Goal: Task Accomplishment & Management: Manage account settings

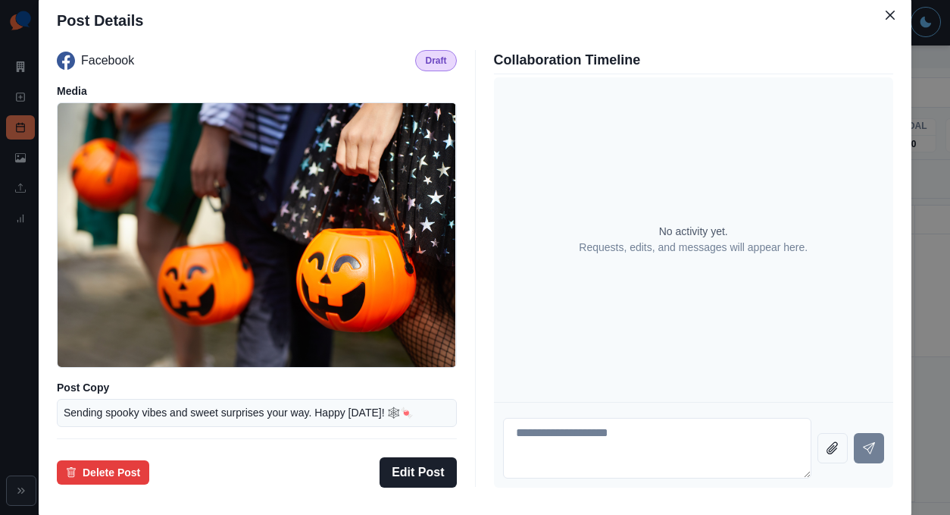
scroll to position [111, 0]
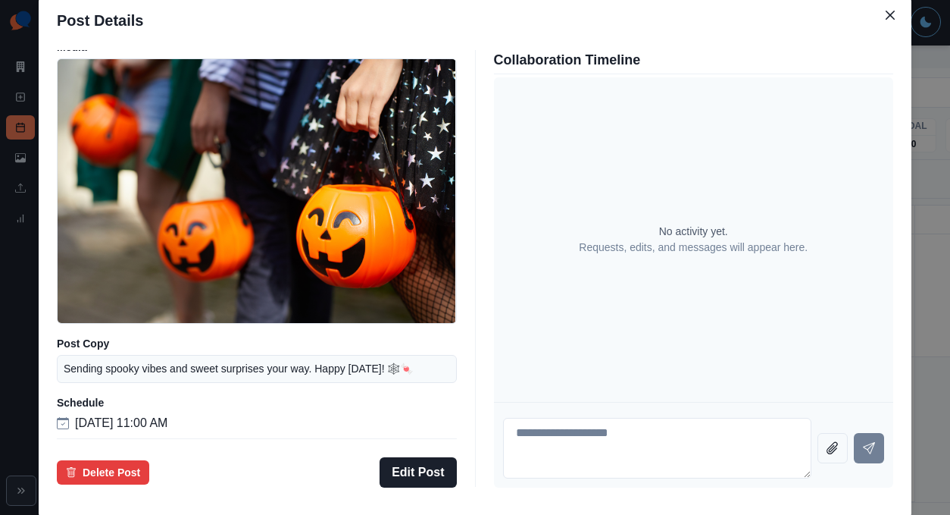
click at [96, 283] on div "Post Details Facebook Draft Media Post Copy Sending spooky vibes and sweet surp…" at bounding box center [475, 257] width 950 height 515
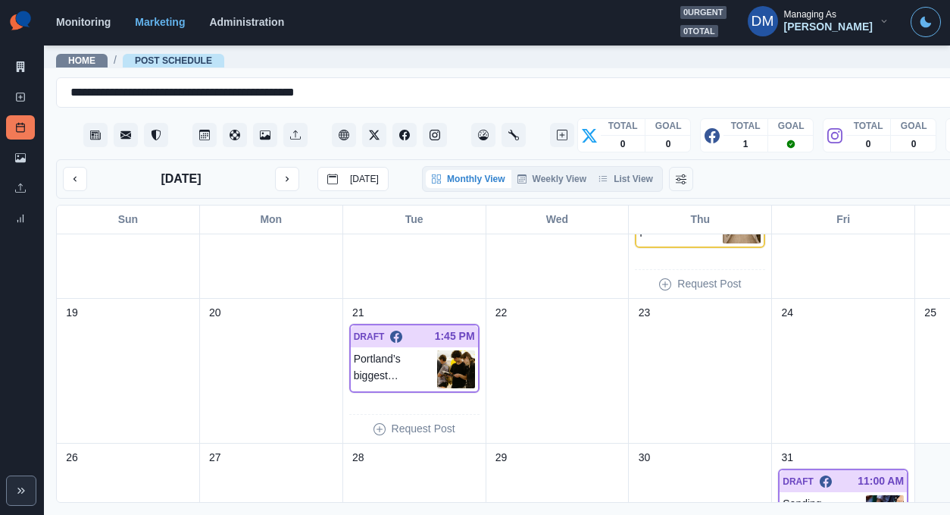
scroll to position [352, 0]
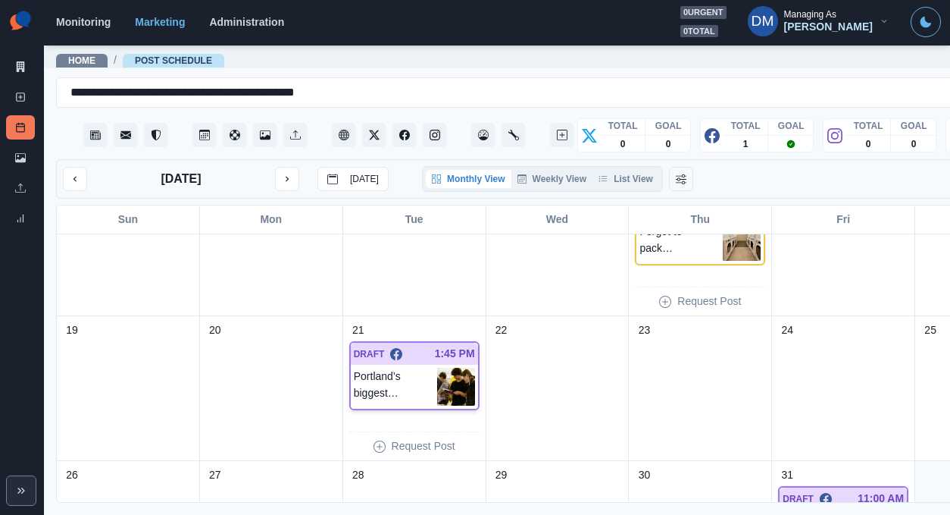
click at [437, 368] on img at bounding box center [456, 387] width 38 height 38
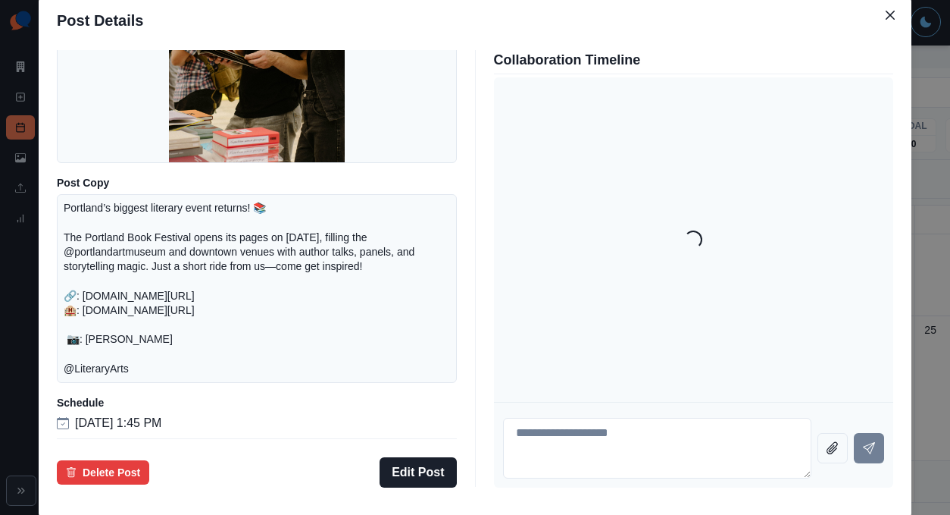
scroll to position [221, 0]
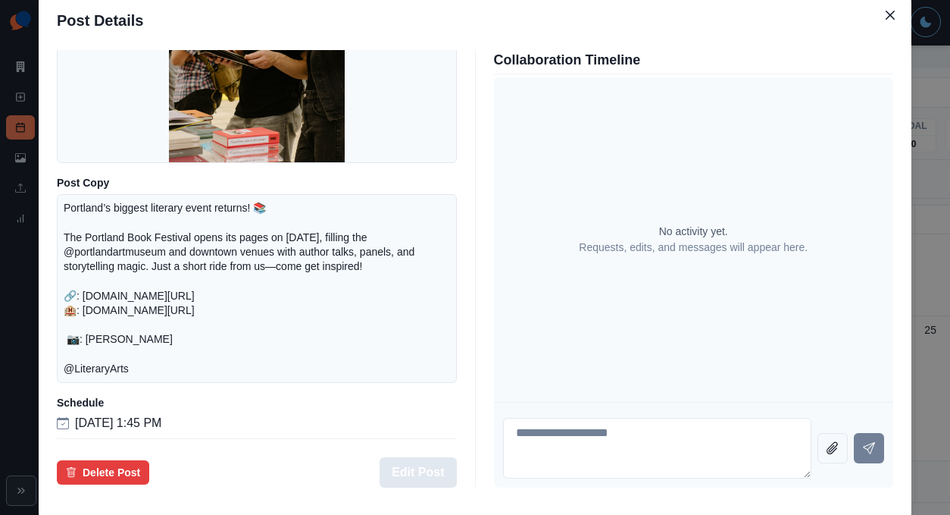
click at [426, 457] on button "Edit Post" at bounding box center [418, 472] width 77 height 30
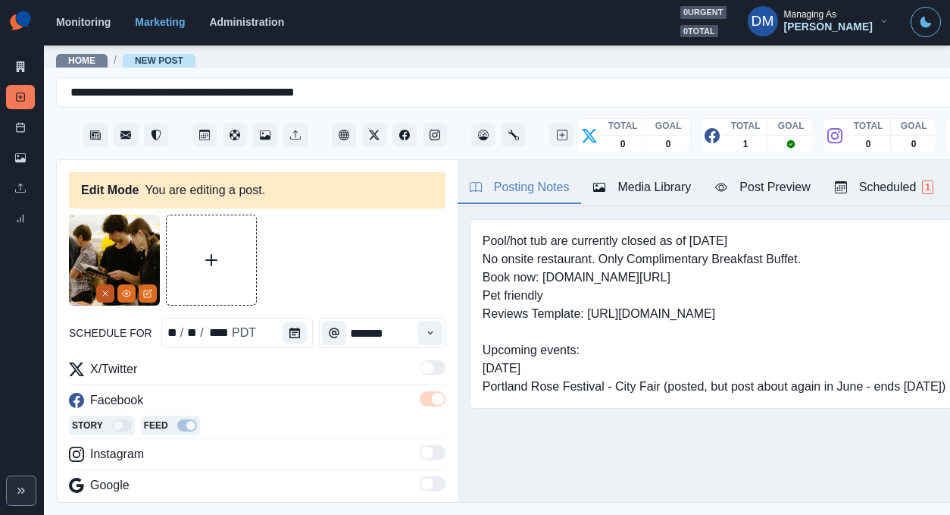
click at [108, 291] on line "Remove" at bounding box center [105, 293] width 5 height 5
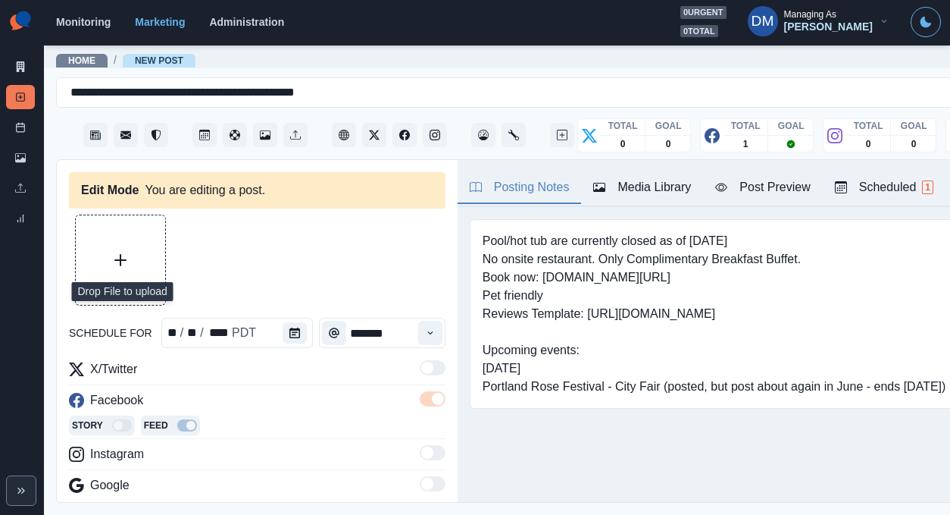
click at [109, 241] on button "Upload Media" at bounding box center [120, 259] width 89 height 89
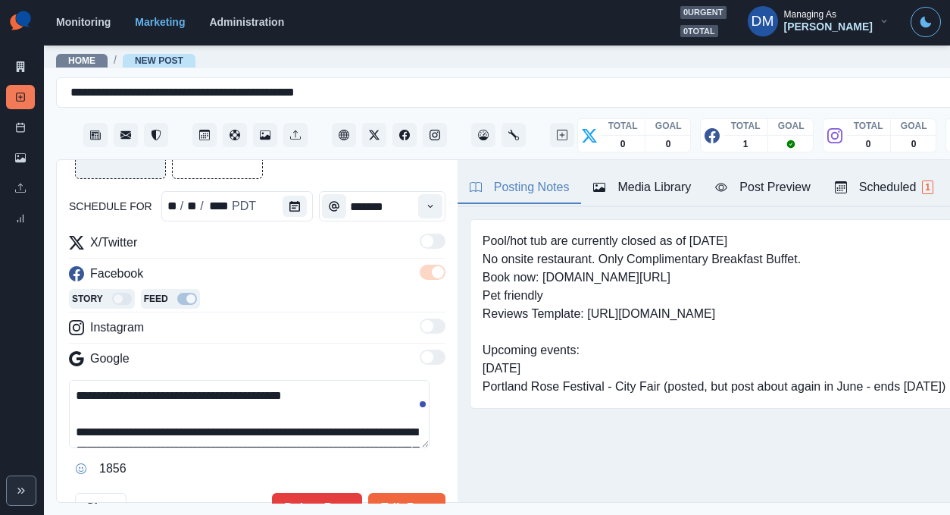
scroll to position [109, 0]
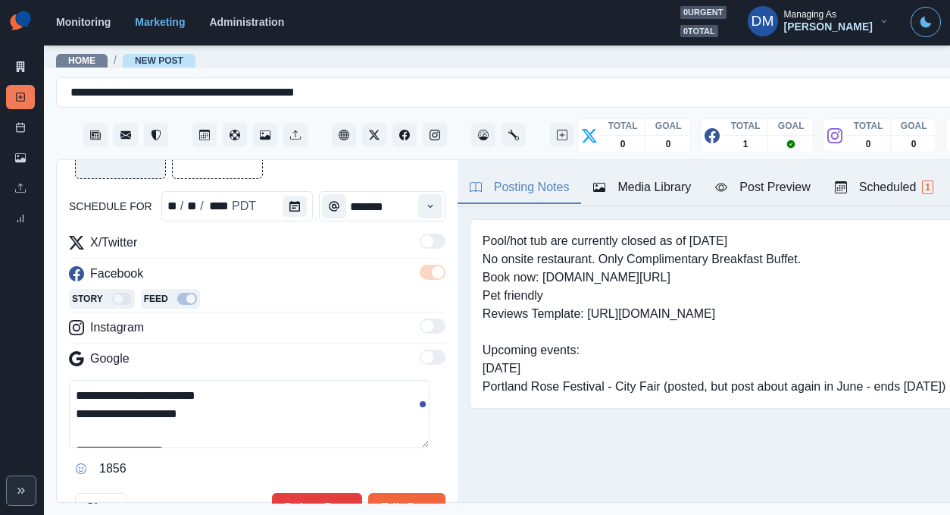
drag, startPoint x: 87, startPoint y: 334, endPoint x: 172, endPoint y: 334, distance: 84.9
click at [172, 380] on textarea "**********" at bounding box center [249, 414] width 361 height 68
paste textarea
click at [91, 380] on textarea "**********" at bounding box center [249, 414] width 361 height 68
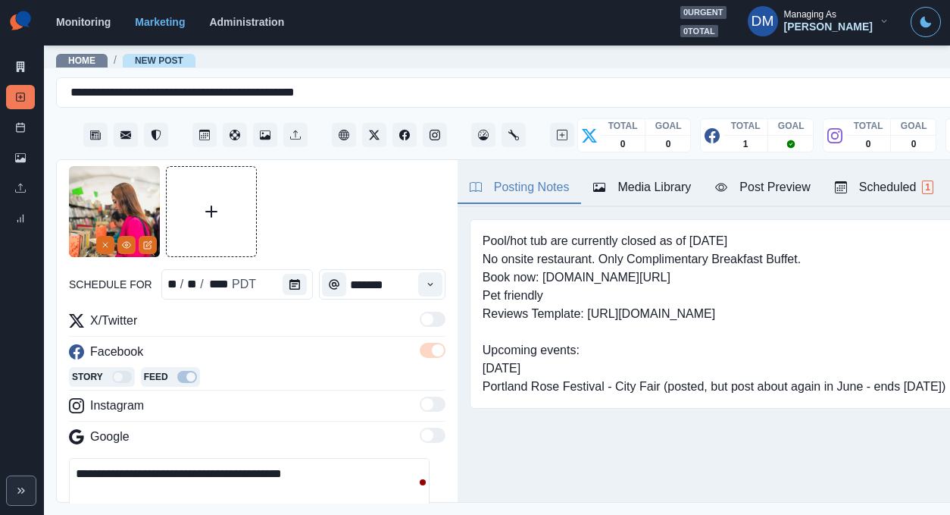
scroll to position [5, 0]
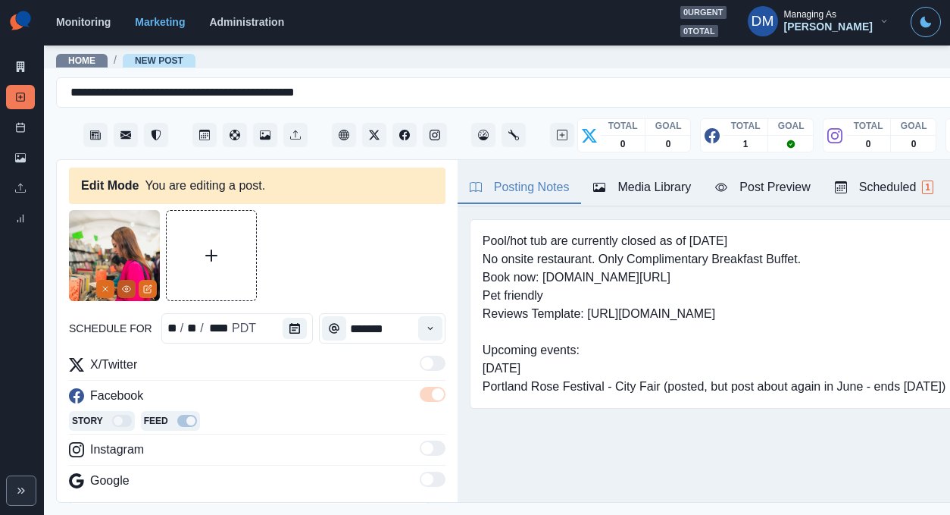
type textarea "**********"
click at [130, 284] on icon "View Media" at bounding box center [126, 288] width 9 height 9
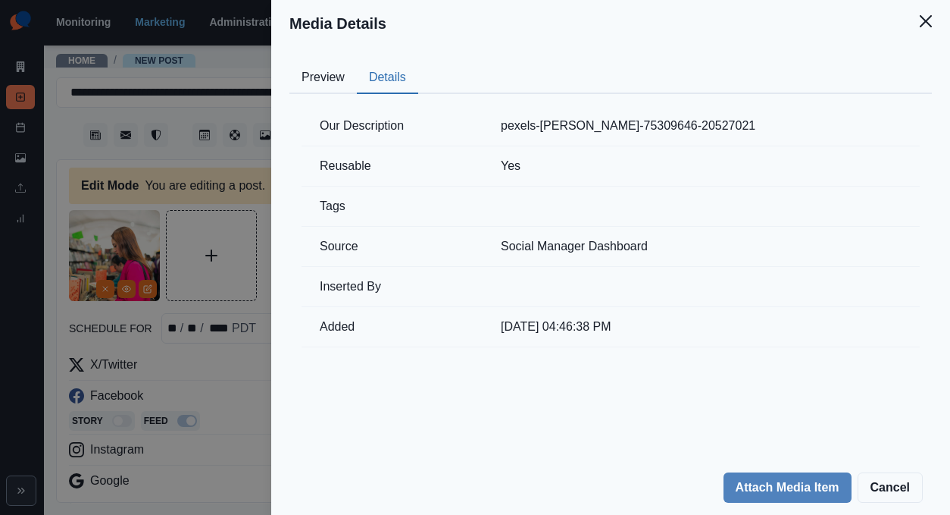
click at [418, 62] on button "Details" at bounding box center [387, 78] width 61 height 32
click at [908, 496] on button "Cancel" at bounding box center [890, 487] width 65 height 30
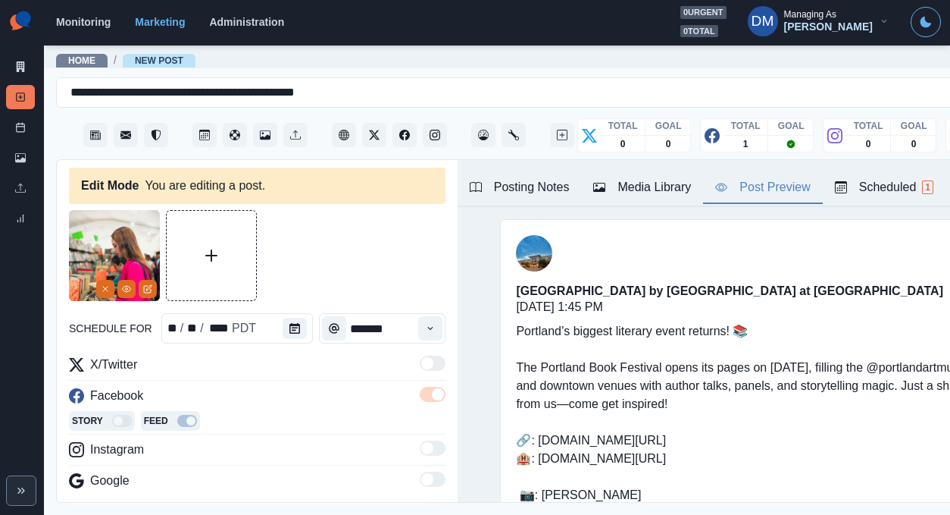
click at [716, 178] on div "Post Preview" at bounding box center [763, 187] width 95 height 18
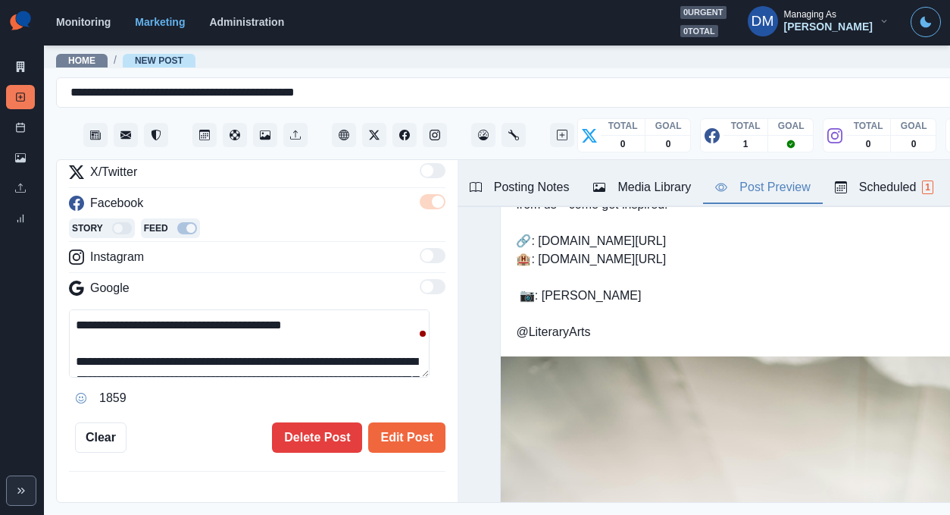
scroll to position [264, 0]
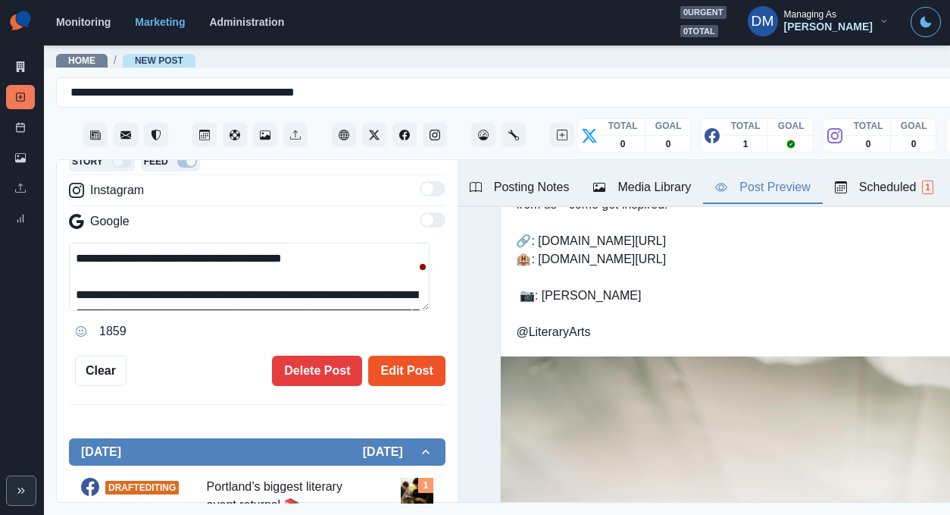
click at [385, 355] on button "Edit Post" at bounding box center [406, 370] width 77 height 30
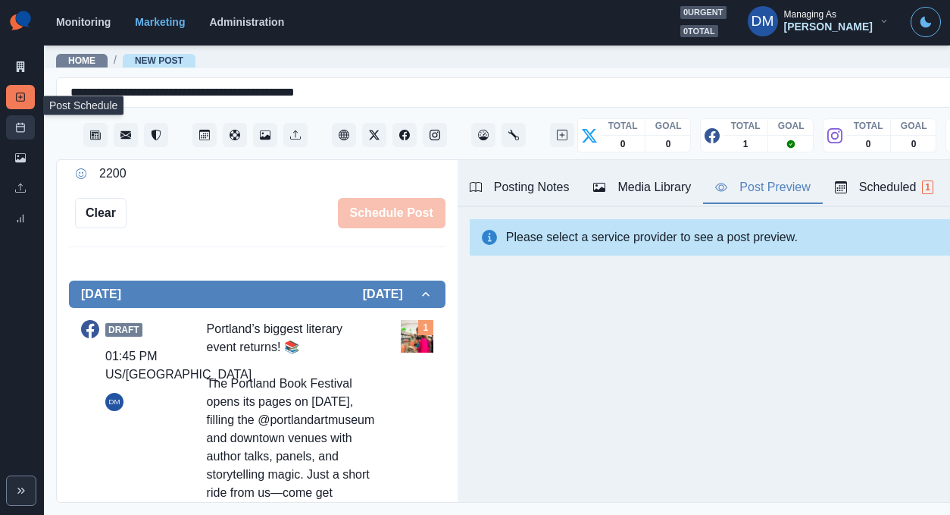
click at [26, 115] on link "Post Schedule" at bounding box center [20, 127] width 29 height 24
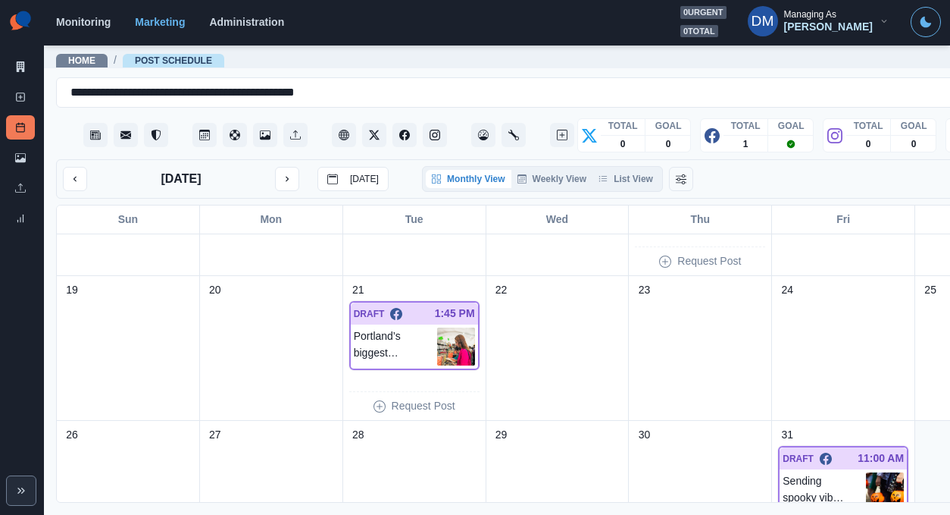
scroll to position [404, 0]
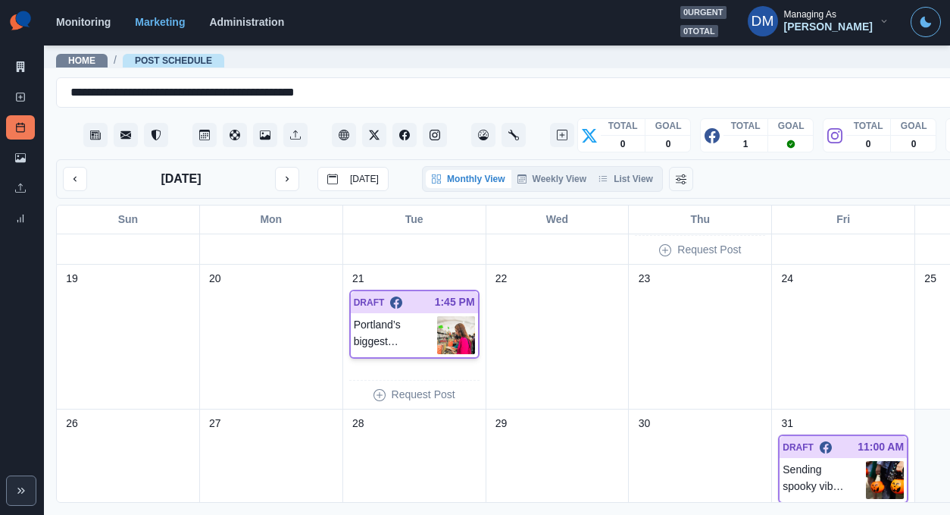
click at [437, 316] on img at bounding box center [456, 335] width 38 height 38
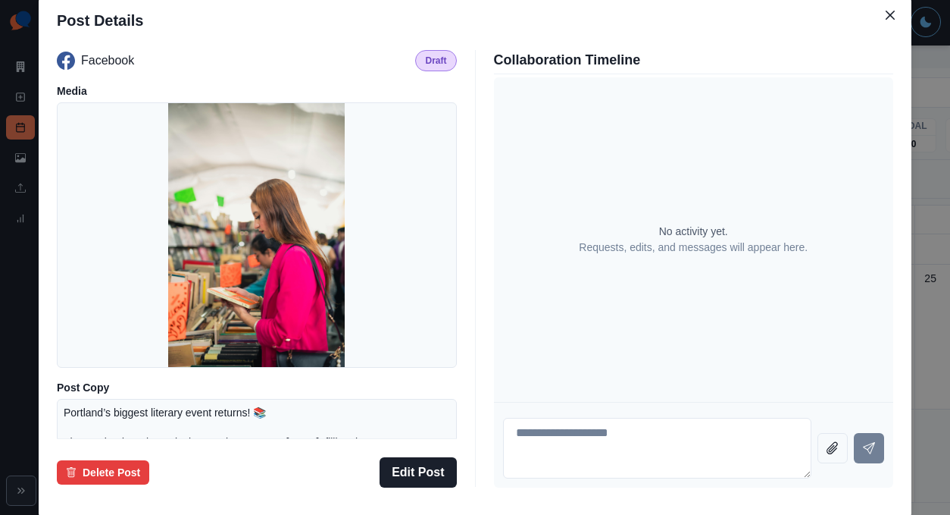
scroll to position [153, 0]
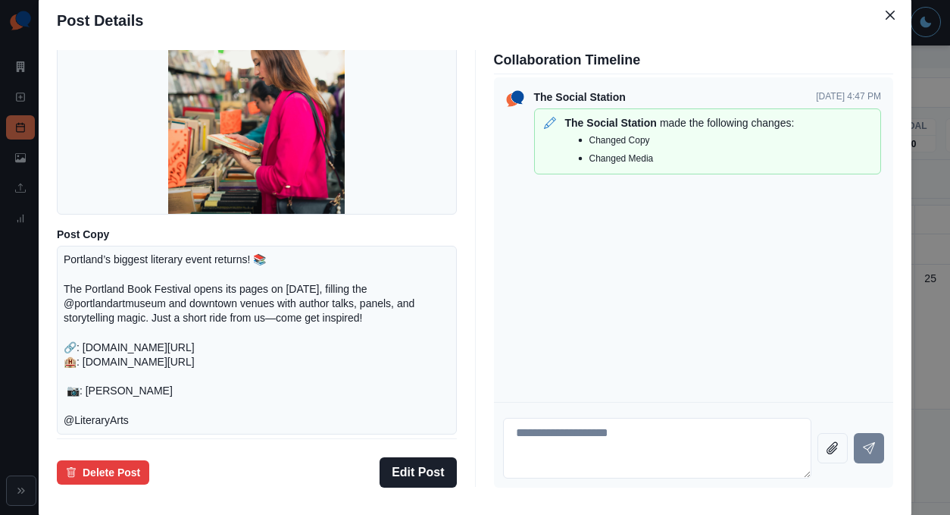
click at [108, 235] on div "Post Details Facebook Draft Media Post Copy Portland’s biggest literary event r…" at bounding box center [475, 257] width 950 height 515
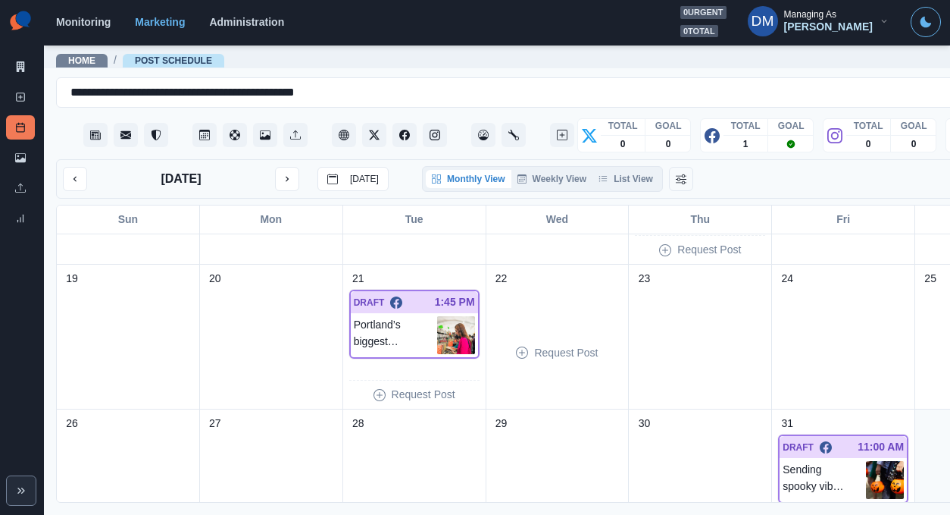
scroll to position [456, 0]
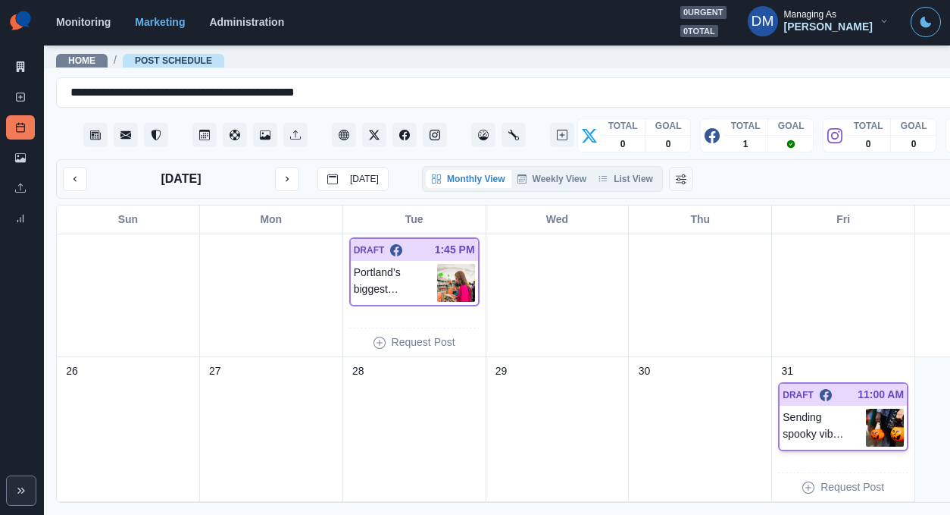
click at [866, 409] on img at bounding box center [885, 428] width 38 height 38
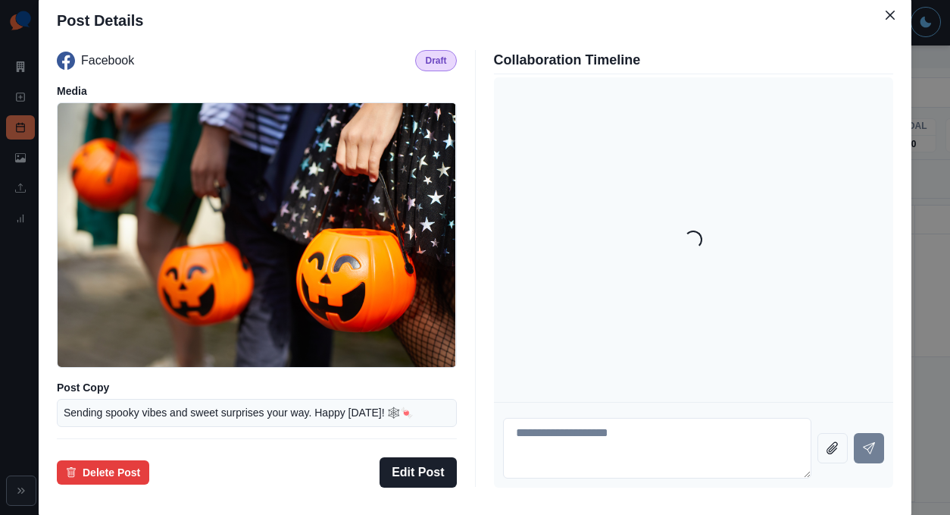
scroll to position [111, 0]
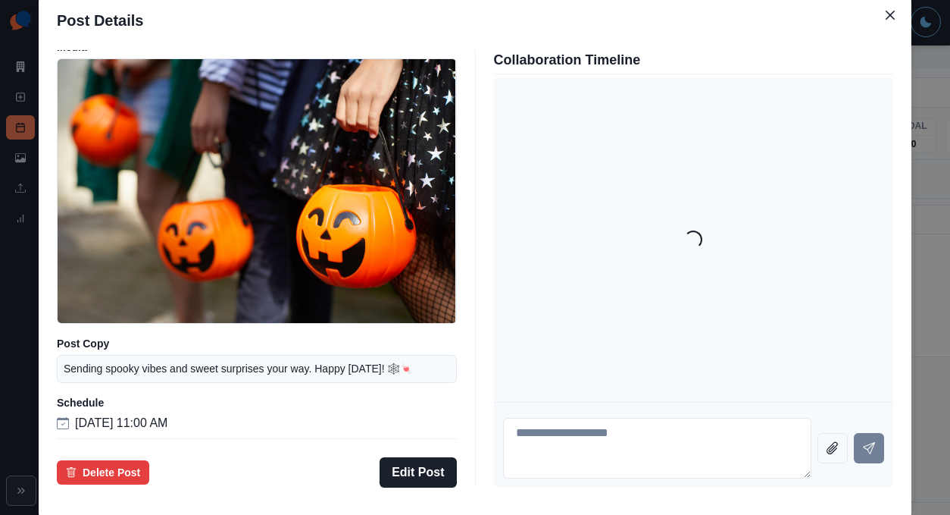
click at [130, 282] on div "Post Details Facebook Draft Media Post Copy Sending spooky vibes and sweet surp…" at bounding box center [475, 257] width 950 height 515
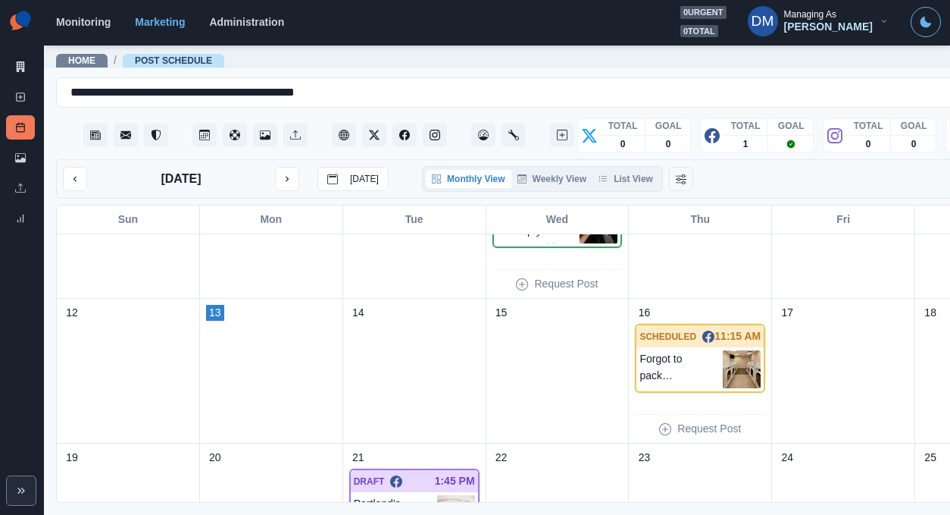
scroll to position [456, 0]
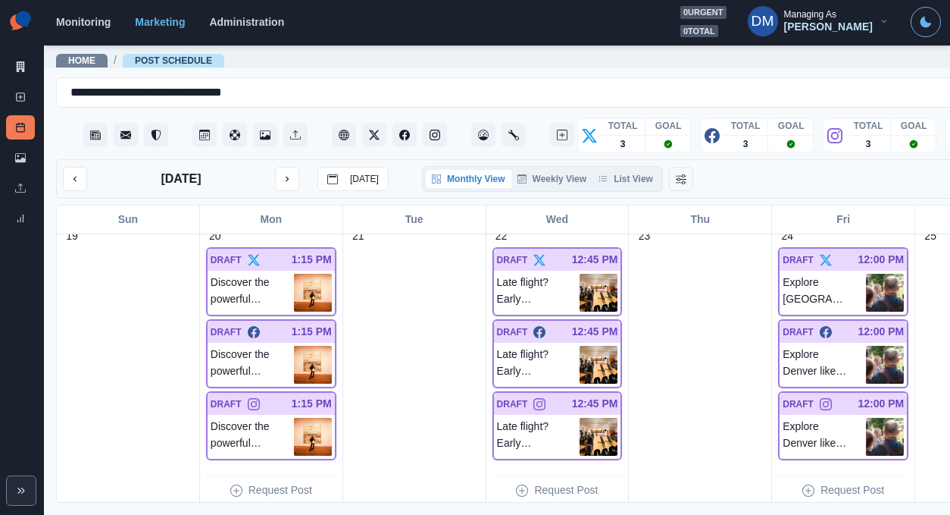
scroll to position [916, 0]
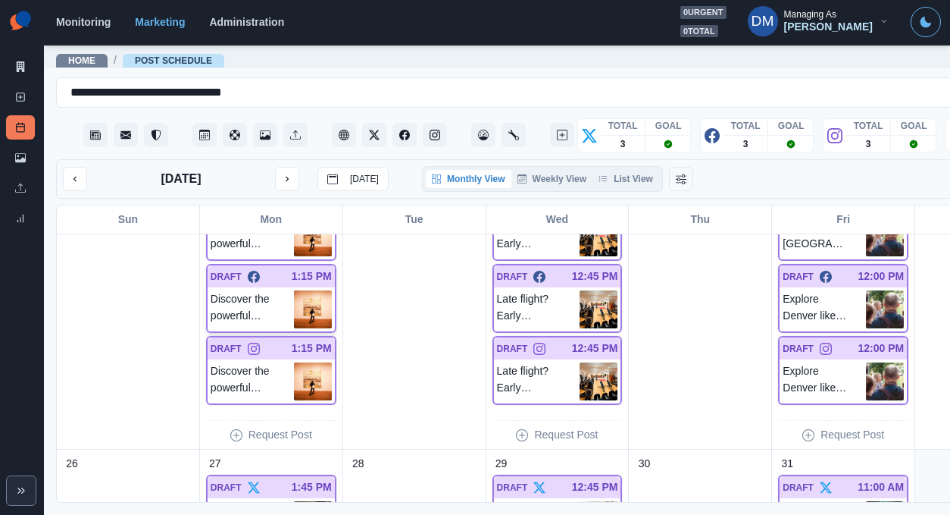
click at [294, 290] on img at bounding box center [313, 309] width 38 height 38
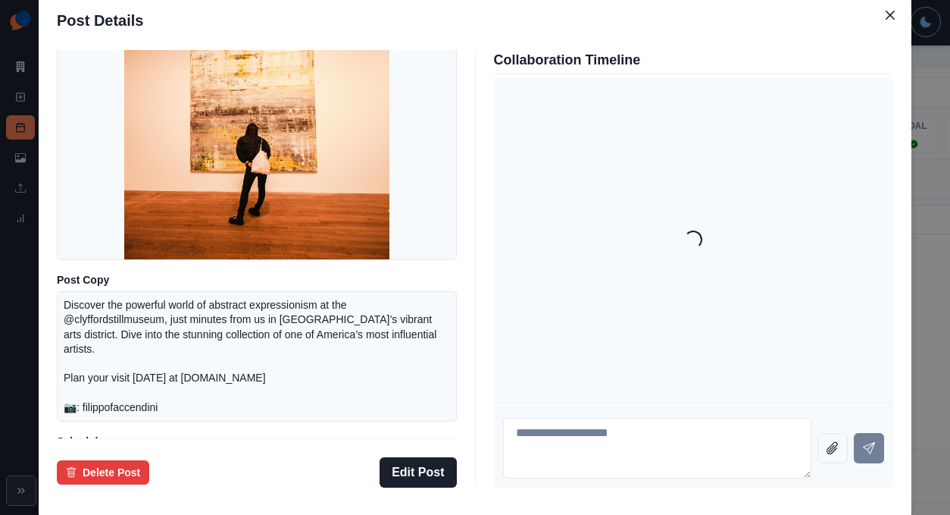
scroll to position [110, 0]
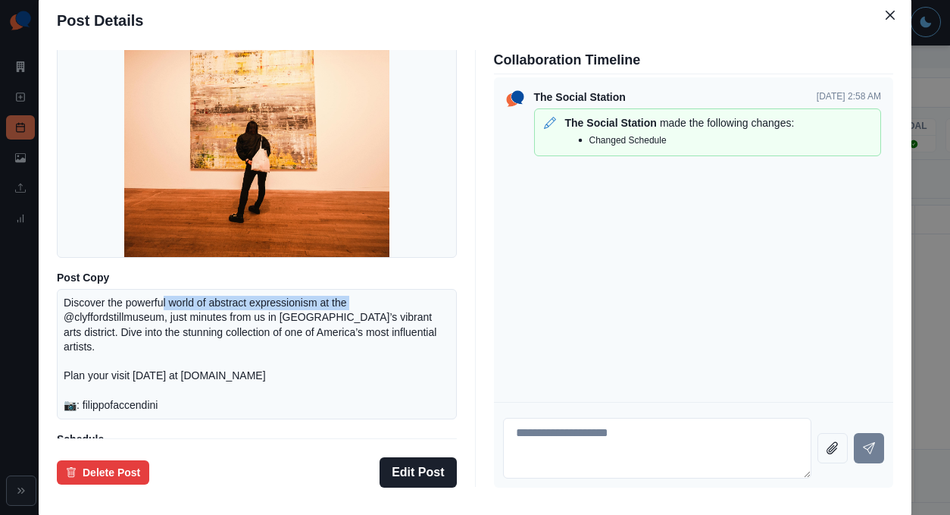
drag, startPoint x: 249, startPoint y: 332, endPoint x: 402, endPoint y: 333, distance: 153.9
click at [402, 333] on p "Discover the powerful world of abstract expressionism at the @clyffordstillmuse…" at bounding box center [257, 354] width 387 height 117
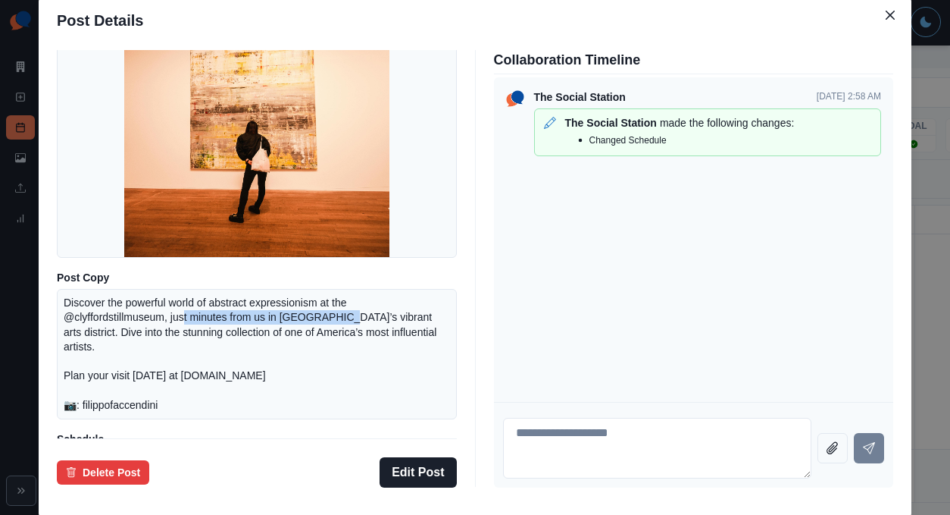
drag, startPoint x: 265, startPoint y: 341, endPoint x: 389, endPoint y: 344, distance: 124.3
click at [389, 344] on p "Discover the powerful world of abstract expressionism at the @clyffordstillmuse…" at bounding box center [257, 354] width 387 height 117
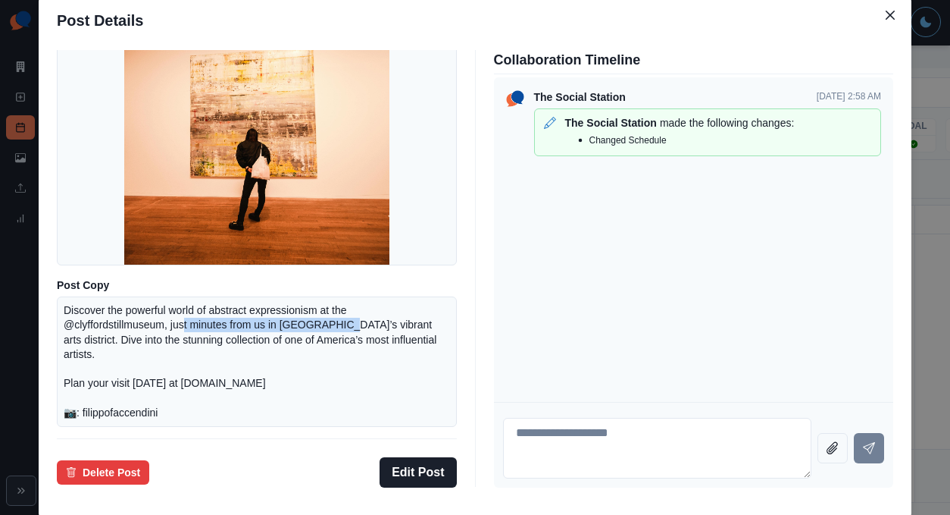
scroll to position [101, 0]
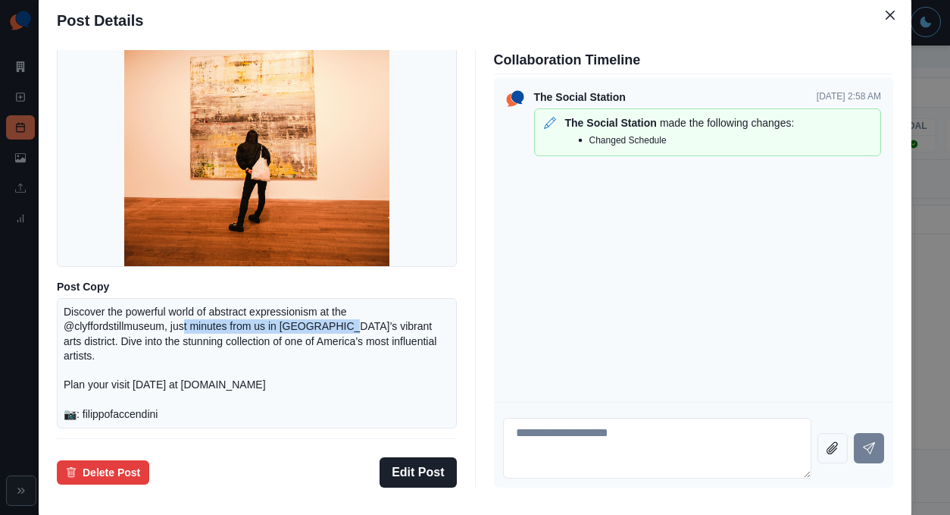
click at [109, 313] on div "Post Details Facebook Draft Media Post Copy Discover the powerful world of abst…" at bounding box center [475, 257] width 950 height 515
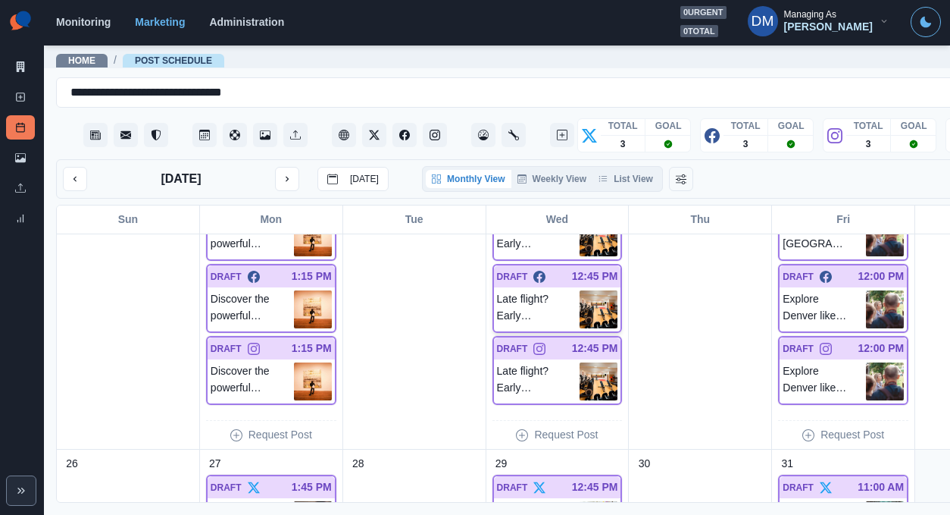
click at [580, 290] on img at bounding box center [599, 309] width 38 height 38
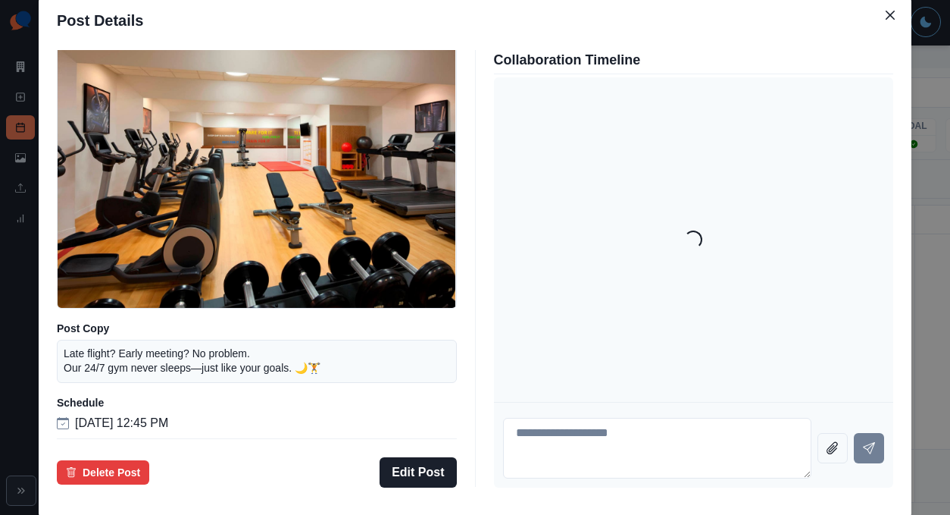
scroll to position [111, 0]
click at [119, 263] on div "Post Details Facebook Draft Media Post Copy Late flight? Early meeting? No prob…" at bounding box center [475, 257] width 950 height 515
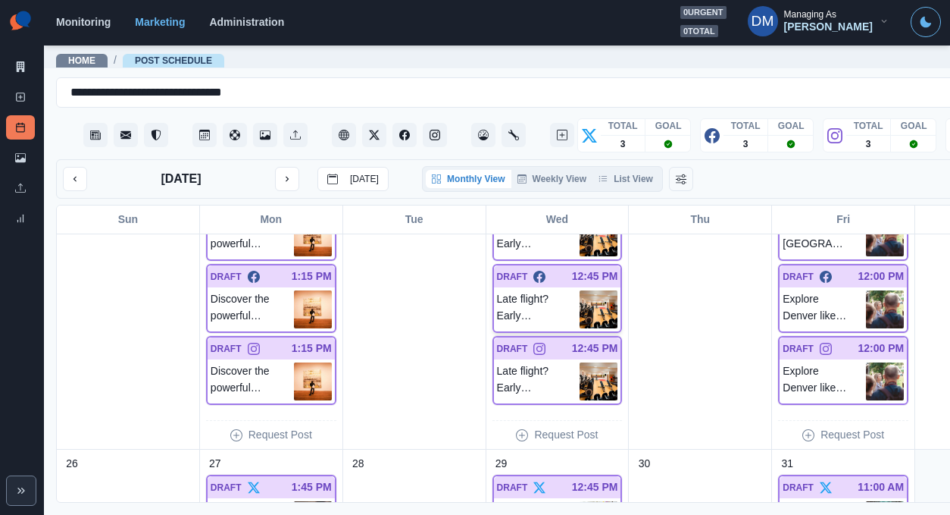
click at [580, 290] on img at bounding box center [599, 309] width 38 height 38
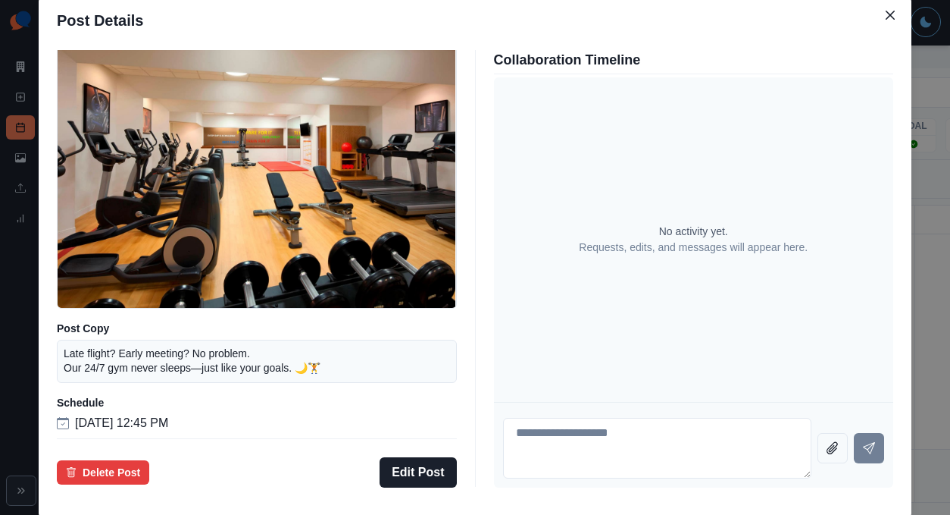
click at [104, 319] on div "Post Details Facebook Draft Media Post Copy Late flight? Early meeting? No prob…" at bounding box center [475, 257] width 950 height 515
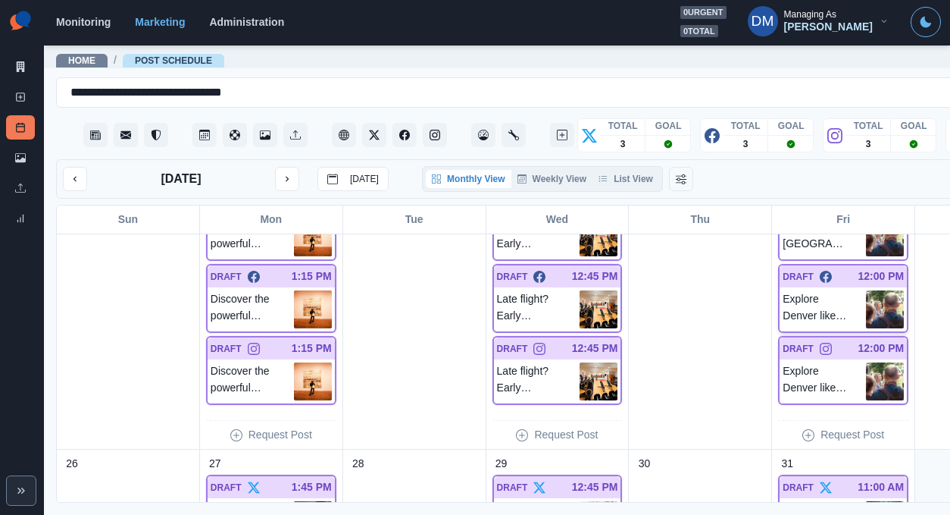
click at [866, 290] on img at bounding box center [885, 309] width 38 height 38
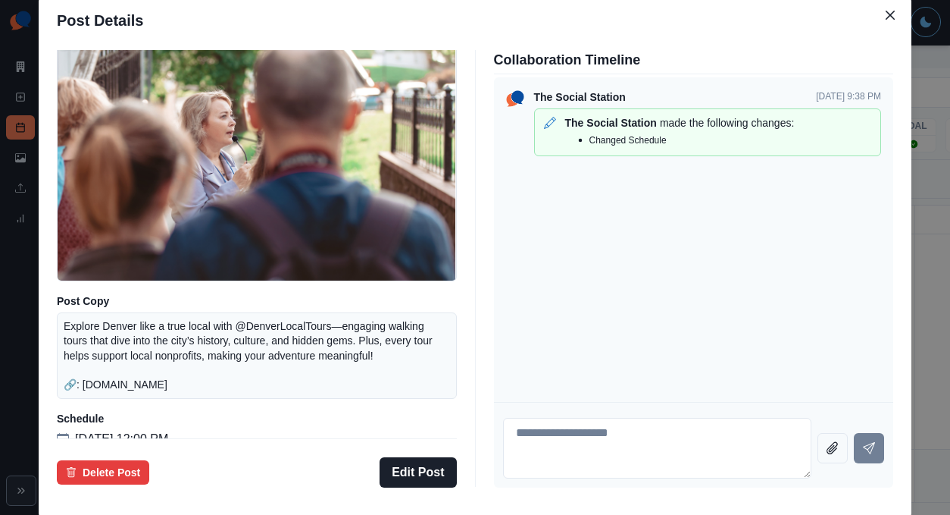
scroll to position [89, 0]
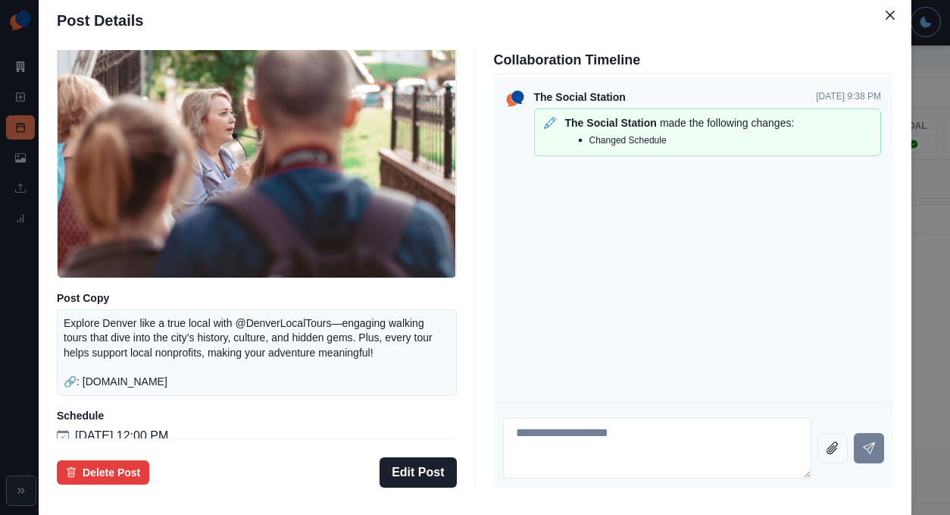
drag, startPoint x: 194, startPoint y: 361, endPoint x: 366, endPoint y: 355, distance: 172.1
click at [366, 356] on p "Explore Denver like a true local with @DenverLocalTours—engaging walking tours …" at bounding box center [257, 352] width 387 height 73
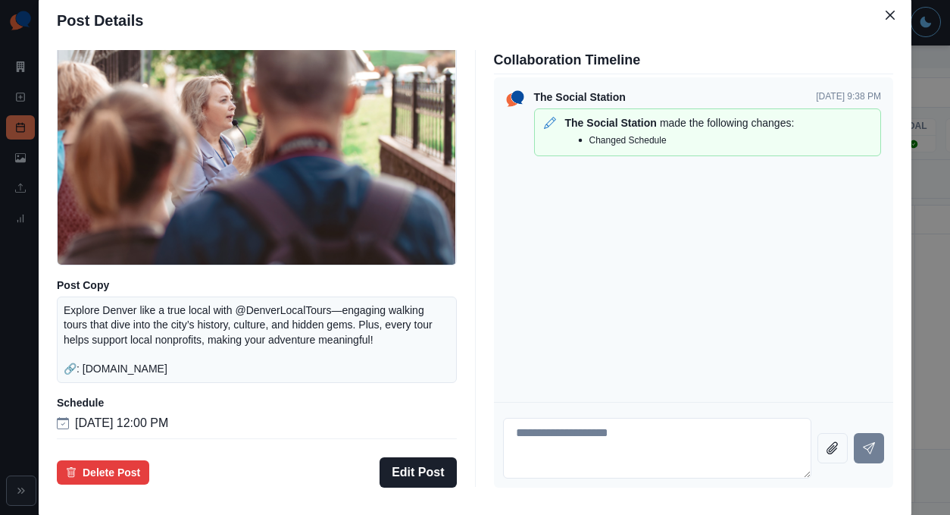
scroll to position [121, 0]
click at [88, 305] on div "Post Details Facebook Draft Media Post Copy Explore Denver like a true local wi…" at bounding box center [475, 257] width 950 height 515
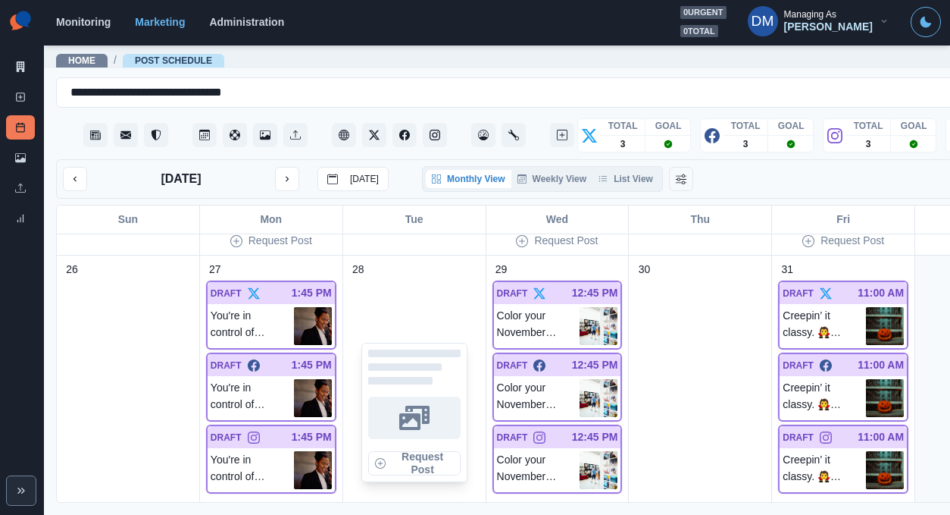
scroll to position [1135, 0]
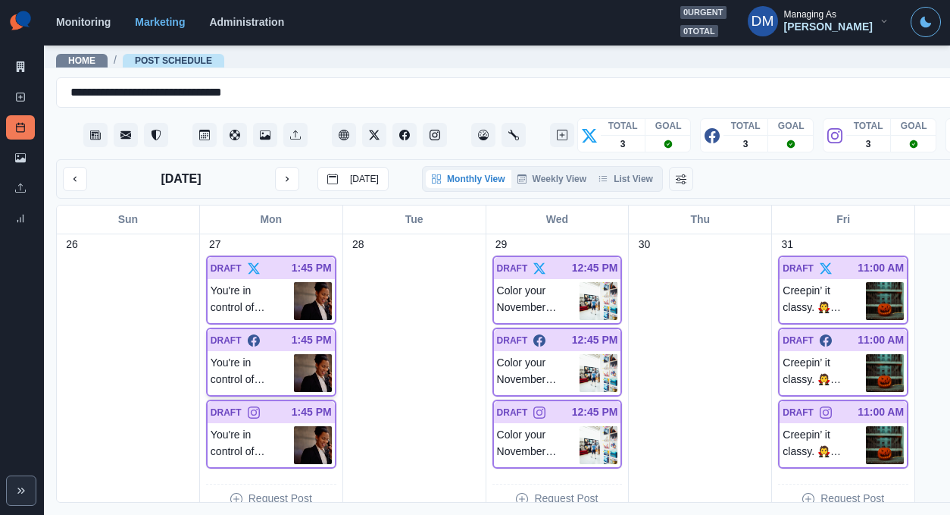
click at [294, 354] on img at bounding box center [313, 373] width 38 height 38
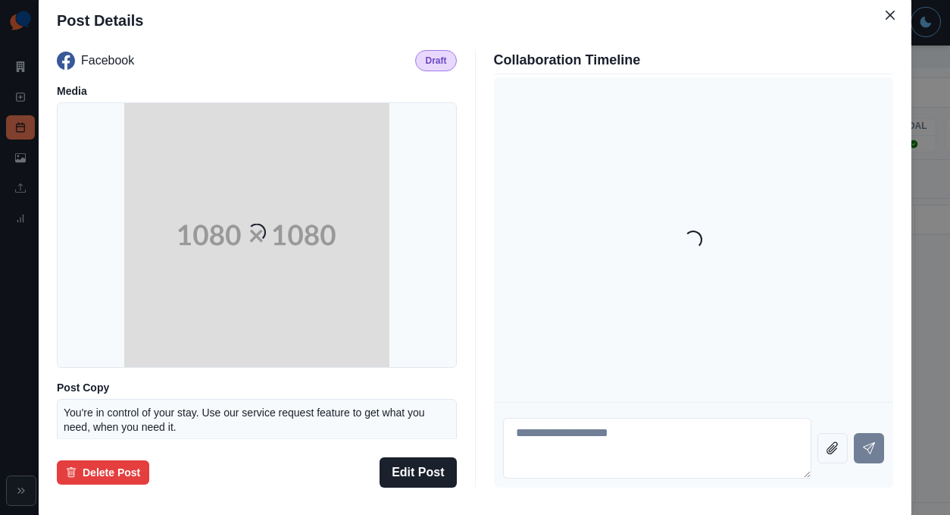
scroll to position [111, 0]
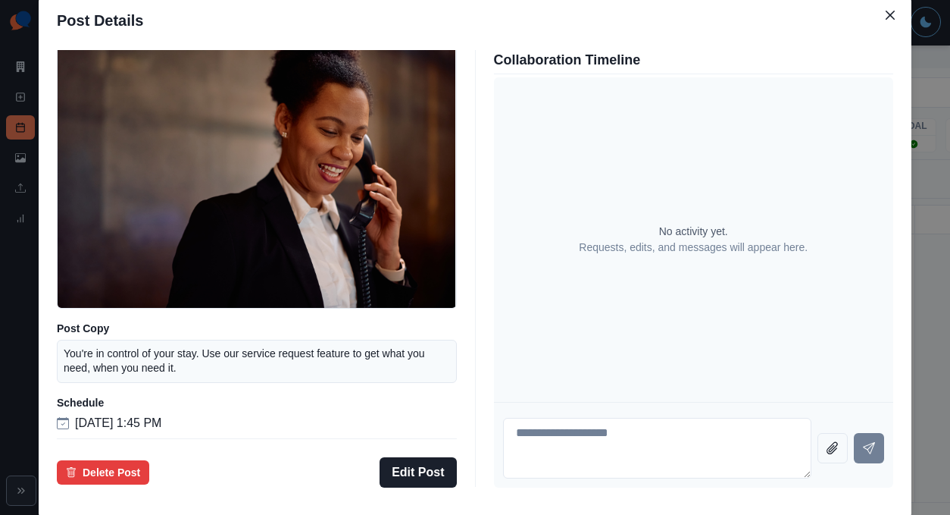
click at [100, 326] on div "Post Details Facebook Draft Media Post Copy You're in control of your stay. Use…" at bounding box center [475, 257] width 950 height 515
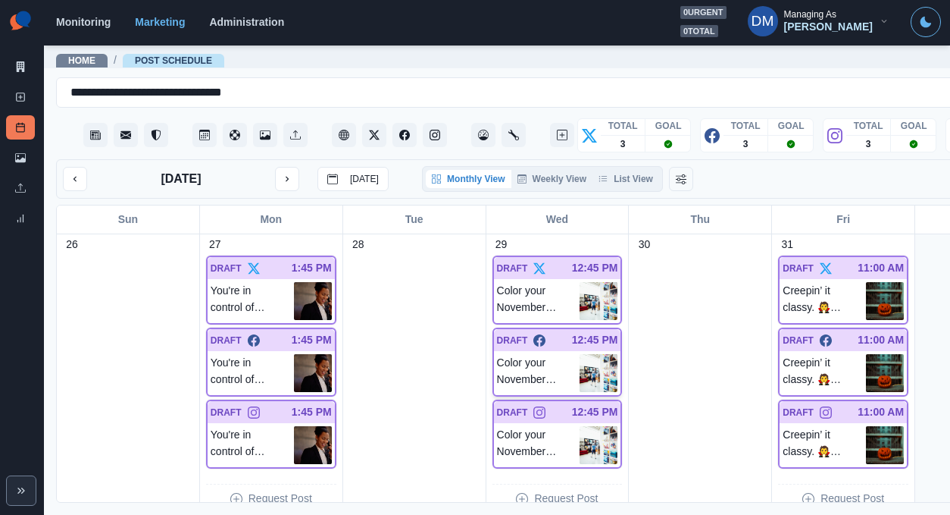
click at [580, 354] on img at bounding box center [599, 373] width 38 height 38
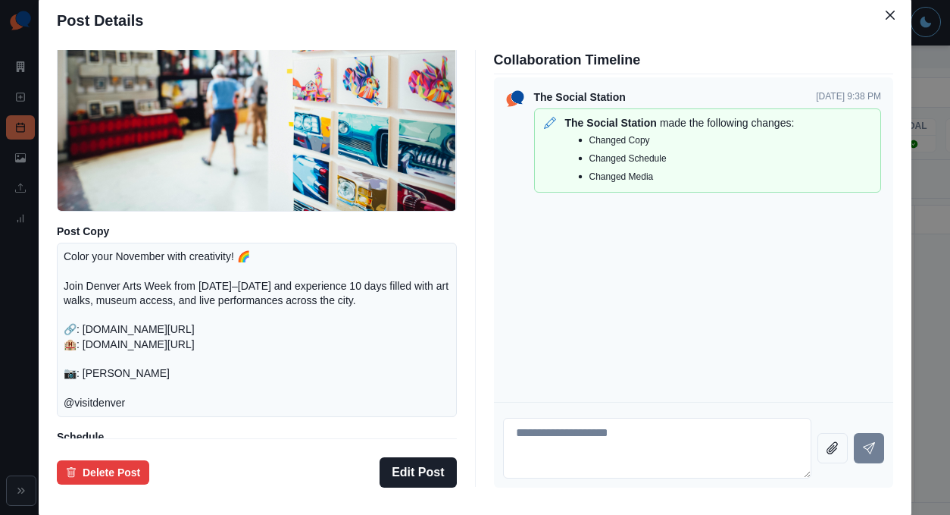
scroll to position [157, 0]
click at [99, 299] on div "Post Details Facebook Draft Media Post Copy Color your November with creativity…" at bounding box center [475, 257] width 950 height 515
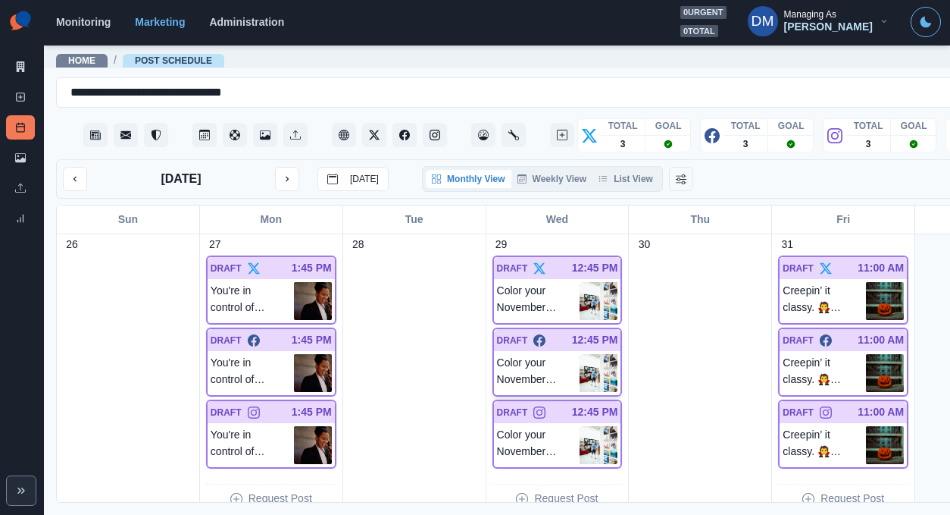
click at [497, 354] on p "Color your November with creativity! 🌈 Join Denver Arts Week from [DATE]–[DATE]…" at bounding box center [538, 373] width 83 height 38
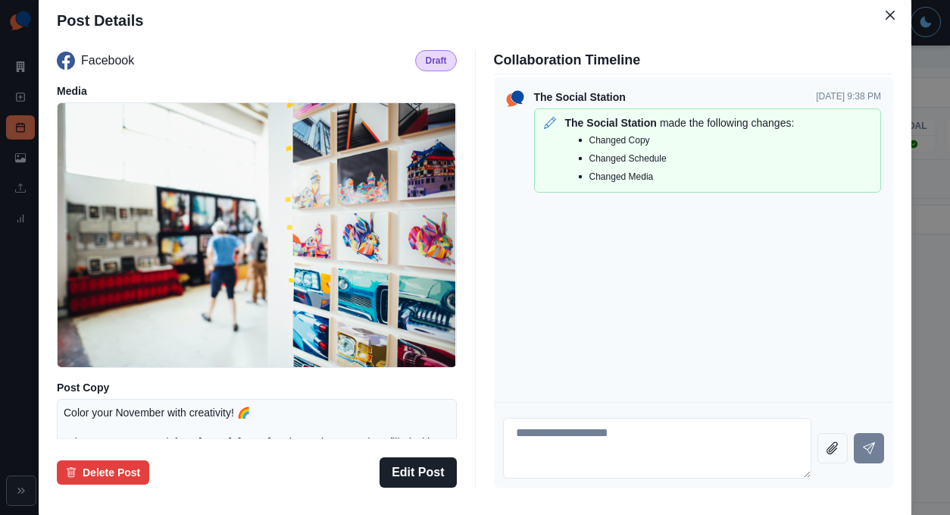
scroll to position [148, 0]
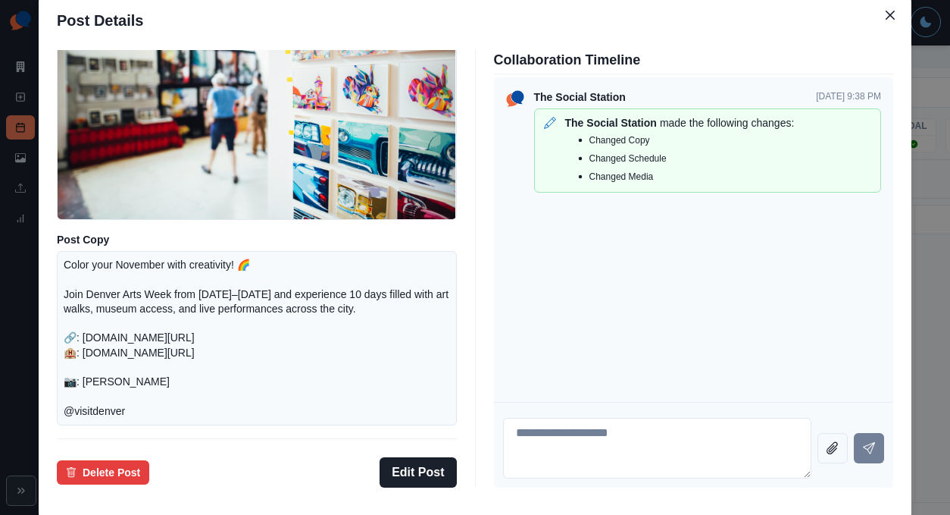
click at [105, 325] on div "Post Details Facebook Draft Media Post Copy Color your November with creativity…" at bounding box center [475, 257] width 950 height 515
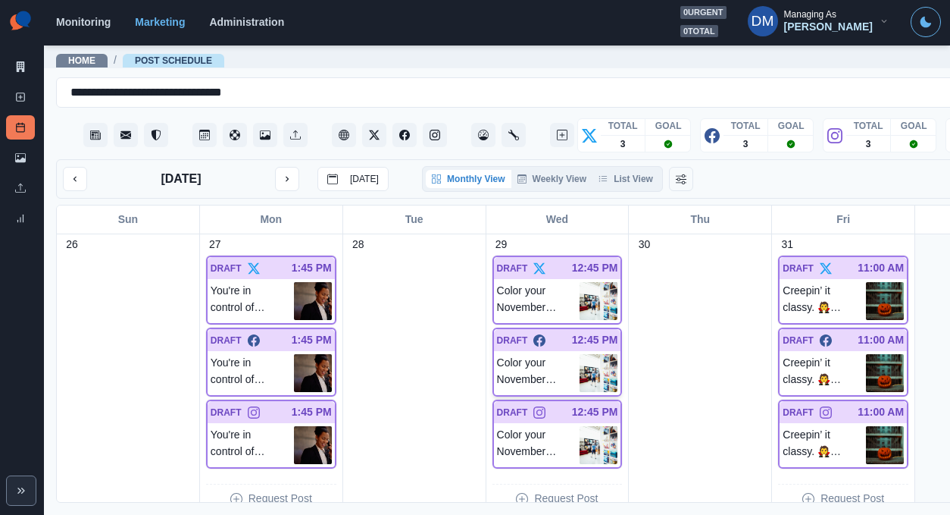
click at [580, 354] on img at bounding box center [599, 373] width 38 height 38
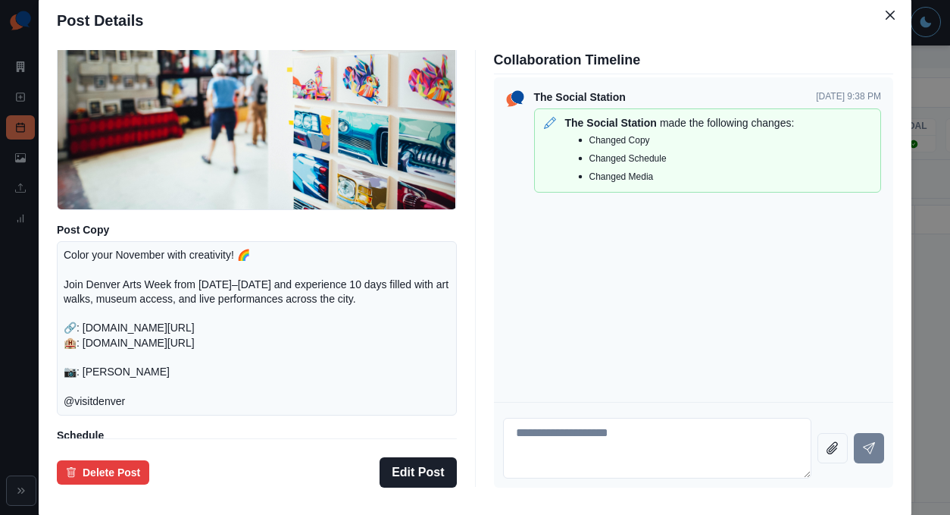
scroll to position [209, 0]
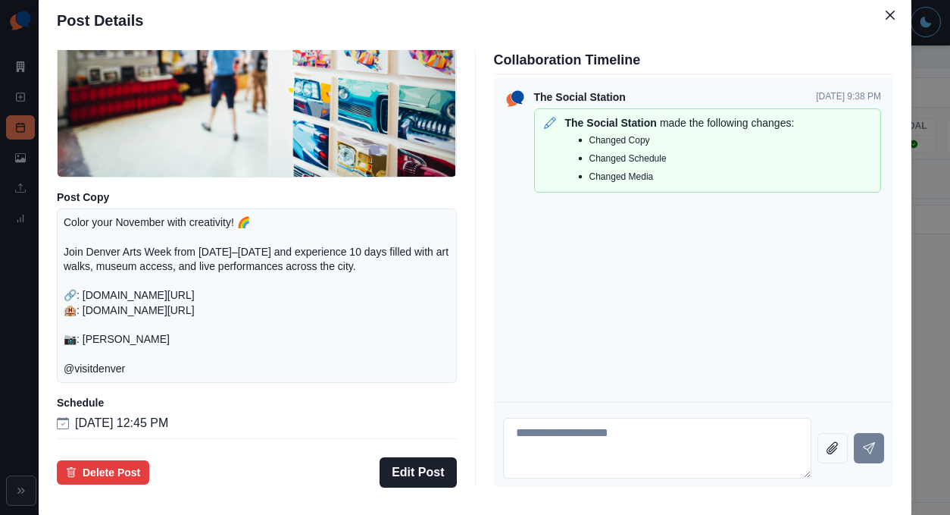
click at [106, 308] on div "Post Details Facebook Draft Media Post Copy Color your November with creativity…" at bounding box center [475, 257] width 950 height 515
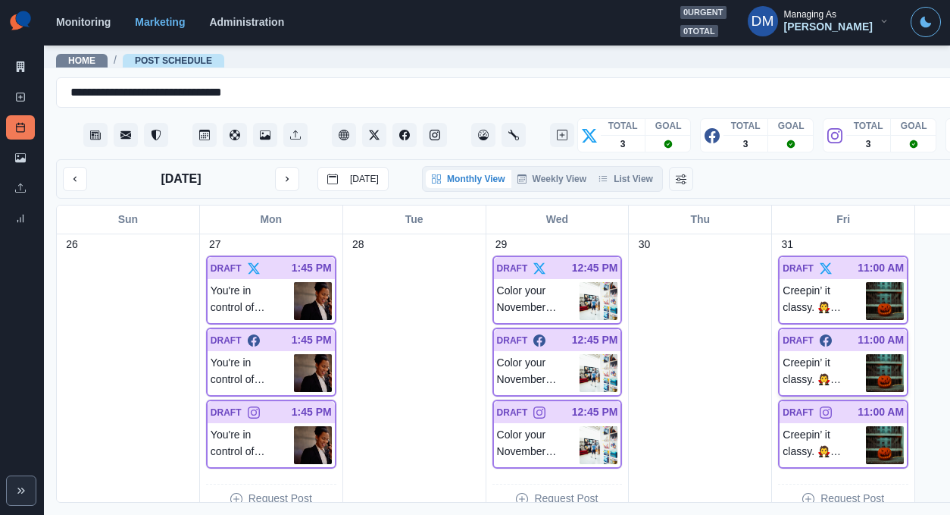
click at [866, 354] on img at bounding box center [885, 373] width 38 height 38
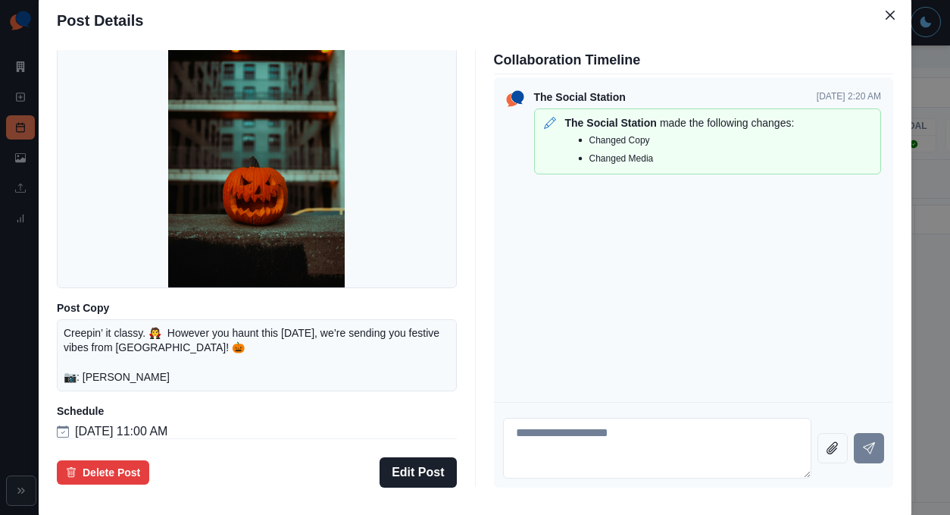
scroll to position [79, 0]
click at [93, 275] on div "Post Details Facebook Draft Media Post Copy Creepin’ it classy. 🧛 However you h…" at bounding box center [475, 257] width 950 height 515
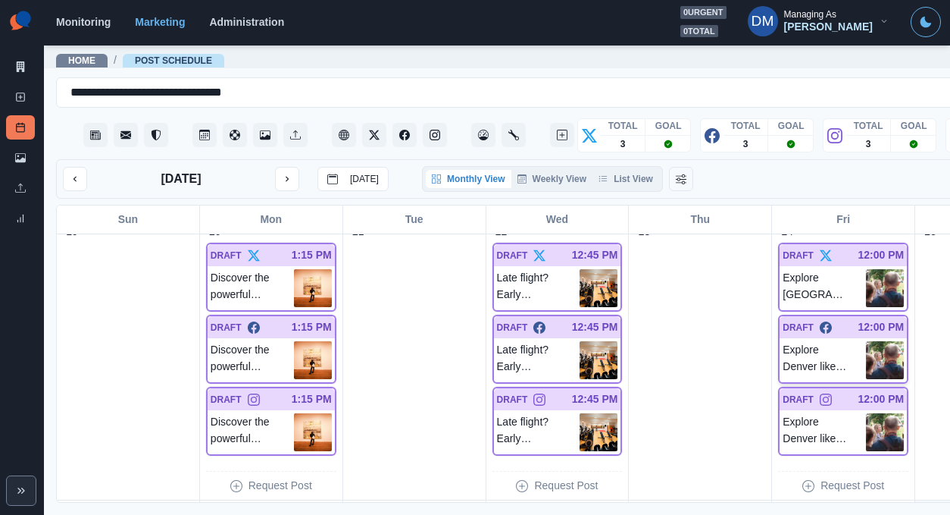
scroll to position [872, 0]
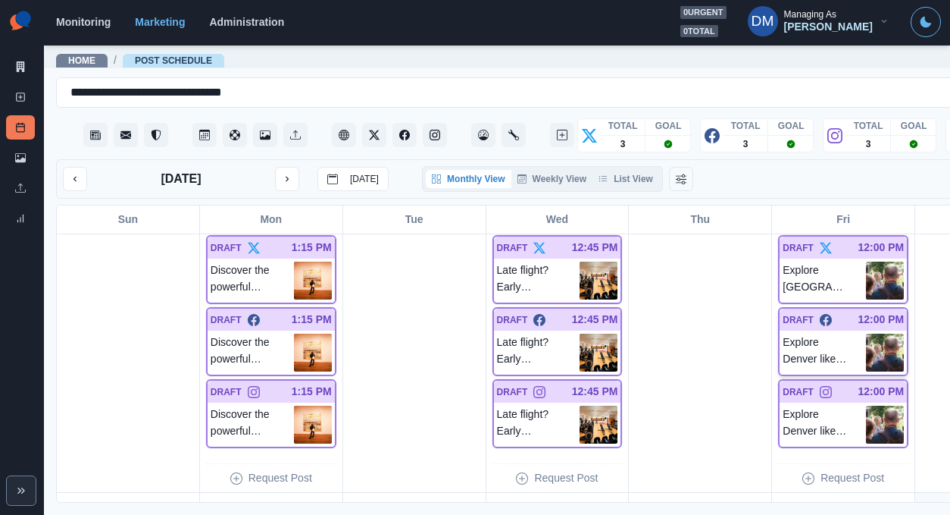
click at [866, 333] on img at bounding box center [885, 352] width 38 height 38
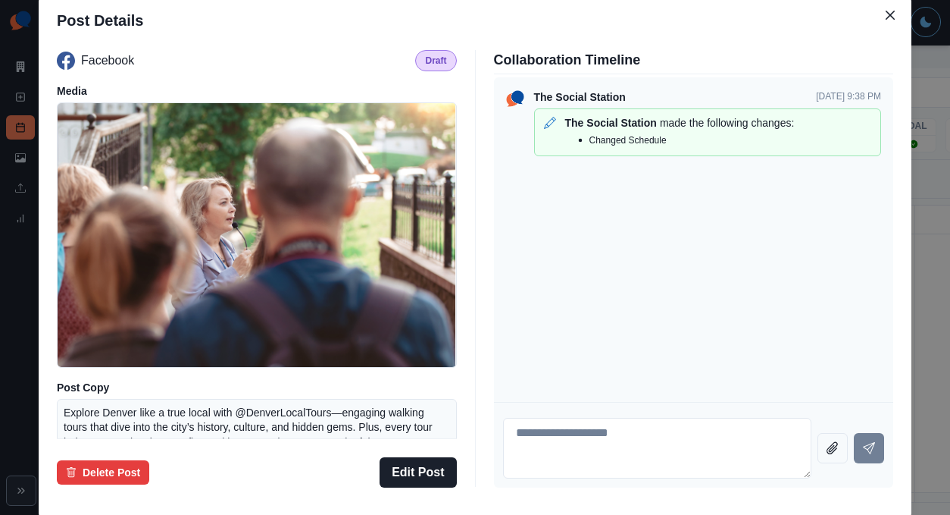
scroll to position [140, 0]
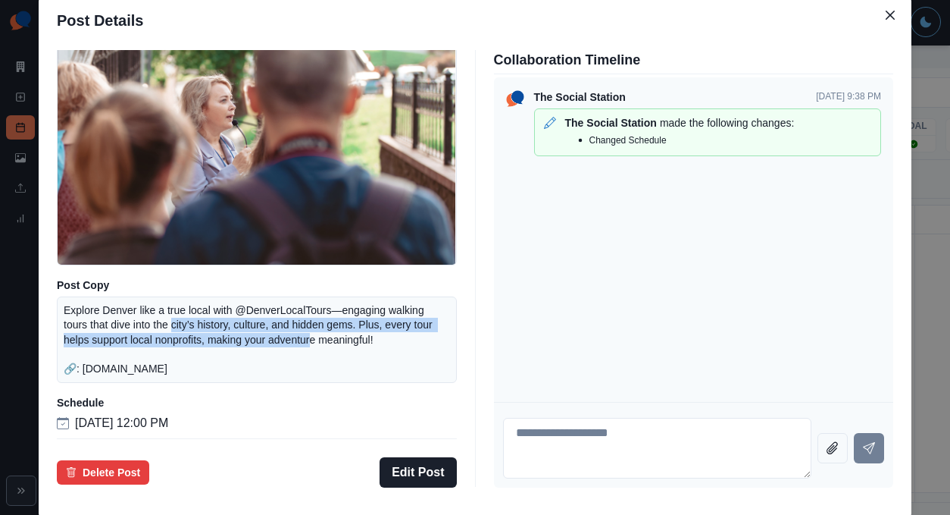
drag, startPoint x: 255, startPoint y: 312, endPoint x: 387, endPoint y: 321, distance: 133.0
click at [387, 321] on p "Explore Denver like a true local with @DenverLocalTours—engaging walking tours …" at bounding box center [257, 339] width 387 height 73
click at [109, 314] on div "Post Details Facebook Draft Media Post Copy Explore Denver like a true local wi…" at bounding box center [475, 257] width 950 height 515
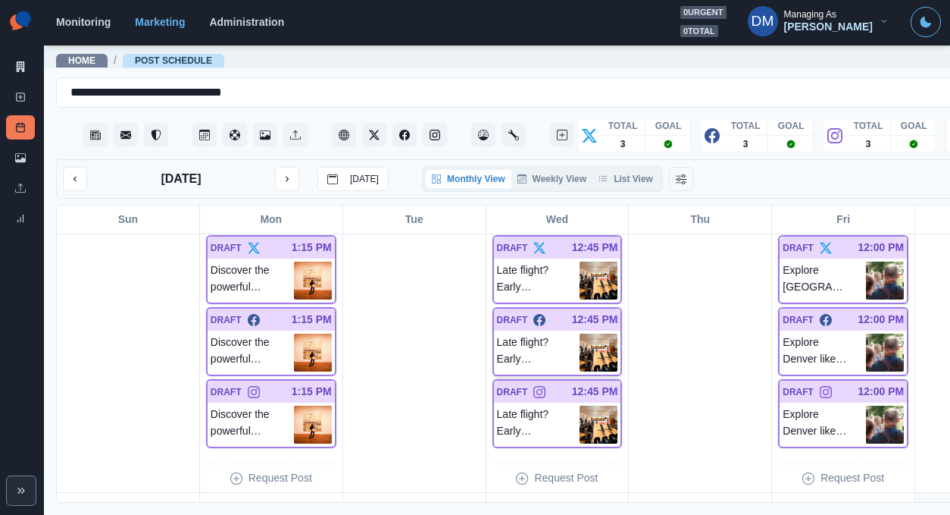
click at [580, 333] on img at bounding box center [599, 352] width 38 height 38
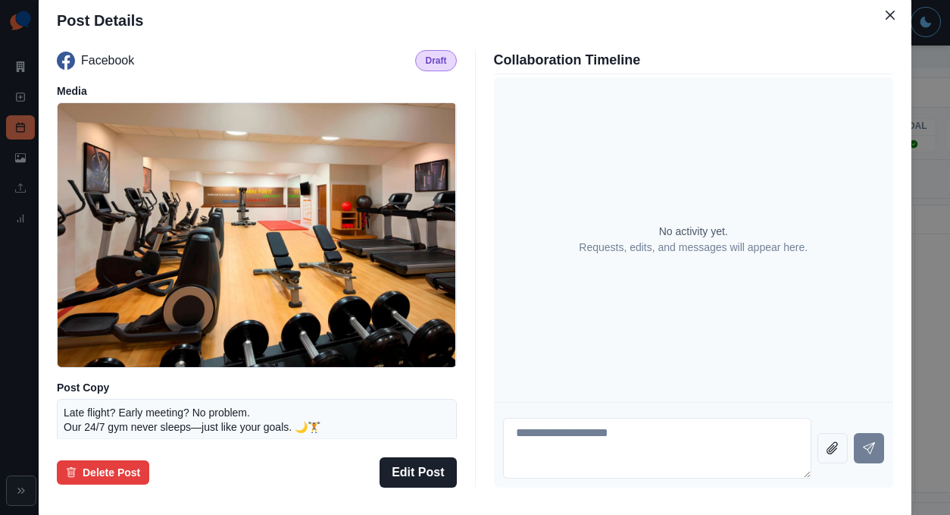
scroll to position [111, 0]
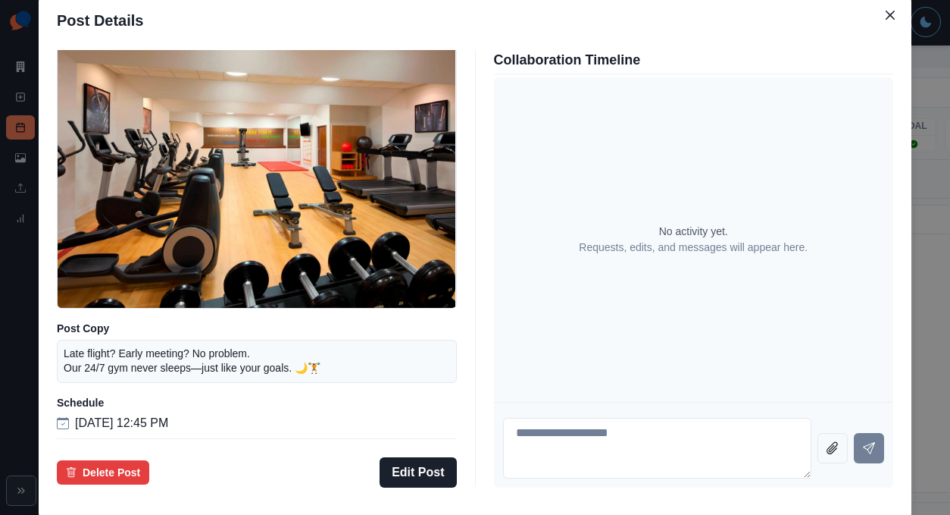
click at [109, 314] on div "Post Details Facebook Draft Media Post Copy Late flight? Early meeting? No prob…" at bounding box center [475, 257] width 950 height 515
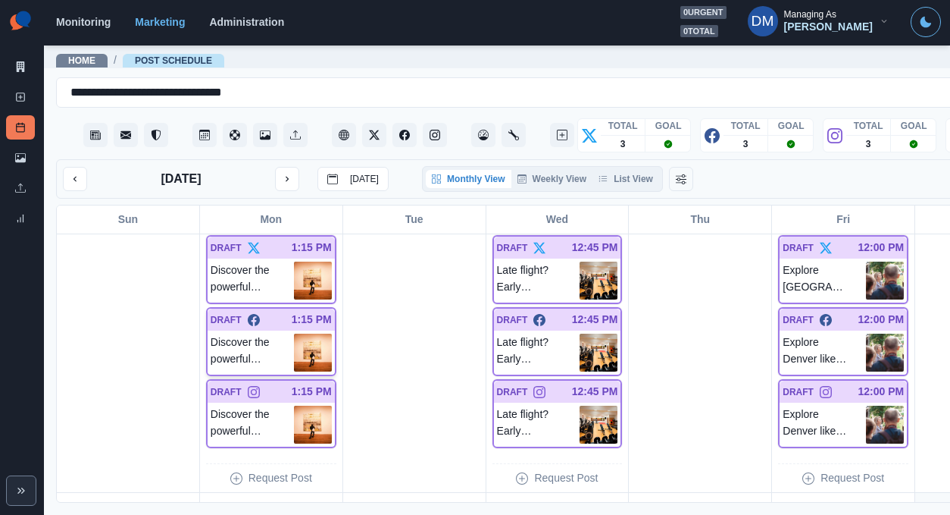
click at [294, 333] on img at bounding box center [313, 352] width 38 height 38
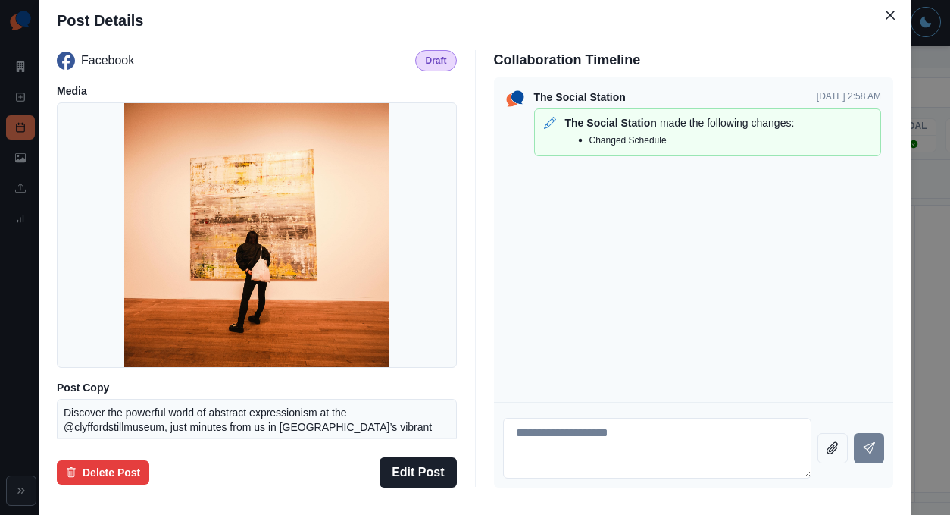
scroll to position [165, 0]
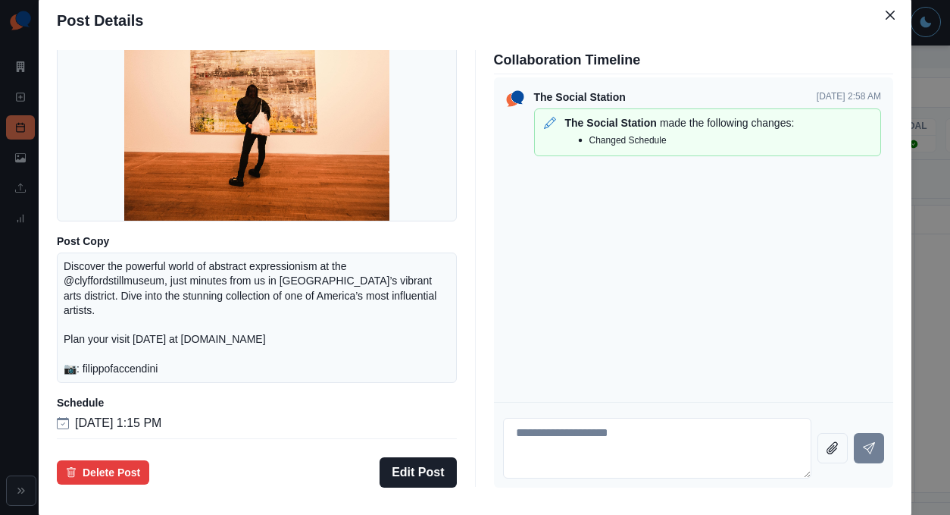
click at [93, 339] on div "Post Details Facebook Draft Media Post Copy Discover the powerful world of abst…" at bounding box center [475, 257] width 950 height 515
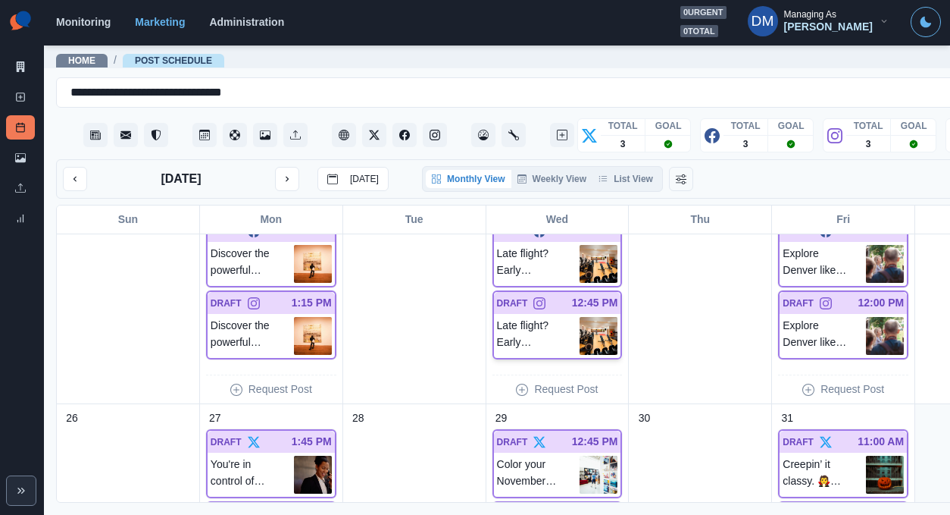
scroll to position [1123, 0]
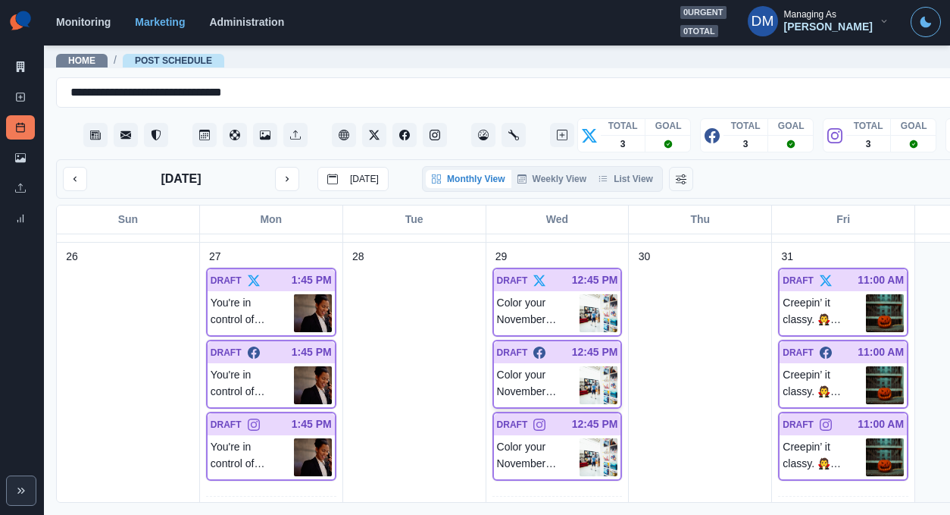
click at [580, 366] on img at bounding box center [599, 385] width 38 height 38
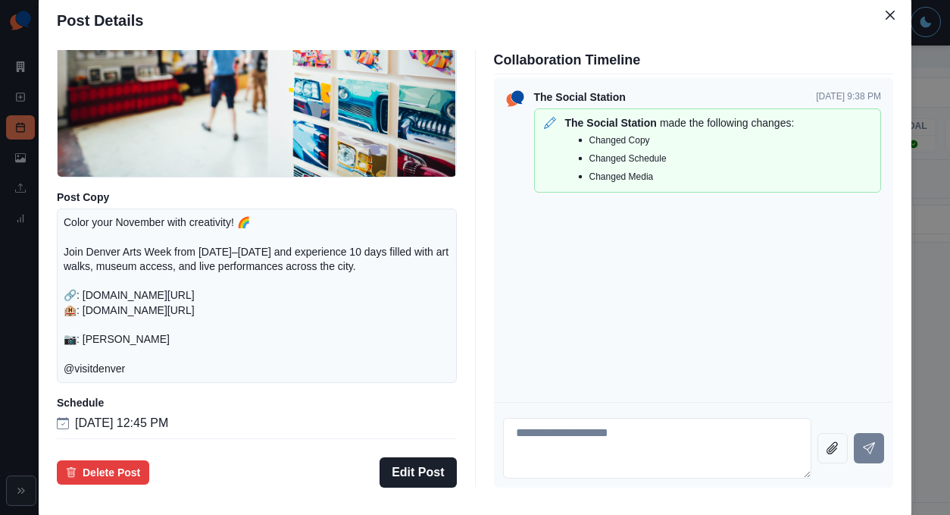
scroll to position [209, 0]
click at [79, 309] on div "Post Details Facebook Draft Media Post Copy Color your November with creativity…" at bounding box center [475, 257] width 950 height 515
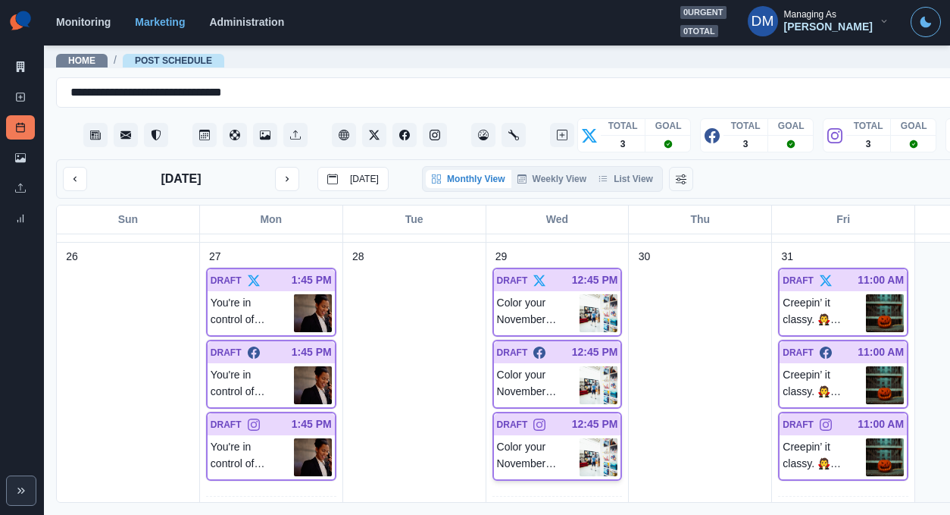
click at [580, 438] on img at bounding box center [599, 457] width 38 height 38
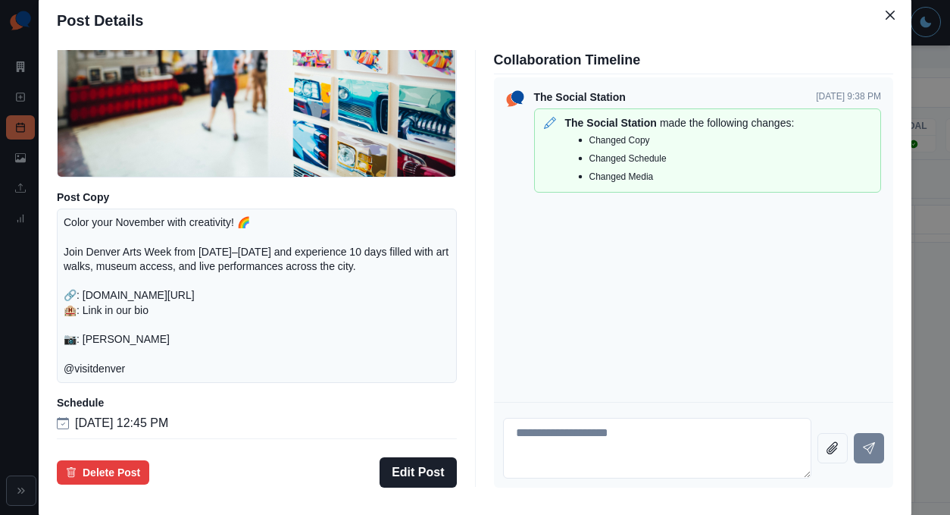
click at [69, 273] on div "Post Details Instagram Draft Media Post Copy Color your November with creativit…" at bounding box center [475, 257] width 950 height 515
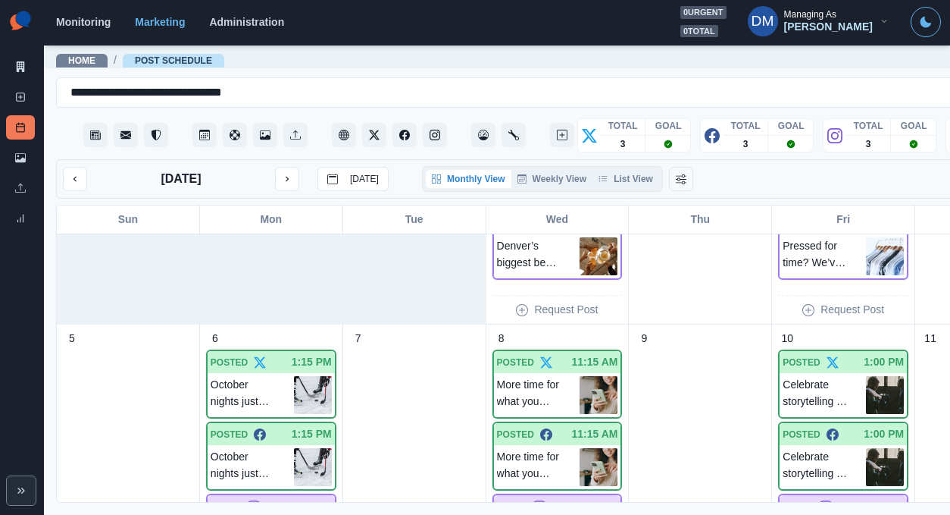
scroll to position [0, 0]
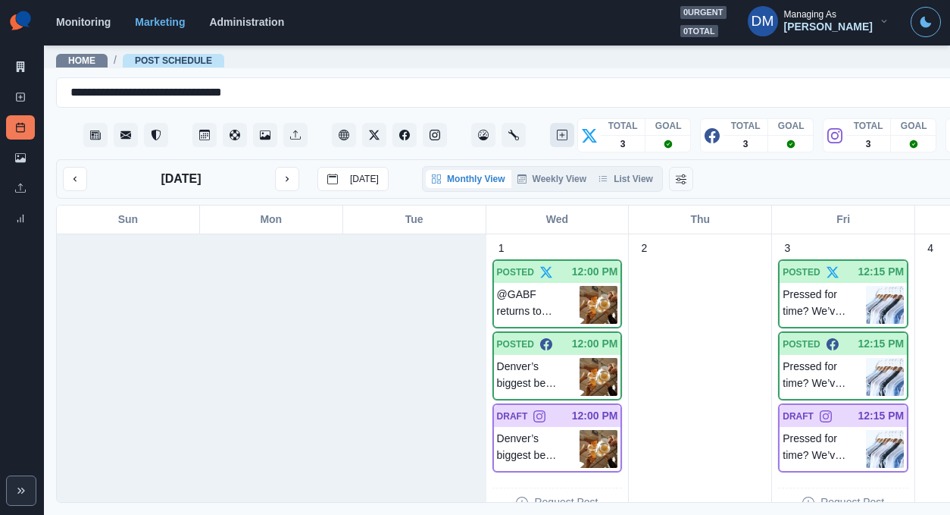
click at [550, 123] on button "Create New Post" at bounding box center [562, 135] width 24 height 24
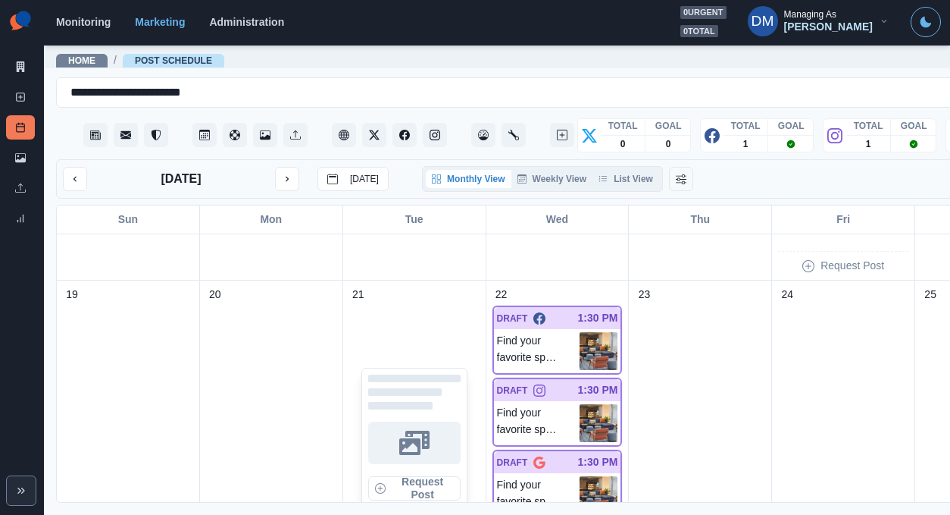
scroll to position [821, 0]
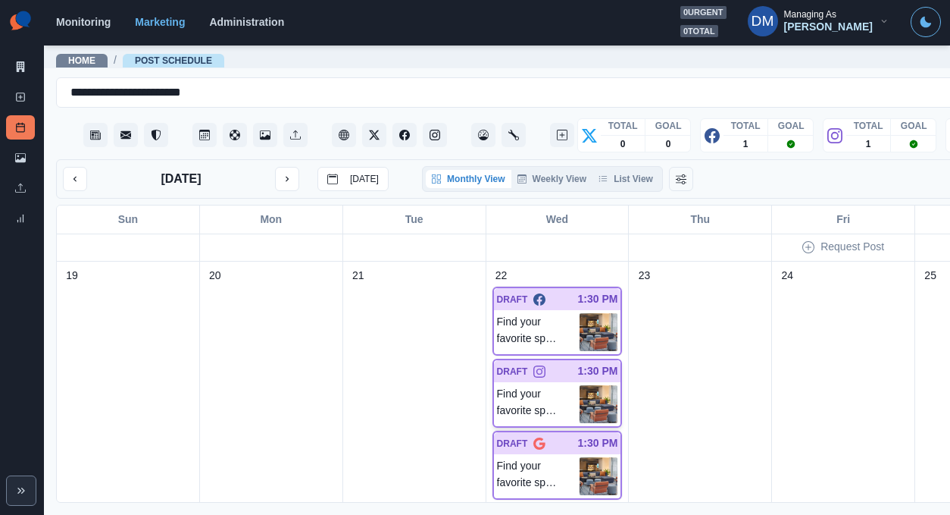
click at [580, 385] on img at bounding box center [599, 404] width 38 height 38
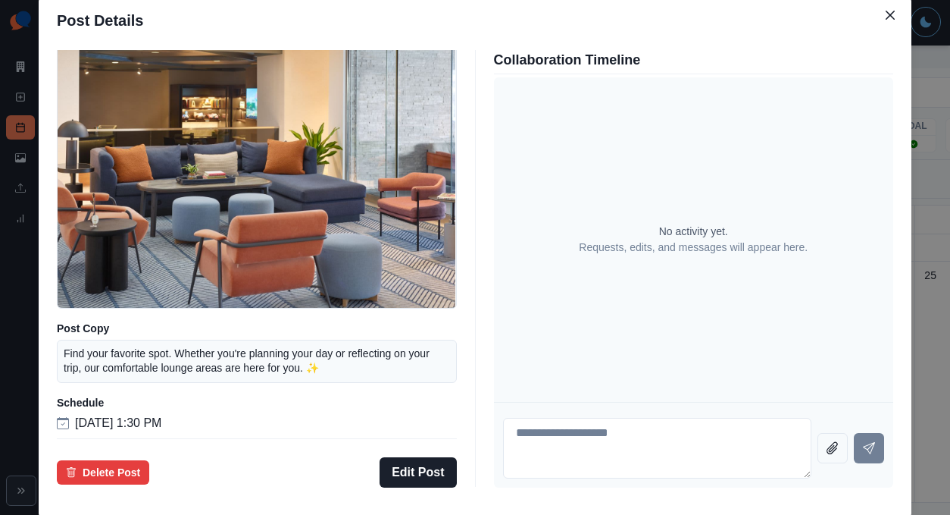
scroll to position [33, 0]
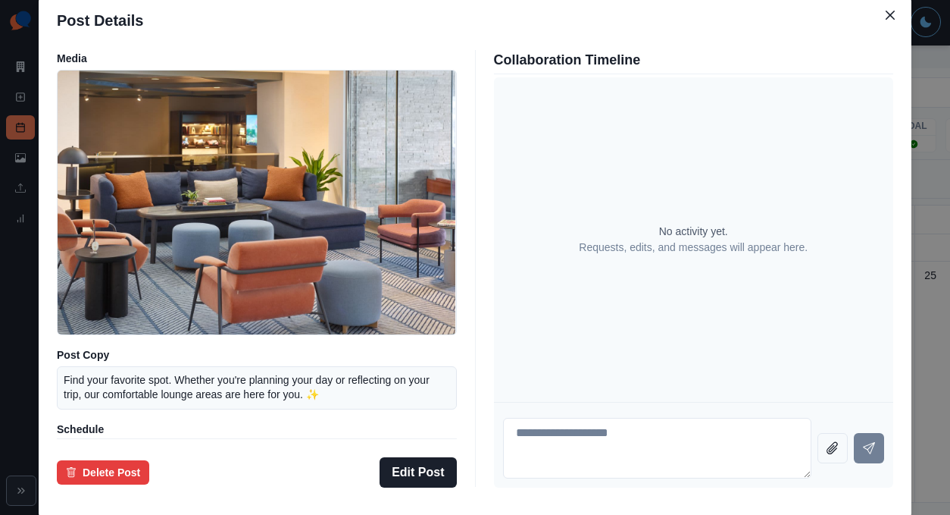
click at [108, 321] on div "Post Details Instagram Draft Media Post Copy Find your favorite spot. Whether y…" at bounding box center [475, 257] width 950 height 515
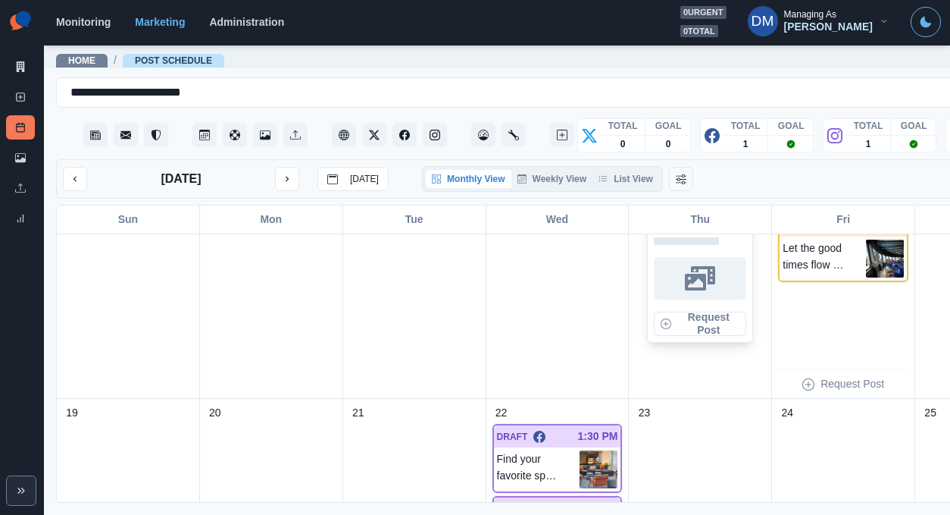
scroll to position [864, 0]
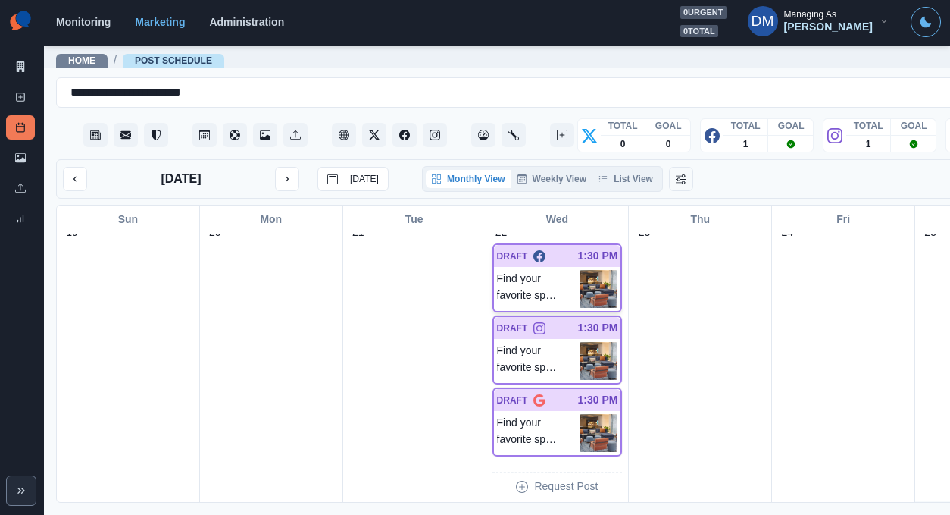
click at [580, 270] on img at bounding box center [599, 289] width 38 height 38
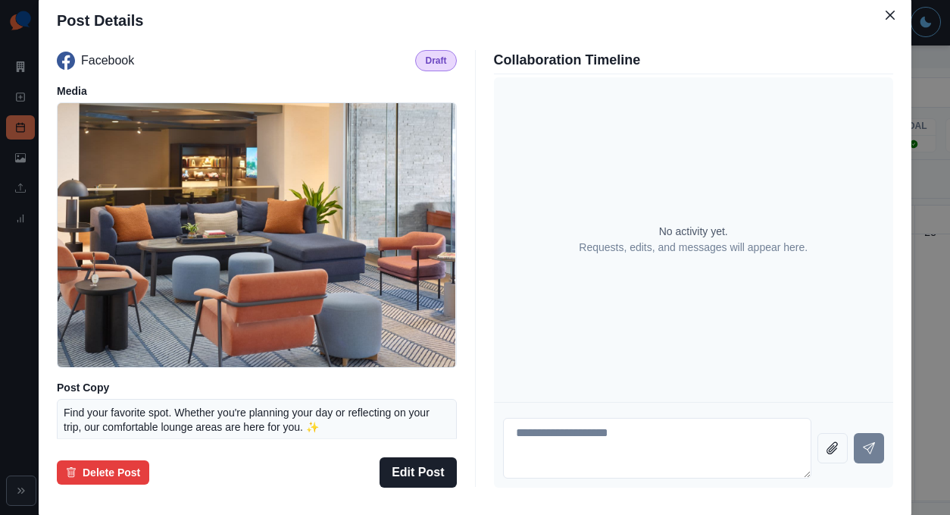
click at [105, 283] on div "Post Details Facebook Draft Media Post Copy Find your favorite spot. Whether yo…" at bounding box center [475, 257] width 950 height 515
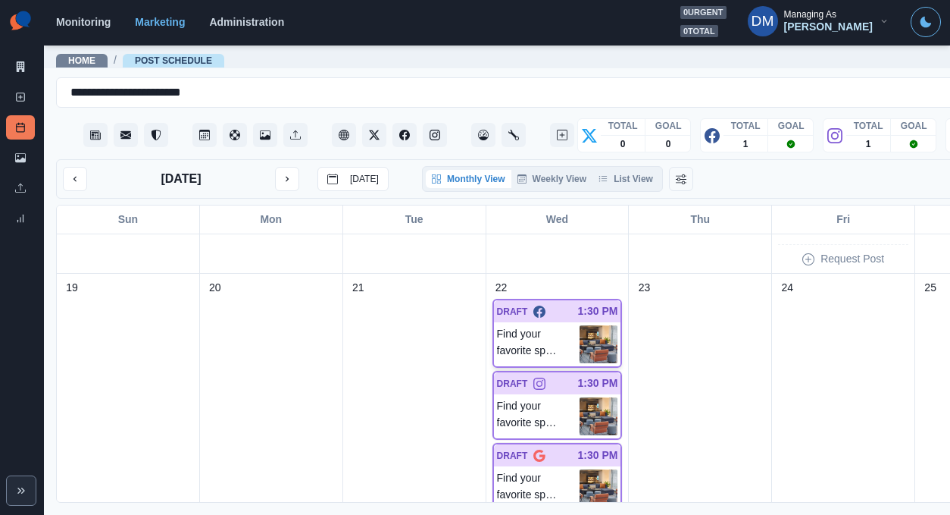
scroll to position [808, 0]
click at [339, 130] on icon "Client Website" at bounding box center [344, 135] width 11 height 11
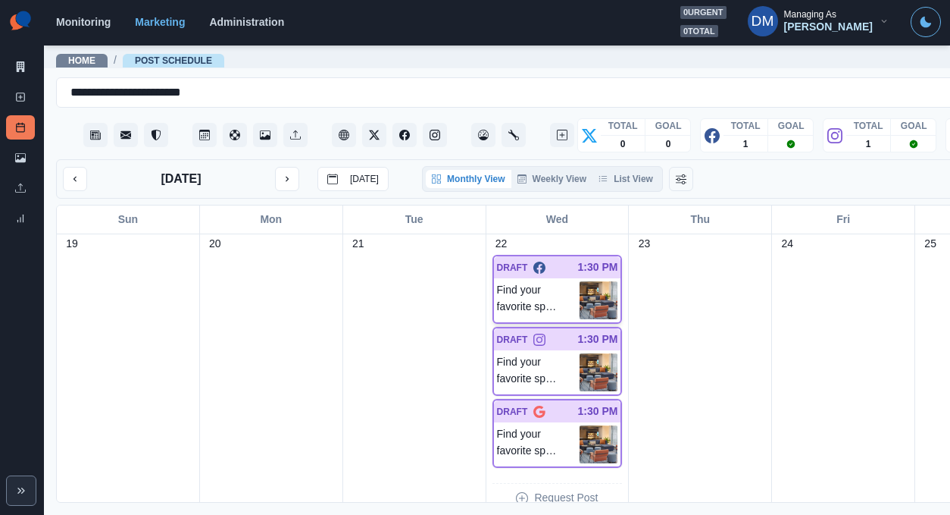
scroll to position [950, 0]
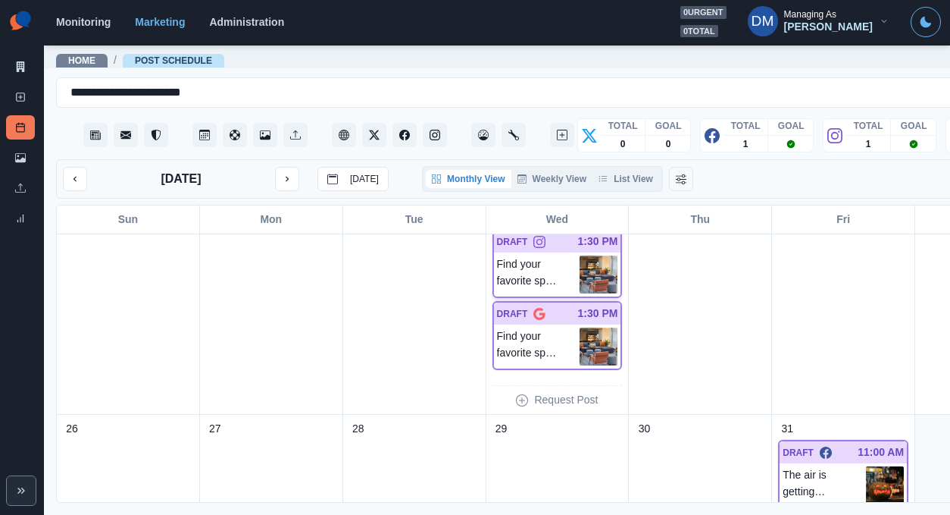
click at [580, 255] on img at bounding box center [599, 274] width 38 height 38
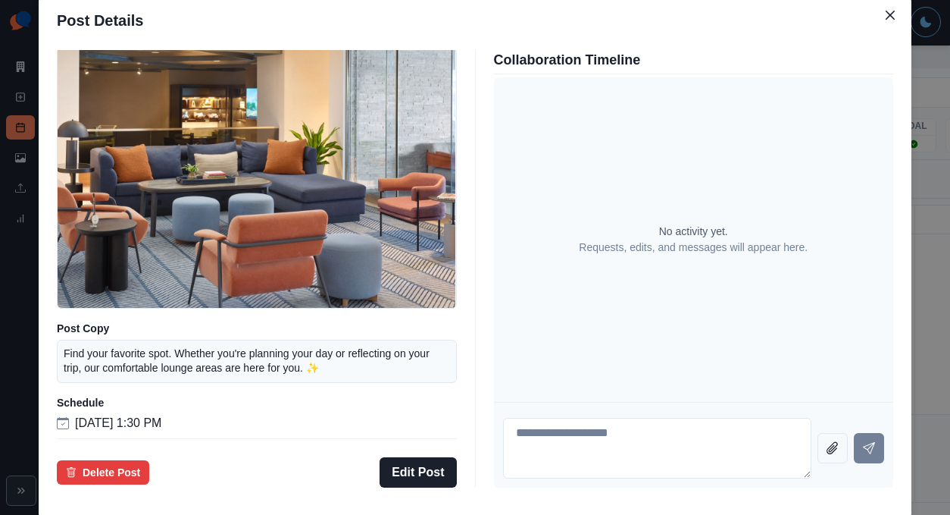
scroll to position [52, 0]
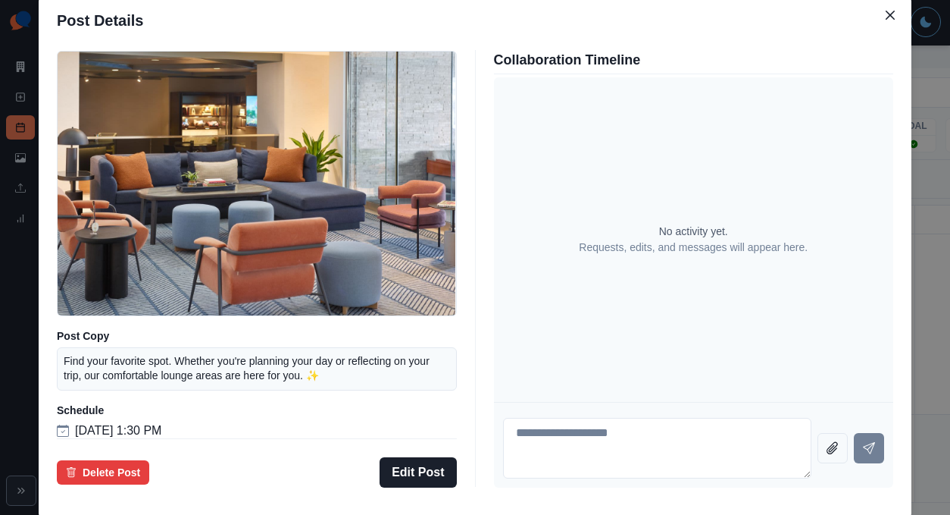
click at [83, 240] on div "Post Details Instagram Draft Media Post Copy Find your favorite spot. Whether y…" at bounding box center [475, 257] width 950 height 515
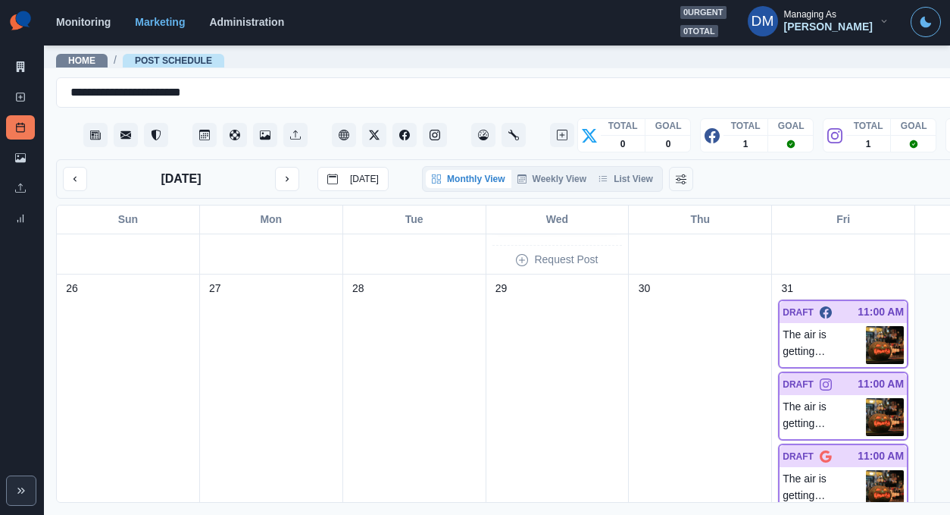
scroll to position [1146, 0]
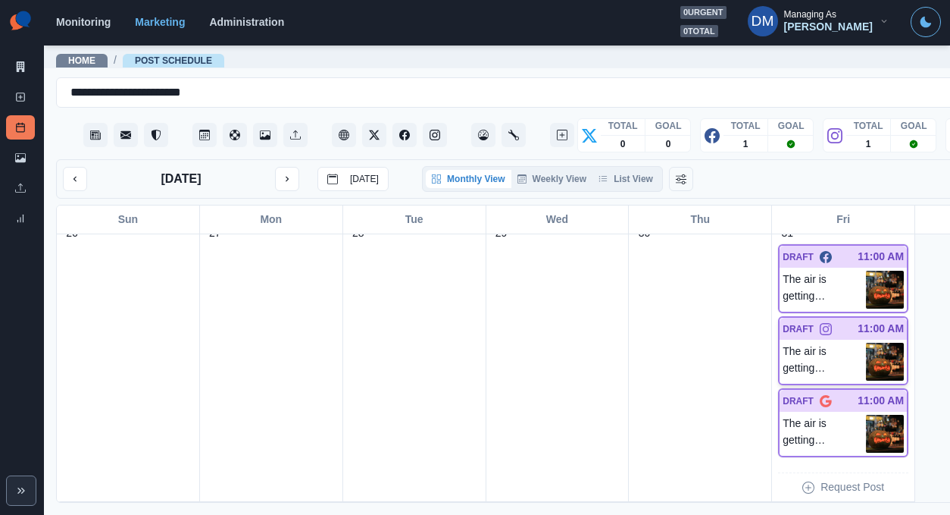
click at [866, 343] on img at bounding box center [885, 362] width 38 height 38
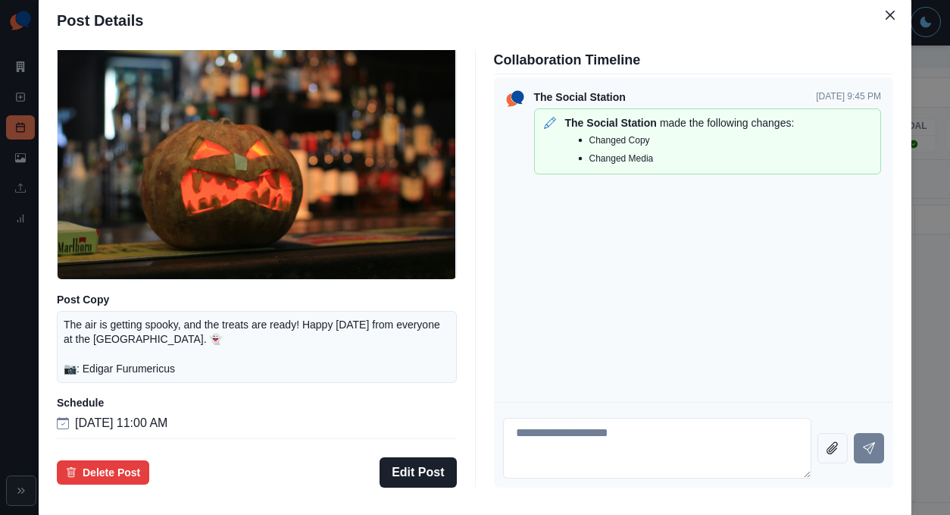
scroll to position [120, 0]
click at [131, 313] on div "Post Details Instagram Draft Media Post Copy The air is getting spooky, and the…" at bounding box center [475, 257] width 950 height 515
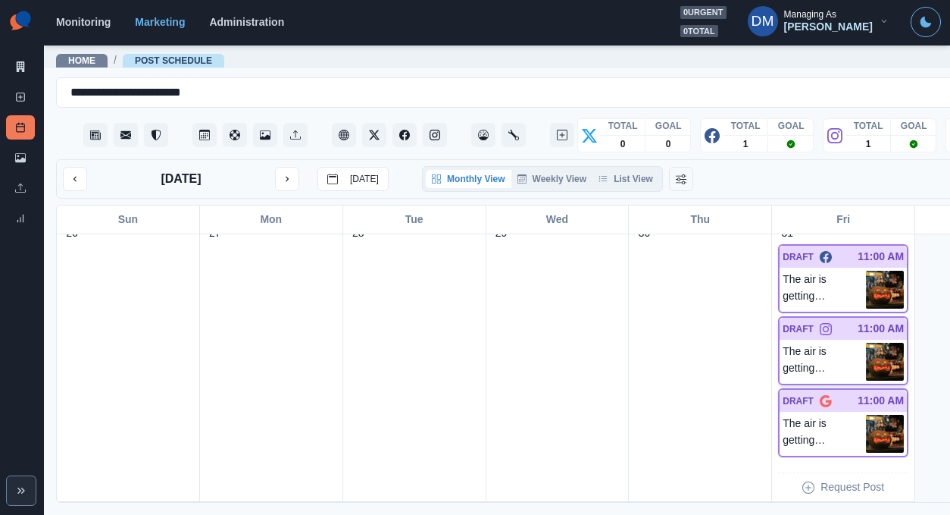
drag, startPoint x: 771, startPoint y: 304, endPoint x: 756, endPoint y: 230, distance: 75.1
click at [866, 271] on img at bounding box center [885, 290] width 38 height 38
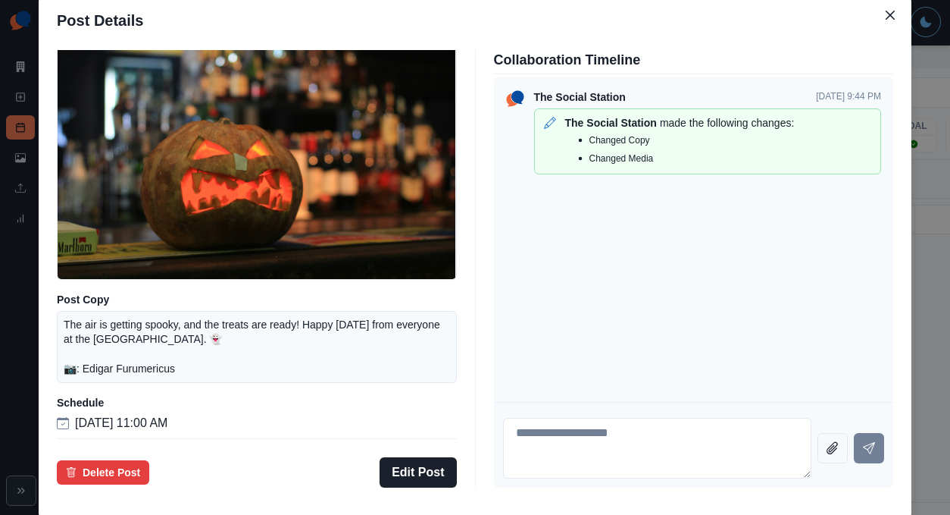
scroll to position [133, 0]
click at [96, 299] on div "Post Details Facebook Draft Media Post Copy The air is getting spooky, and the …" at bounding box center [475, 257] width 950 height 515
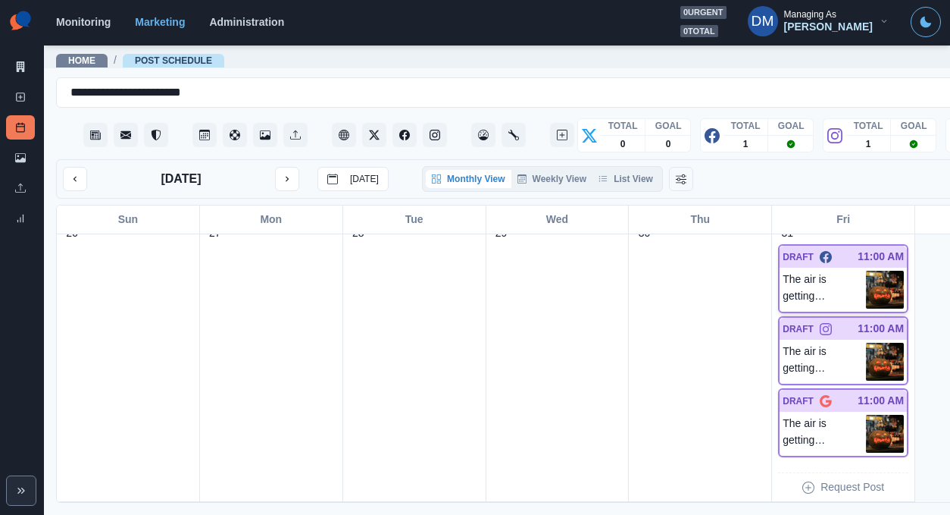
scroll to position [1146, 0]
click at [866, 271] on img at bounding box center [885, 290] width 38 height 38
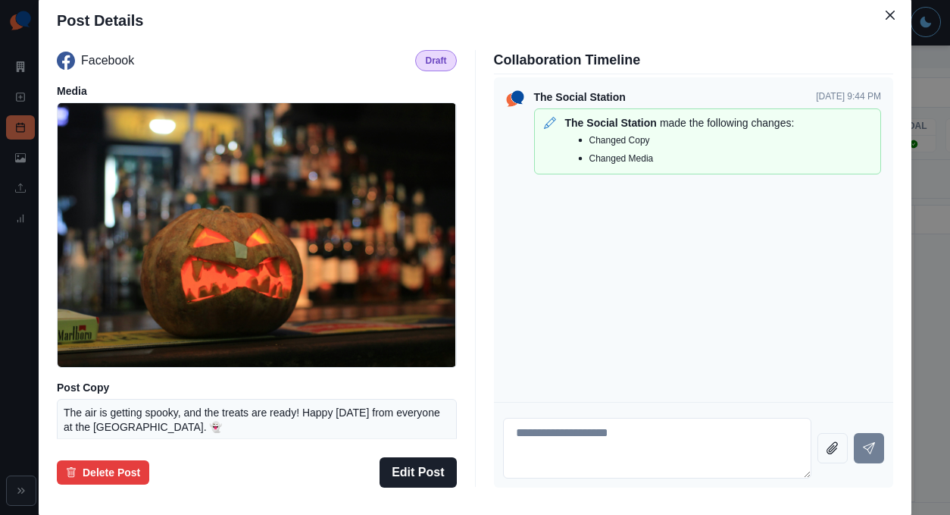
scroll to position [133, 0]
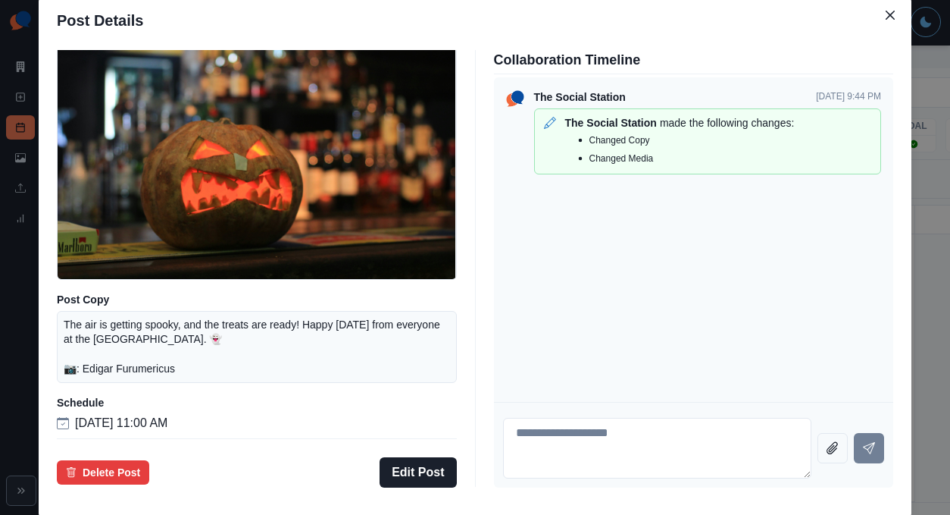
click at [111, 231] on div "Post Details Facebook Draft Media Post Copy The air is getting spooky, and the …" at bounding box center [475, 257] width 950 height 515
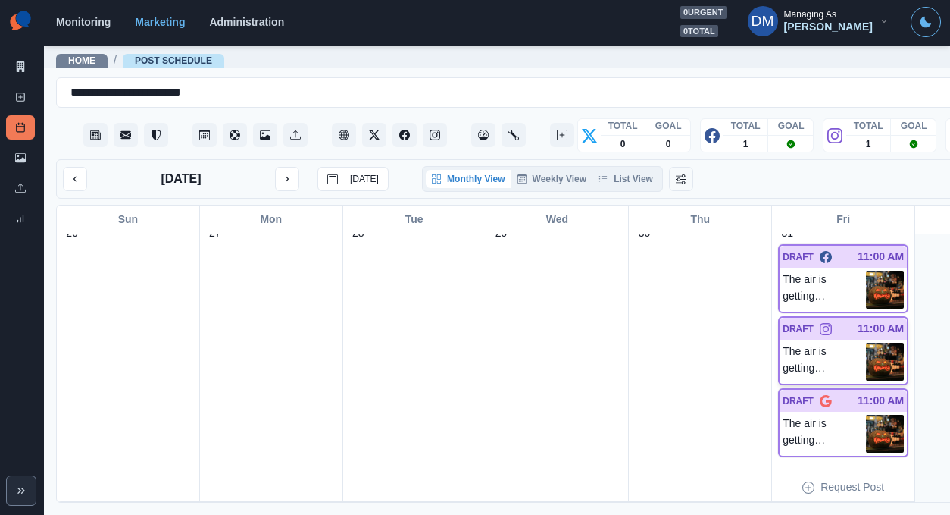
scroll to position [1146, 0]
click at [866, 271] on img at bounding box center [885, 290] width 38 height 38
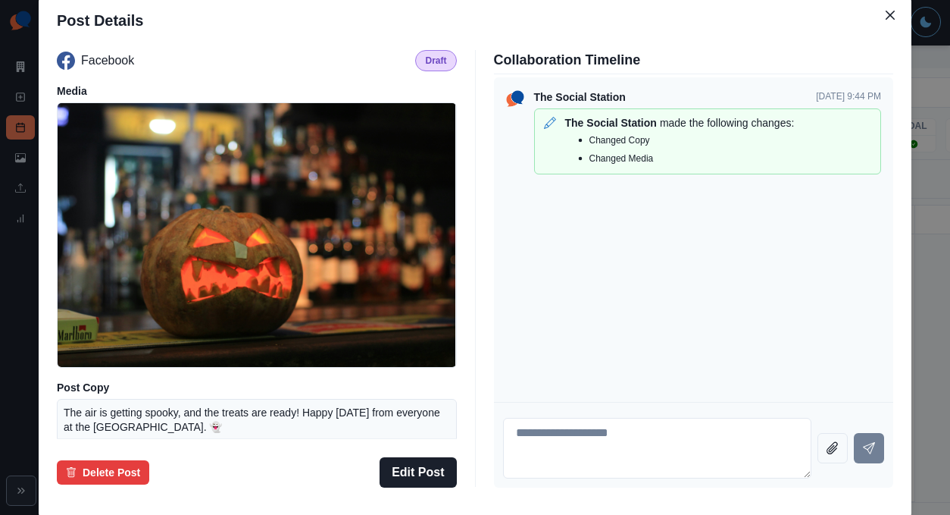
scroll to position [39, 0]
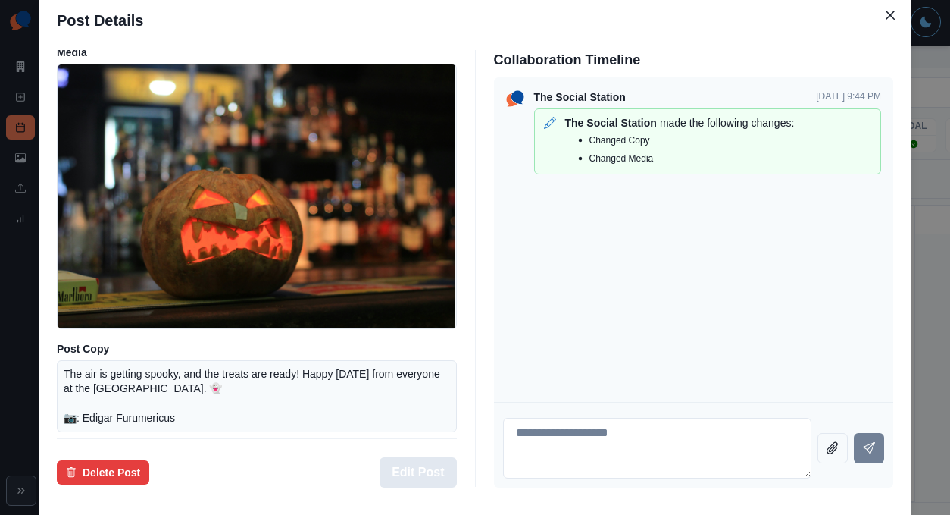
click at [433, 457] on button "Edit Post" at bounding box center [418, 472] width 77 height 30
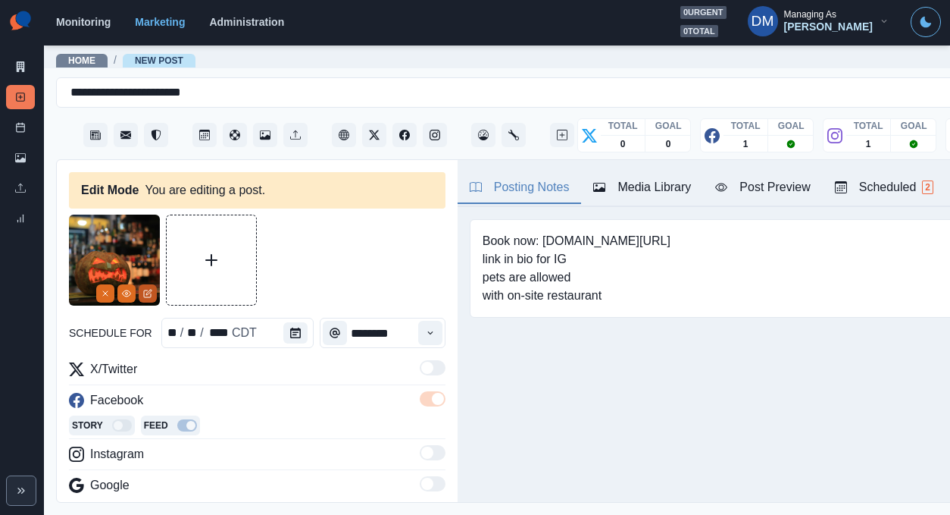
click at [146, 289] on icon "Edit Media" at bounding box center [147, 293] width 9 height 9
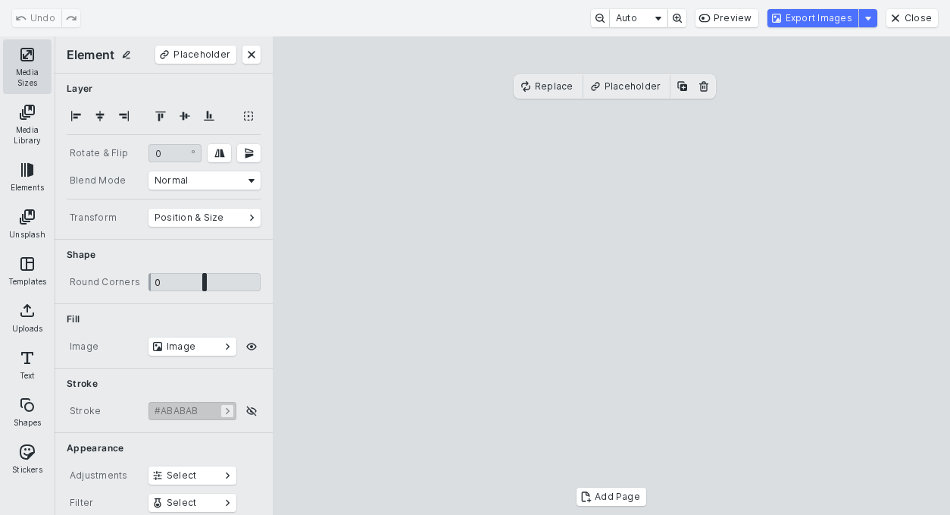
click at [23, 59] on button "Media Sizes" at bounding box center [27, 66] width 49 height 55
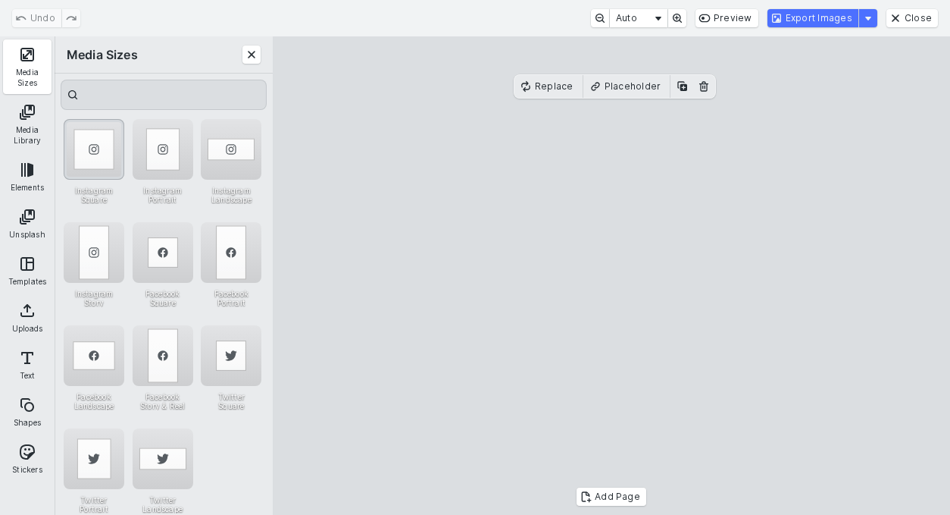
click at [91, 156] on div "Instagram Square" at bounding box center [94, 149] width 61 height 61
click at [612, 276] on cesdk-canvas "Editor canvas" at bounding box center [612, 276] width 0 height 0
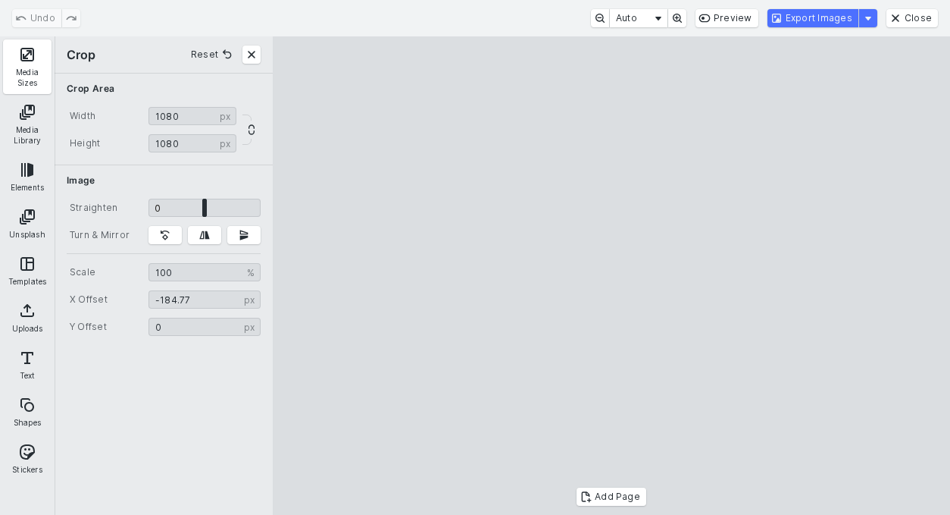
drag, startPoint x: 611, startPoint y: 296, endPoint x: 639, endPoint y: 294, distance: 28.1
click at [612, 276] on cesdk-canvas "Editor canvas" at bounding box center [612, 276] width 0 height 0
type input "*******"
click at [612, 276] on cesdk-canvas "Editor canvas" at bounding box center [612, 276] width 0 height 0
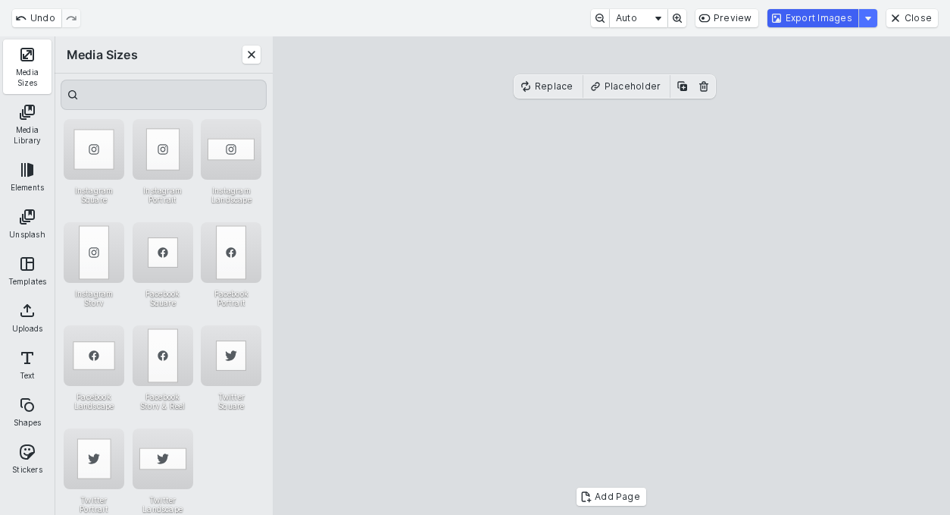
click at [813, 20] on button "Export Images" at bounding box center [813, 18] width 91 height 18
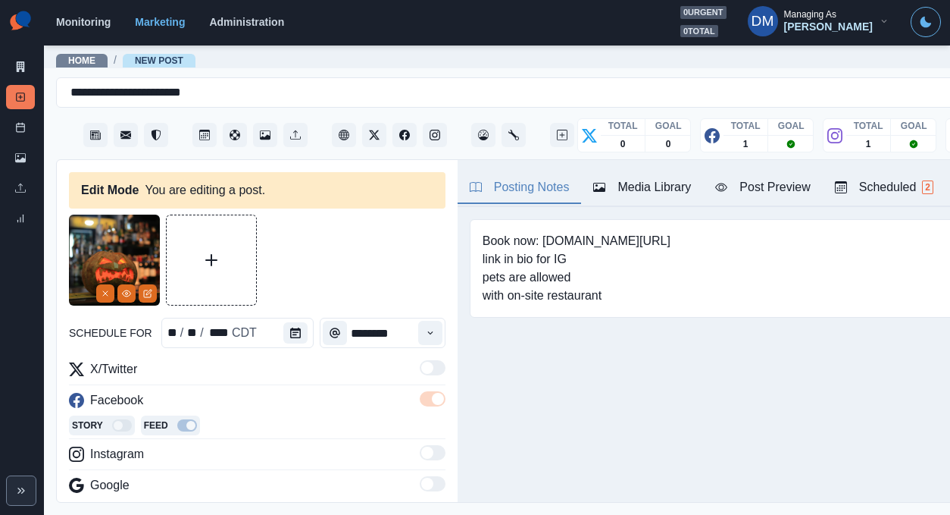
click at [593, 178] on div "Media Library" at bounding box center [642, 187] width 98 height 18
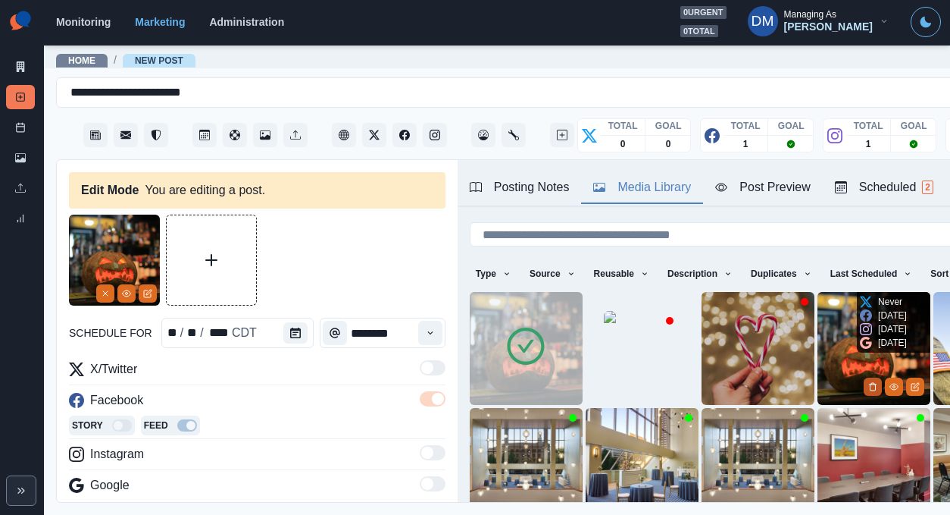
click at [869, 382] on icon "Delete Media" at bounding box center [873, 386] width 9 height 9
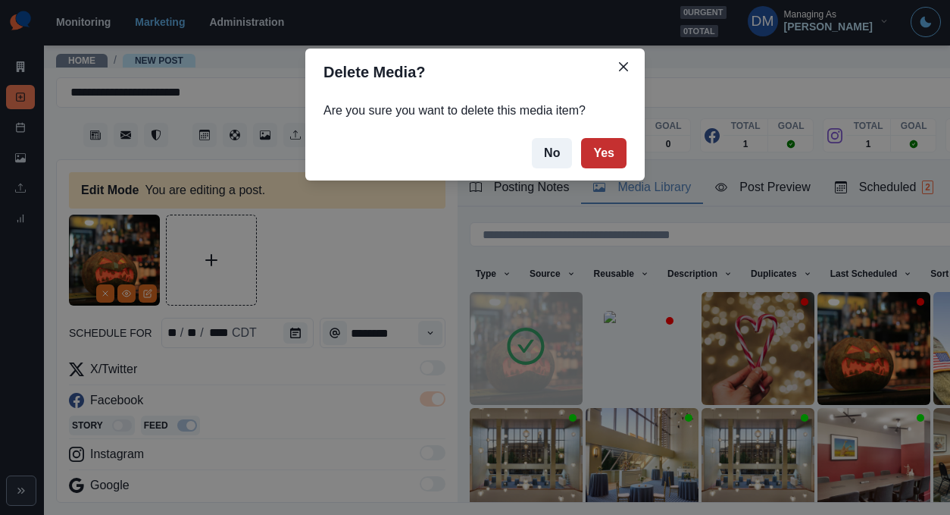
click at [581, 138] on button "Yes" at bounding box center [603, 153] width 45 height 30
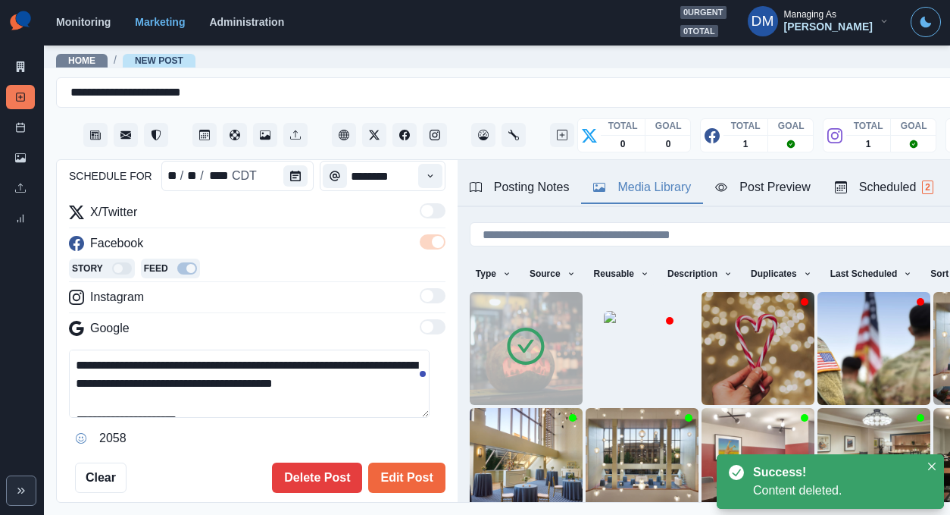
scroll to position [177, 0]
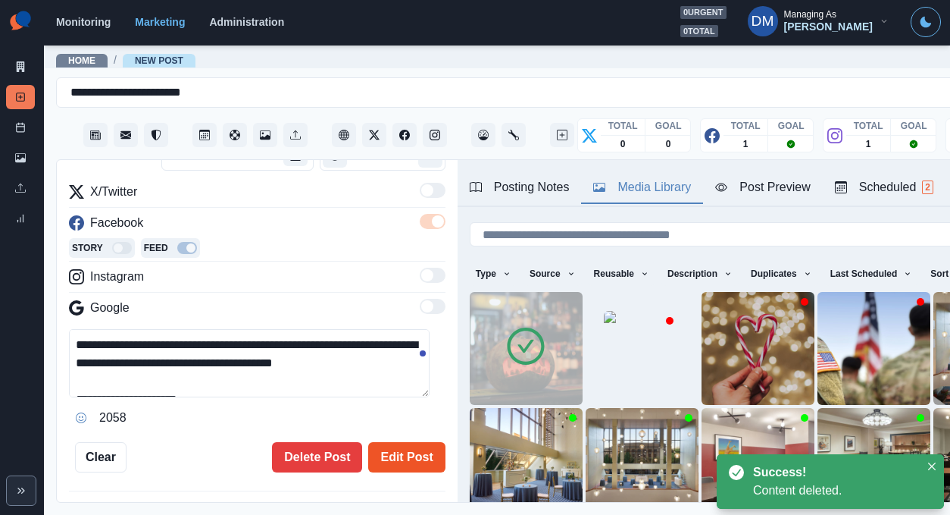
click at [387, 442] on button "Edit Post" at bounding box center [406, 457] width 77 height 30
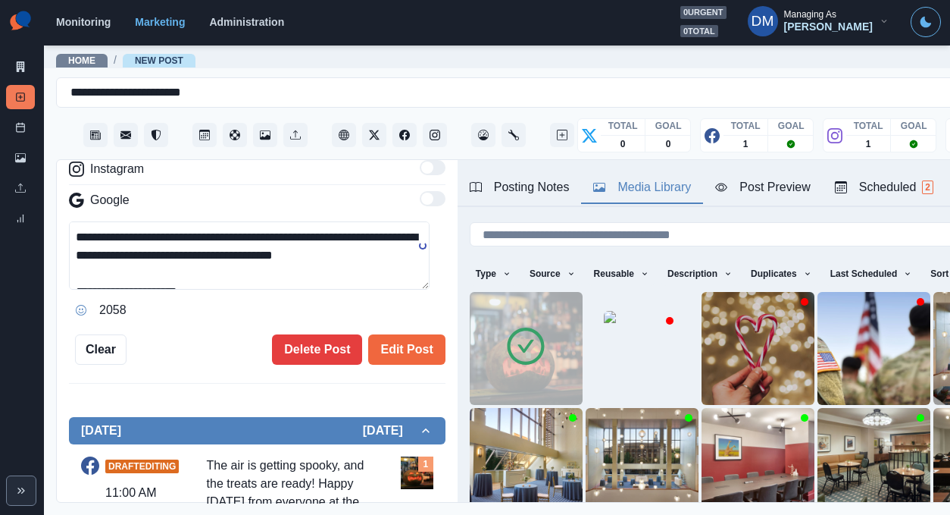
scroll to position [387, 0]
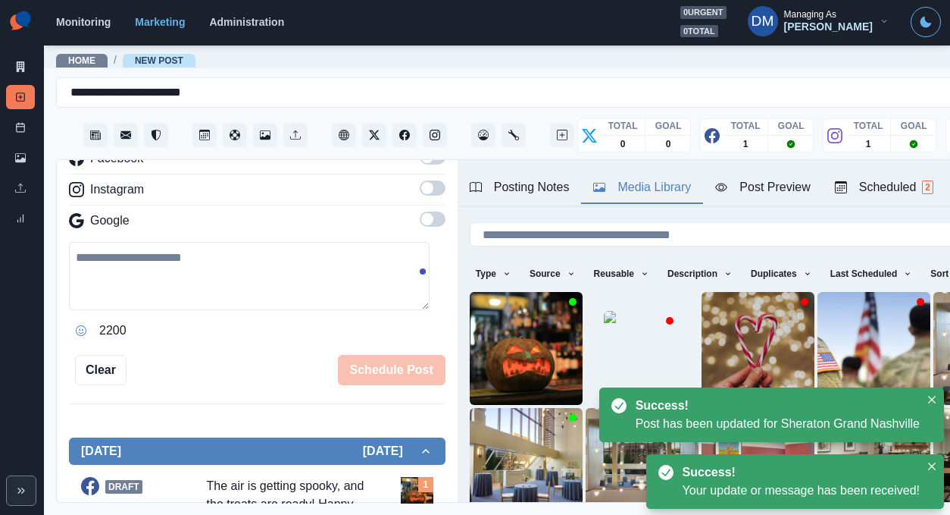
type textarea "**********"
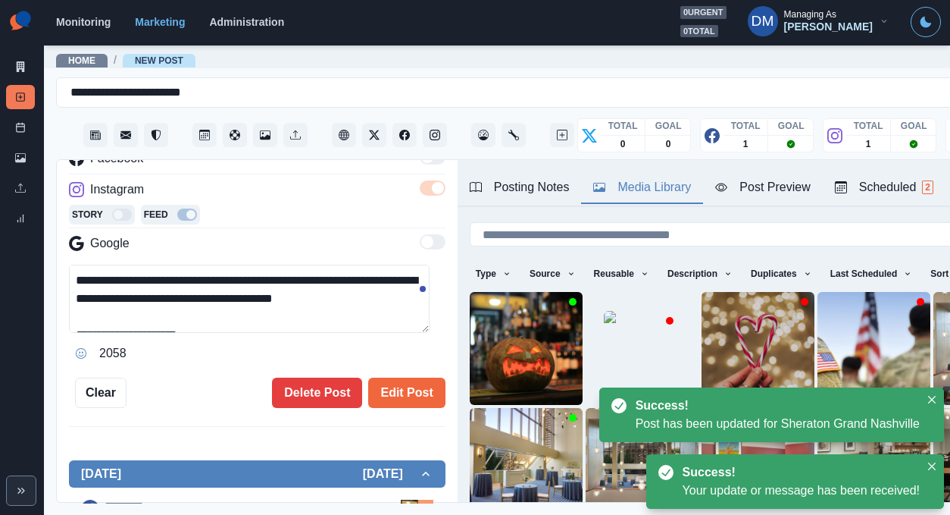
scroll to position [0, 0]
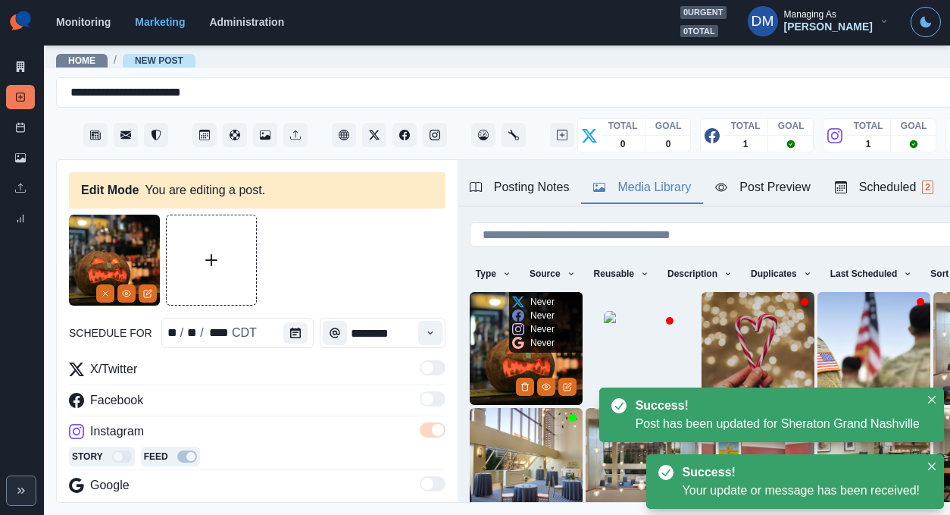
click at [470, 292] on img at bounding box center [526, 348] width 113 height 113
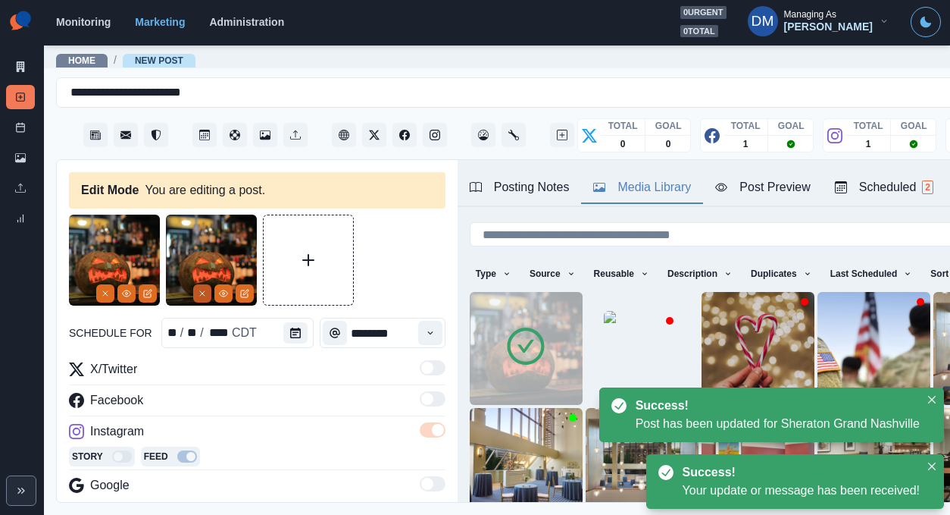
click at [108, 284] on button "Remove" at bounding box center [105, 293] width 18 height 18
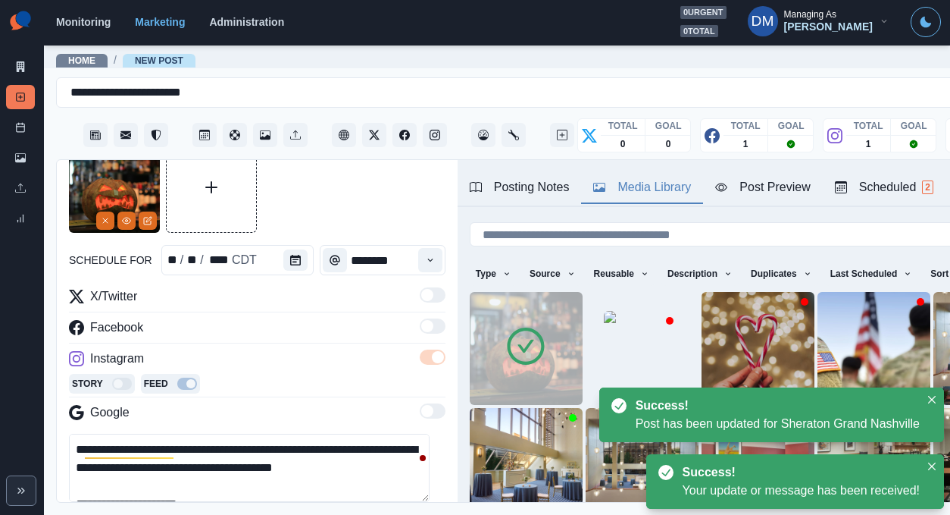
scroll to position [121, 0]
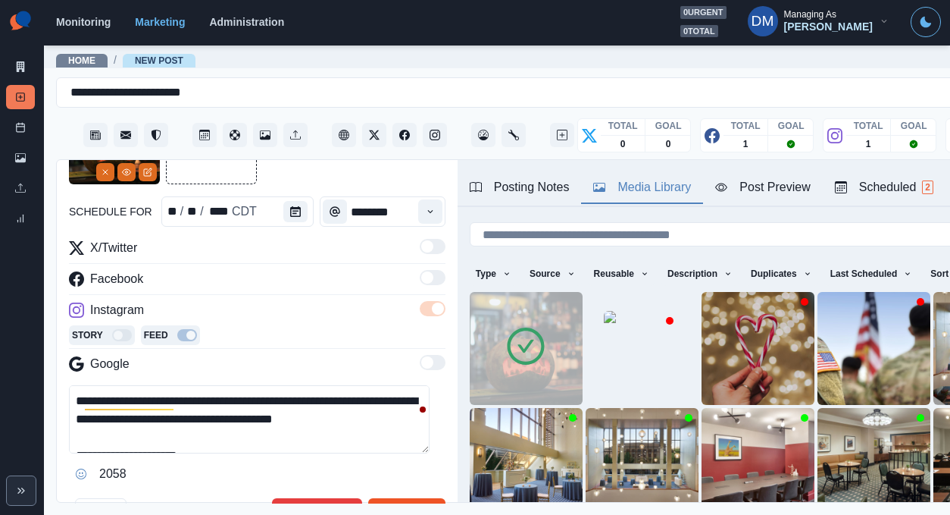
click at [377, 498] on button "Edit Post" at bounding box center [406, 513] width 77 height 30
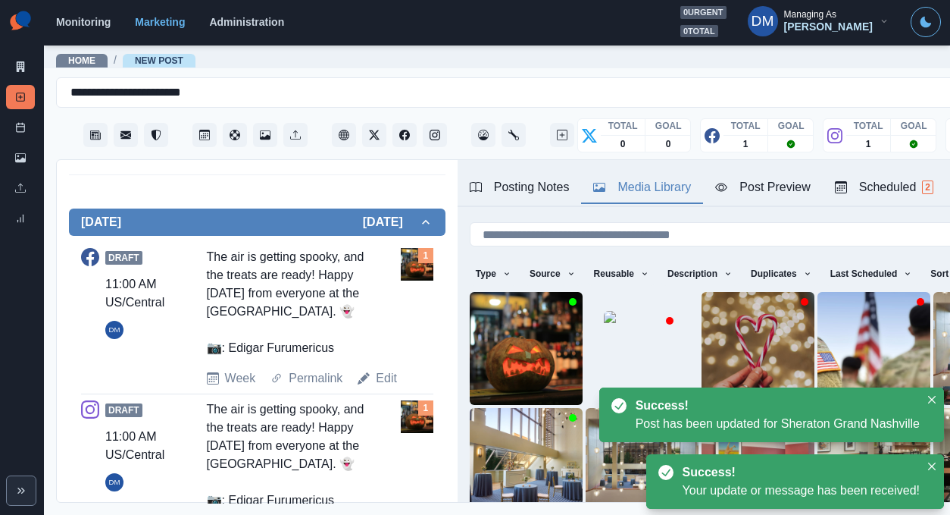
scroll to position [491, 0]
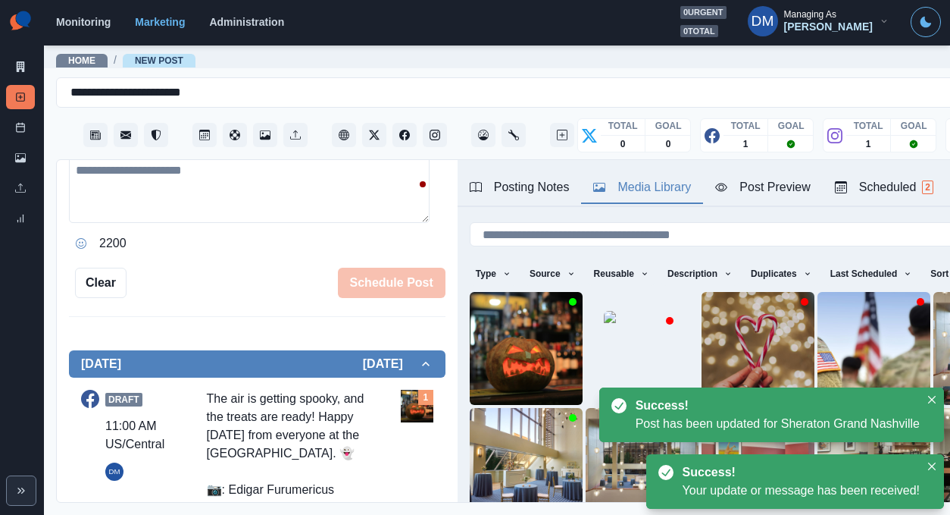
type textarea "**********"
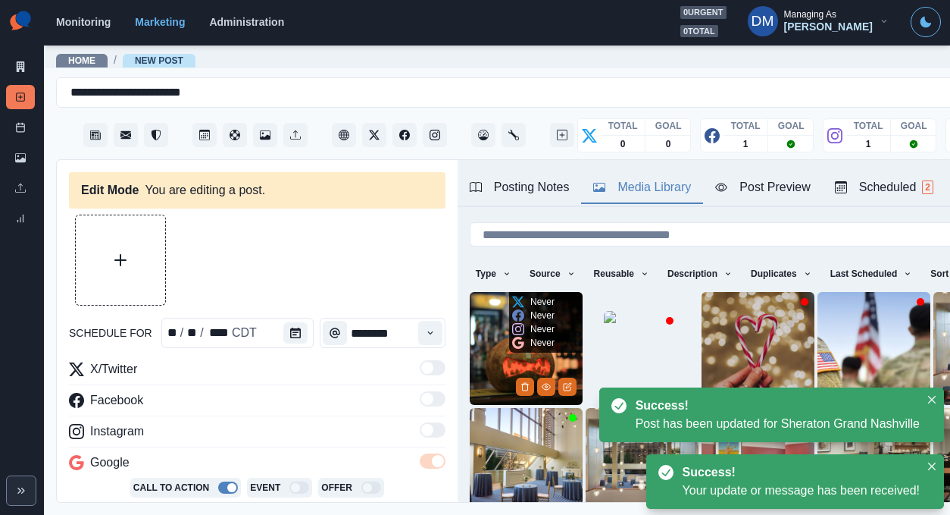
click at [470, 306] on img at bounding box center [526, 348] width 113 height 113
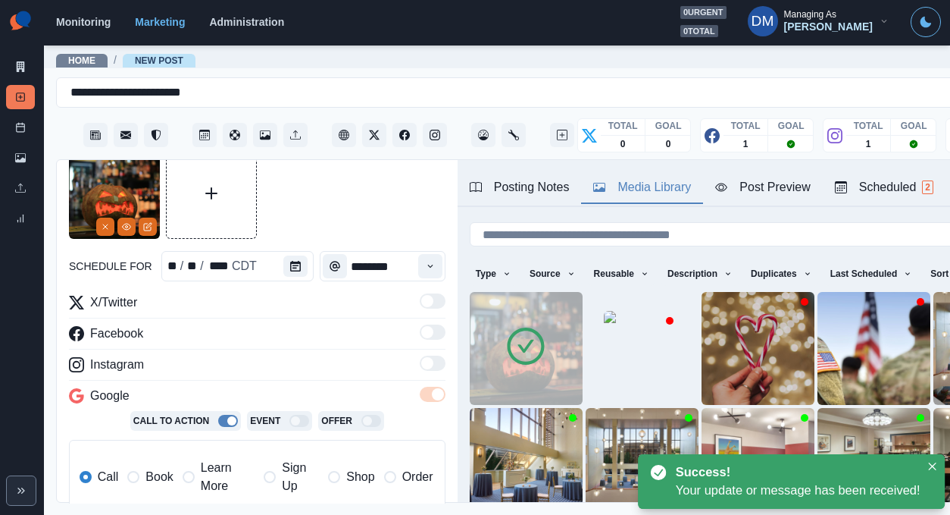
scroll to position [134, 0]
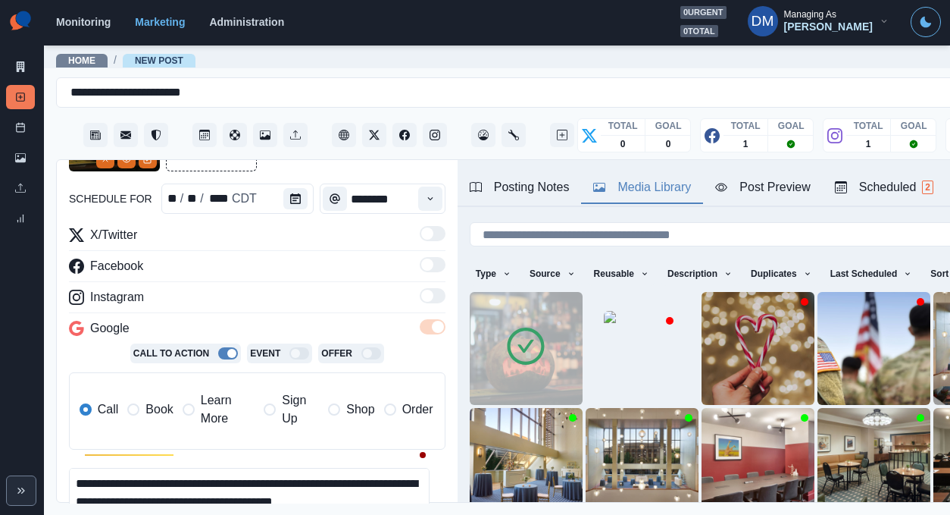
click at [148, 391] on label "Book" at bounding box center [149, 409] width 45 height 36
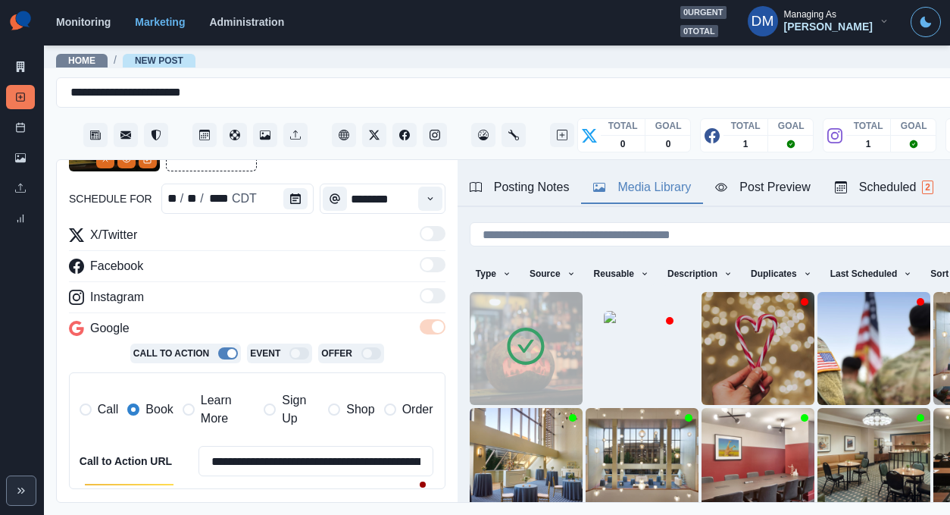
click at [92, 403] on span at bounding box center [86, 409] width 12 height 12
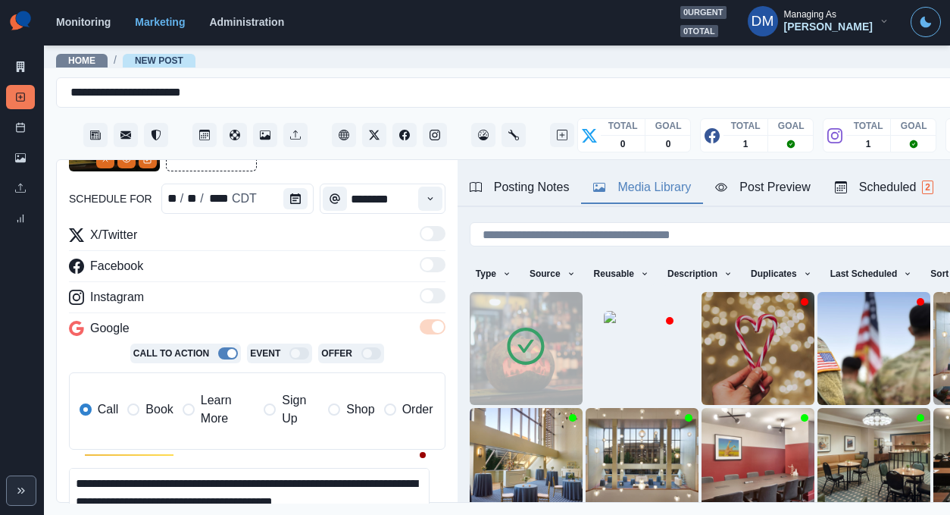
scroll to position [248, 0]
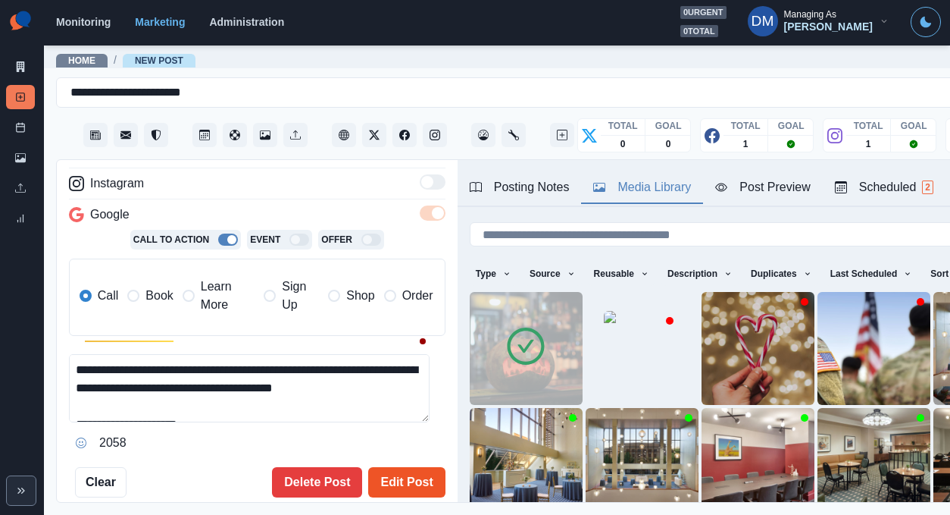
click at [387, 467] on button "Edit Post" at bounding box center [406, 482] width 77 height 30
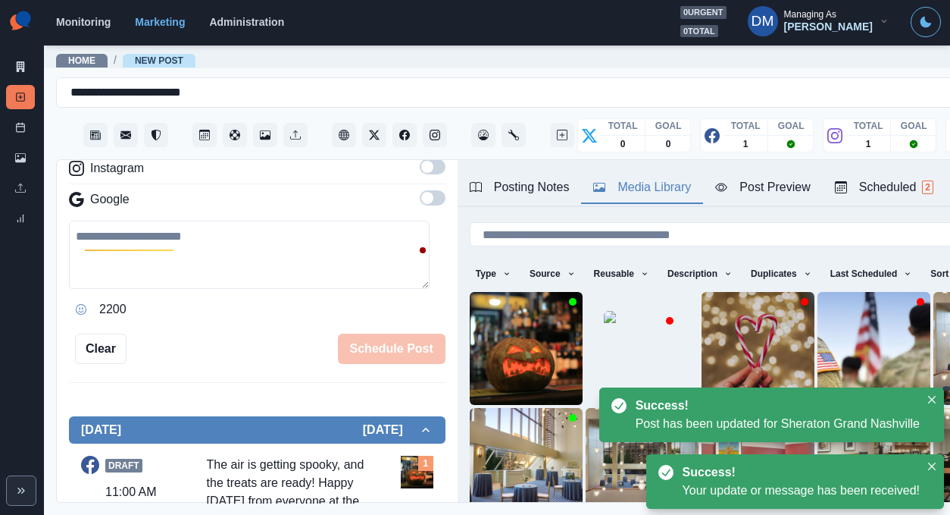
scroll to position [229, 0]
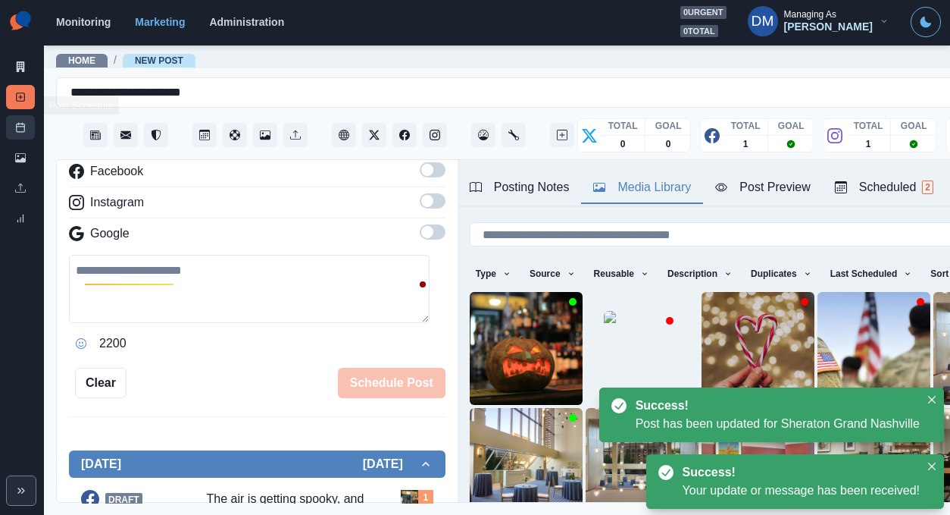
click at [31, 115] on link "Post Schedule" at bounding box center [20, 127] width 29 height 24
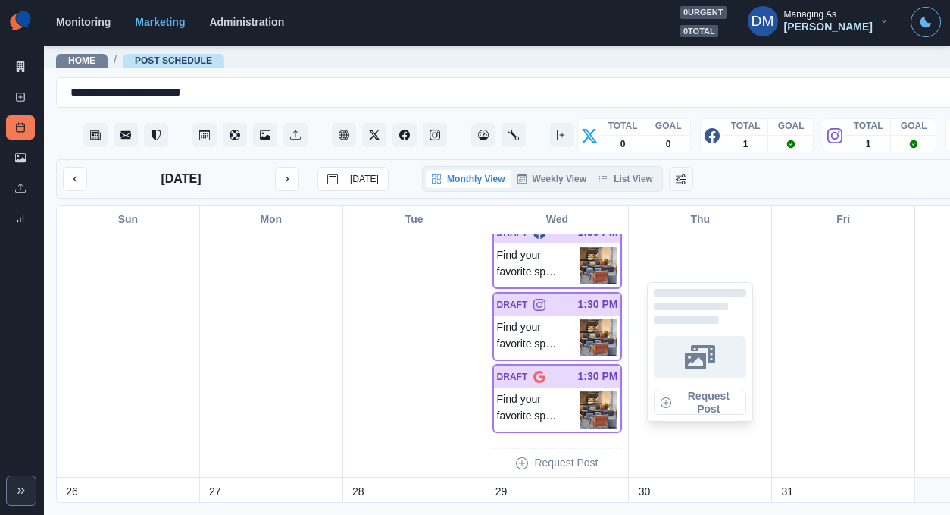
scroll to position [1054, 0]
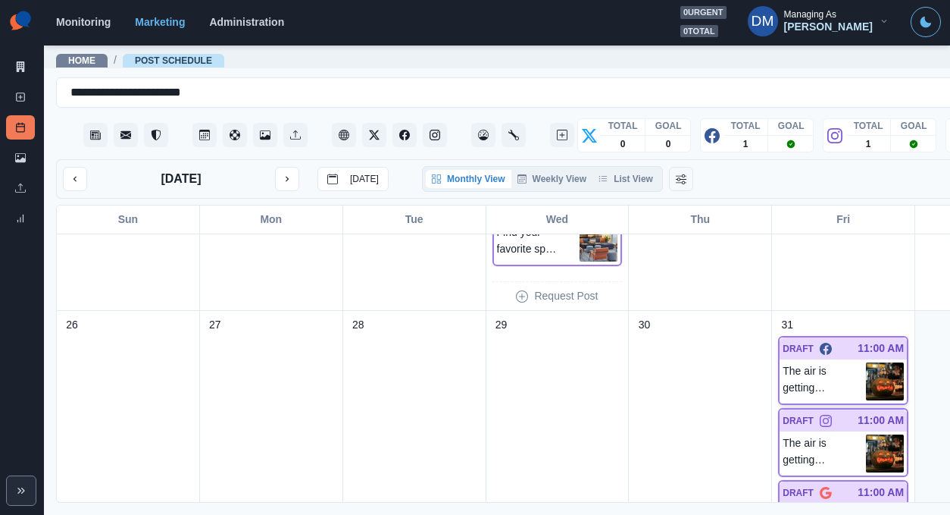
click at [866, 362] on img at bounding box center [885, 381] width 38 height 38
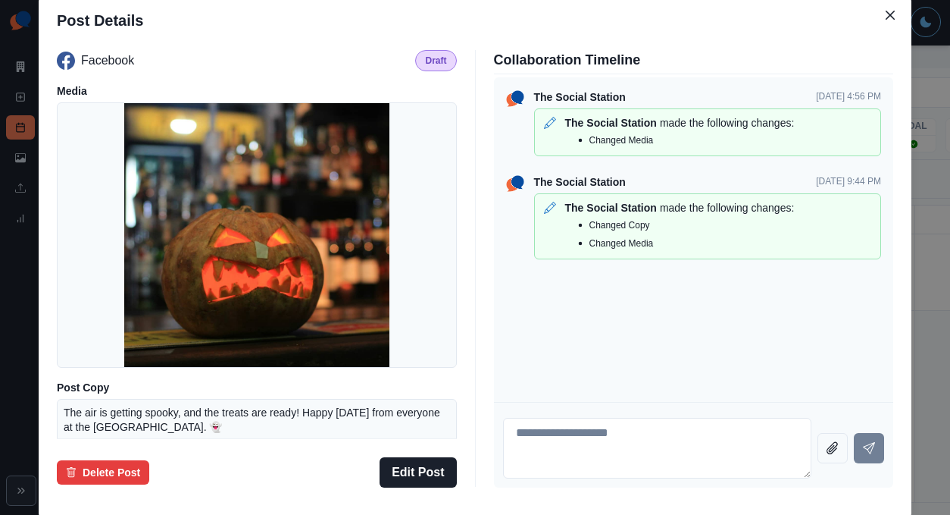
scroll to position [133, 0]
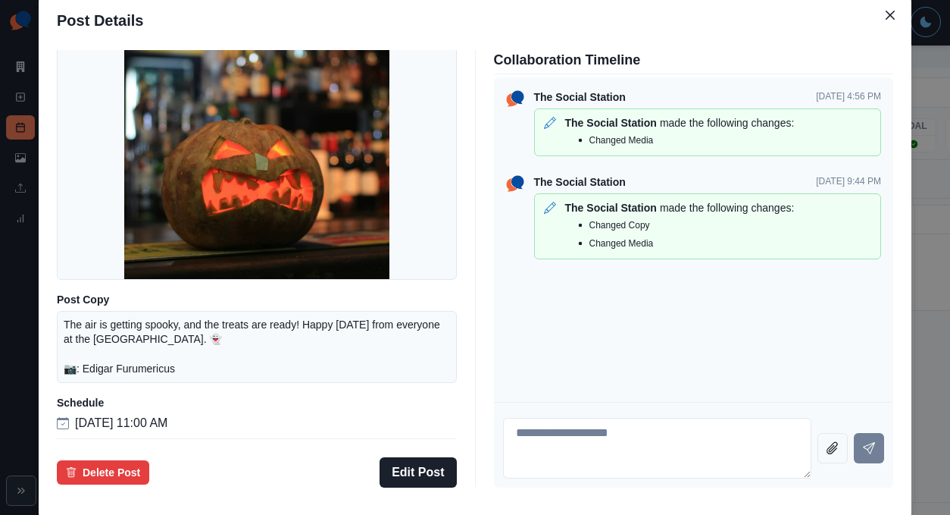
click at [106, 311] on div "Post Details Facebook Draft Media Post Copy The air is getting spooky, and the …" at bounding box center [475, 257] width 950 height 515
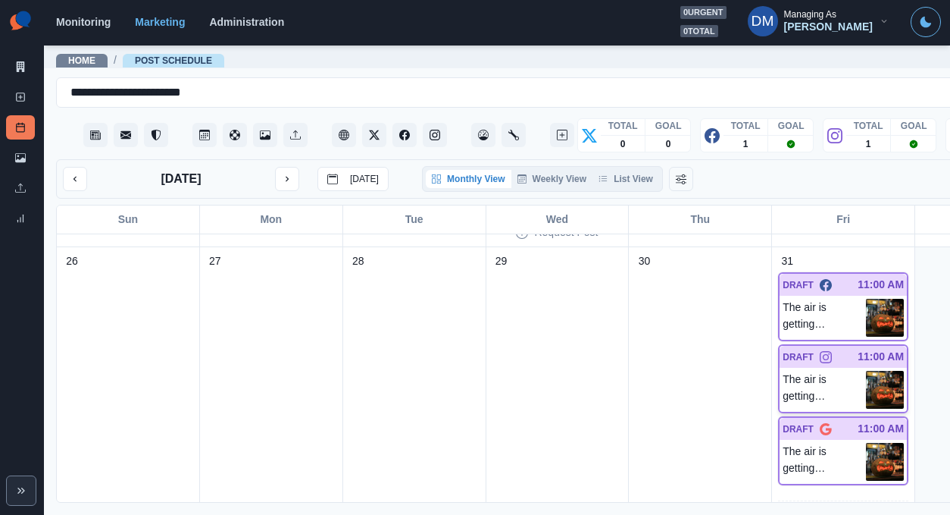
scroll to position [1146, 0]
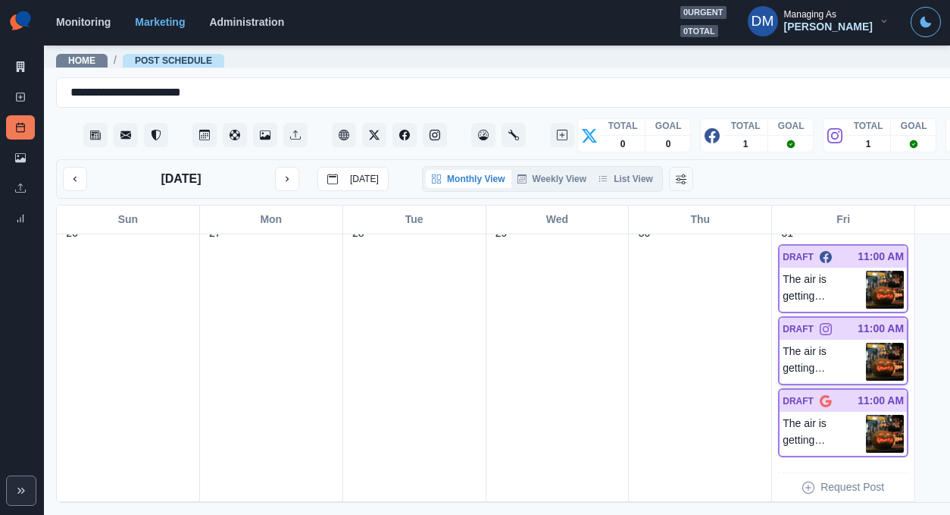
click at [866, 343] on img at bounding box center [885, 362] width 38 height 38
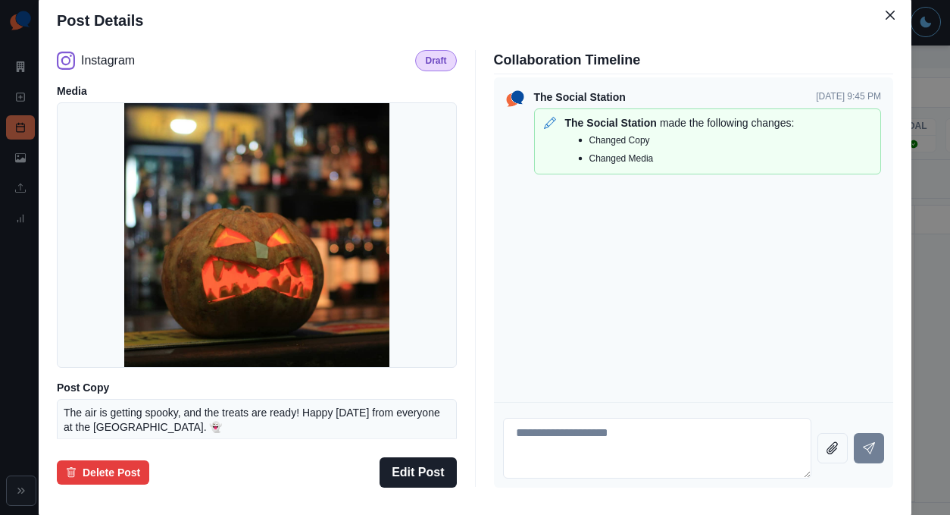
scroll to position [133, 0]
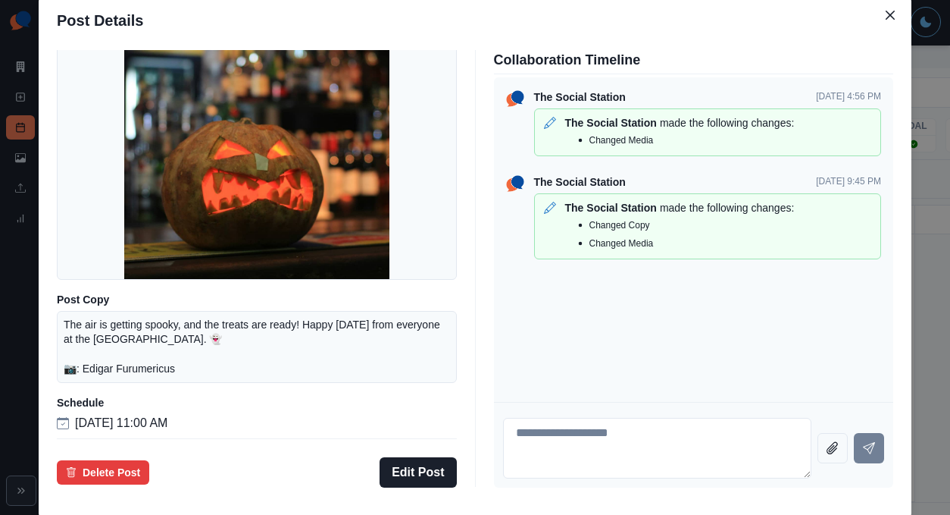
click at [106, 308] on div "Post Details Instagram Draft Media Post Copy The air is getting spooky, and the…" at bounding box center [475, 257] width 950 height 515
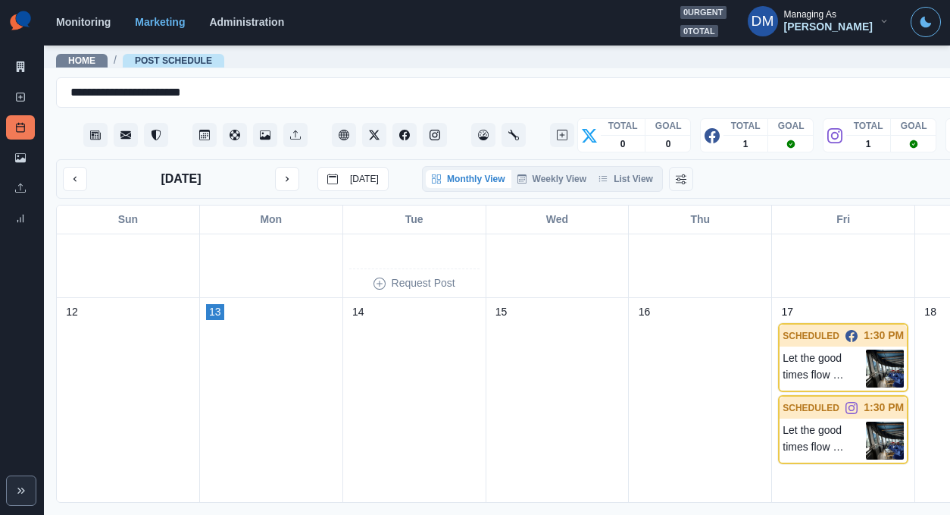
scroll to position [181, 0]
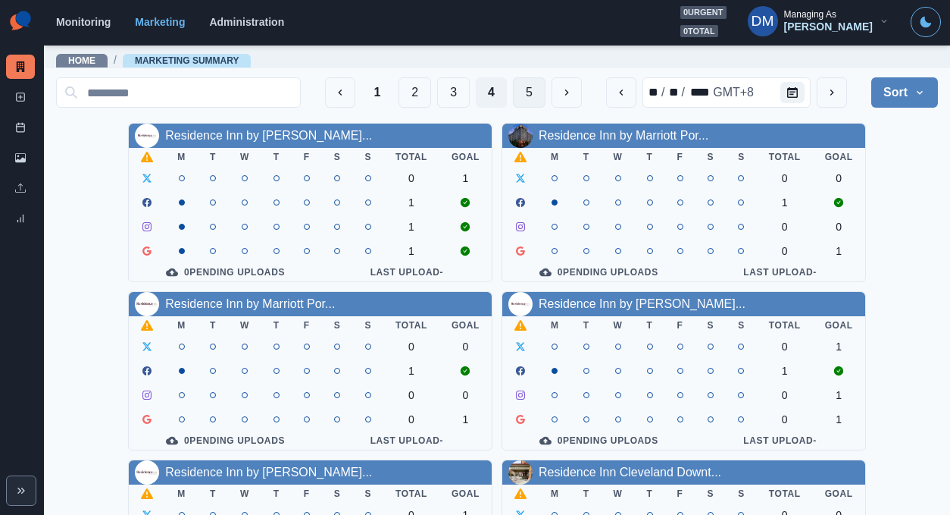
click at [546, 90] on button "5" at bounding box center [529, 92] width 33 height 30
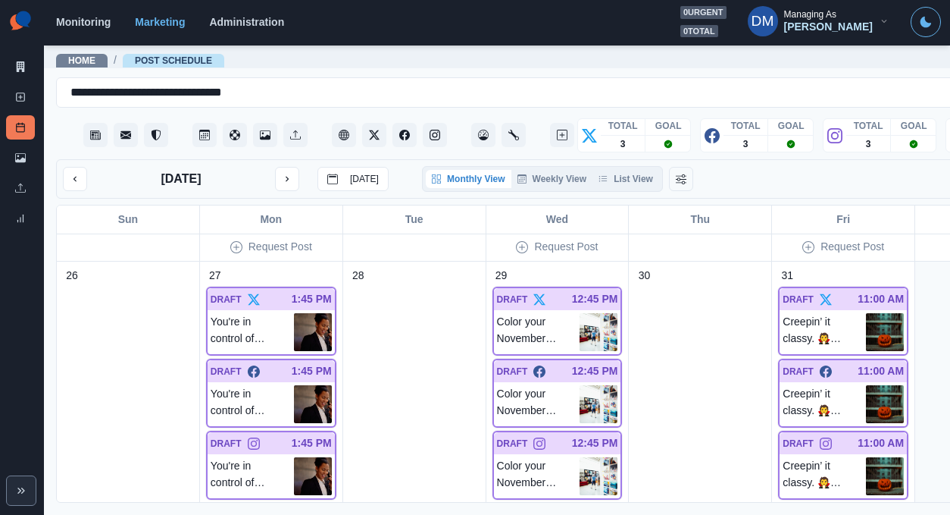
scroll to position [1146, 0]
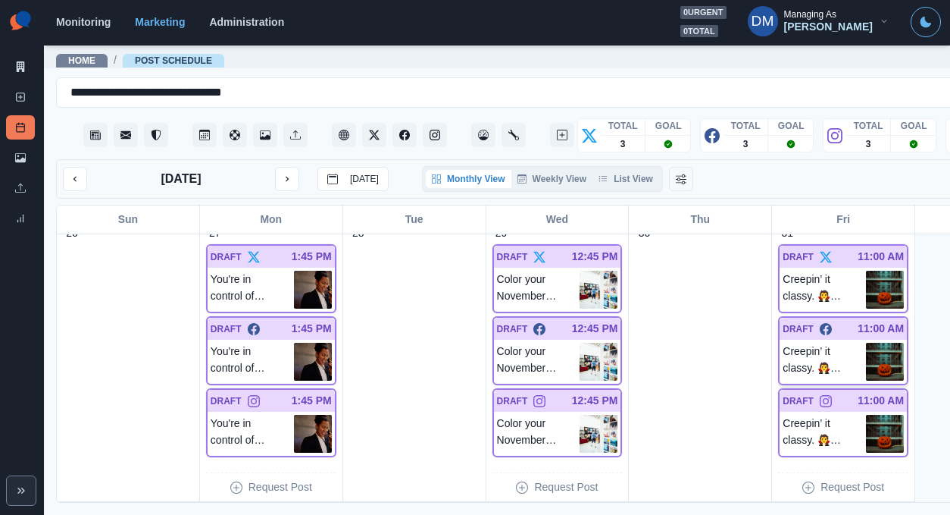
click at [866, 343] on img at bounding box center [885, 362] width 38 height 38
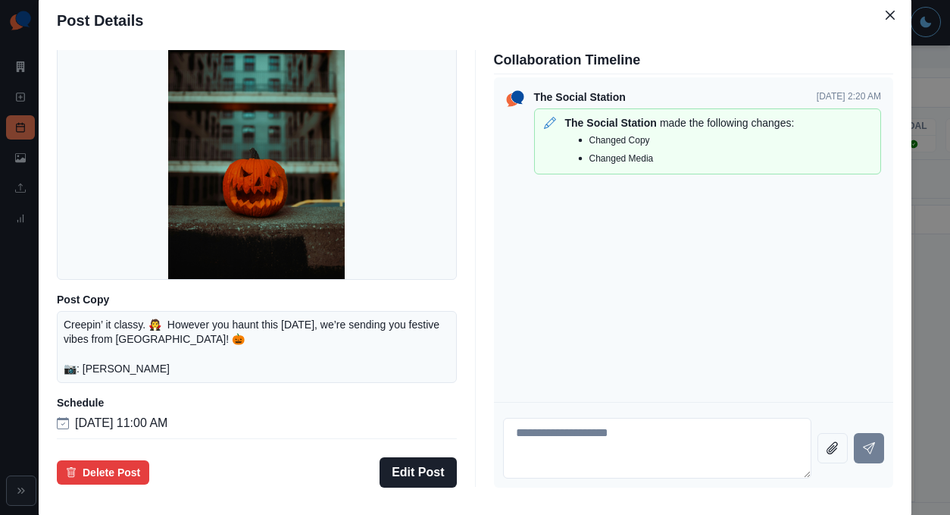
scroll to position [106, 0]
click at [127, 309] on div "Post Details Facebook Draft Media Post Copy Creepin’ it classy. 🧛 However you h…" at bounding box center [475, 257] width 950 height 515
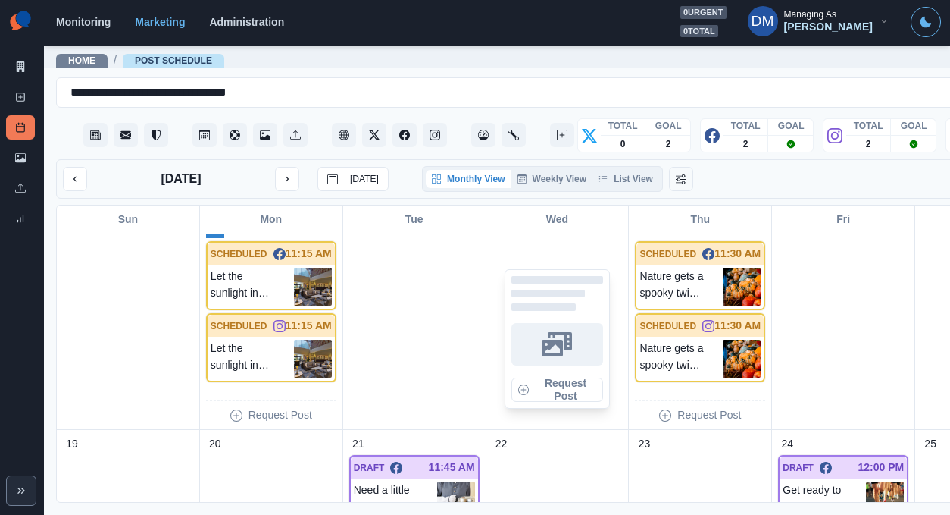
scroll to position [684, 0]
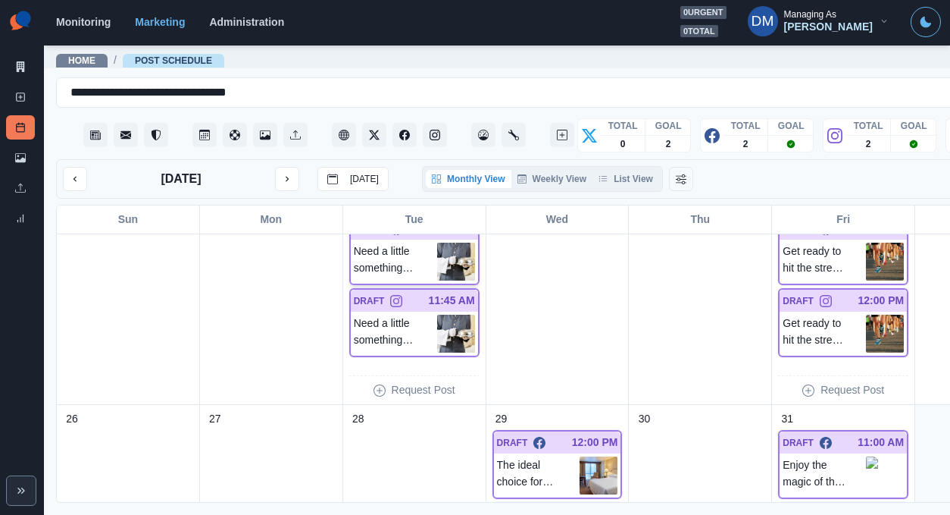
click at [437, 243] on img at bounding box center [456, 262] width 38 height 38
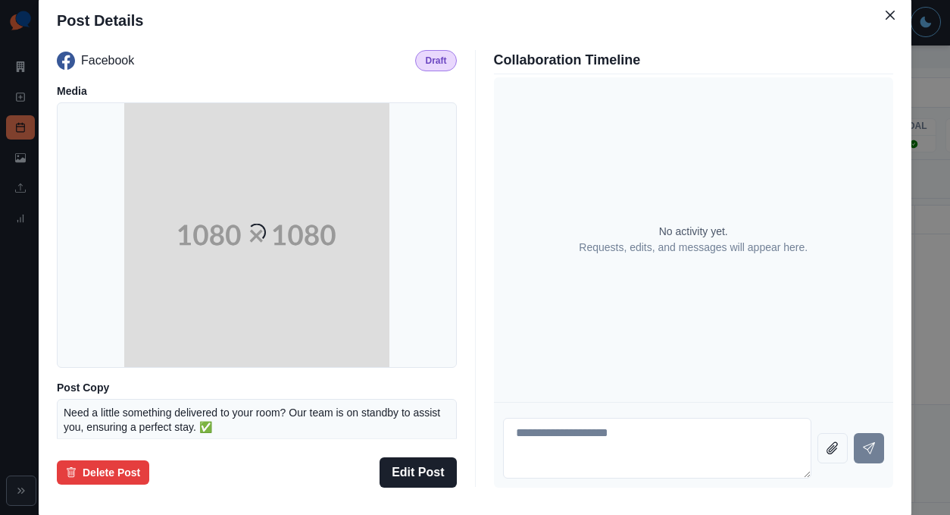
scroll to position [111, 0]
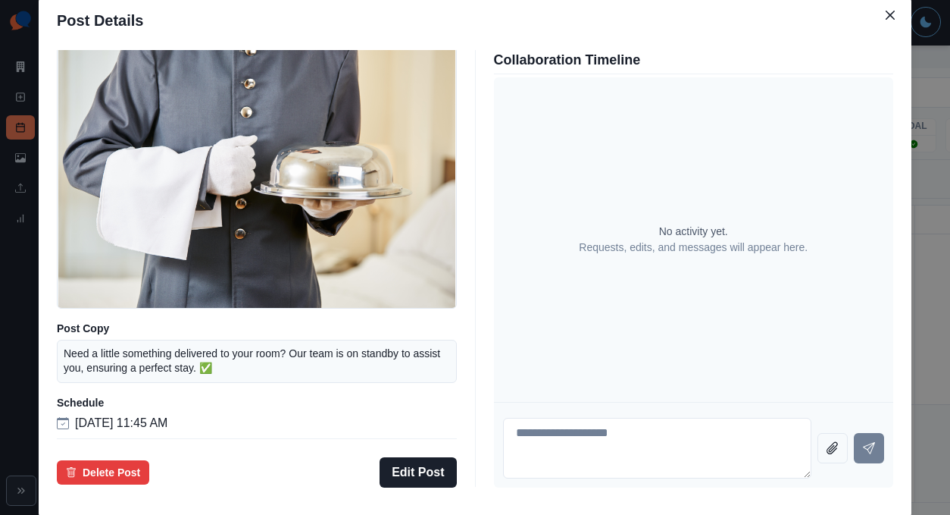
click at [116, 281] on div "Post Details Facebook Draft Media Post Copy Need a little something delivered t…" at bounding box center [475, 257] width 950 height 515
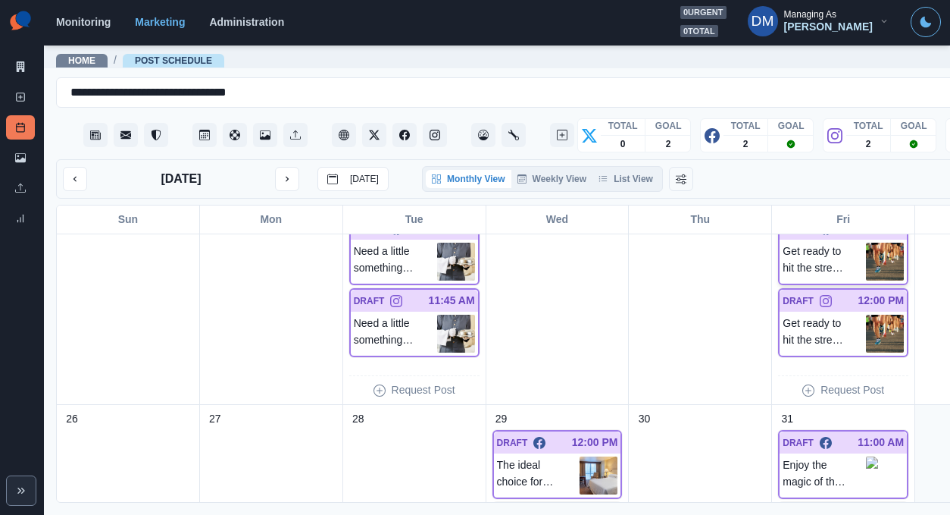
click at [866, 243] on img at bounding box center [885, 262] width 38 height 38
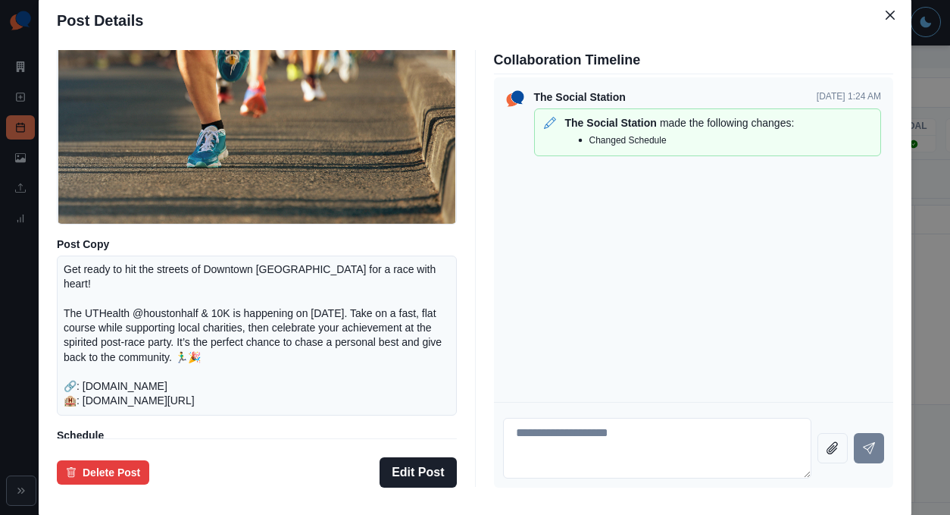
scroll to position [187, 0]
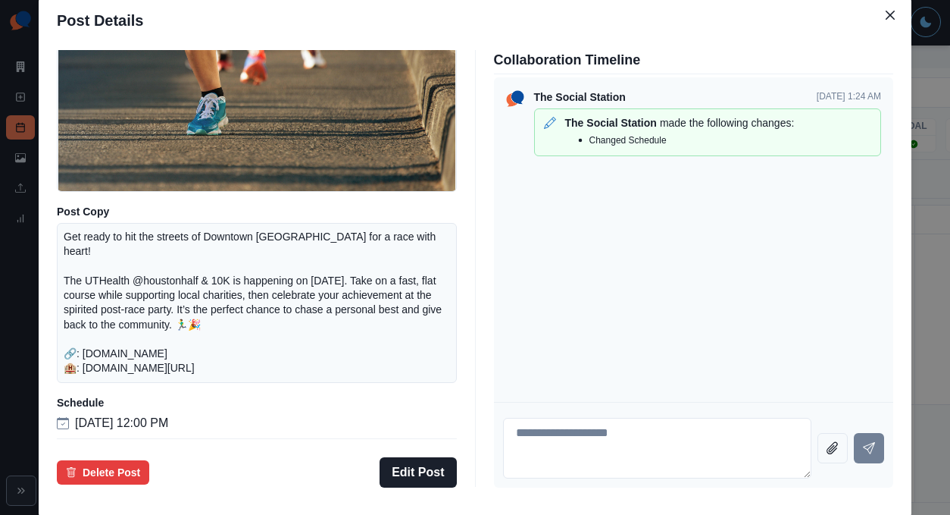
click at [134, 305] on div "Post Details Facebook Draft Media Post Copy Get ready to hit the streets of Dow…" at bounding box center [475, 257] width 950 height 515
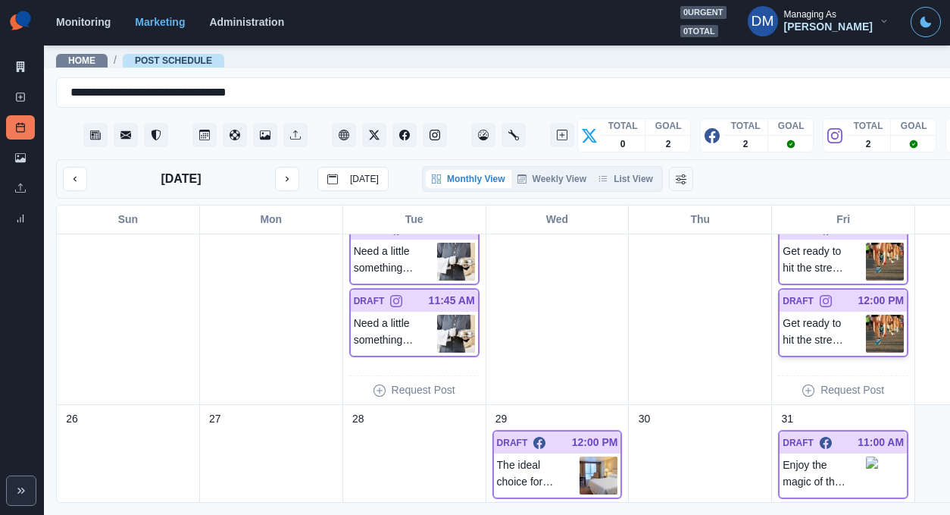
click at [866, 315] on img at bounding box center [885, 334] width 38 height 38
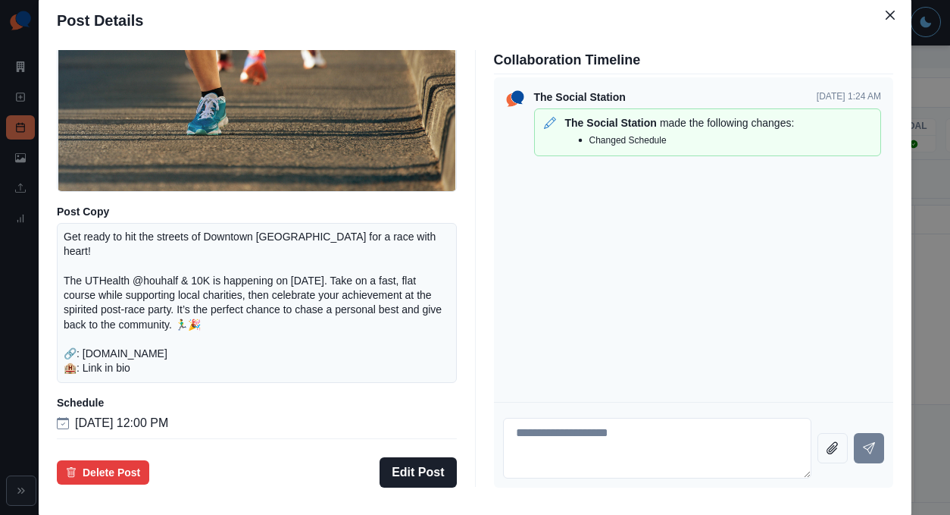
drag, startPoint x: 118, startPoint y: 295, endPoint x: 281, endPoint y: 294, distance: 163.0
click at [118, 295] on div "Post Details Instagram Draft Media Post Copy Get ready to hit the streets of Do…" at bounding box center [475, 257] width 950 height 515
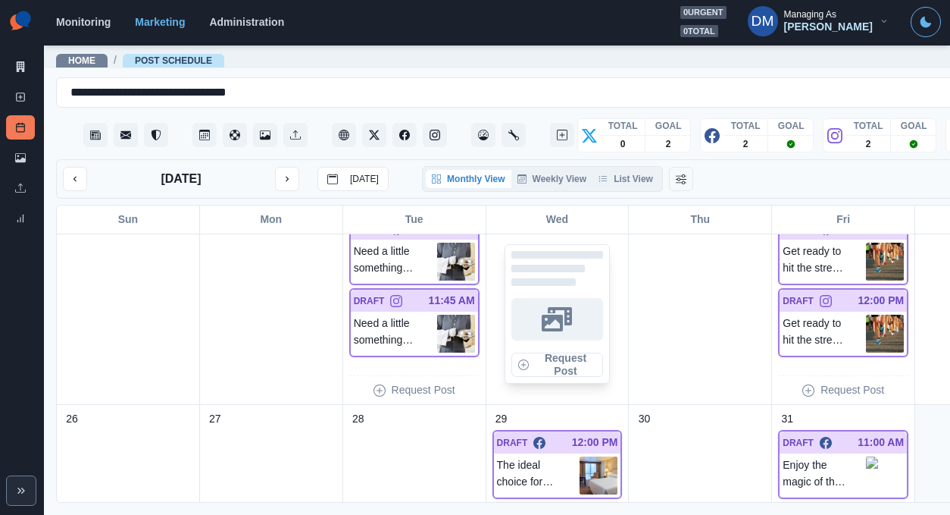
scroll to position [801, 0]
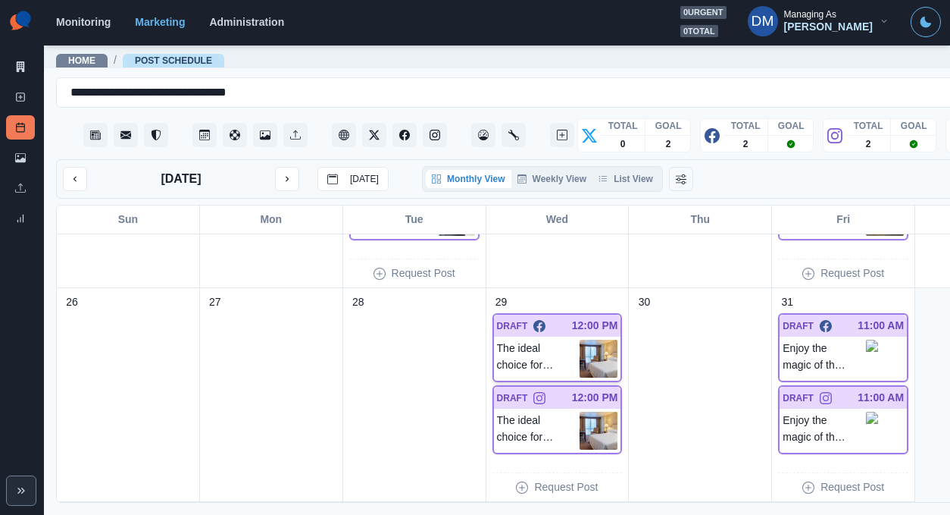
click at [580, 340] on img at bounding box center [599, 359] width 38 height 38
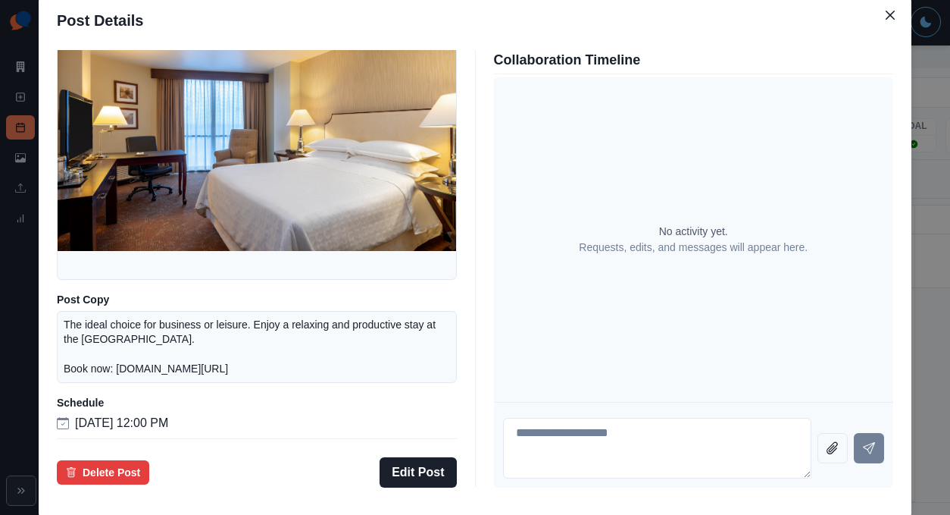
scroll to position [133, 0]
click at [28, 318] on div "Post Details Facebook Draft Media Post Copy The ideal choice for business or le…" at bounding box center [475, 257] width 950 height 515
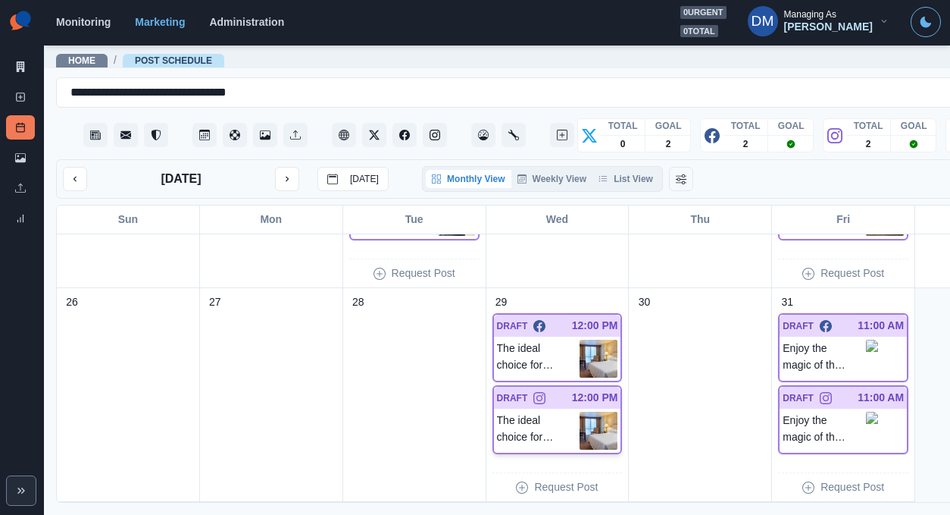
click at [580, 412] on img at bounding box center [599, 431] width 38 height 38
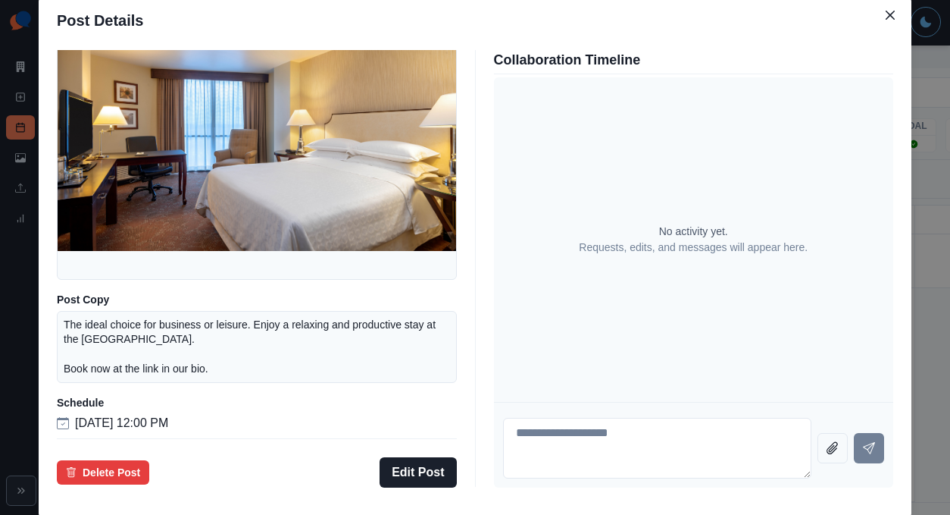
click at [127, 362] on div "Post Details Instagram Draft Media Post Copy The ideal choice for business or l…" at bounding box center [475, 257] width 950 height 515
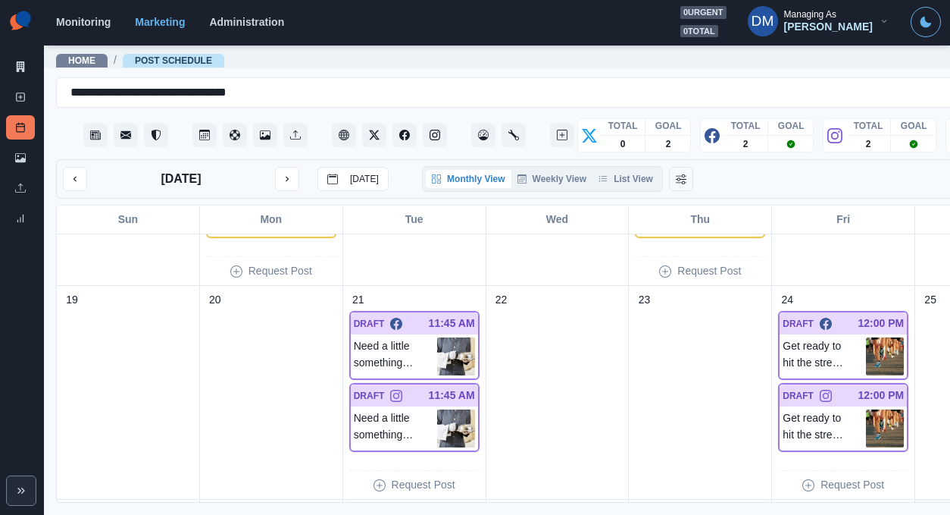
scroll to position [801, 0]
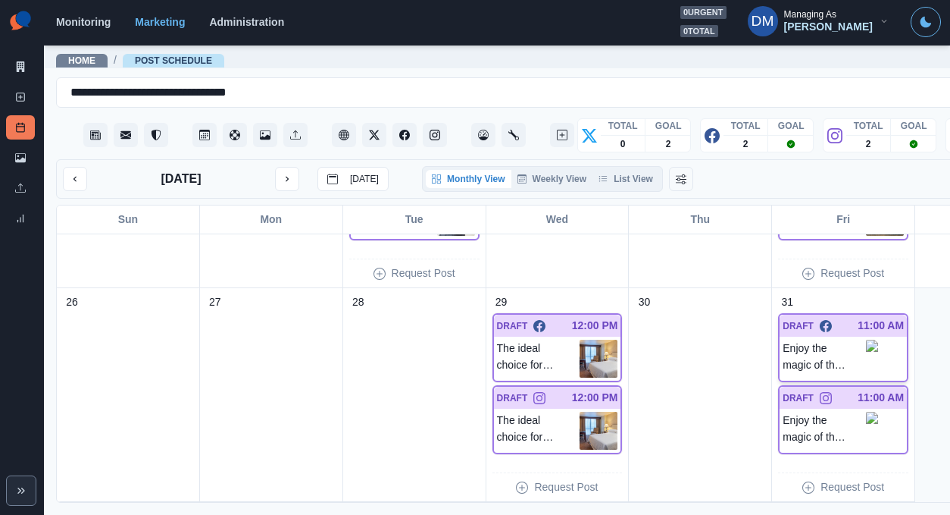
click at [866, 340] on img at bounding box center [872, 357] width 12 height 34
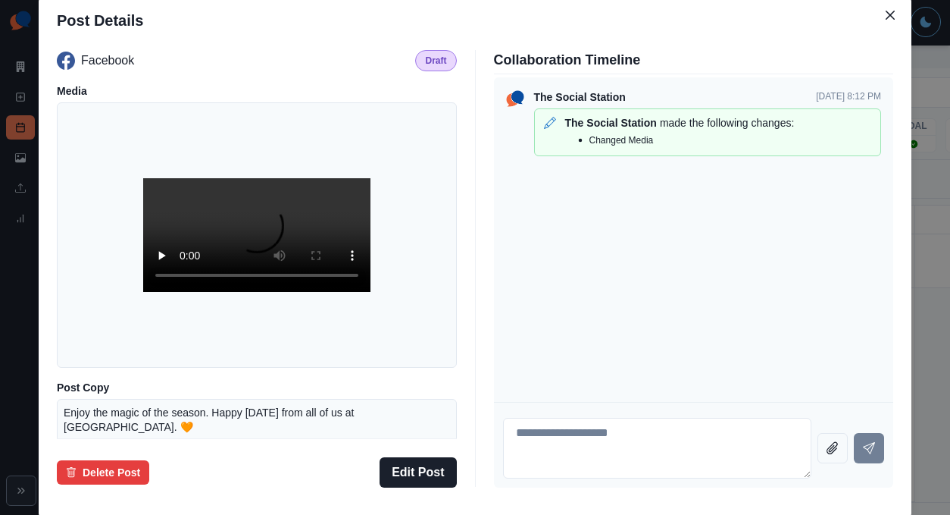
scroll to position [111, 0]
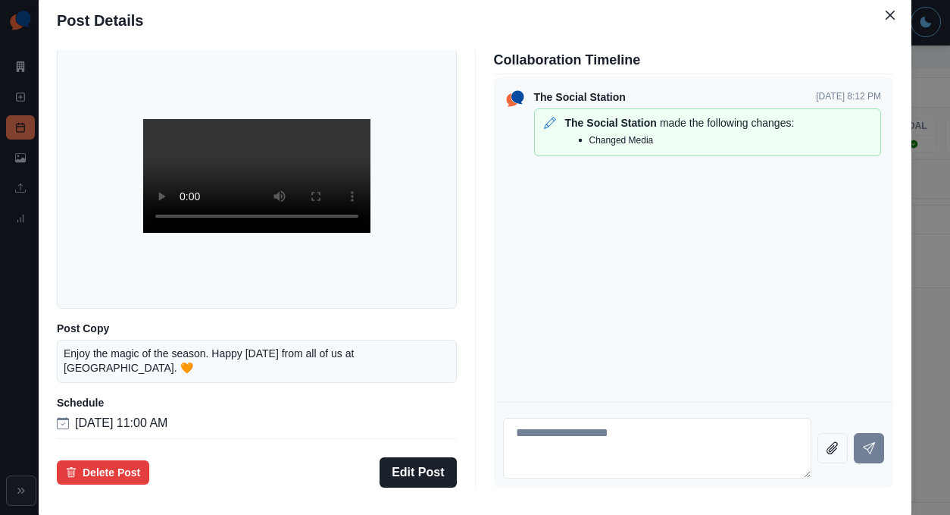
click at [110, 271] on div "Post Details Facebook Draft Media Post Copy Enjoy the magic of the season. Happ…" at bounding box center [475, 257] width 950 height 515
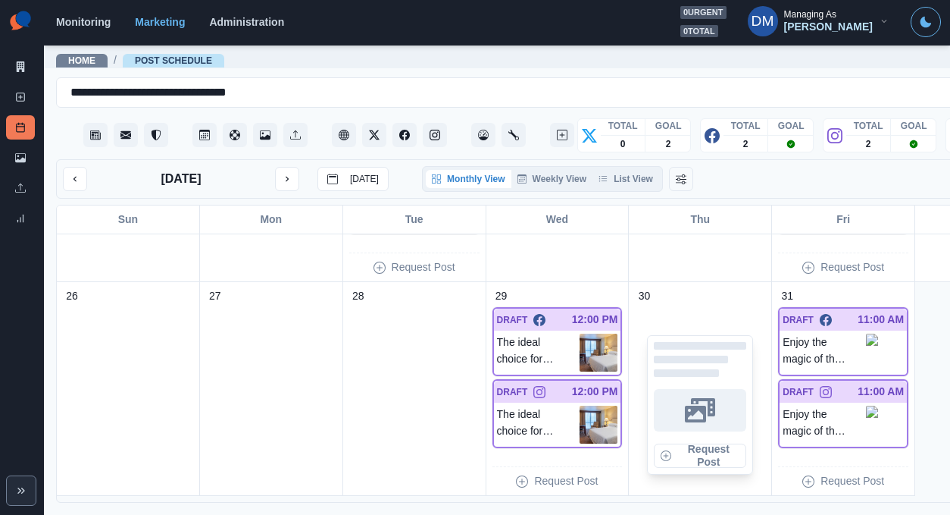
scroll to position [801, 0]
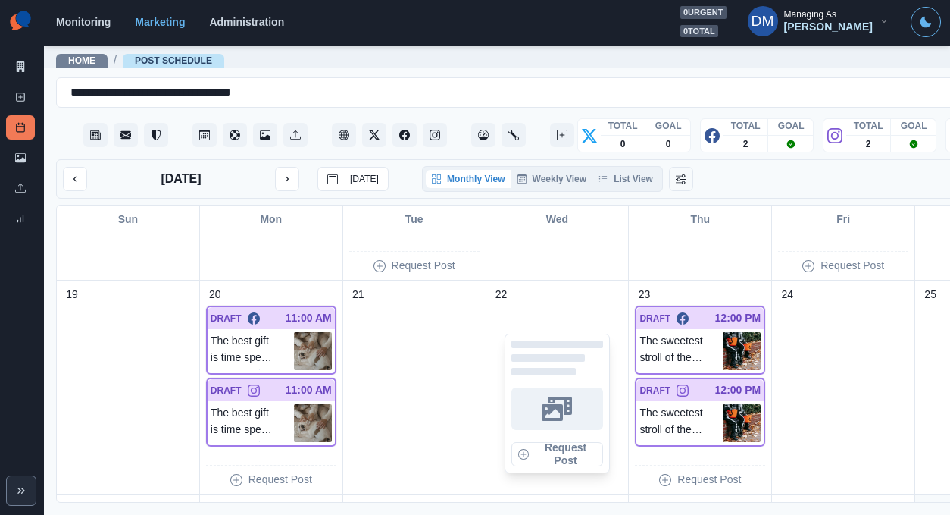
scroll to position [626, 0]
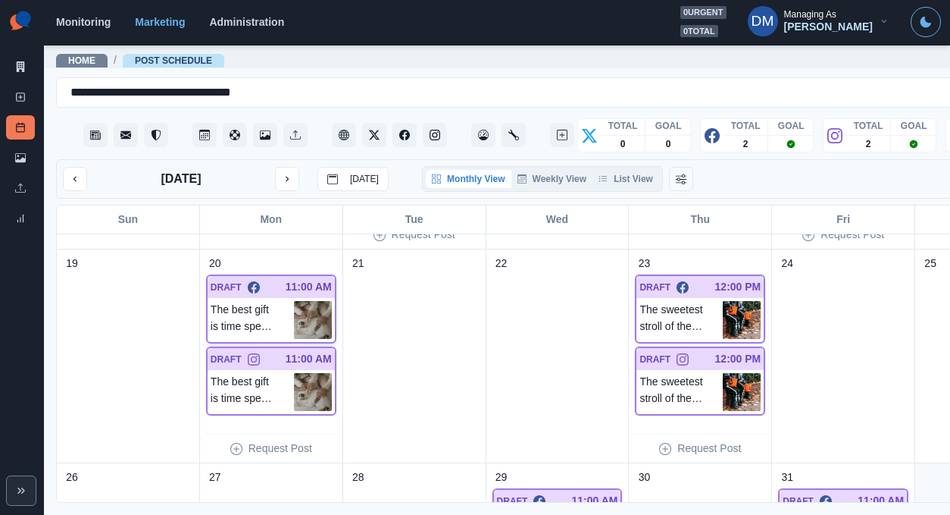
click at [294, 301] on img at bounding box center [313, 320] width 38 height 38
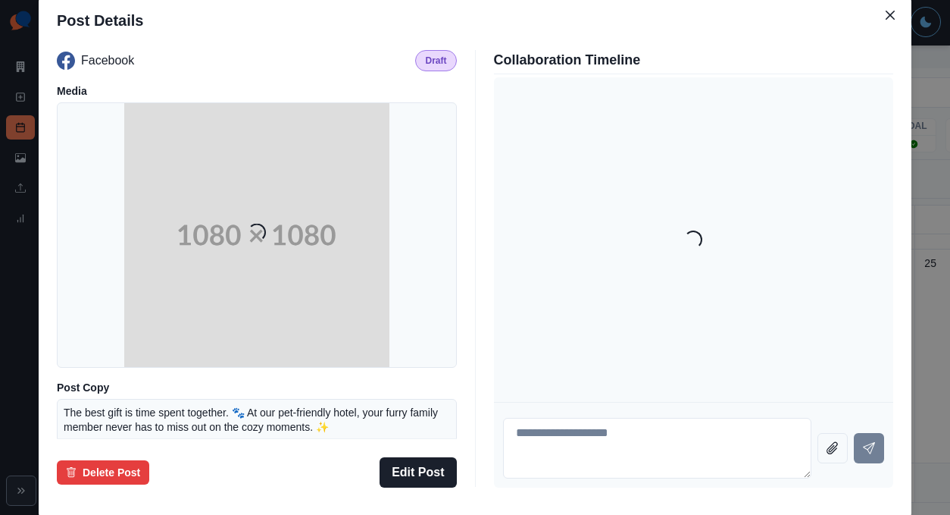
scroll to position [133, 0]
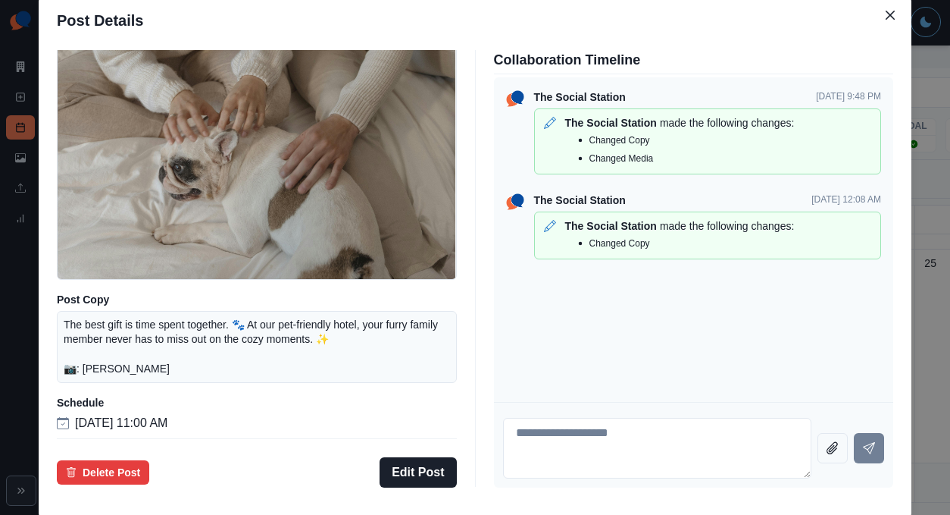
click at [116, 286] on div "Post Details Facebook Draft Media Post Copy The best gift is time spent togethe…" at bounding box center [475, 257] width 950 height 515
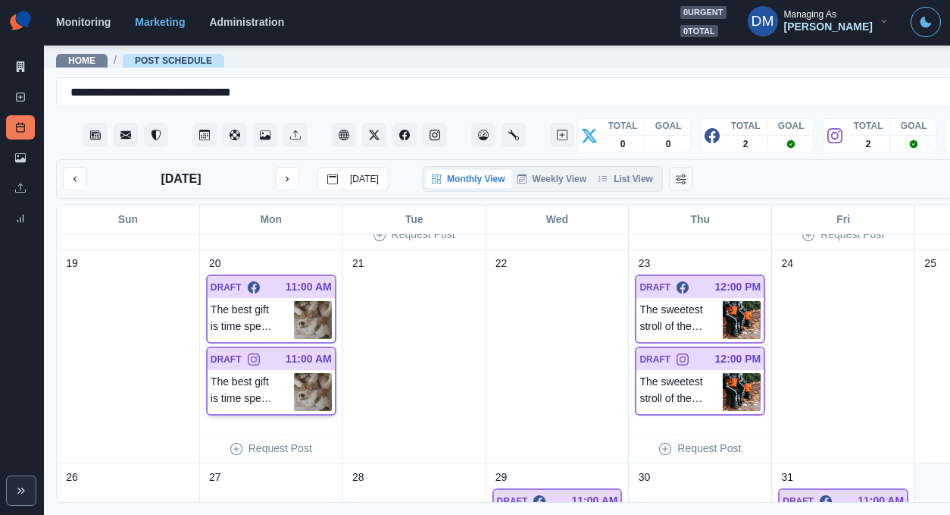
click at [286, 351] on p "11:00 AM" at bounding box center [309, 359] width 46 height 16
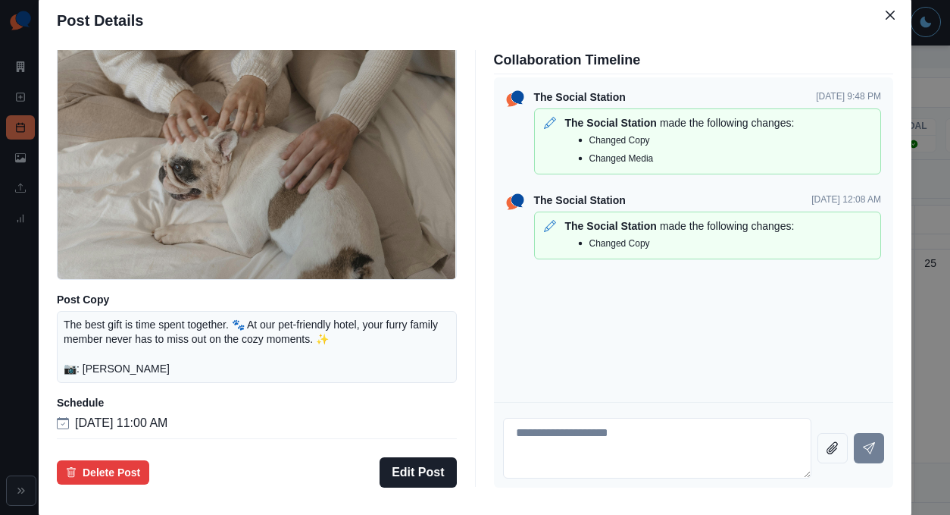
click at [123, 293] on div "Post Details Instagram Draft Media Post Copy The best gift is time spent togeth…" at bounding box center [475, 257] width 950 height 515
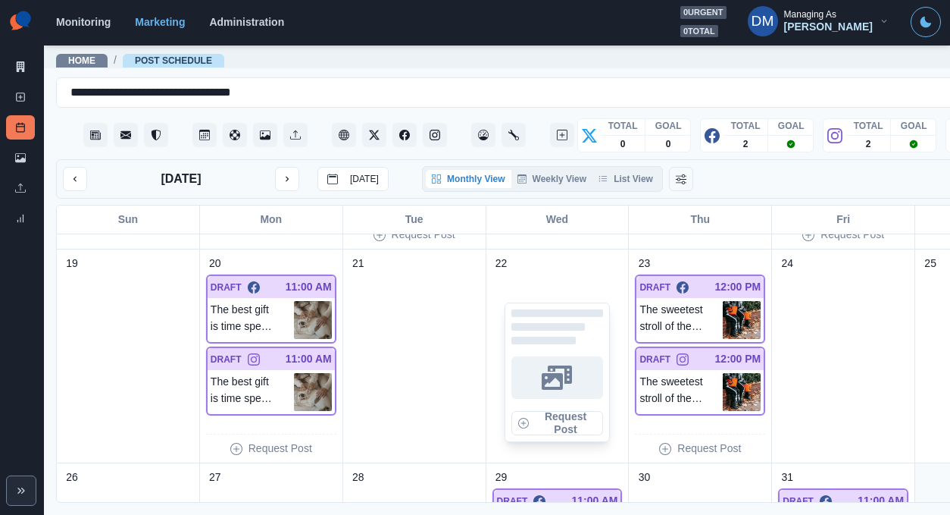
scroll to position [615, 0]
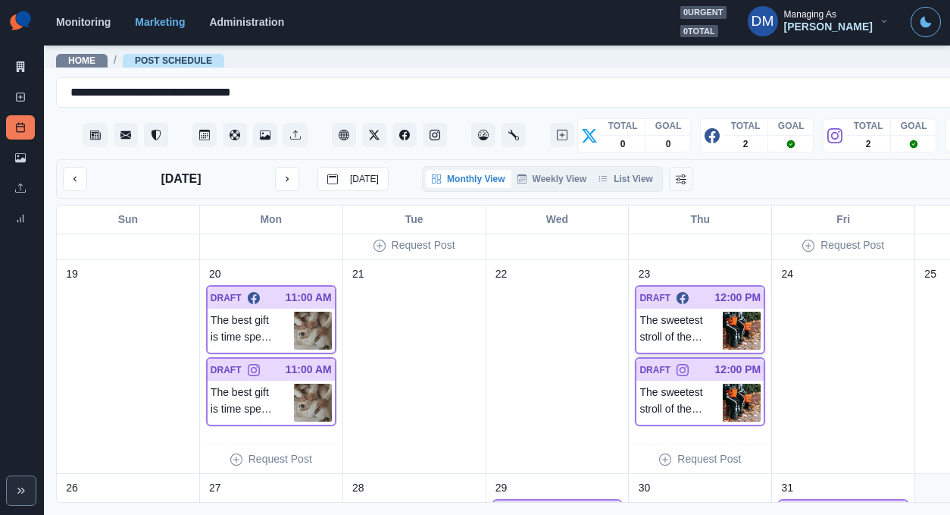
click at [723, 312] on img at bounding box center [742, 331] width 38 height 38
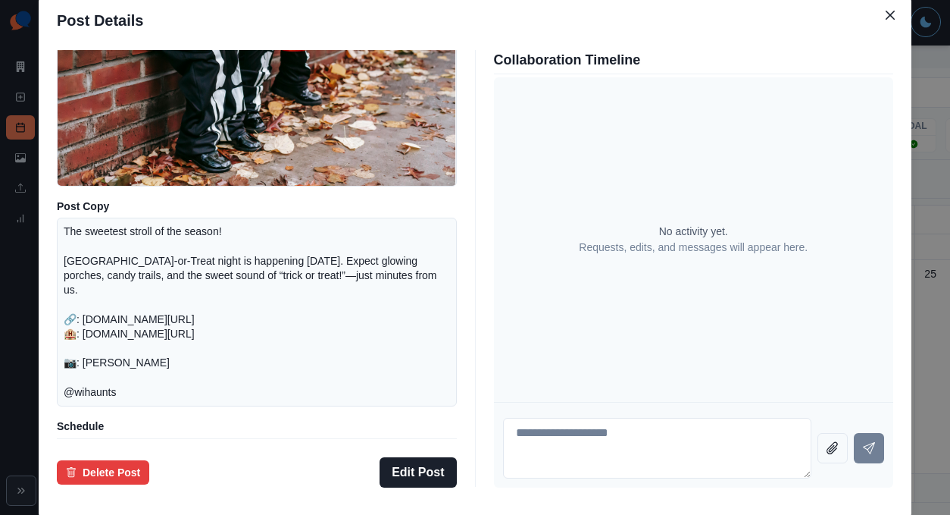
scroll to position [204, 0]
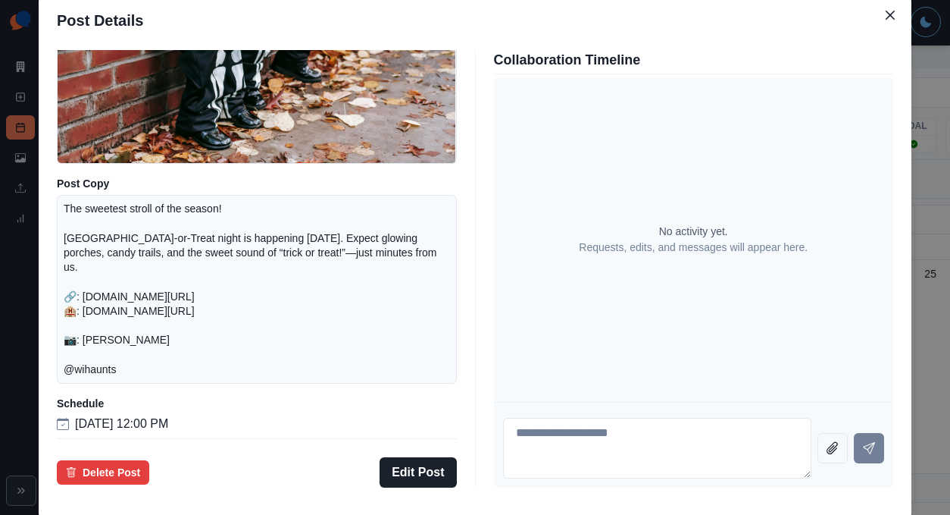
click at [125, 325] on div "Post Details Facebook Draft Media Post Copy The sweetest stroll of the season! …" at bounding box center [475, 257] width 950 height 515
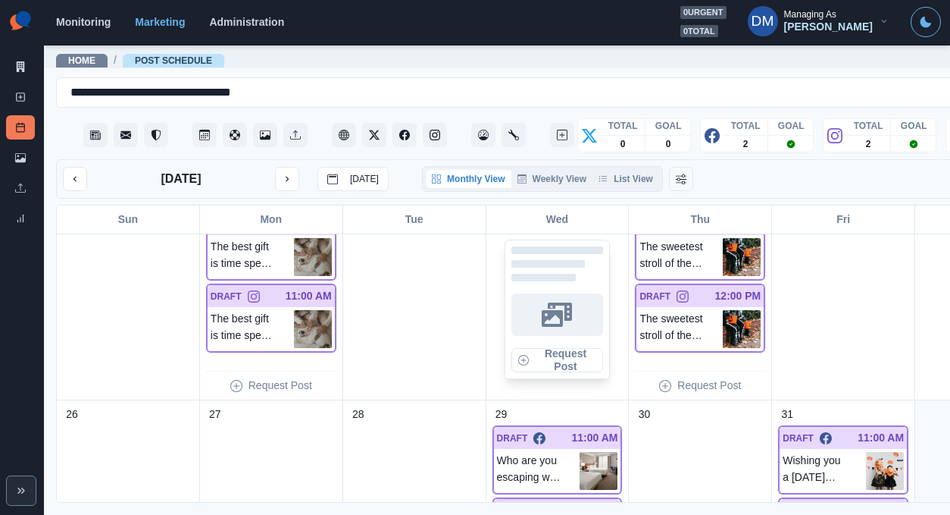
scroll to position [725, 0]
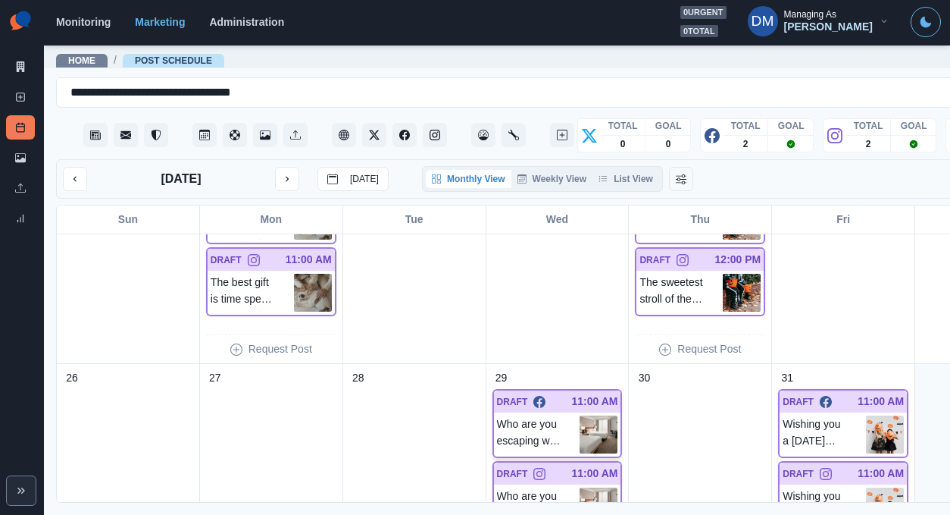
click at [580, 415] on img at bounding box center [599, 434] width 38 height 38
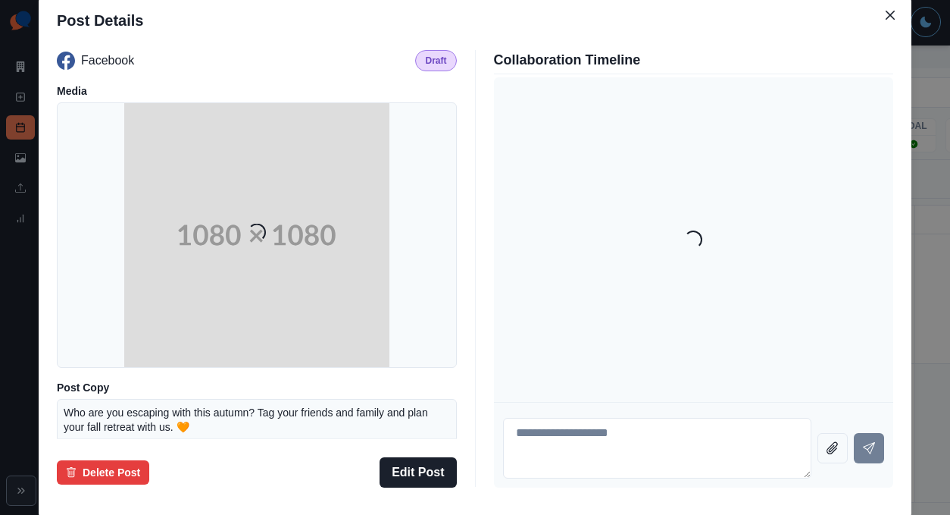
scroll to position [133, 0]
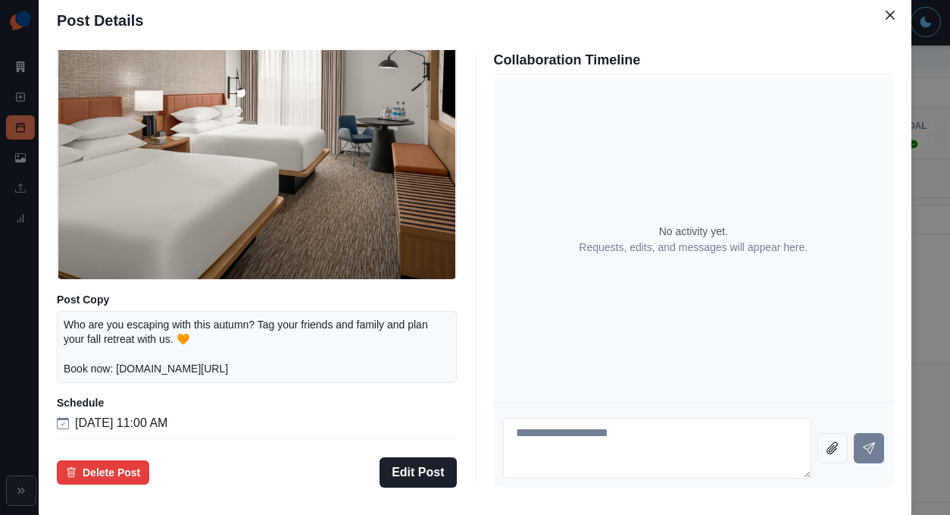
click at [97, 326] on div "Post Details Facebook Draft Media Post Copy Who are you escaping with this autu…" at bounding box center [475, 257] width 950 height 515
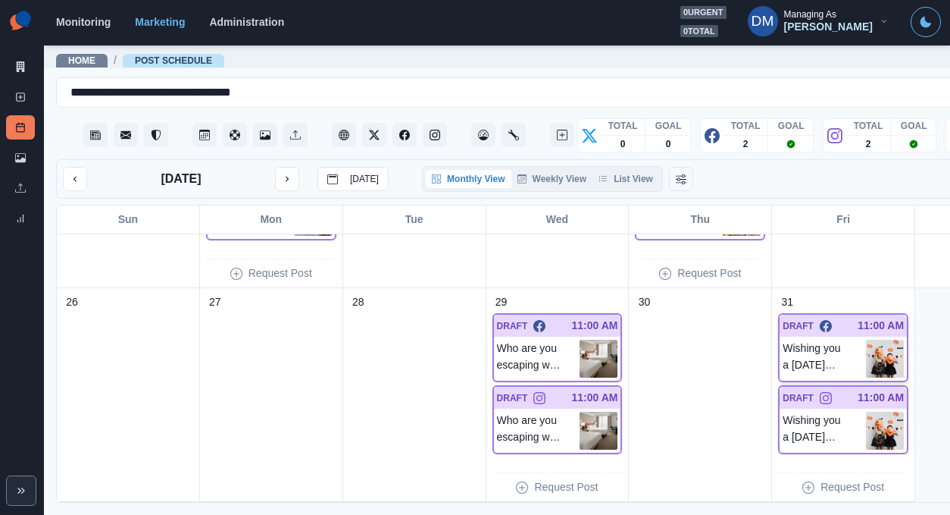
scroll to position [801, 0]
click at [866, 340] on img at bounding box center [885, 359] width 38 height 38
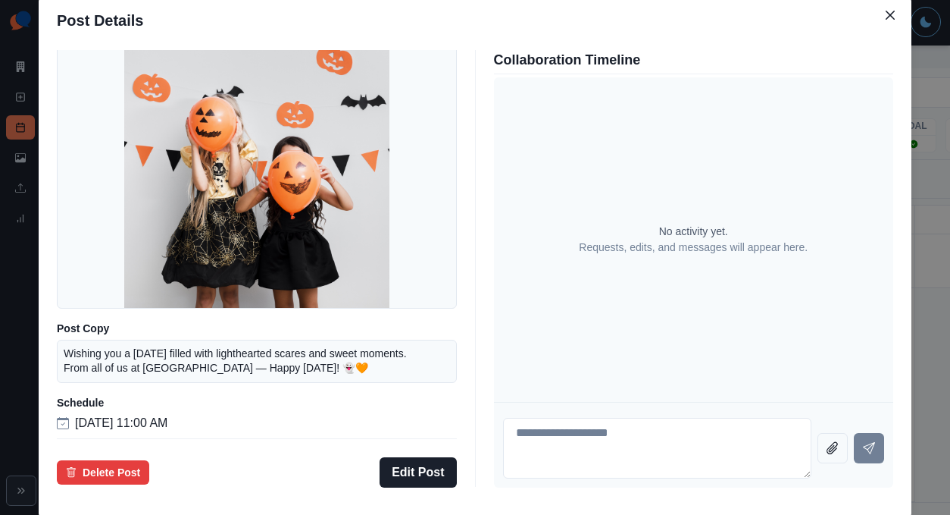
scroll to position [64, 0]
click at [96, 292] on div "Post Details Facebook Draft Media Post Copy Wishing you a Halloween filled with…" at bounding box center [475, 257] width 950 height 515
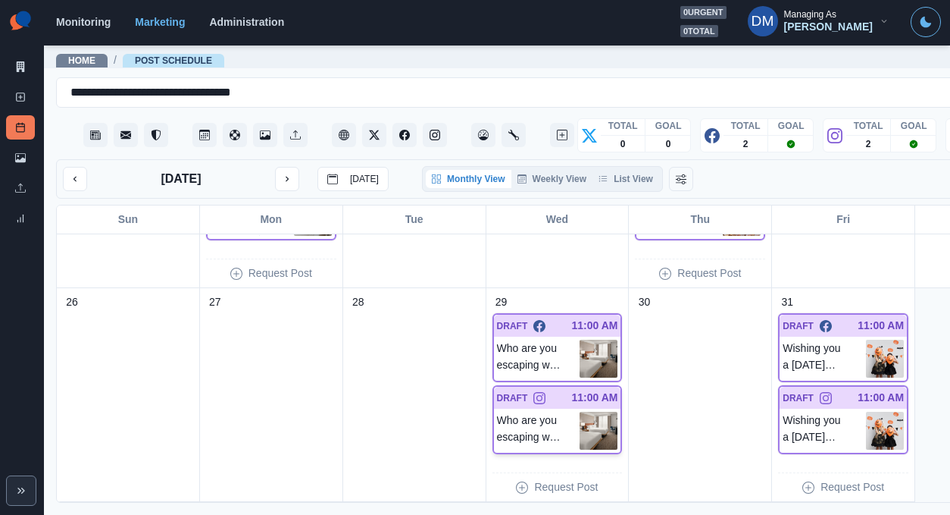
scroll to position [801, 0]
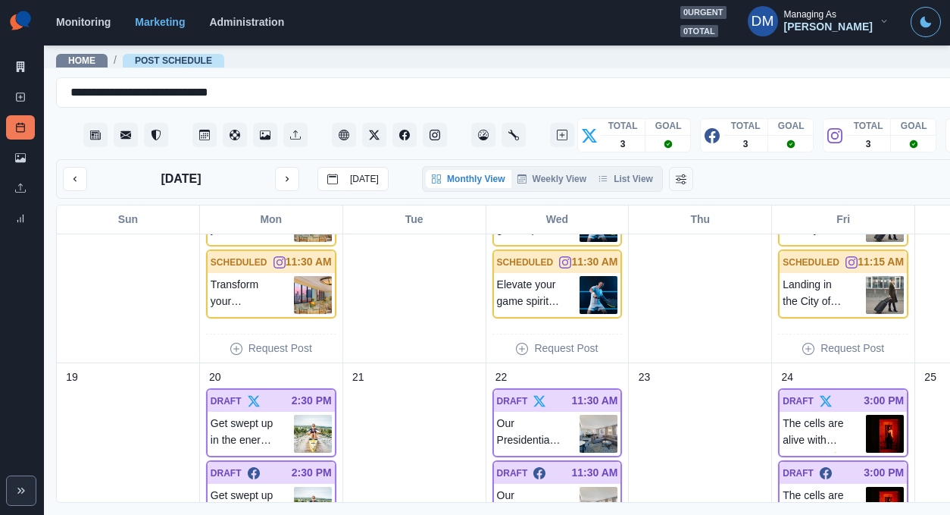
scroll to position [897, 0]
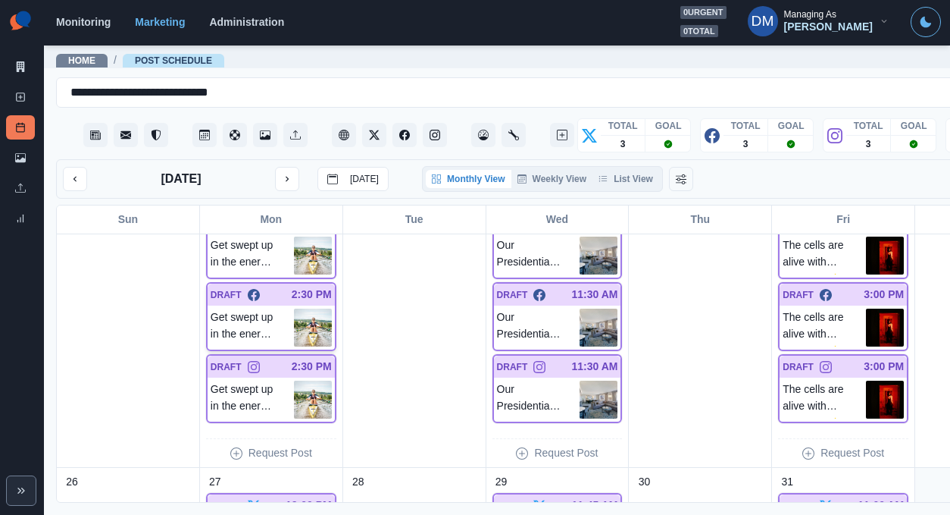
click at [294, 308] on img at bounding box center [313, 327] width 38 height 38
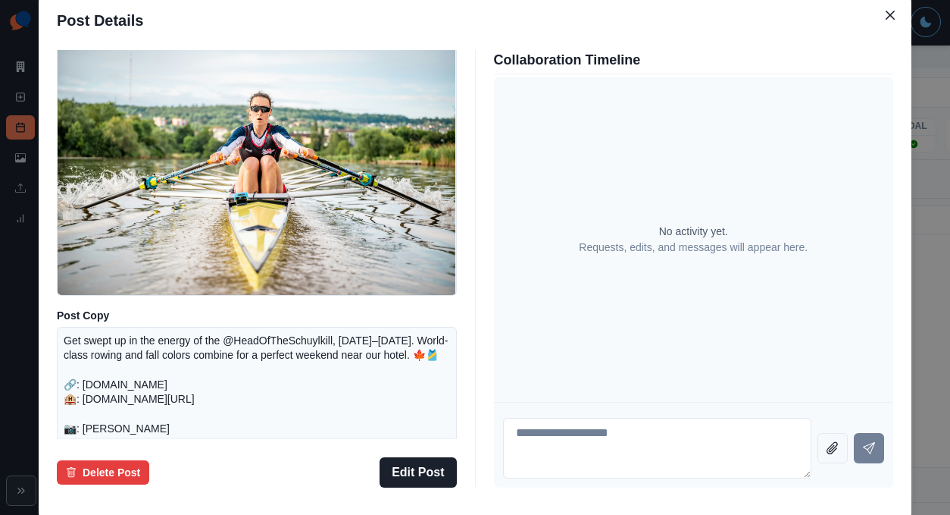
scroll to position [70, 0]
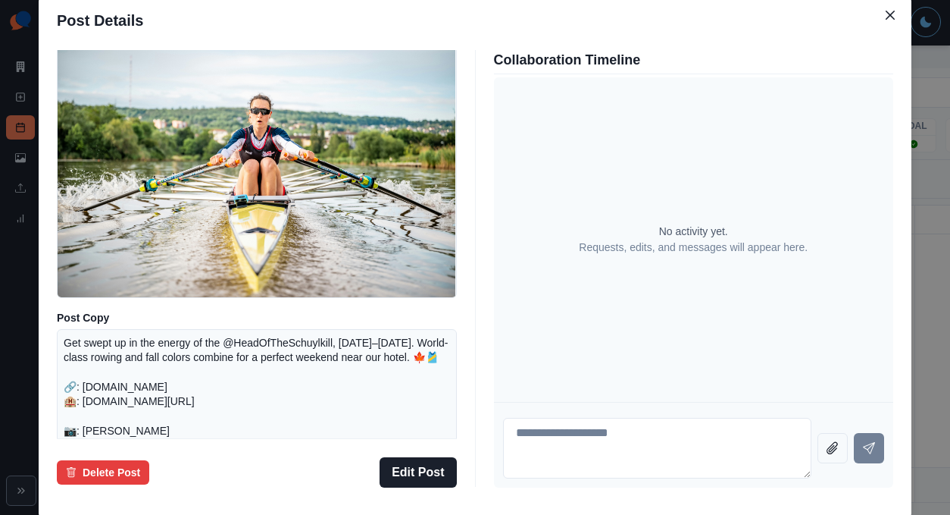
click at [88, 224] on div "Post Details Facebook Draft Media Post Copy Get swept up in the energy of the @…" at bounding box center [475, 257] width 950 height 515
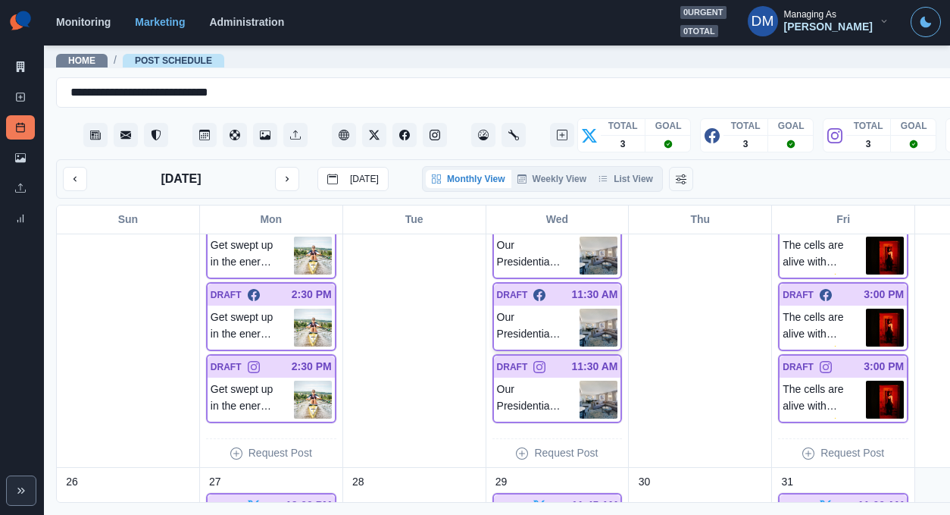
click at [537, 305] on div "Our Presidential Suite offers the ultimate in comfort and sophistication. Exper…" at bounding box center [557, 327] width 127 height 44
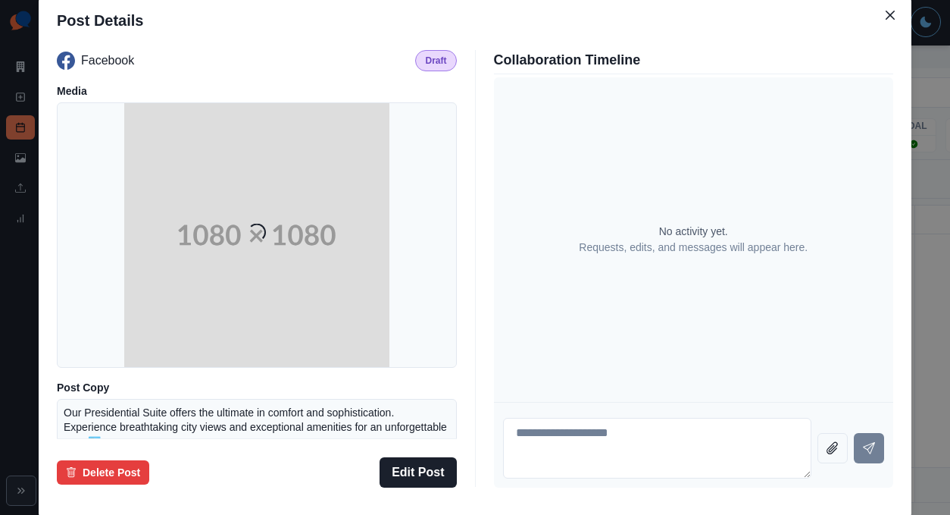
scroll to position [122, 0]
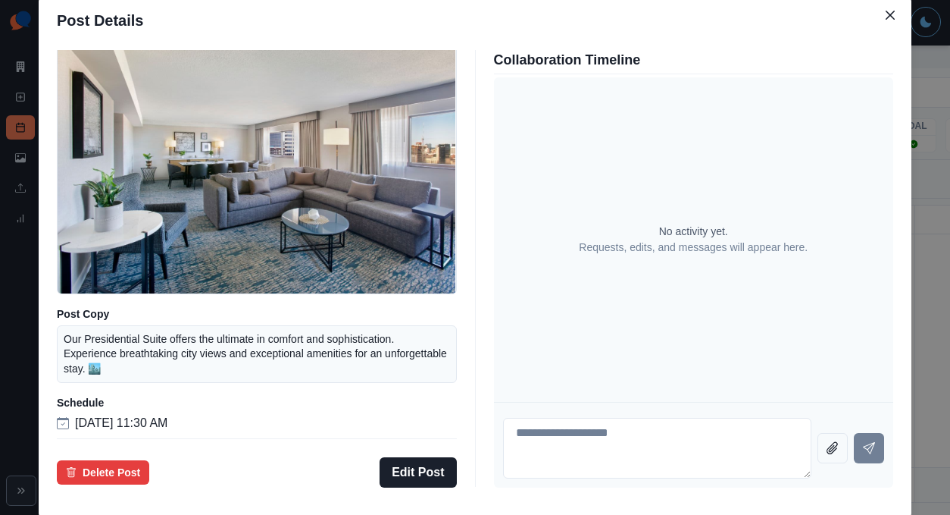
click at [111, 273] on div "Post Details Facebook Draft Media Post Copy Our Presidential Suite offers the u…" at bounding box center [475, 257] width 950 height 515
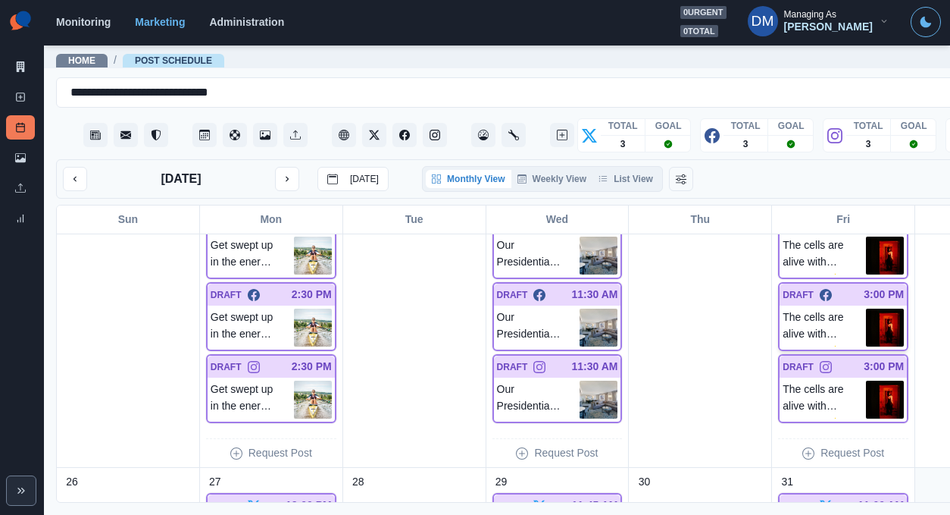
click at [866, 308] on img at bounding box center [885, 327] width 38 height 38
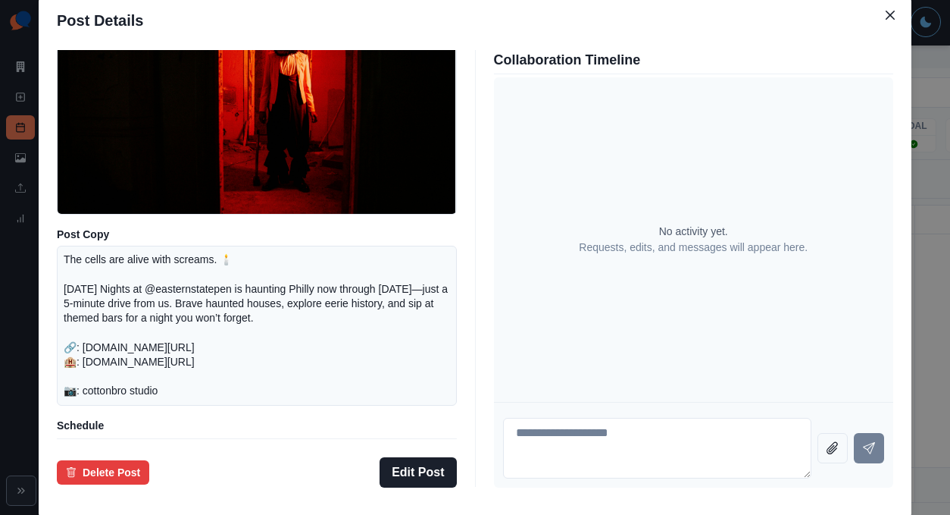
scroll to position [142, 0]
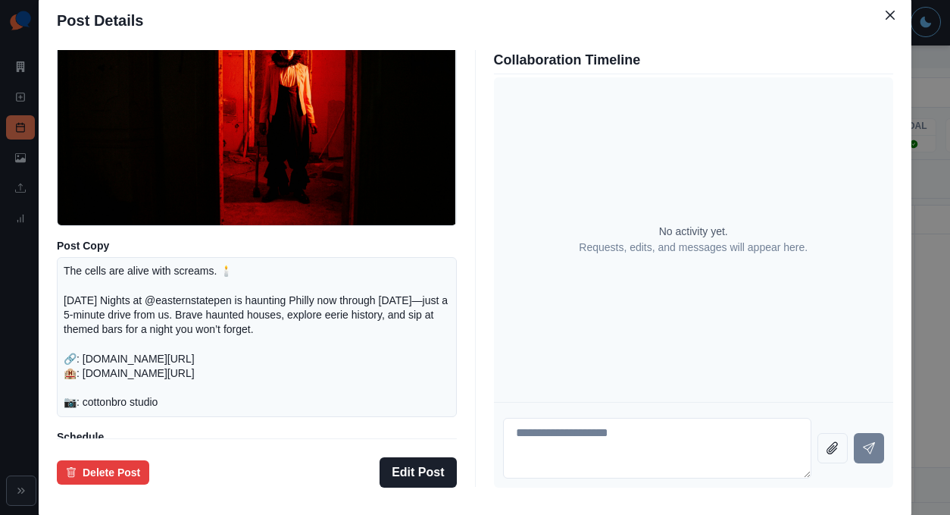
click at [93, 264] on div "Post Details Facebook Draft Media Post Copy The cells are alive with screams. 🕯…" at bounding box center [475, 257] width 950 height 515
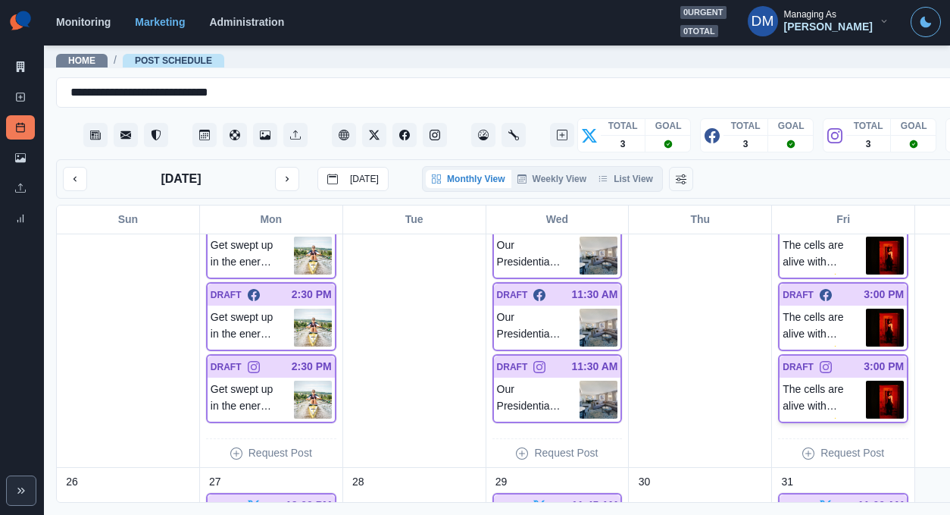
click at [866, 380] on img at bounding box center [885, 399] width 38 height 38
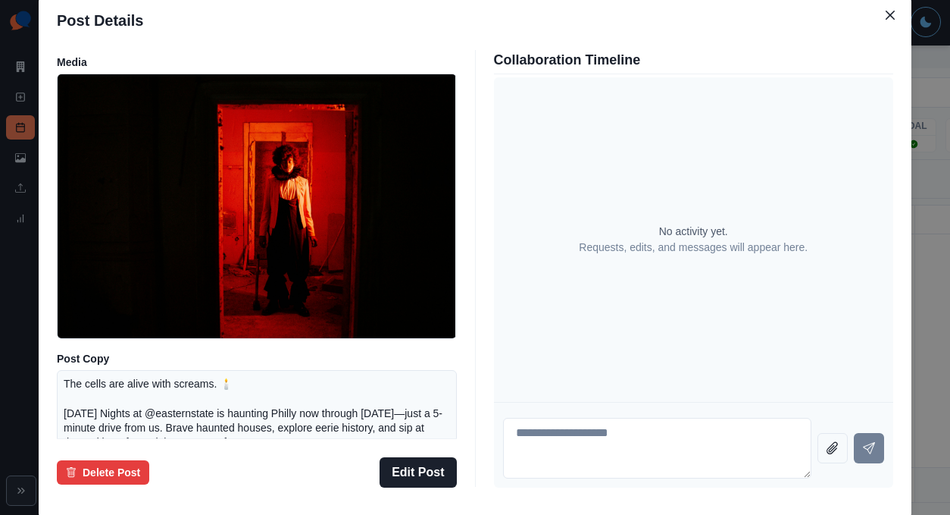
scroll to position [14, 0]
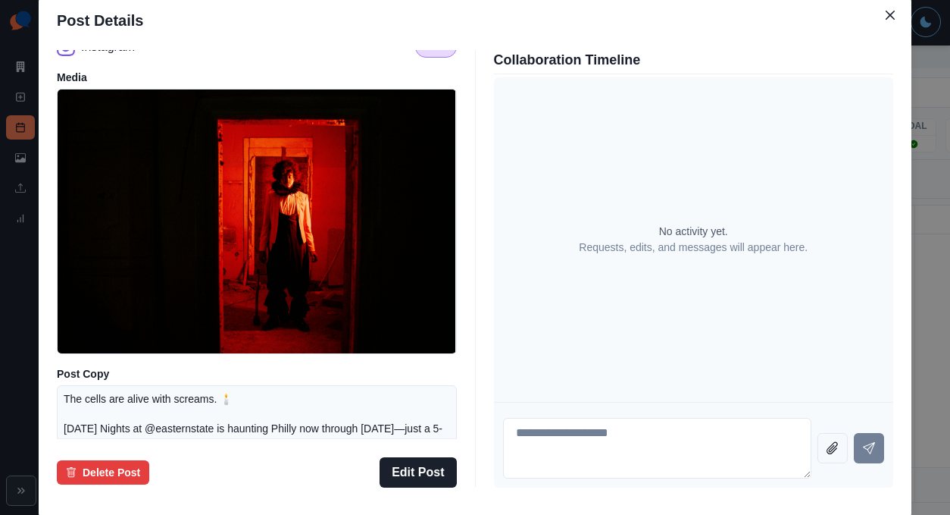
click at [116, 264] on div "Post Details Instagram Draft Media Post Copy The cells are alive with screams. …" at bounding box center [475, 257] width 950 height 515
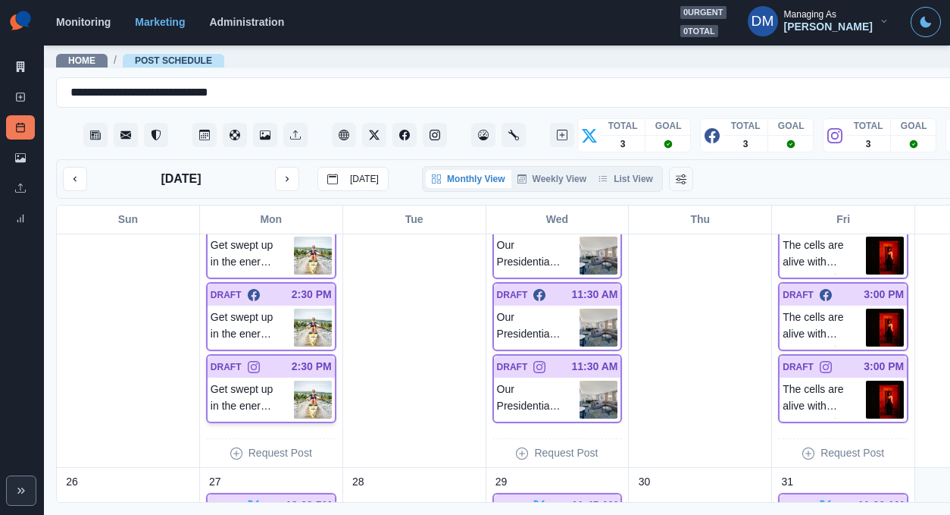
click at [294, 380] on img at bounding box center [313, 399] width 38 height 38
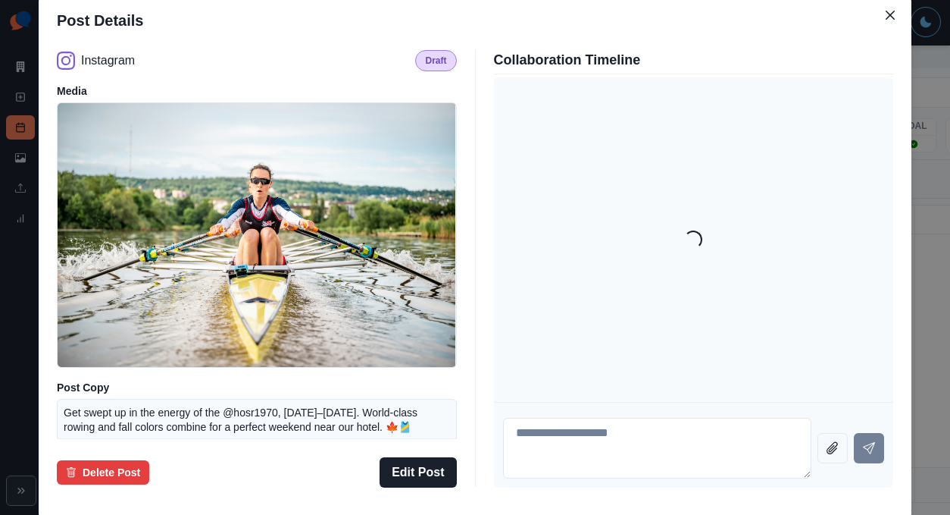
scroll to position [177, 0]
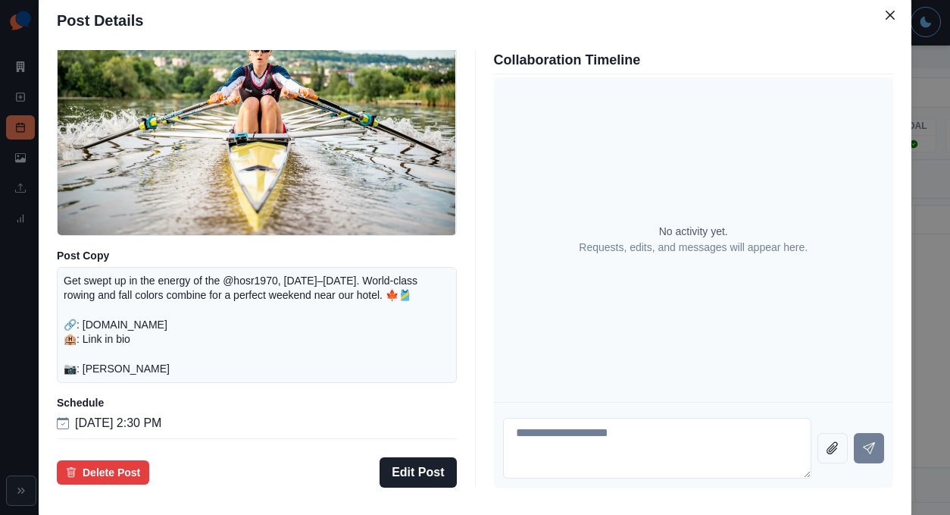
click at [105, 362] on div "Post Details Instagram Draft Media Post Copy Get swept up in the energy of the …" at bounding box center [475, 257] width 950 height 515
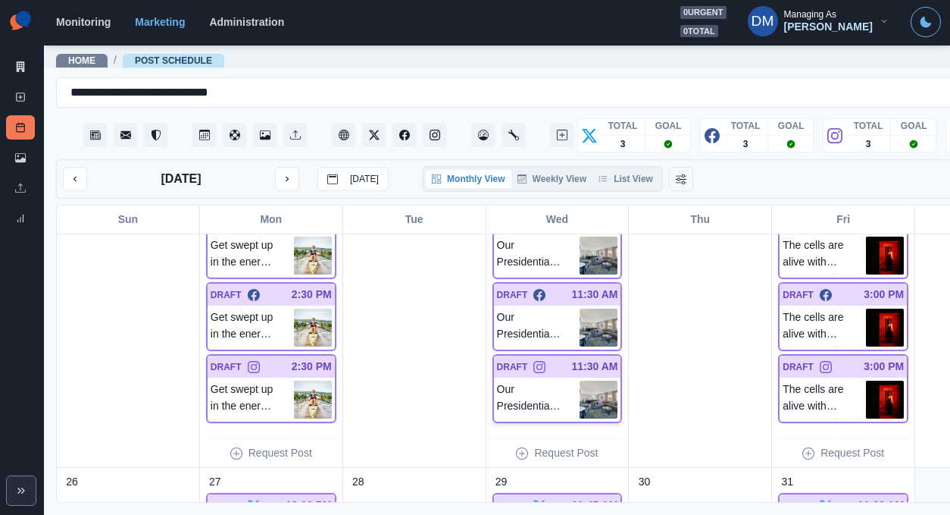
click at [580, 380] on img at bounding box center [599, 399] width 38 height 38
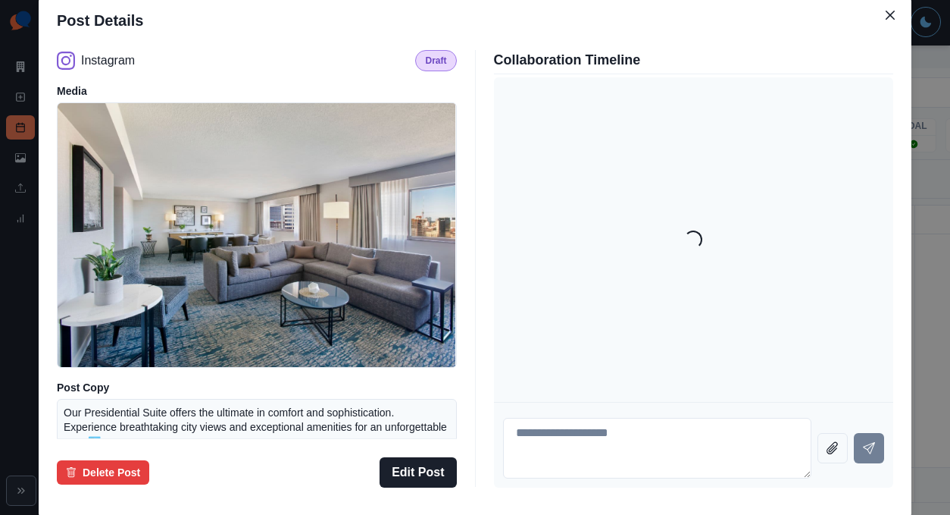
scroll to position [122, 0]
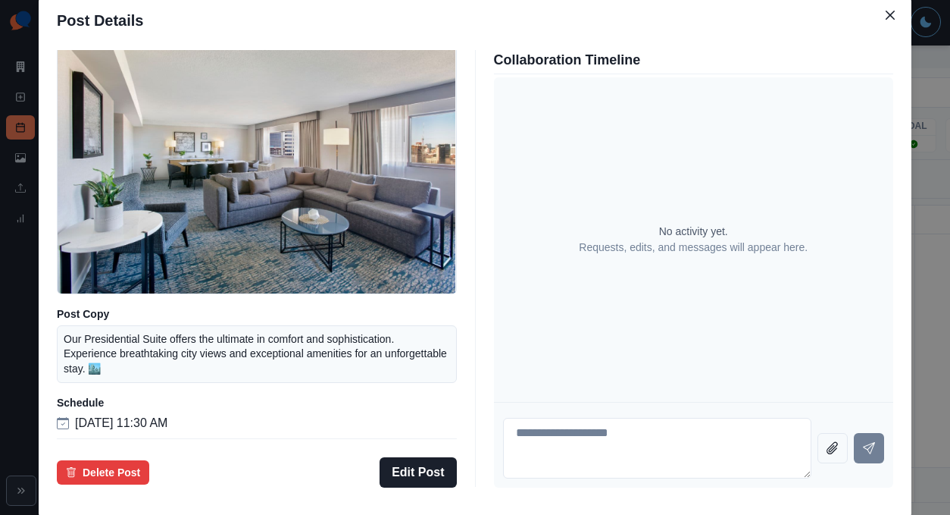
click at [134, 358] on div "Post Details Instagram Draft Media Post Copy Our Presidential Suite offers the …" at bounding box center [475, 257] width 950 height 515
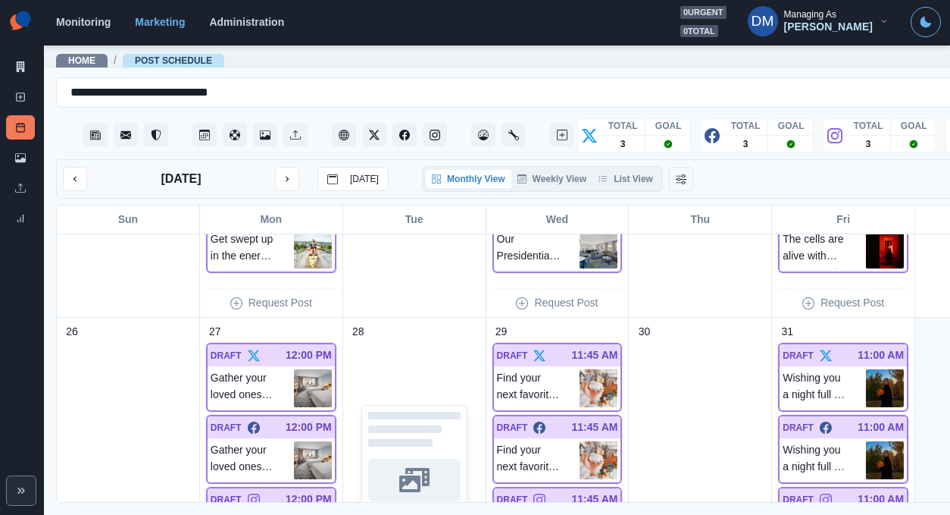
scroll to position [1146, 0]
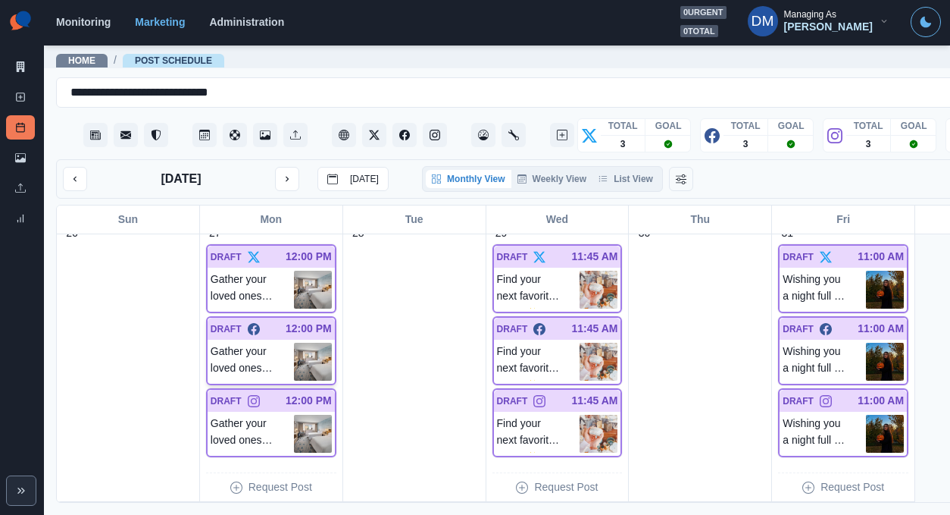
click at [294, 343] on img at bounding box center [313, 362] width 38 height 38
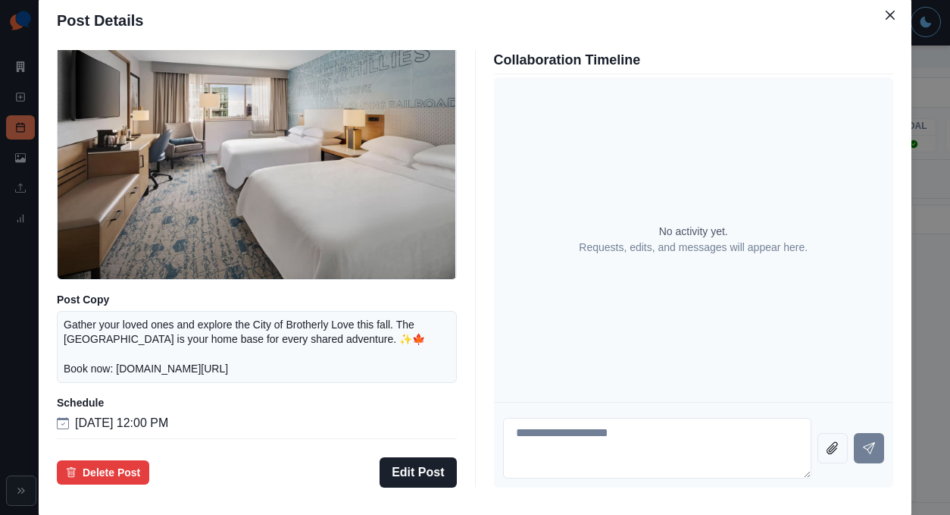
scroll to position [143, 0]
click at [104, 293] on div "Post Details Facebook Draft Media Post Copy Gather your loved ones and explore …" at bounding box center [475, 257] width 950 height 515
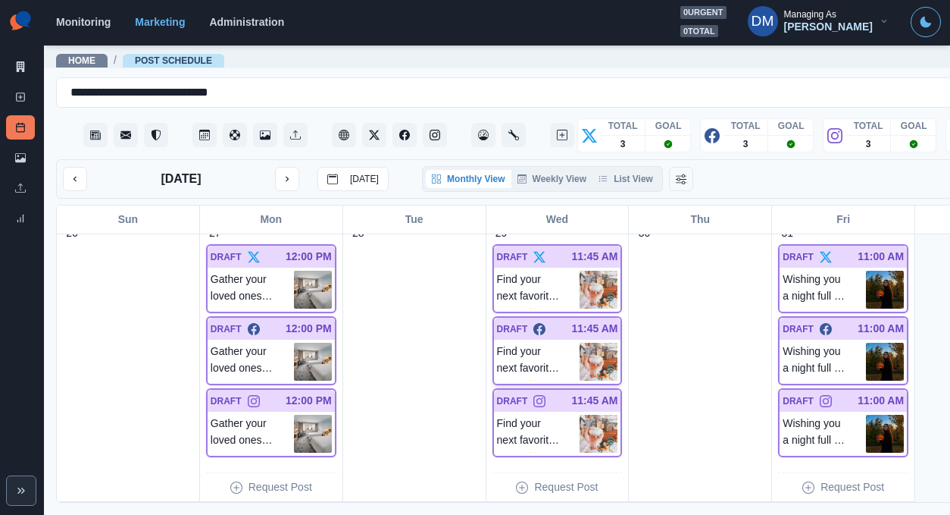
click at [580, 343] on img at bounding box center [599, 362] width 38 height 38
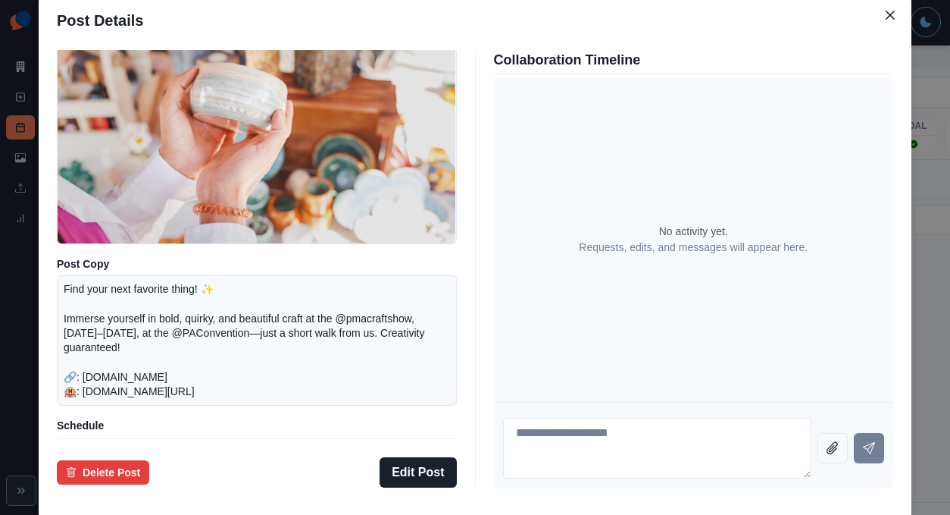
scroll to position [123, 0]
click at [58, 260] on div "Post Details Facebook Draft Media Post Copy Find your next favorite thing! ✨ Im…" at bounding box center [475, 257] width 950 height 515
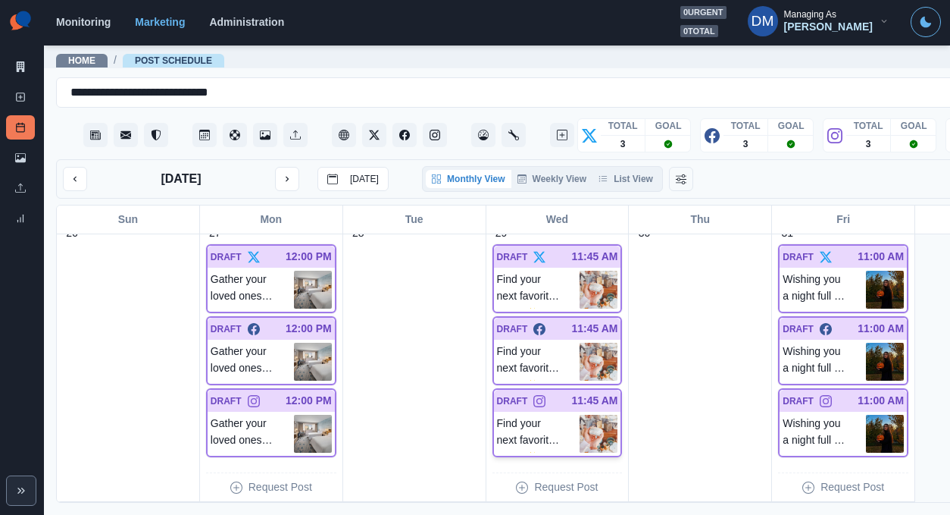
click at [580, 415] on img at bounding box center [599, 434] width 38 height 38
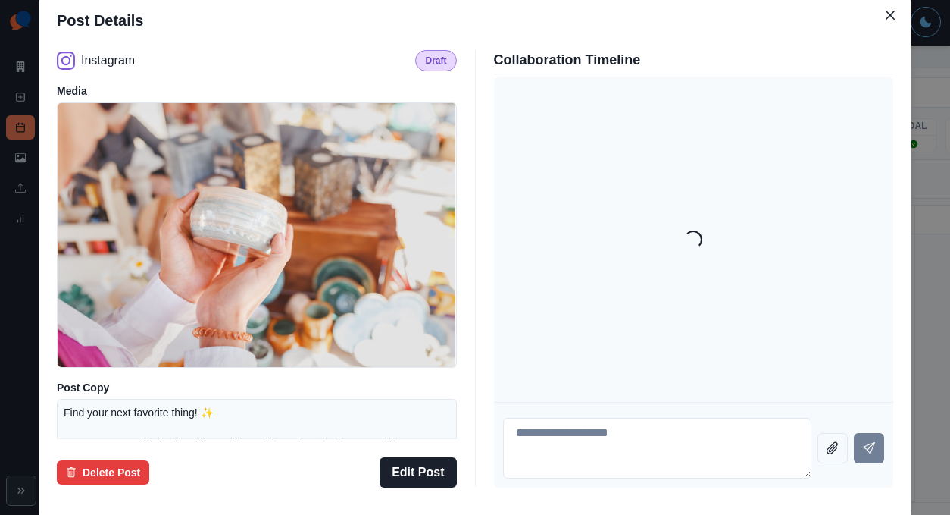
scroll to position [177, 0]
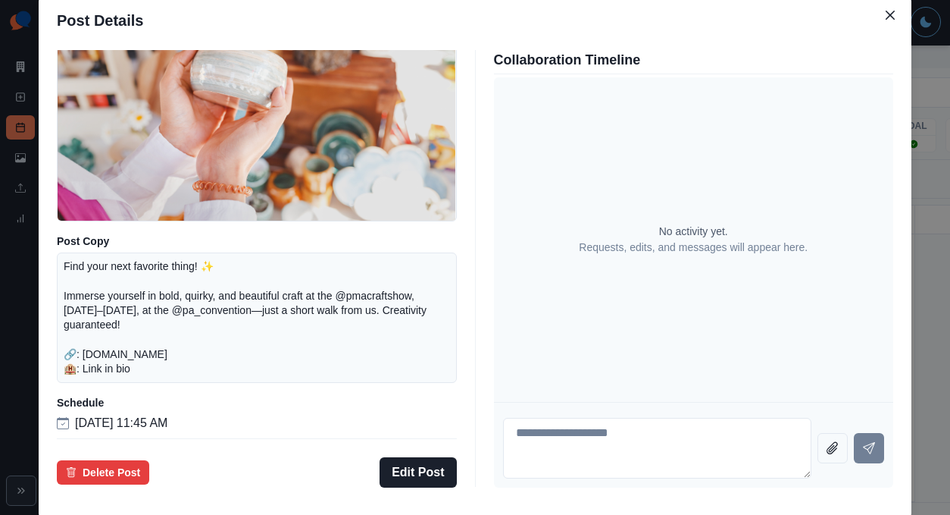
click at [121, 303] on div "Post Details Instagram Draft Media Post Copy Find your next favorite thing! ✨ I…" at bounding box center [475, 257] width 950 height 515
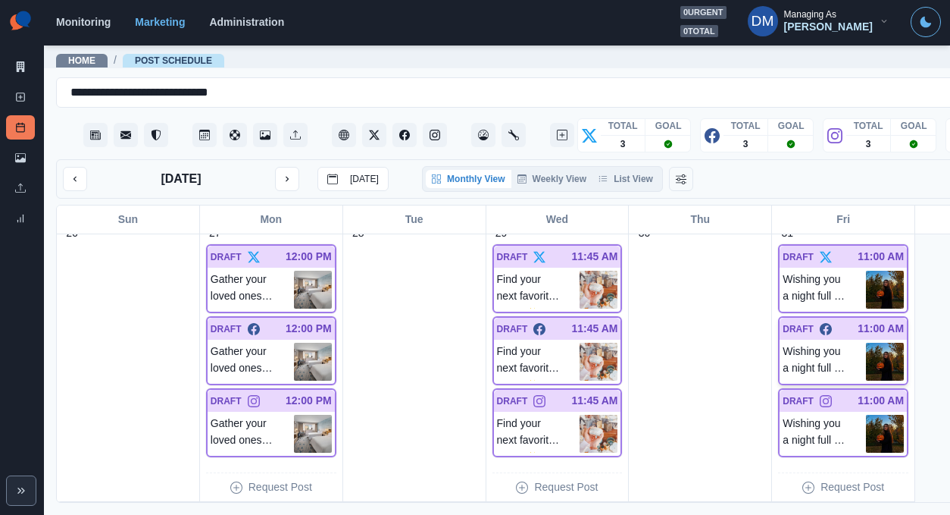
click at [866, 343] on img at bounding box center [885, 362] width 38 height 38
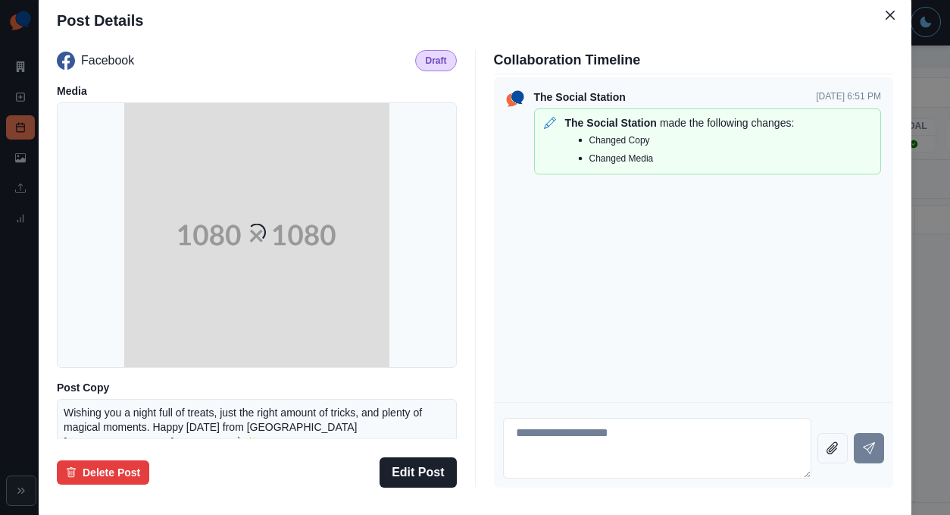
scroll to position [122, 0]
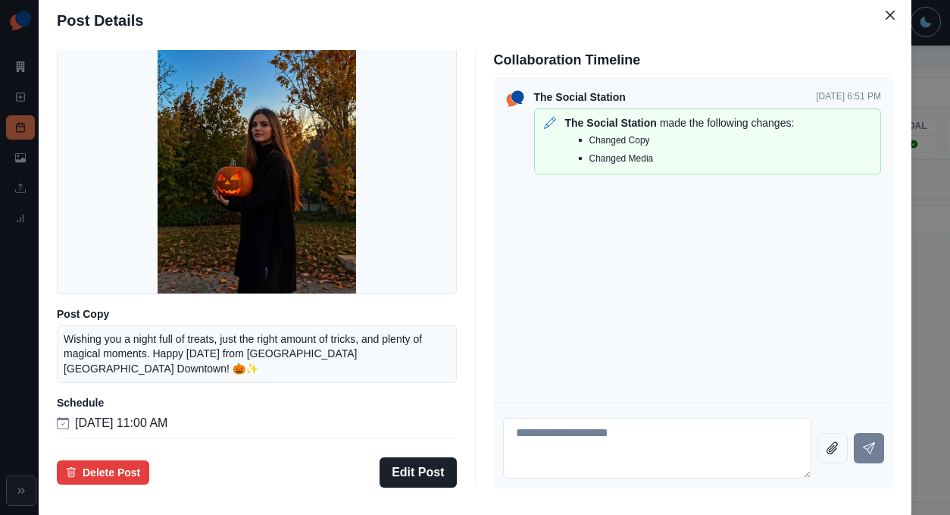
click at [111, 303] on div "Post Details Facebook Draft Media Post Copy Wishing you a night full of treats,…" at bounding box center [475, 257] width 950 height 515
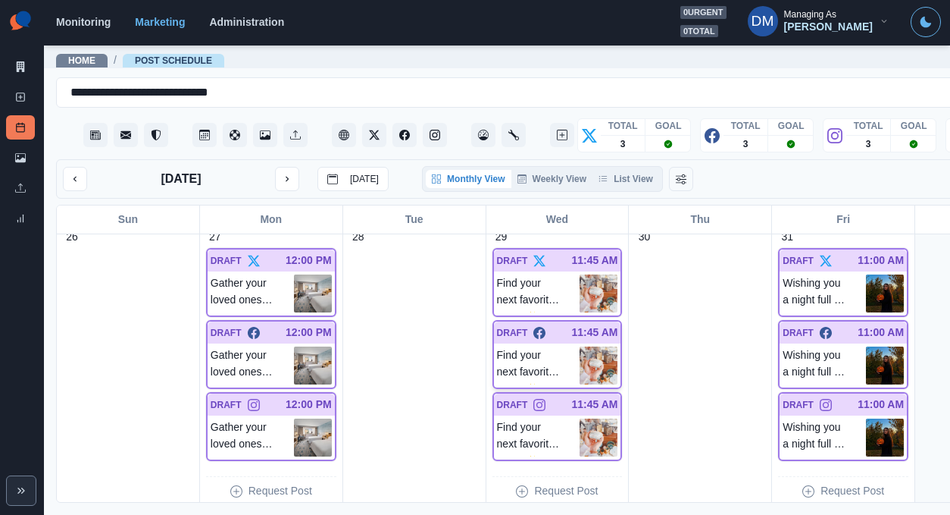
scroll to position [1146, 0]
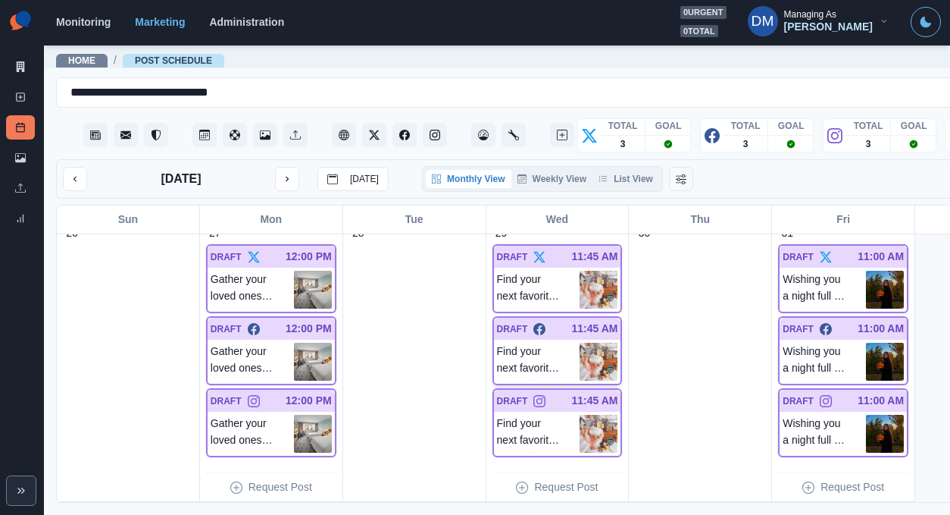
click at [580, 343] on img at bounding box center [599, 362] width 38 height 38
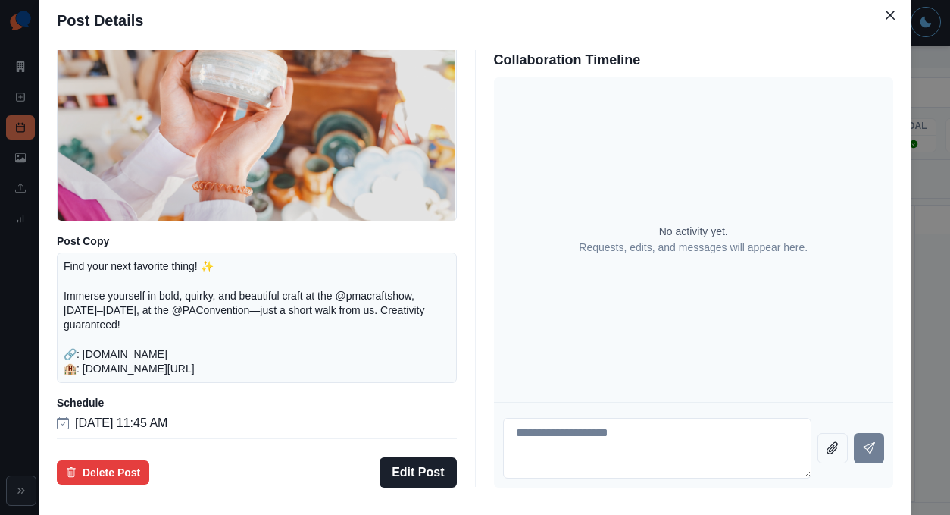
scroll to position [161, 0]
click at [118, 340] on div "Post Details Facebook Draft Media Post Copy Find your next favorite thing! ✨ Im…" at bounding box center [475, 257] width 950 height 515
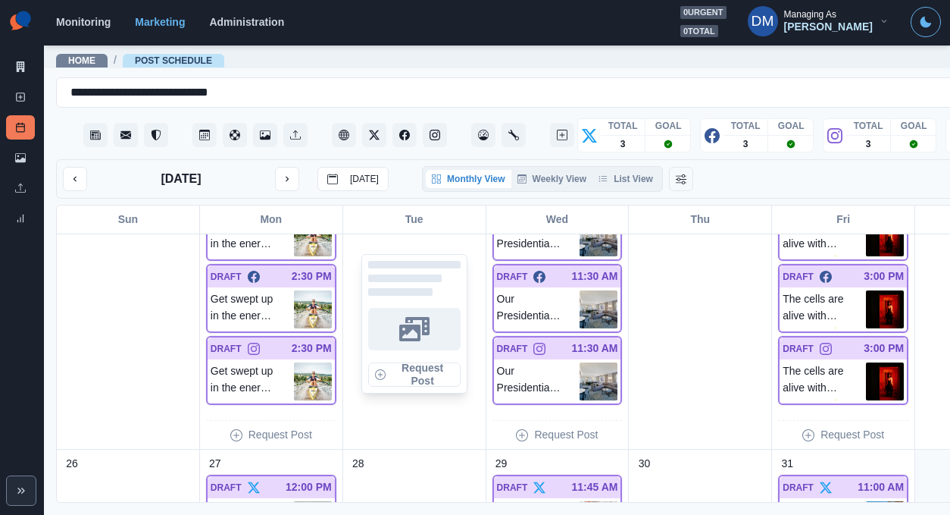
scroll to position [911, 0]
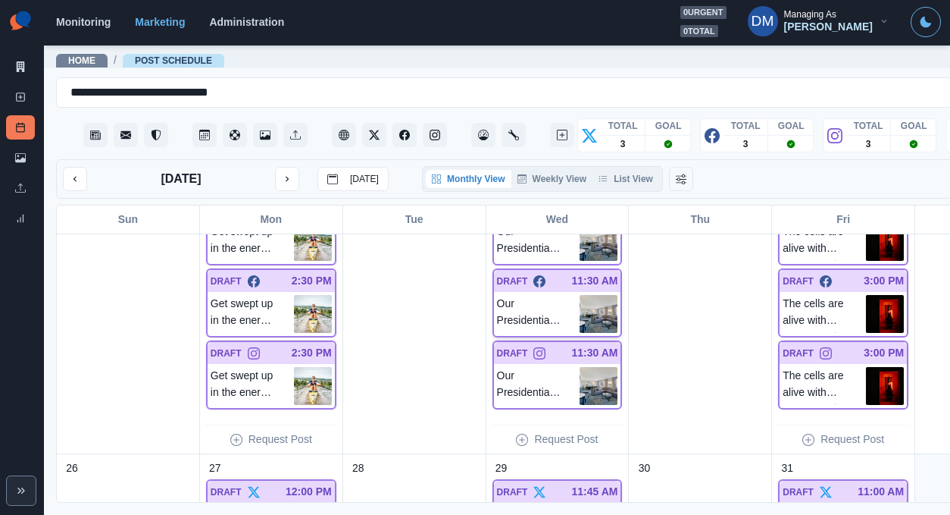
click at [580, 295] on img at bounding box center [599, 314] width 38 height 38
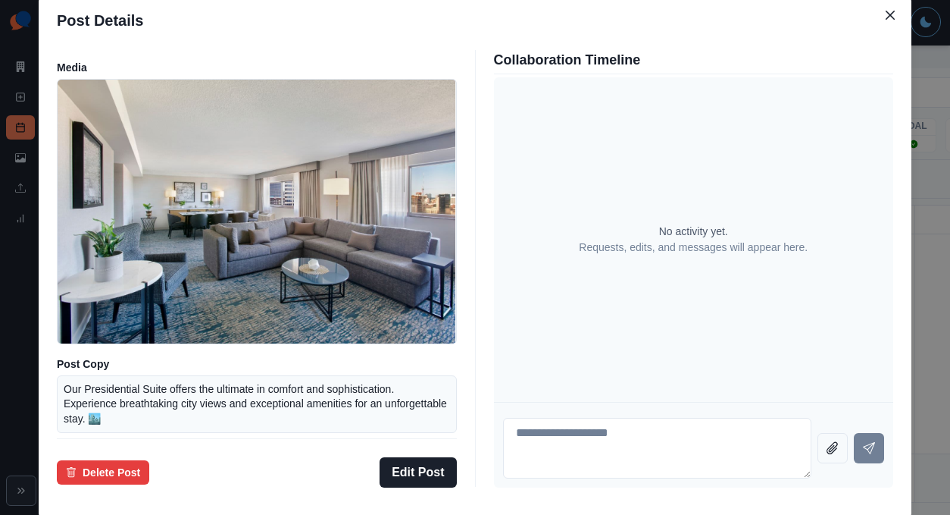
scroll to position [24, 0]
click at [64, 277] on div "Post Details Facebook Draft Media Post Copy Our Presidential Suite offers the u…" at bounding box center [475, 257] width 950 height 515
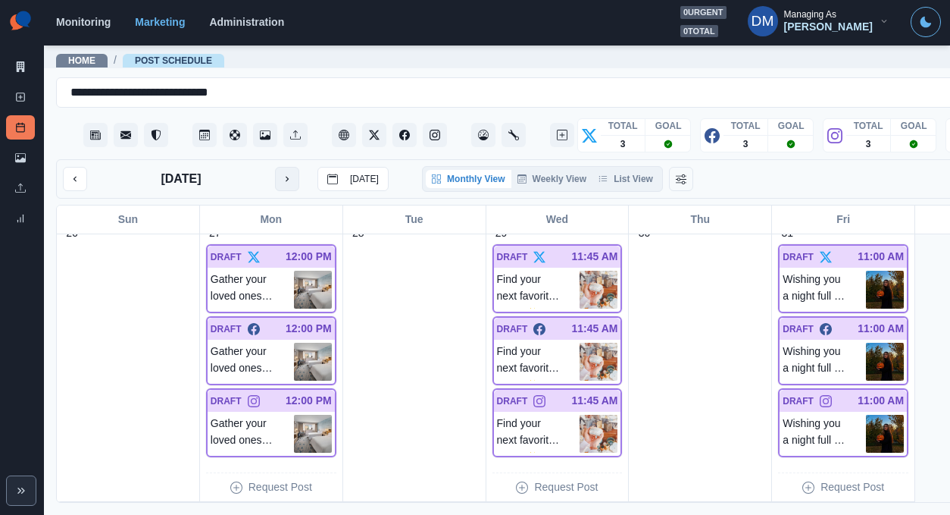
click at [275, 167] on button "next month" at bounding box center [287, 179] width 24 height 24
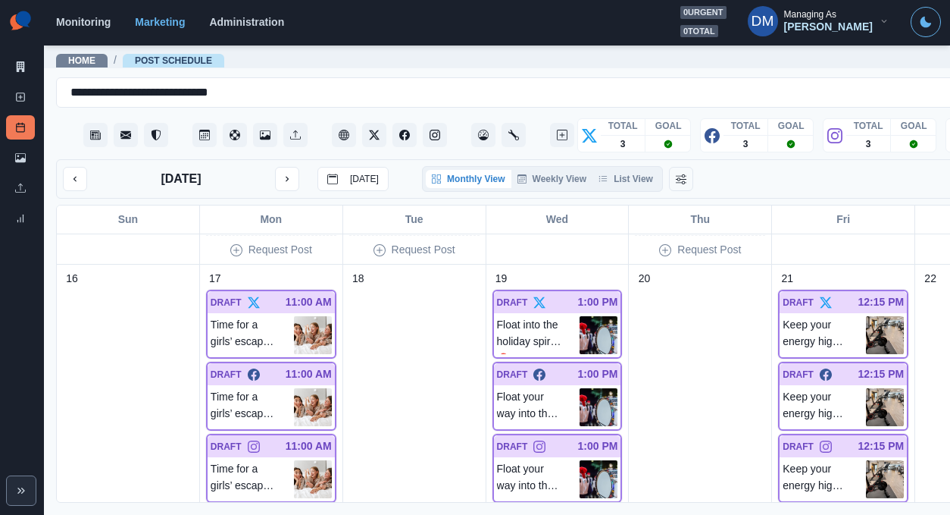
scroll to position [822, 0]
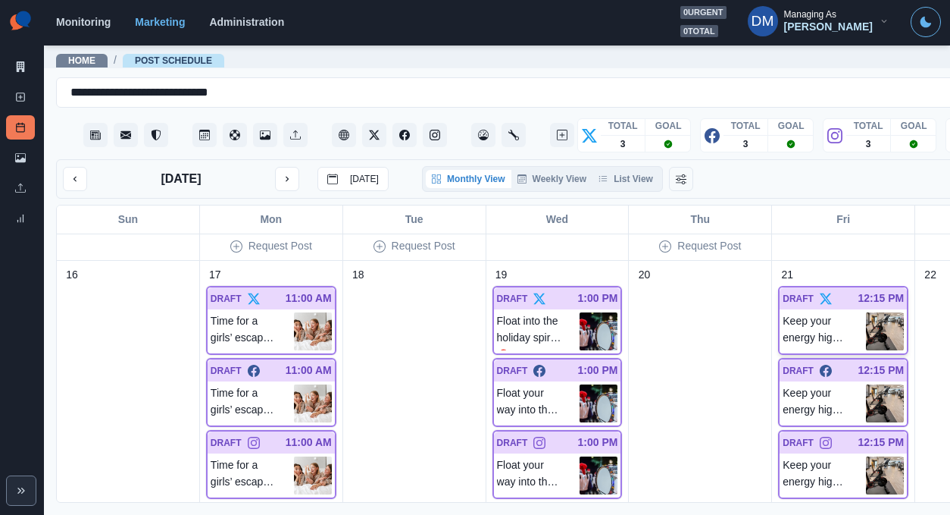
click at [866, 312] on img at bounding box center [885, 331] width 38 height 38
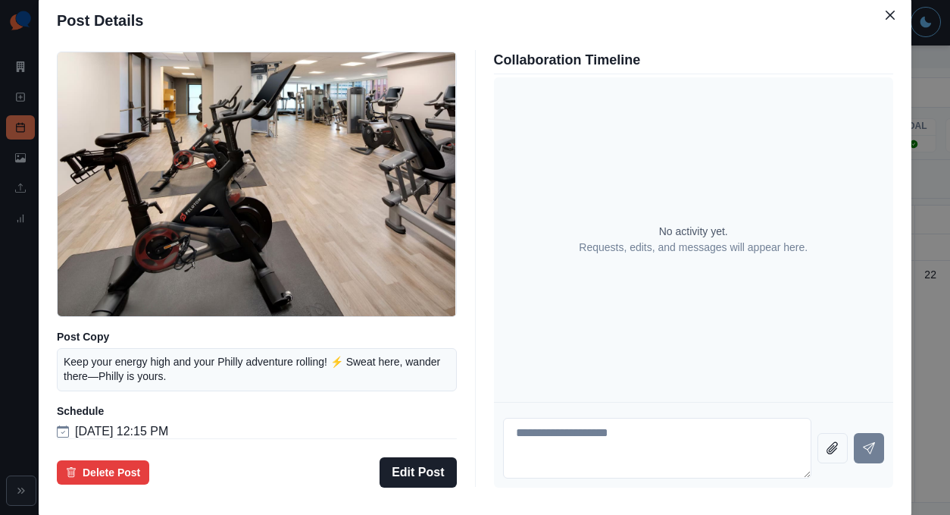
scroll to position [83, 0]
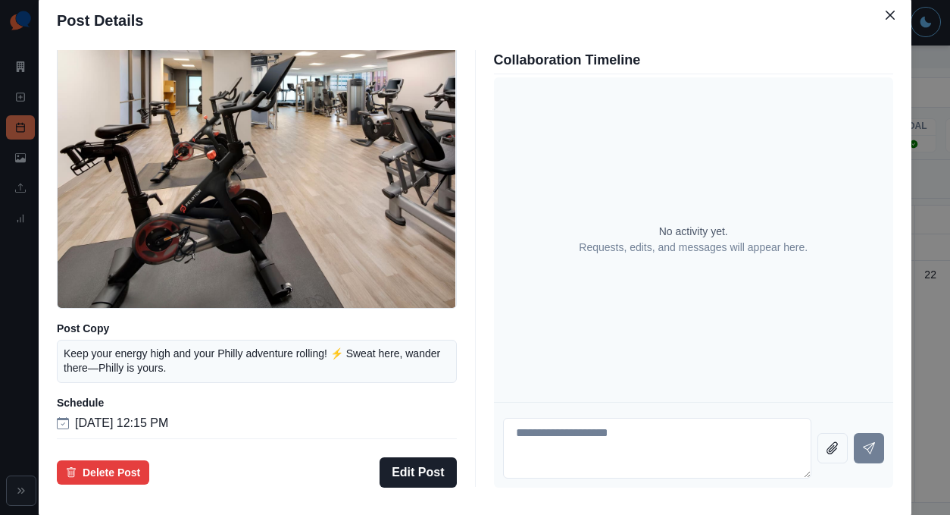
click at [112, 274] on div "Post Details Twitter Draft Media Post Copy Keep your energy high and your Phill…" at bounding box center [475, 257] width 950 height 515
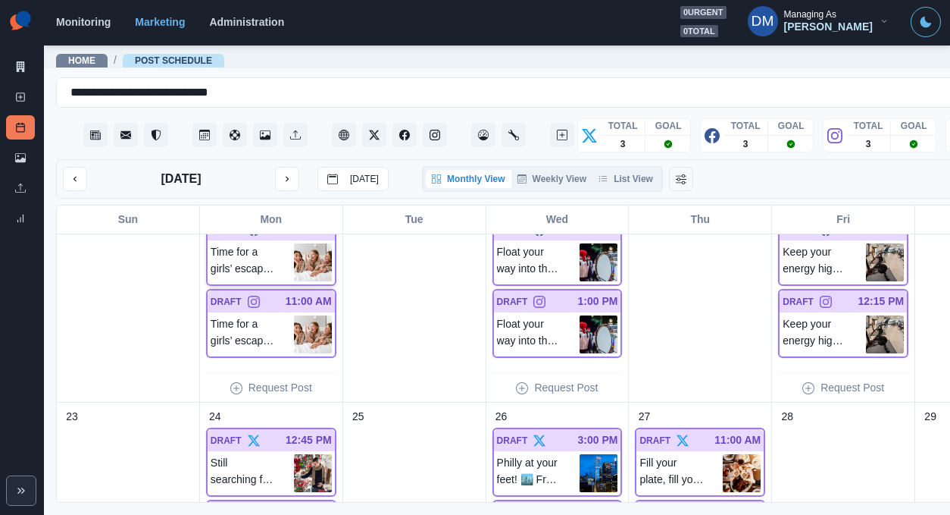
scroll to position [1081, 0]
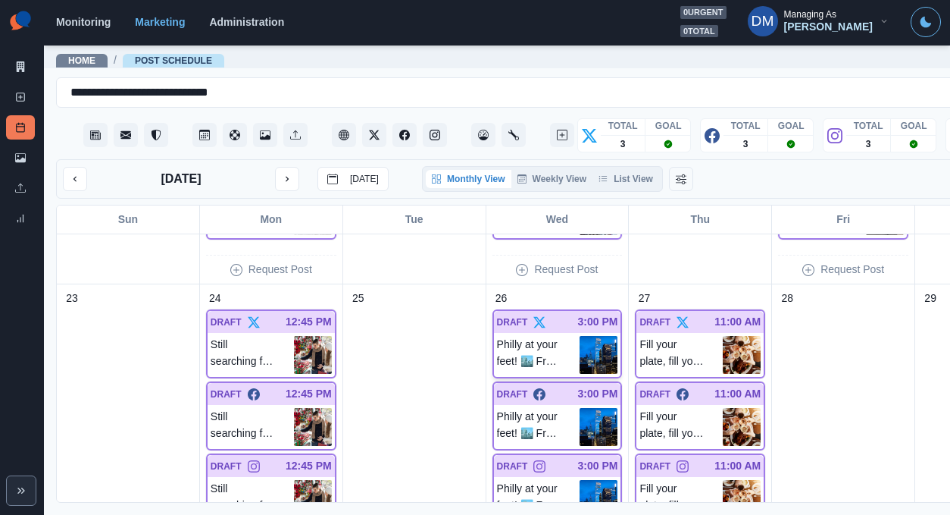
click at [580, 336] on img at bounding box center [599, 355] width 38 height 38
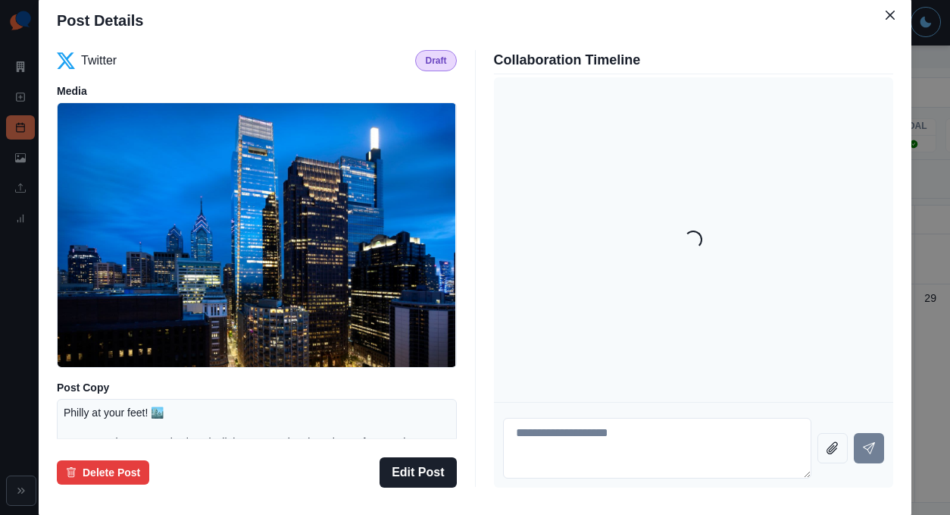
scroll to position [133, 0]
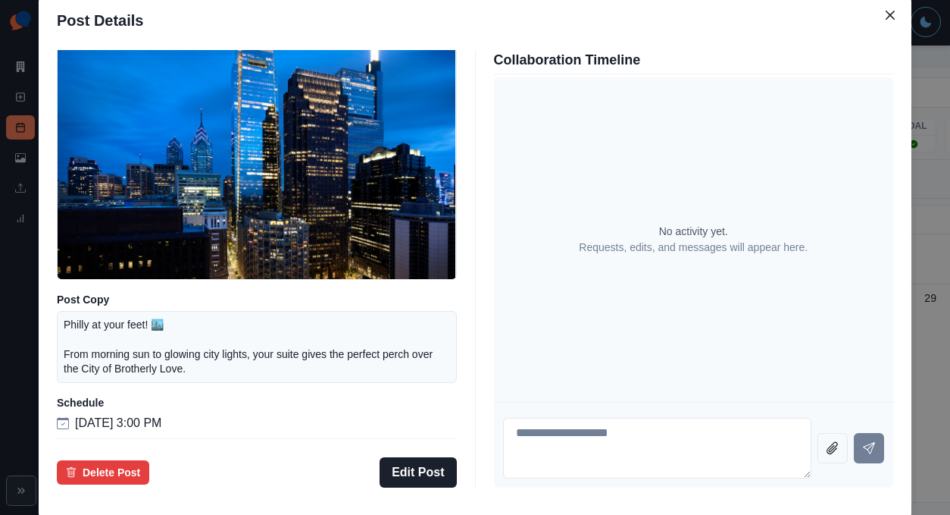
click at [89, 310] on div "Post Details Twitter Draft Media Post Copy Philly at your feet! 🏙️ From morning…" at bounding box center [475, 257] width 950 height 515
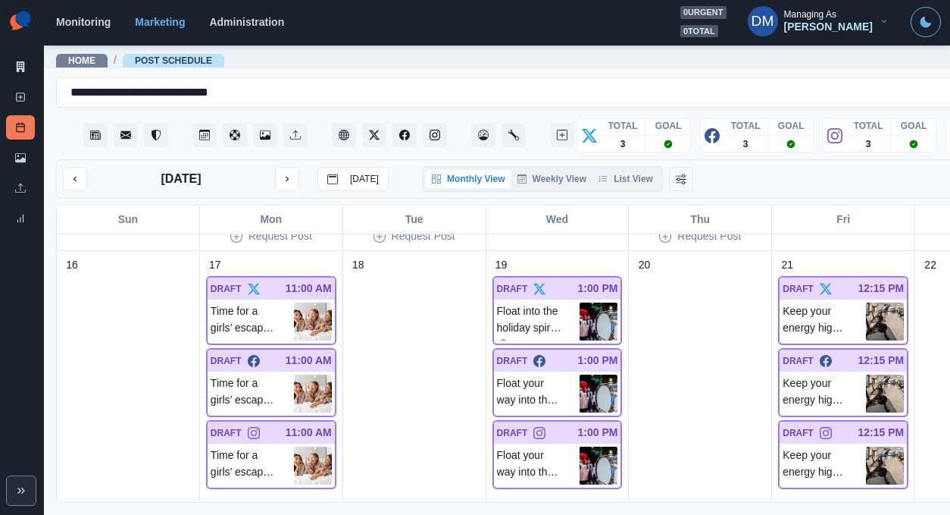
scroll to position [858, 0]
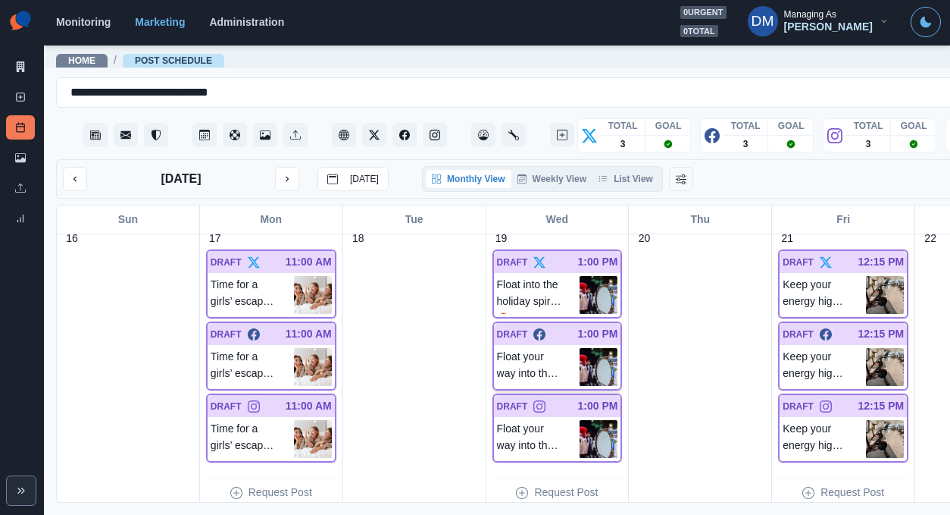
click at [580, 348] on img at bounding box center [599, 367] width 38 height 38
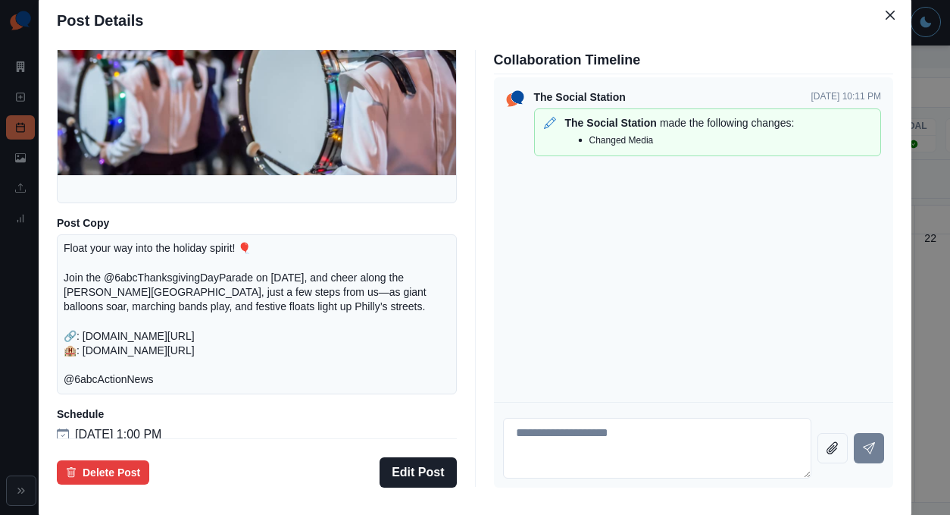
scroll to position [186, 0]
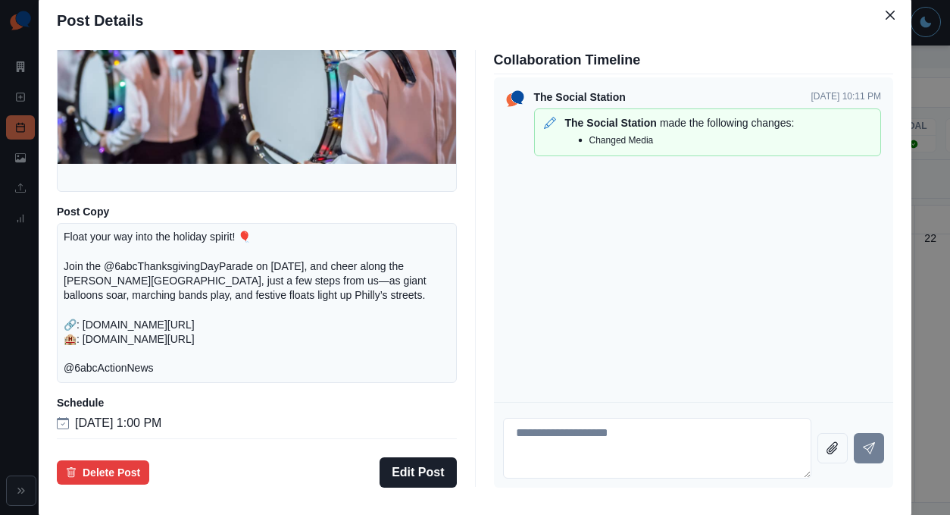
click at [134, 274] on div "Post Details Facebook Draft Media Post Copy Float your way into the holiday spi…" at bounding box center [475, 257] width 950 height 515
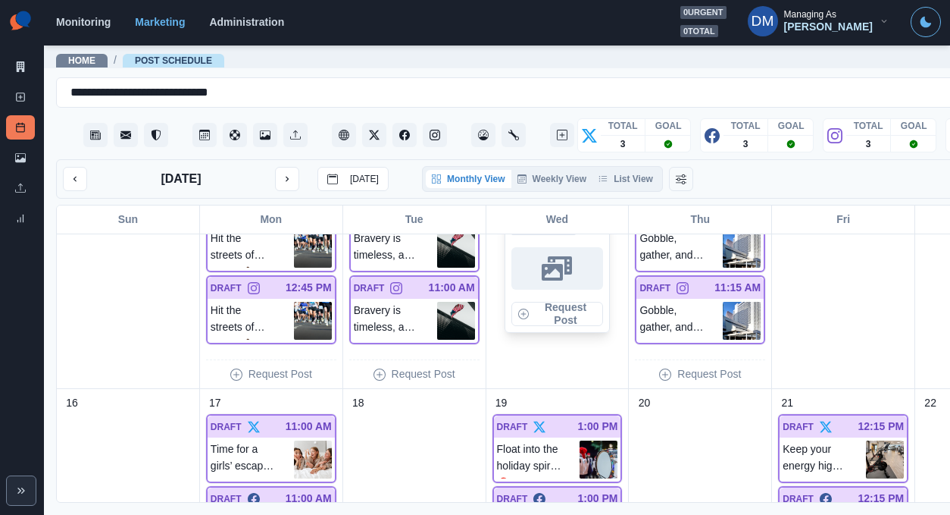
scroll to position [564, 0]
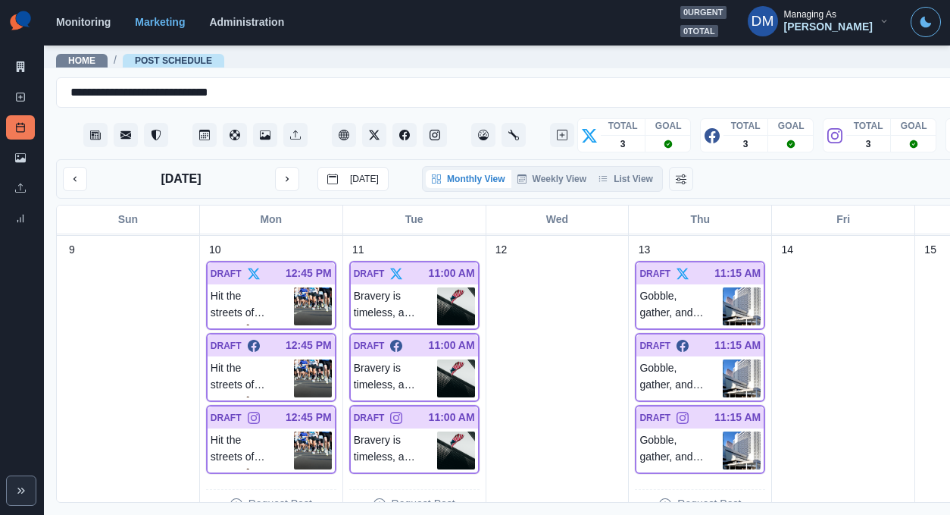
drag, startPoint x: 67, startPoint y: 152, endPoint x: 266, endPoint y: 215, distance: 208.3
click at [67, 167] on button "previous month" at bounding box center [75, 179] width 24 height 24
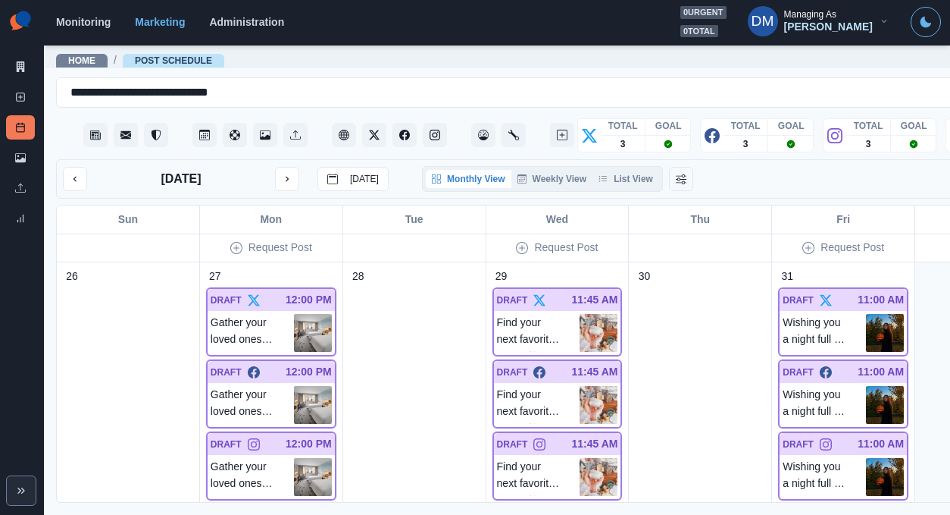
scroll to position [1119, 0]
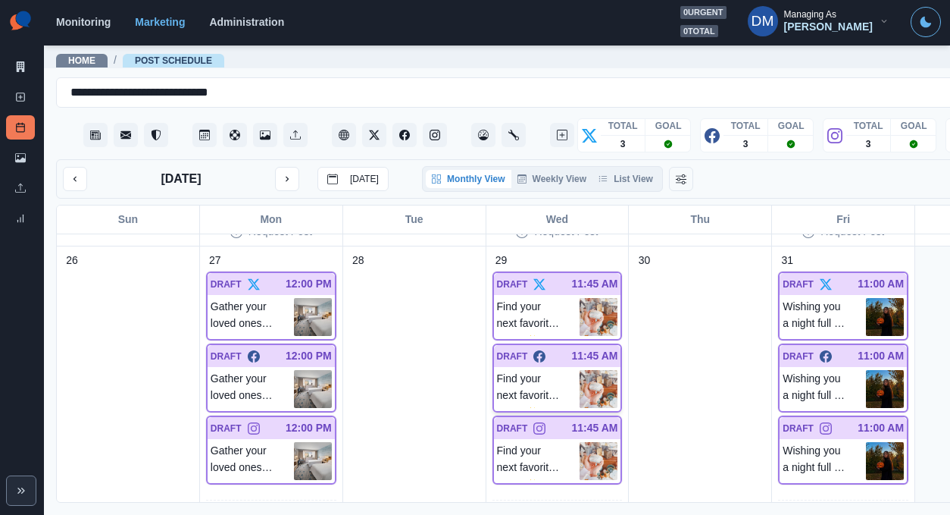
click at [580, 370] on img at bounding box center [599, 389] width 38 height 38
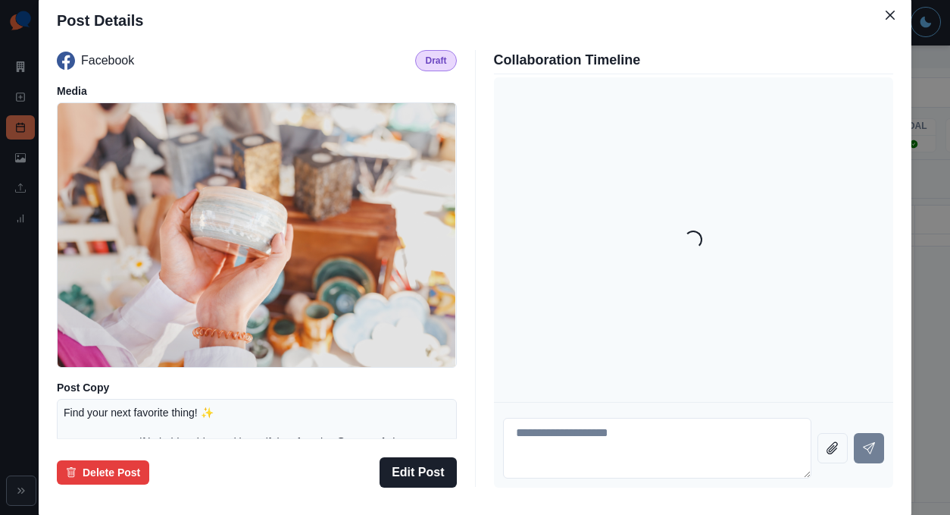
scroll to position [177, 0]
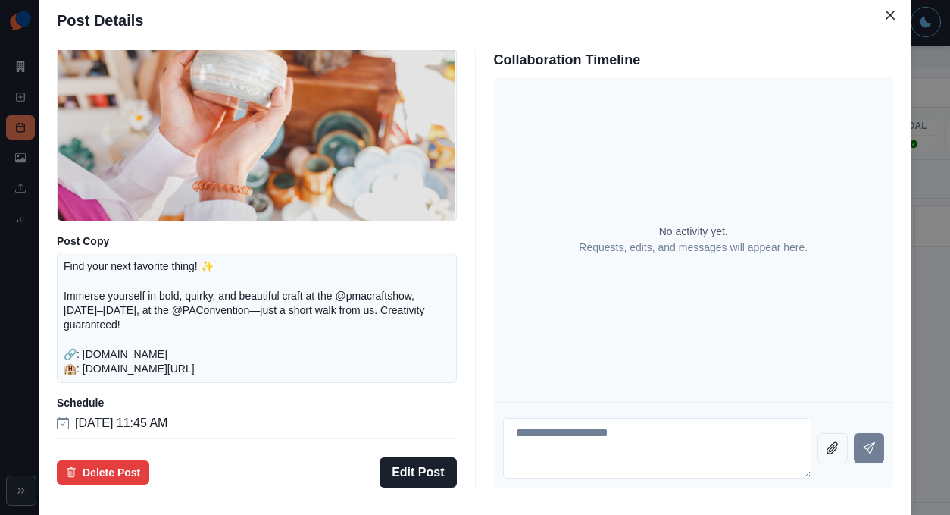
click at [68, 294] on div "Post Details Facebook Draft Media Post Copy Find your next favorite thing! ✨ Im…" at bounding box center [475, 257] width 950 height 515
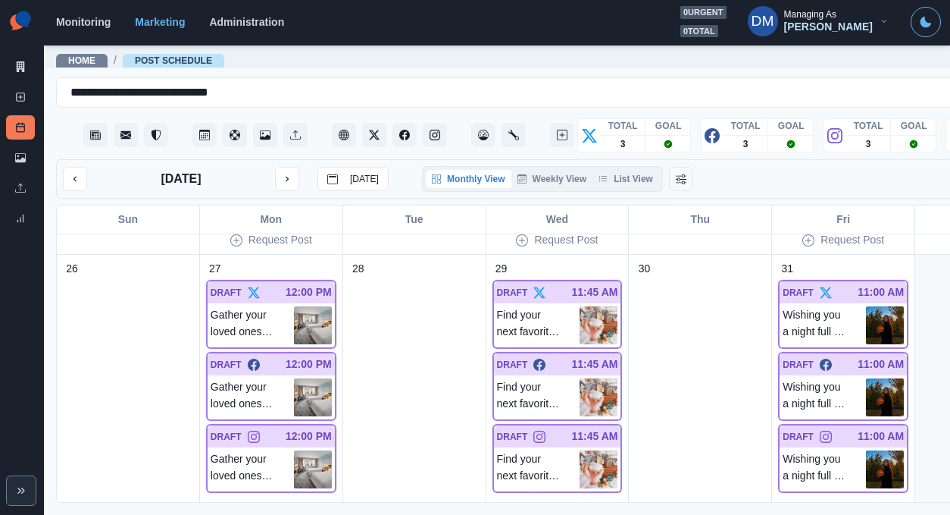
scroll to position [1146, 0]
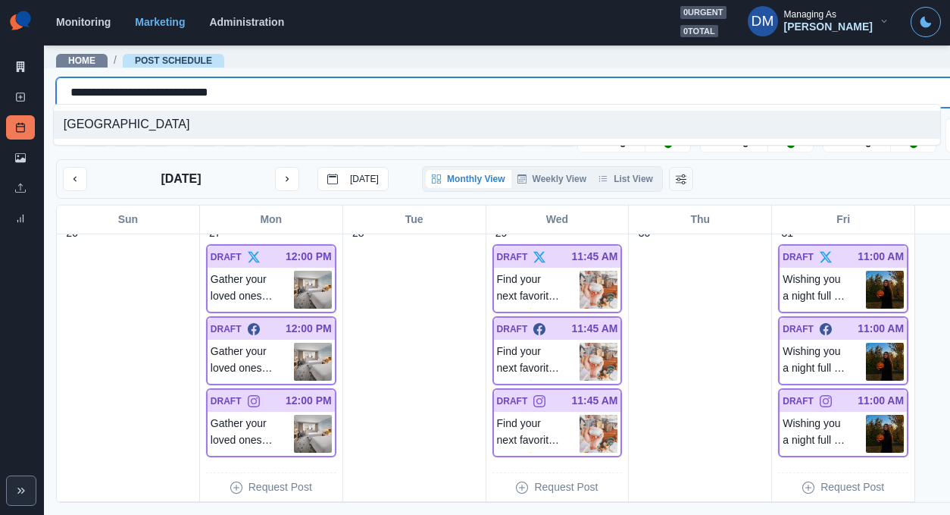
drag, startPoint x: 66, startPoint y: 89, endPoint x: 303, endPoint y: 90, distance: 237.2
click at [303, 90] on div "**********" at bounding box center [537, 92] width 935 height 21
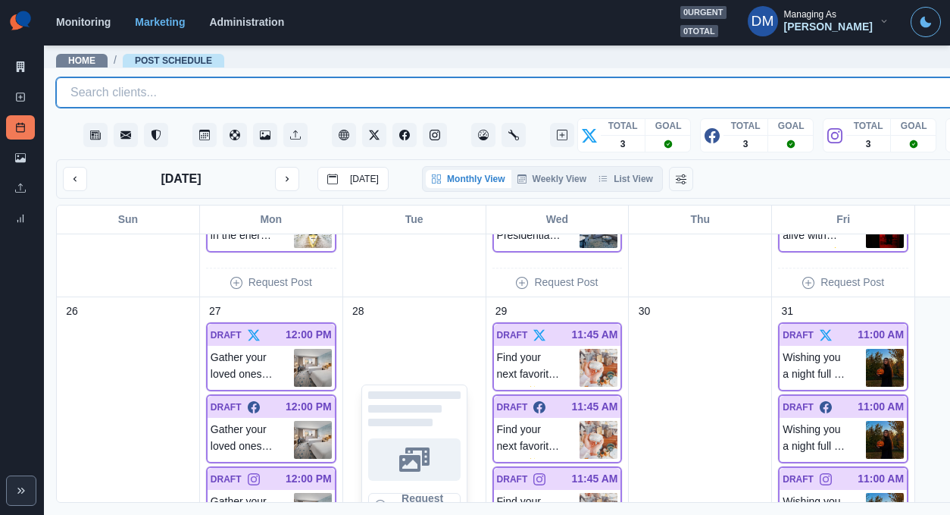
scroll to position [1063, 0]
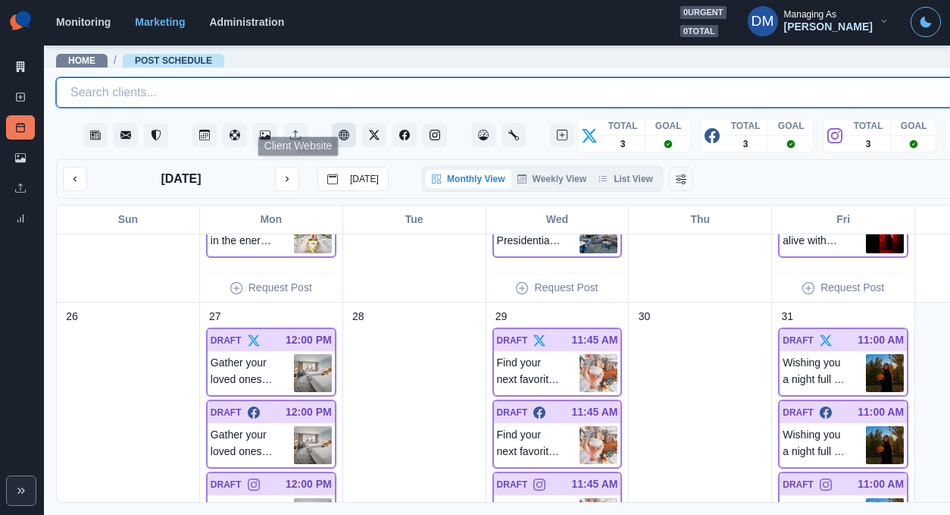
click at [332, 123] on button "Client Website" at bounding box center [344, 135] width 24 height 24
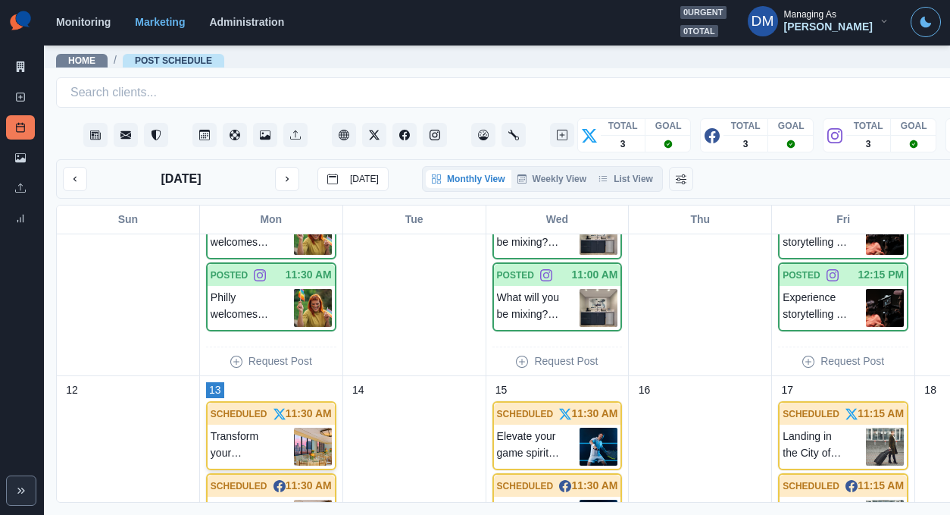
scroll to position [332, 0]
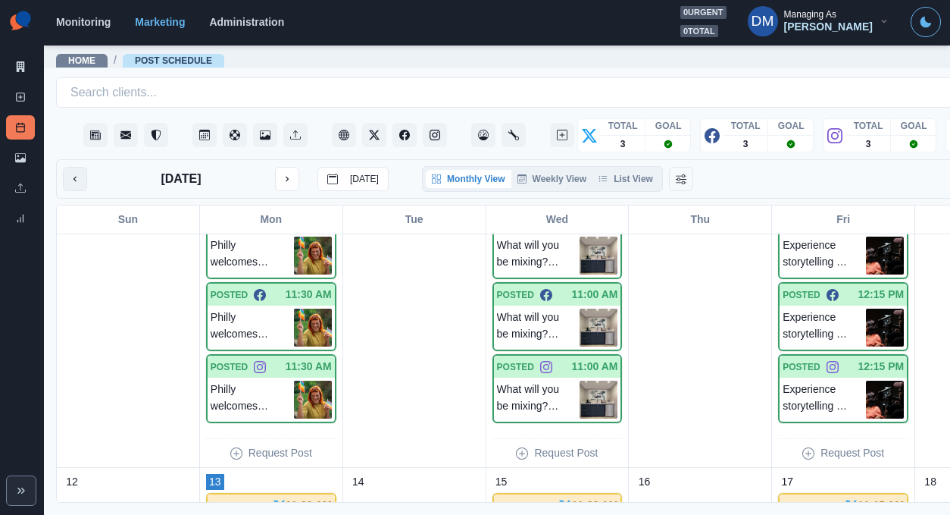
click at [71, 167] on button "previous month" at bounding box center [75, 179] width 24 height 24
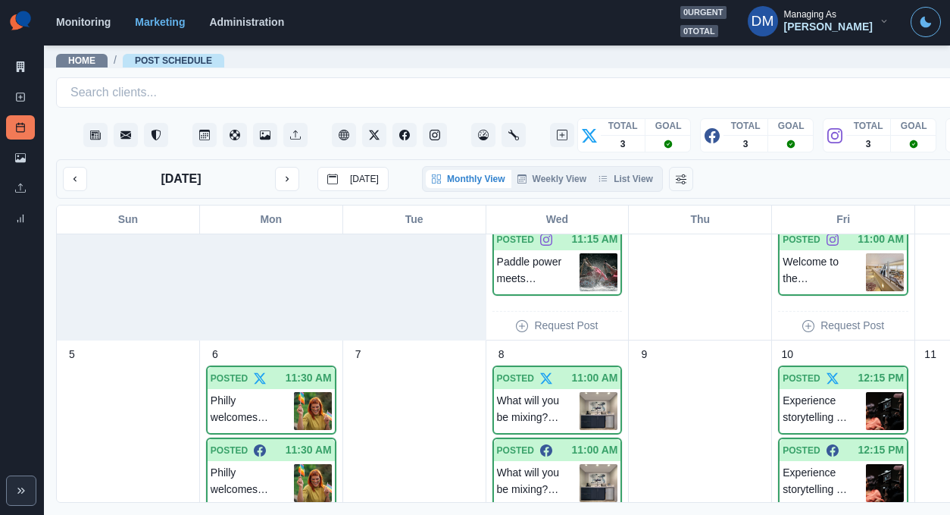
scroll to position [86, 0]
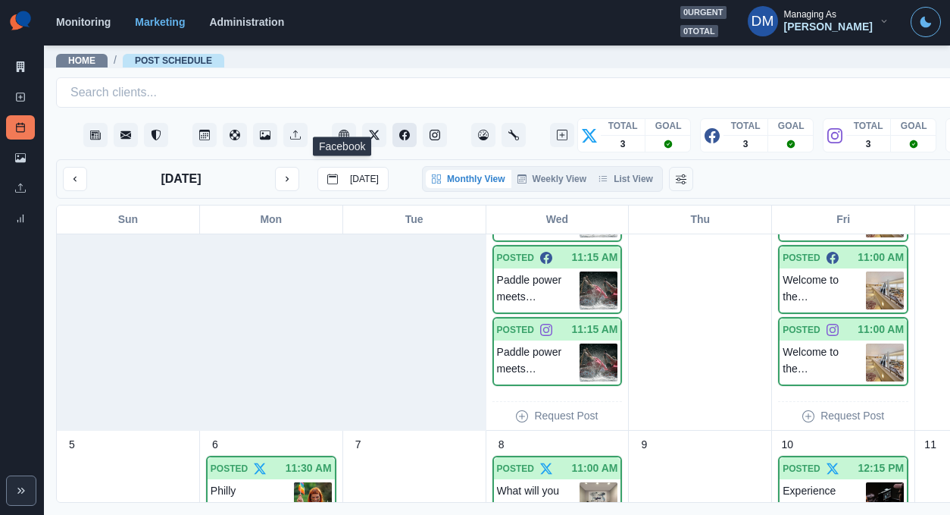
click at [399, 130] on icon "Facebook" at bounding box center [404, 135] width 11 height 11
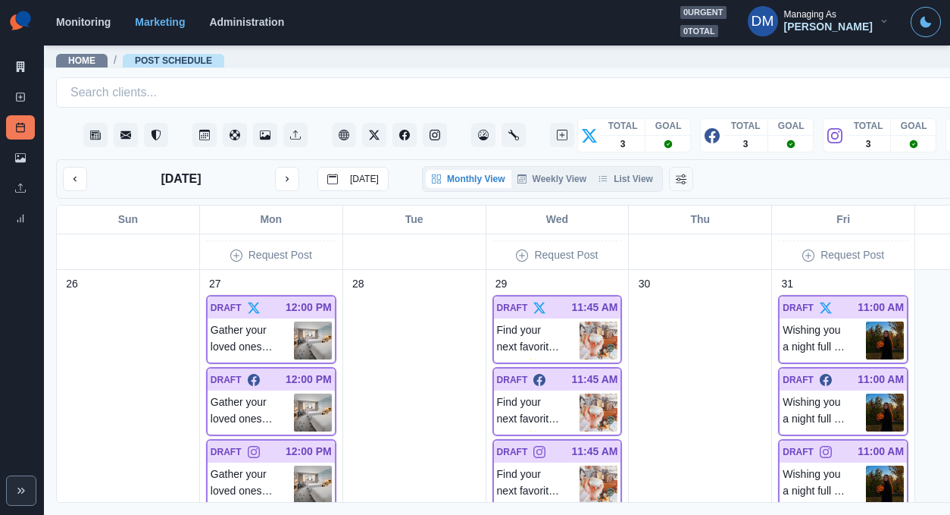
scroll to position [1110, 0]
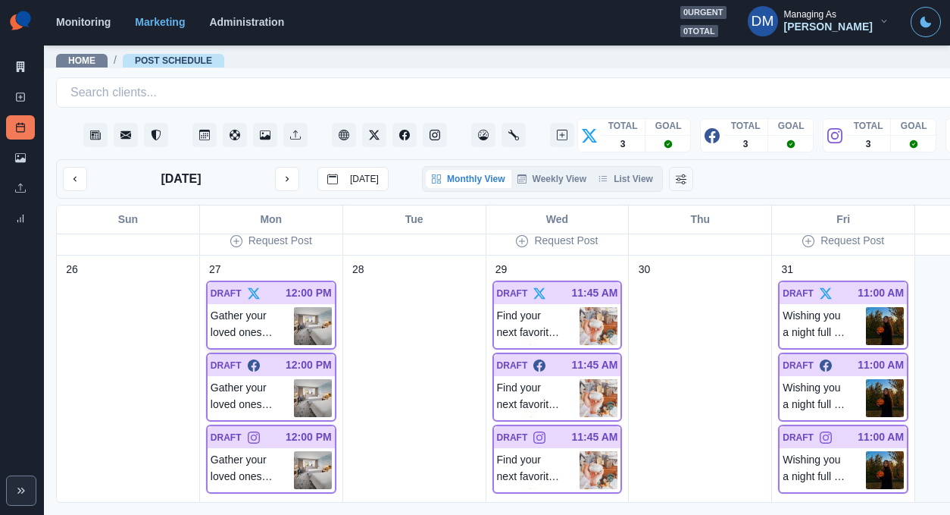
click at [294, 307] on img at bounding box center [313, 326] width 38 height 38
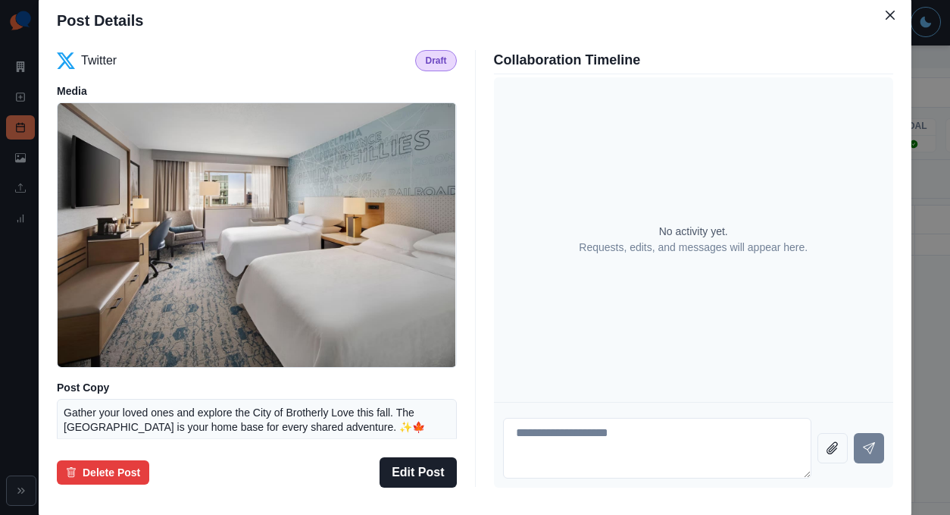
scroll to position [143, 0]
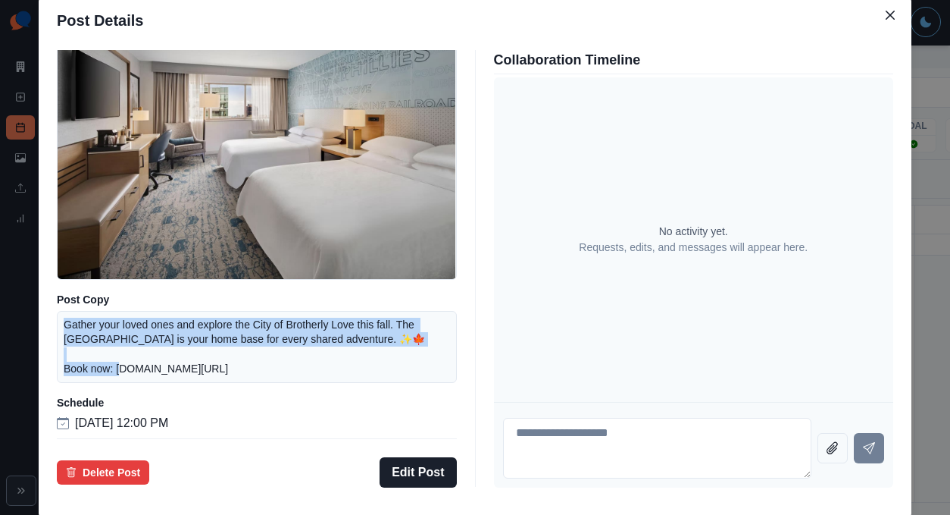
drag, startPoint x: 164, startPoint y: 294, endPoint x: 233, endPoint y: 317, distance: 73.3
click at [233, 318] on div "Gather your loved ones and explore the City of Brotherly Love this fall. The Sh…" at bounding box center [257, 347] width 400 height 72
click at [290, 318] on p "Gather your loved ones and explore the City of Brotherly Love this fall. The Sh…" at bounding box center [257, 347] width 387 height 58
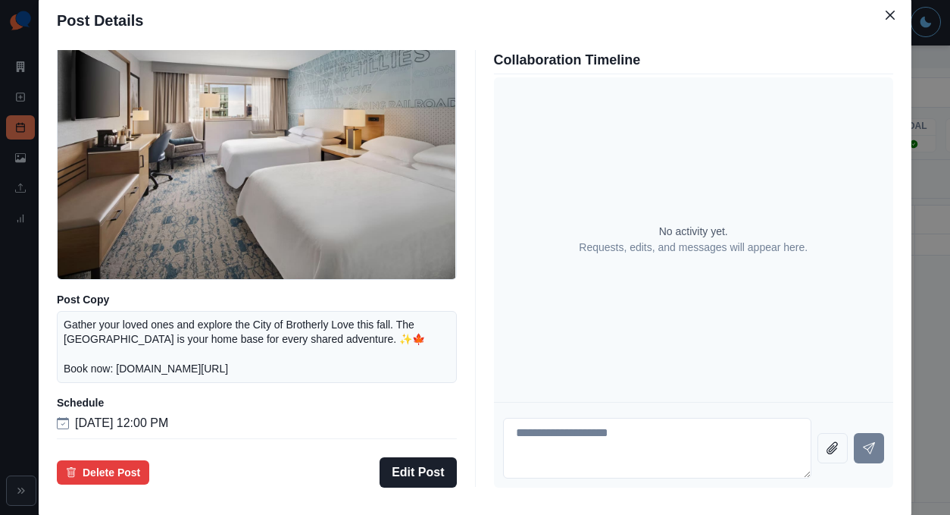
click at [105, 338] on div "Post Details Twitter Draft Media Post Copy Gather your loved ones and explore t…" at bounding box center [475, 257] width 950 height 515
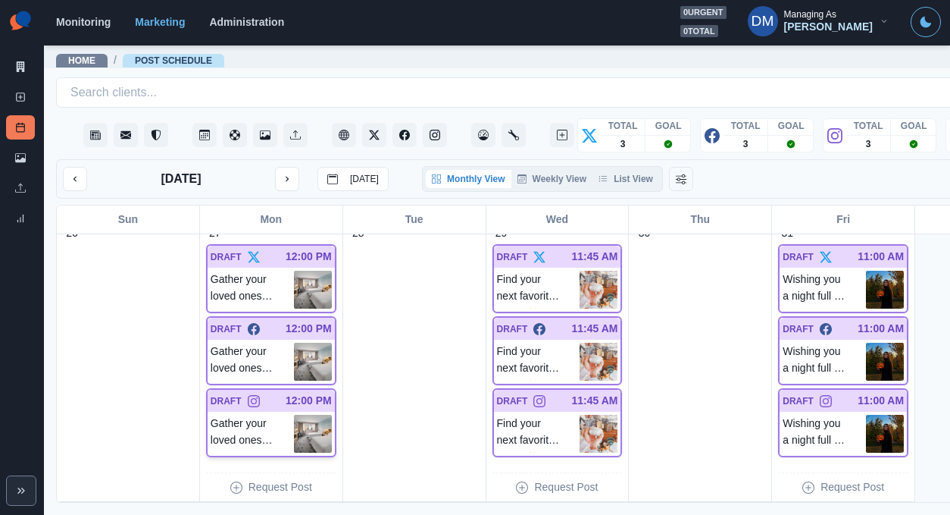
scroll to position [1146, 0]
click at [294, 415] on img at bounding box center [313, 434] width 38 height 38
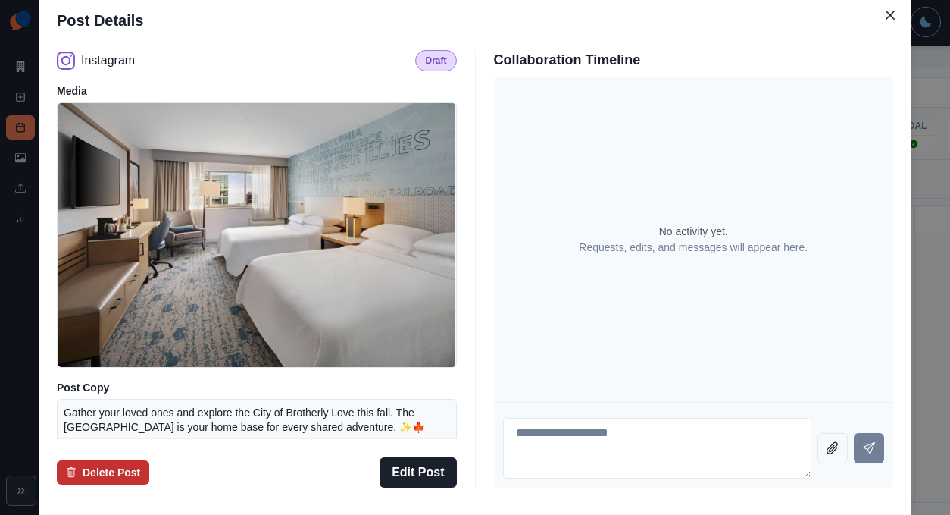
click at [149, 460] on button "Delete Post" at bounding box center [103, 472] width 92 height 24
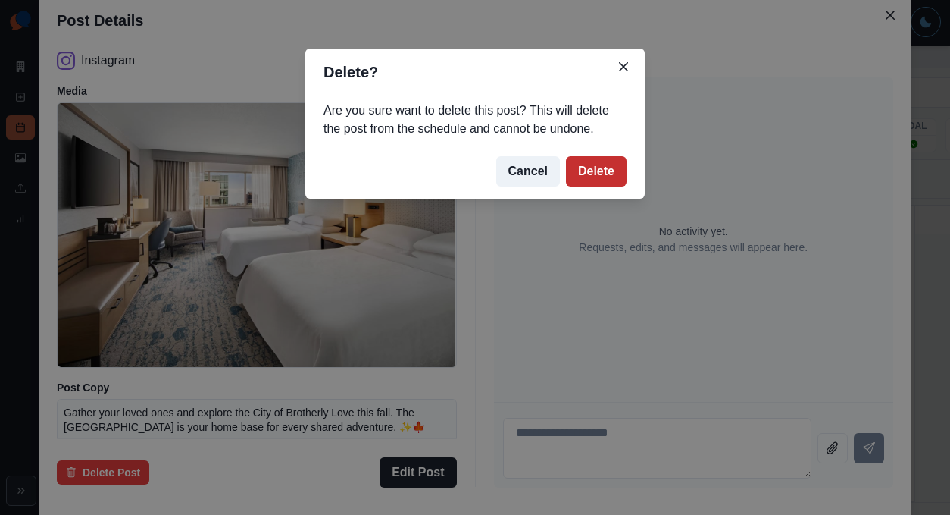
click at [566, 156] on button "Delete" at bounding box center [596, 171] width 61 height 30
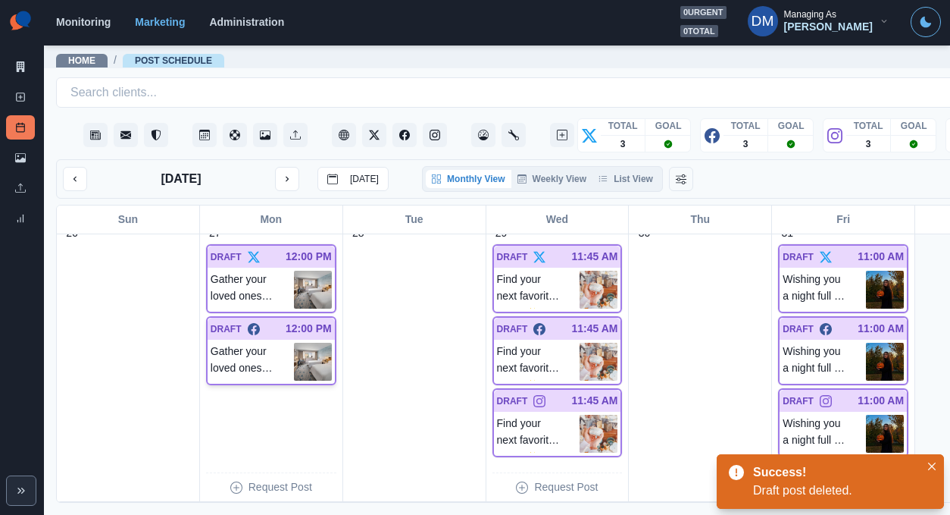
click at [294, 343] on img at bounding box center [313, 362] width 38 height 38
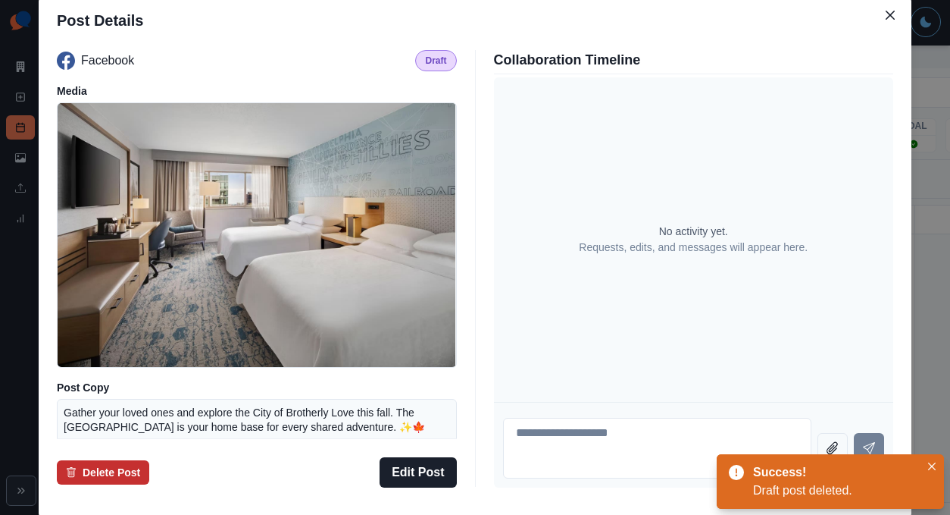
click at [149, 460] on button "Delete Post" at bounding box center [103, 472] width 92 height 24
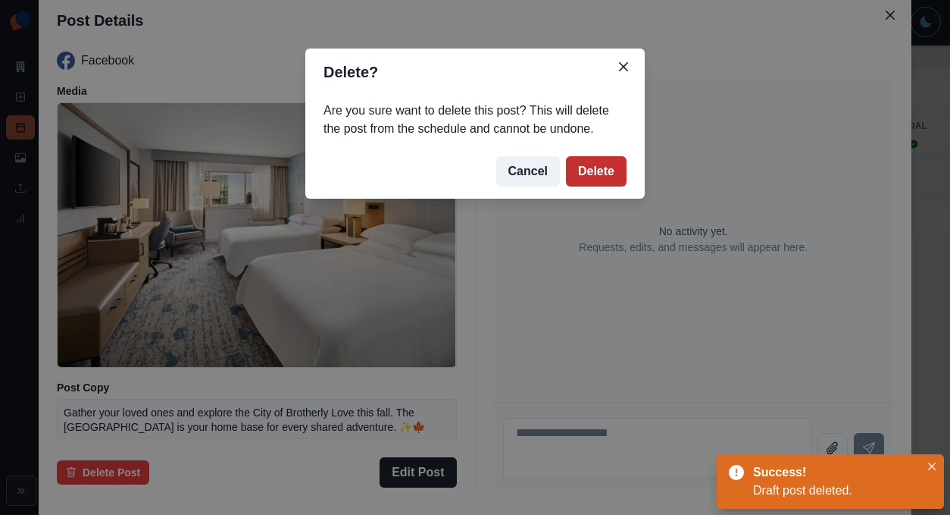
click at [566, 156] on button "Delete" at bounding box center [596, 171] width 61 height 30
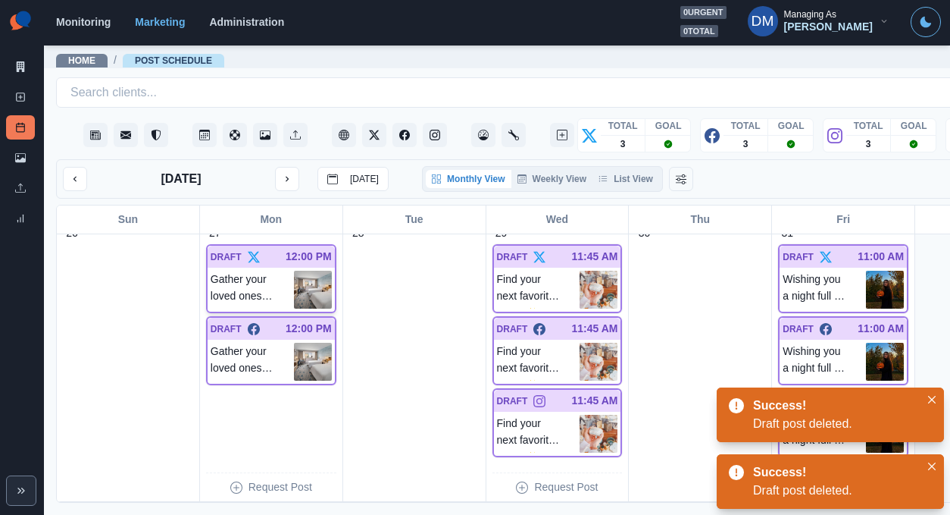
click at [294, 271] on img at bounding box center [313, 290] width 38 height 38
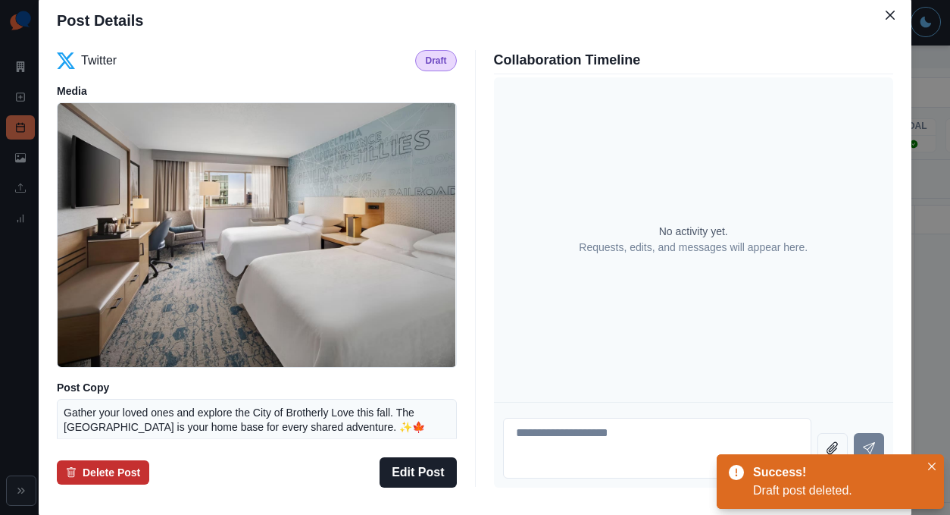
click at [149, 460] on button "Delete Post" at bounding box center [103, 472] width 92 height 24
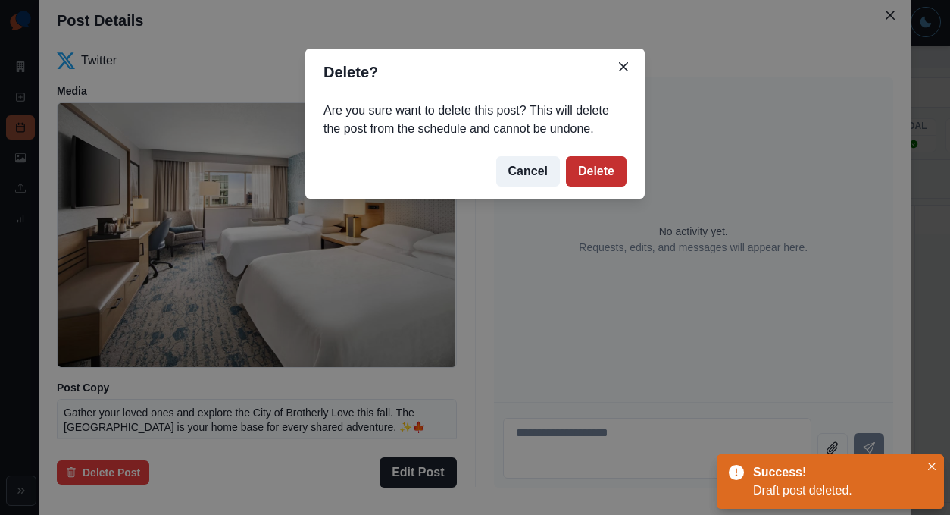
click at [569, 156] on button "Delete" at bounding box center [596, 171] width 61 height 30
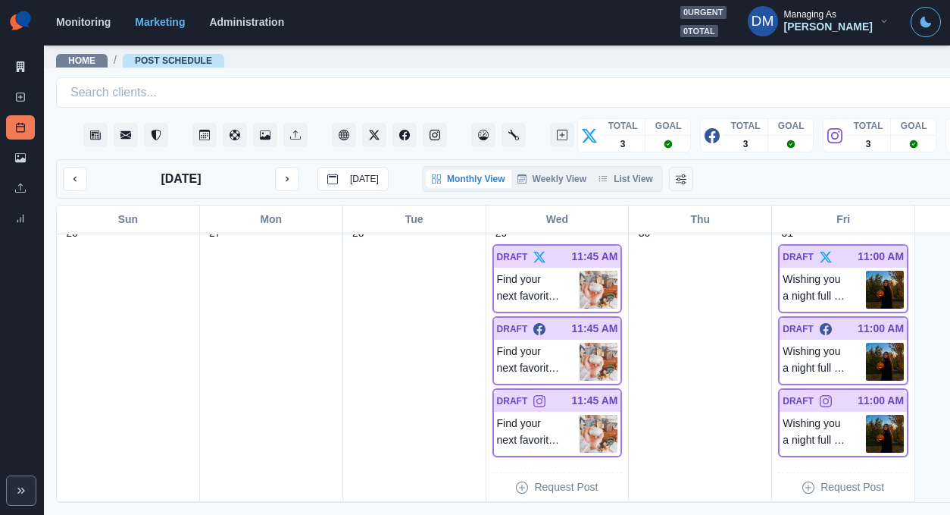
click at [226, 236] on div "27" at bounding box center [271, 360] width 143 height 283
click at [283, 87] on div at bounding box center [537, 92] width 935 height 21
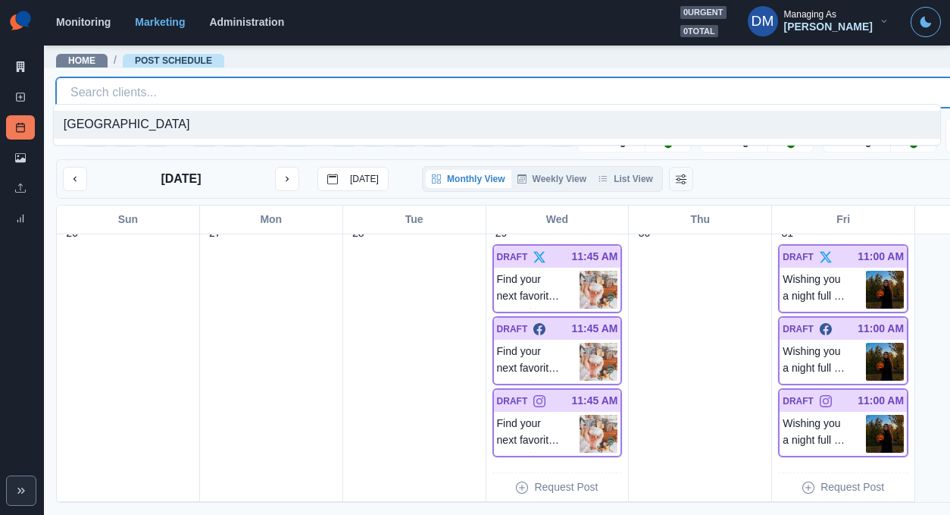
paste input "**********"
type input "**********"
click at [219, 123] on div "Residence Inn Baltimore Hunt Valley" at bounding box center [497, 125] width 887 height 28
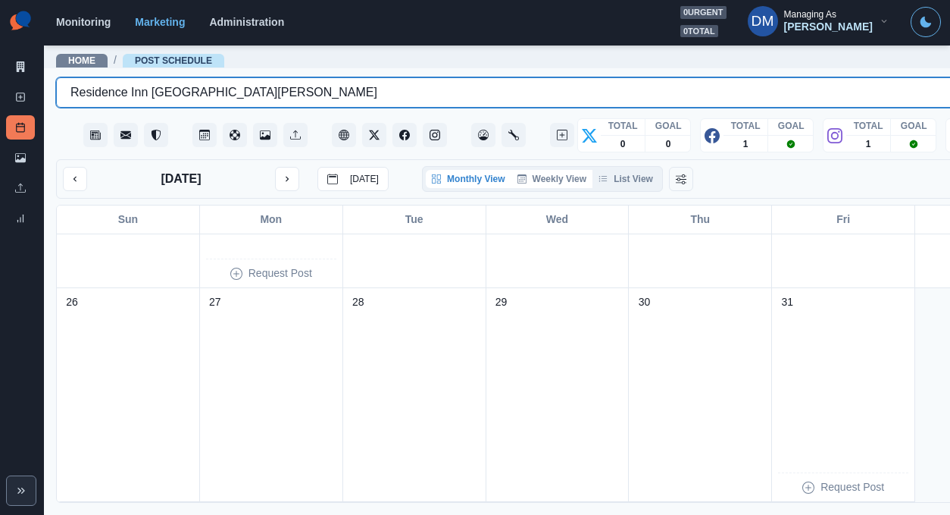
scroll to position [801, 0]
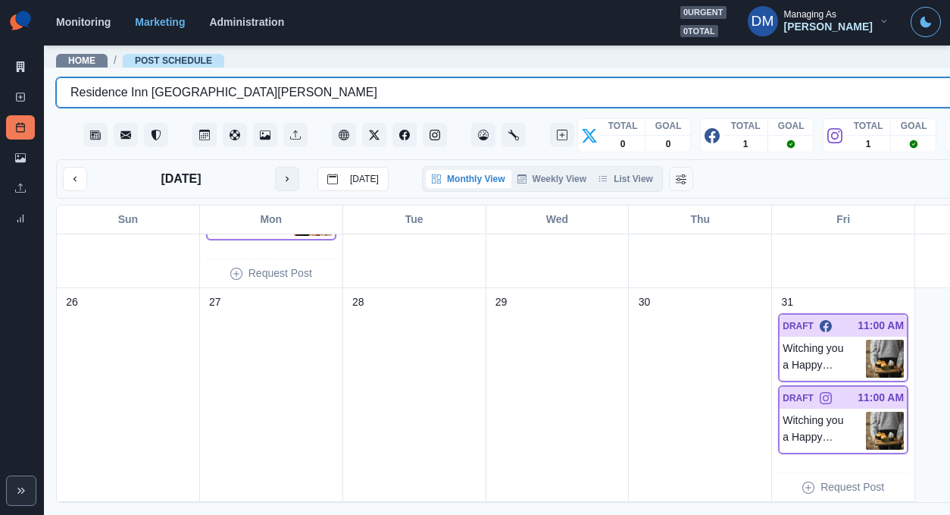
click at [282, 174] on icon "next month" at bounding box center [287, 179] width 11 height 11
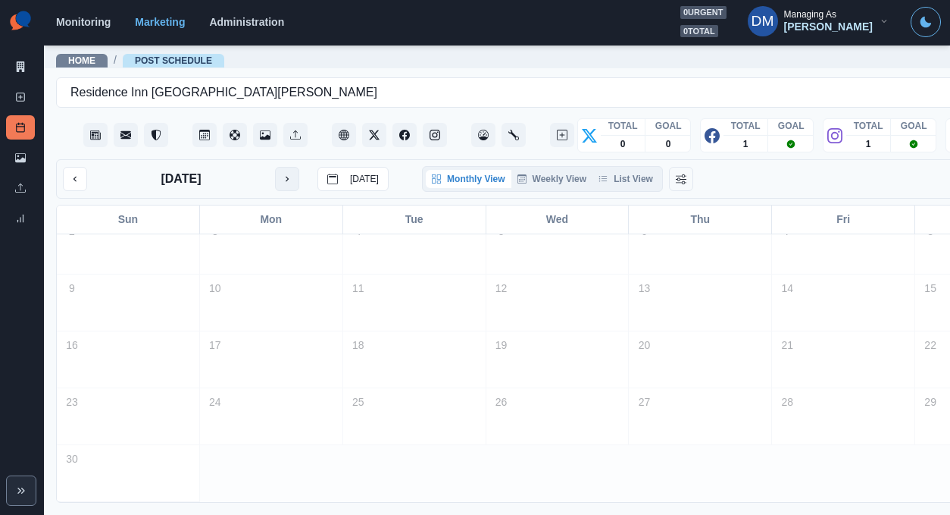
scroll to position [74, 0]
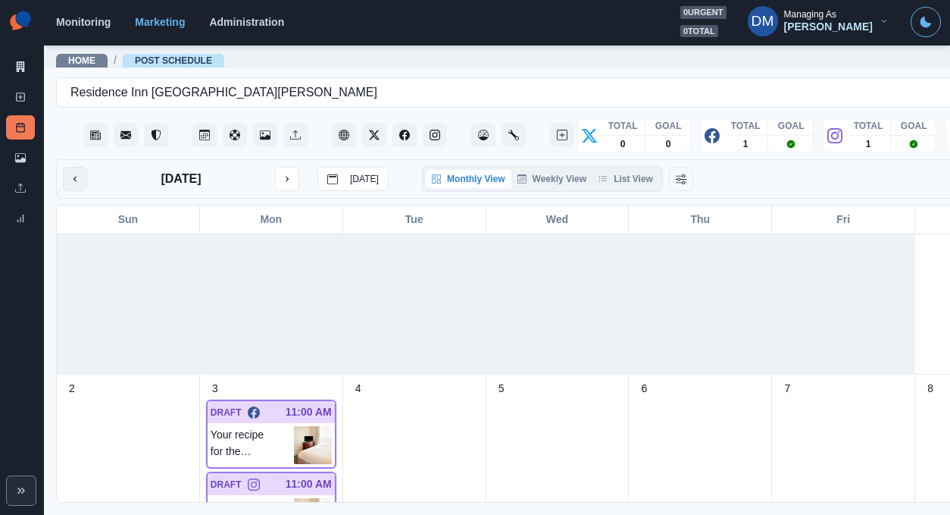
click at [74, 177] on icon "previous month" at bounding box center [75, 179] width 3 height 5
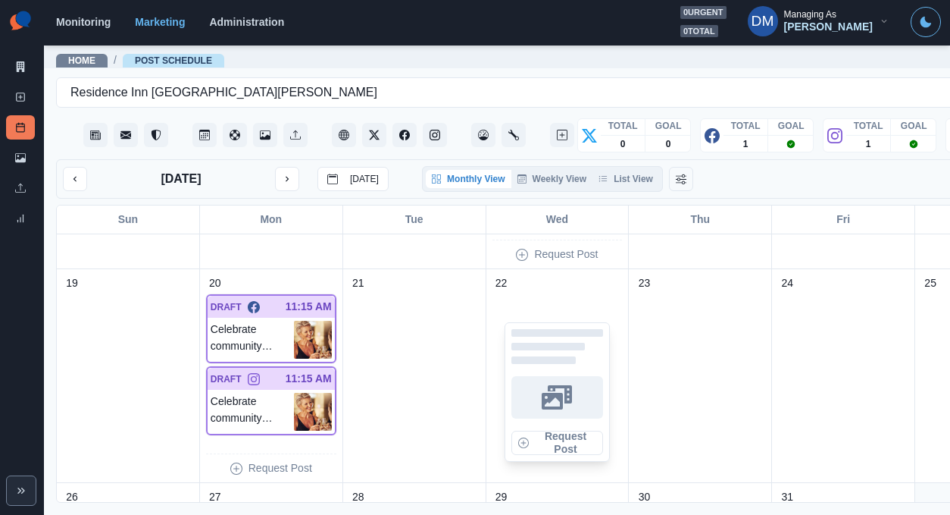
scroll to position [605, 0]
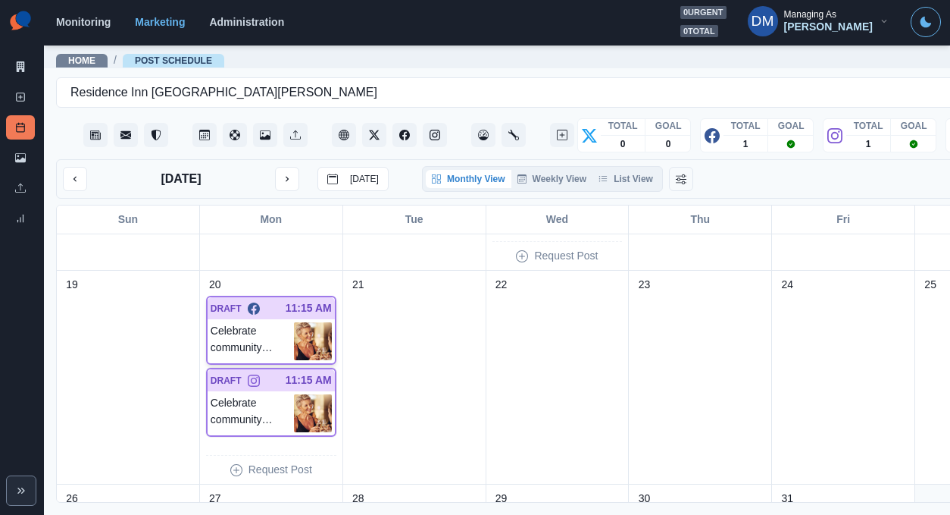
click at [294, 322] on img at bounding box center [313, 341] width 38 height 38
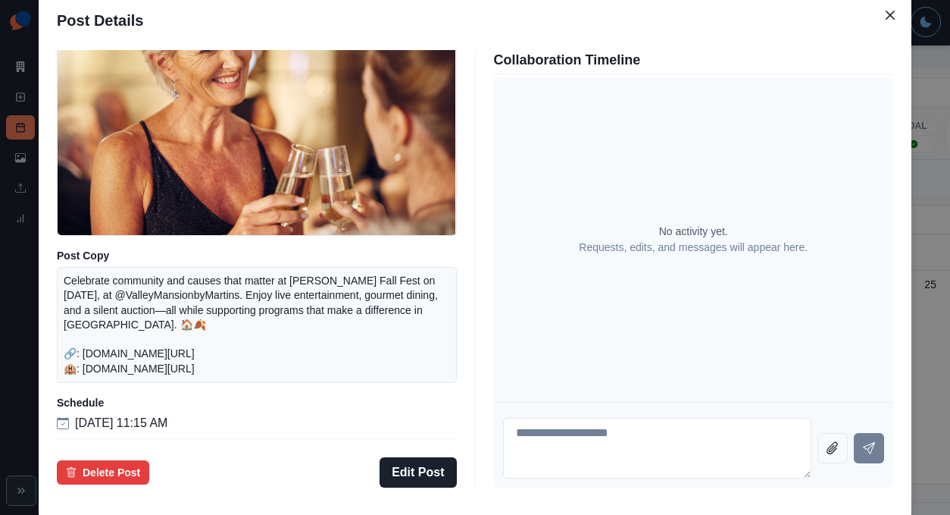
scroll to position [152, 0]
click at [115, 269] on div "Post Details Facebook Draft Media Post Copy Celebrate community and causes that…" at bounding box center [475, 257] width 950 height 515
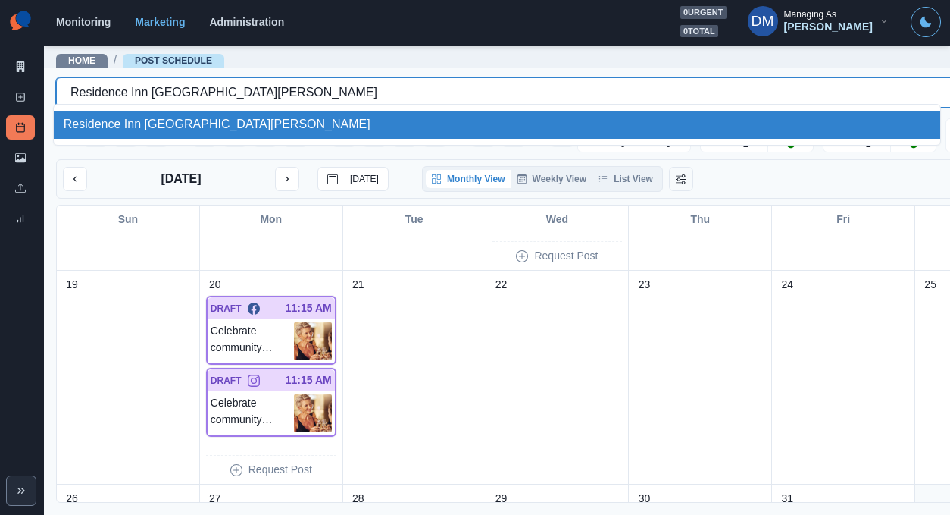
drag, startPoint x: 64, startPoint y: 86, endPoint x: 296, endPoint y: 83, distance: 232.0
click at [297, 84] on div at bounding box center [522, 92] width 904 height 21
drag, startPoint x: 65, startPoint y: 86, endPoint x: 246, endPoint y: 83, distance: 180.4
click at [270, 91] on div at bounding box center [522, 92] width 904 height 21
drag, startPoint x: 65, startPoint y: 86, endPoint x: 229, endPoint y: 83, distance: 163.7
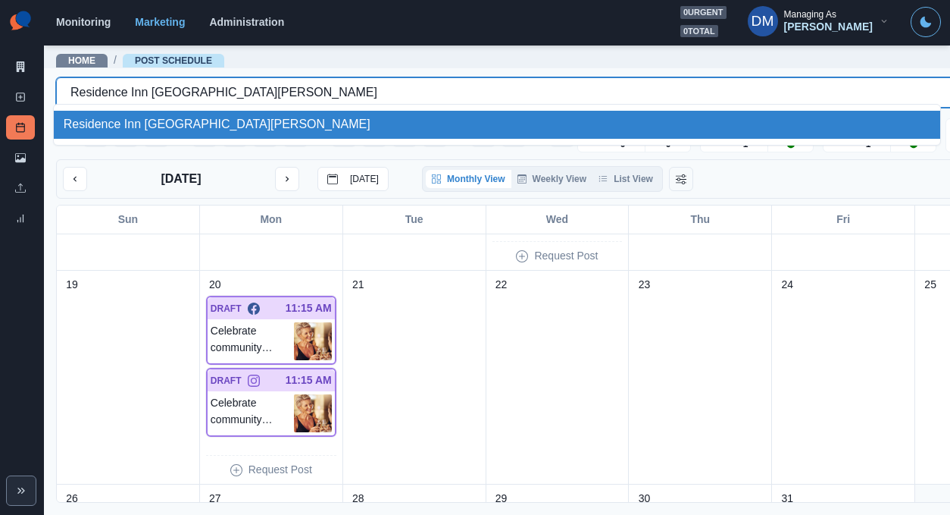
click at [228, 84] on div at bounding box center [522, 92] width 904 height 21
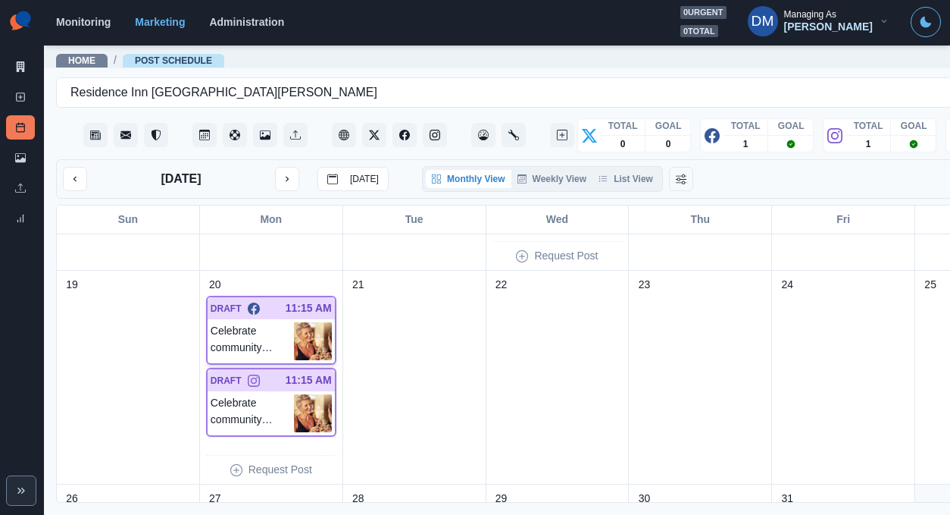
click at [294, 322] on img at bounding box center [313, 341] width 38 height 38
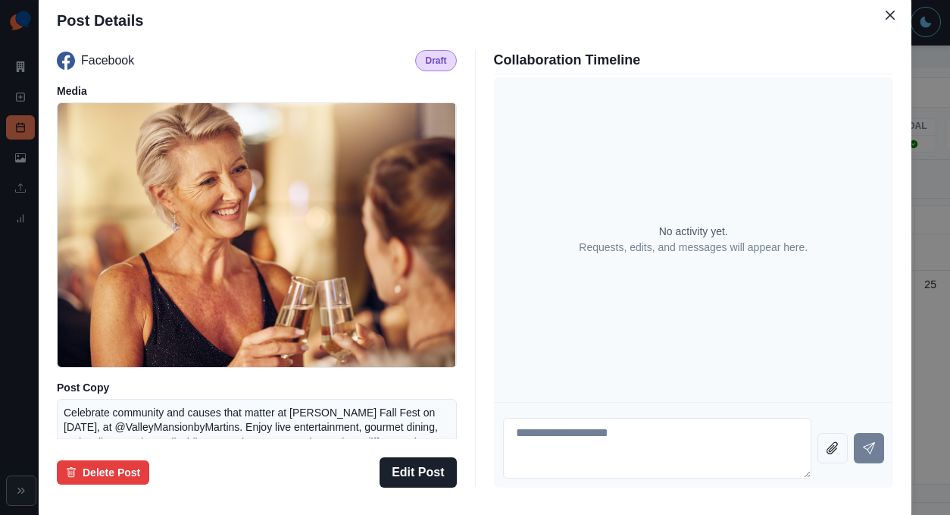
scroll to position [165, 0]
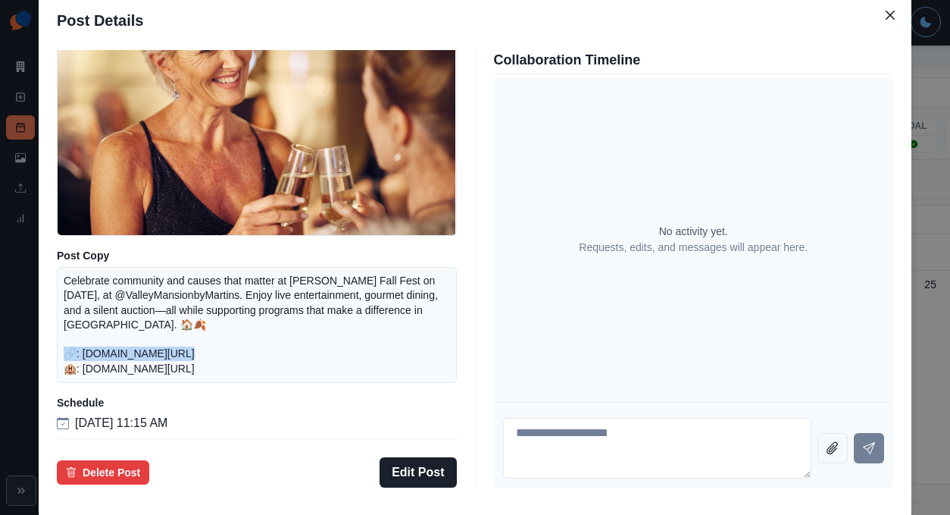
drag, startPoint x: 182, startPoint y: 332, endPoint x: 336, endPoint y: 329, distance: 153.9
click at [336, 329] on p "Celebrate community and causes that matter at HARBEL's Fall Fest on October 24,…" at bounding box center [257, 325] width 387 height 102
copy p ".shorturl.at/cuSQF 🏨:"
click at [111, 362] on div "Post Details Facebook Draft Media Post Copy Celebrate community and causes that…" at bounding box center [475, 257] width 950 height 515
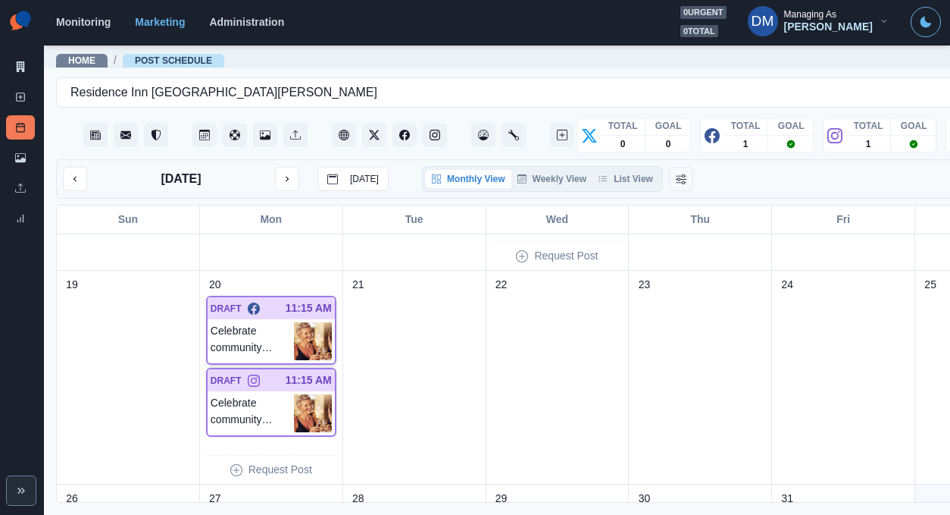
click at [294, 322] on img at bounding box center [313, 341] width 38 height 38
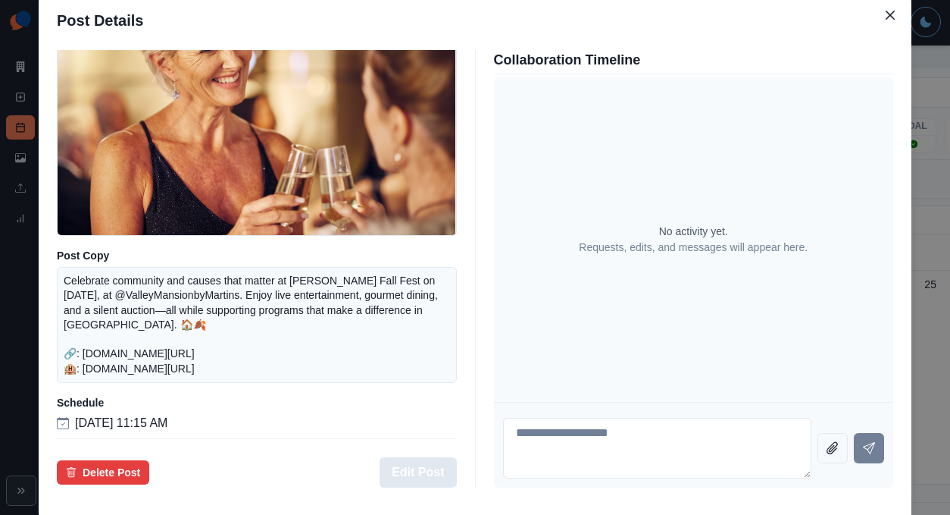
click at [429, 457] on button "Edit Post" at bounding box center [418, 472] width 77 height 30
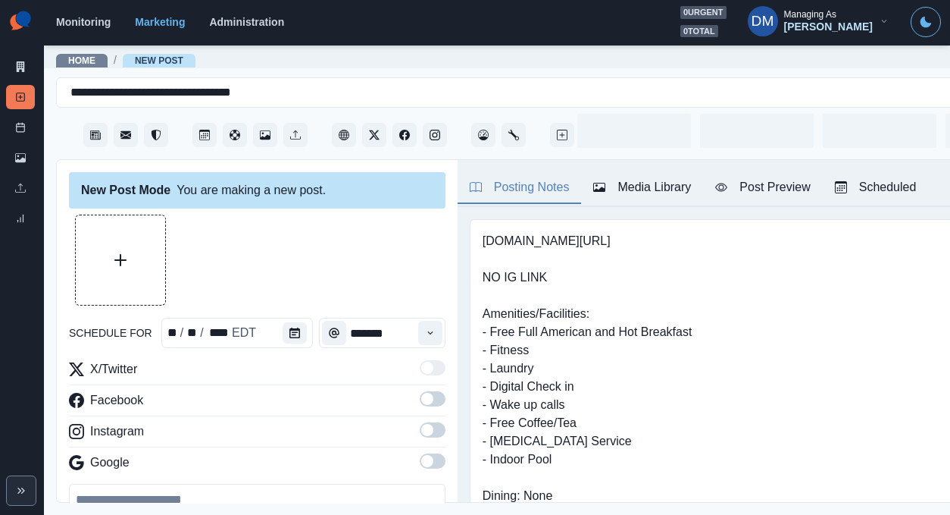
type input "********"
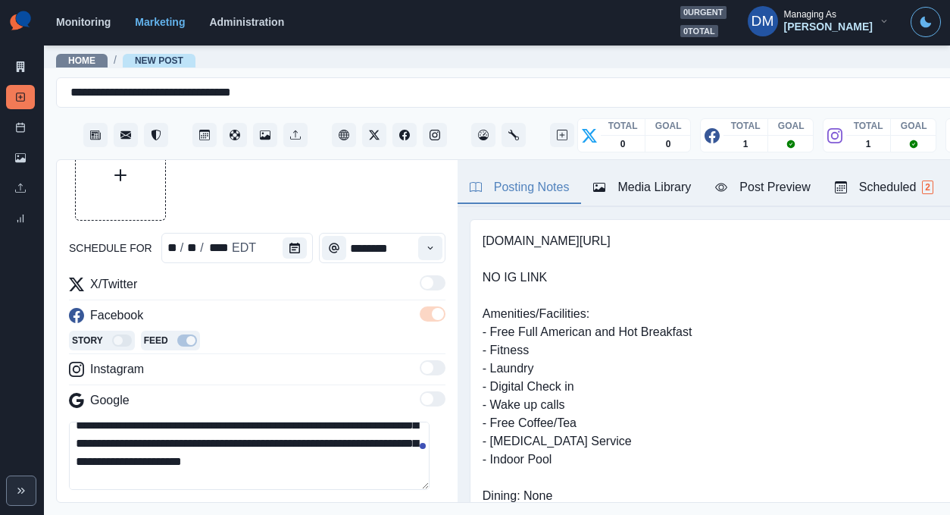
scroll to position [40, 0]
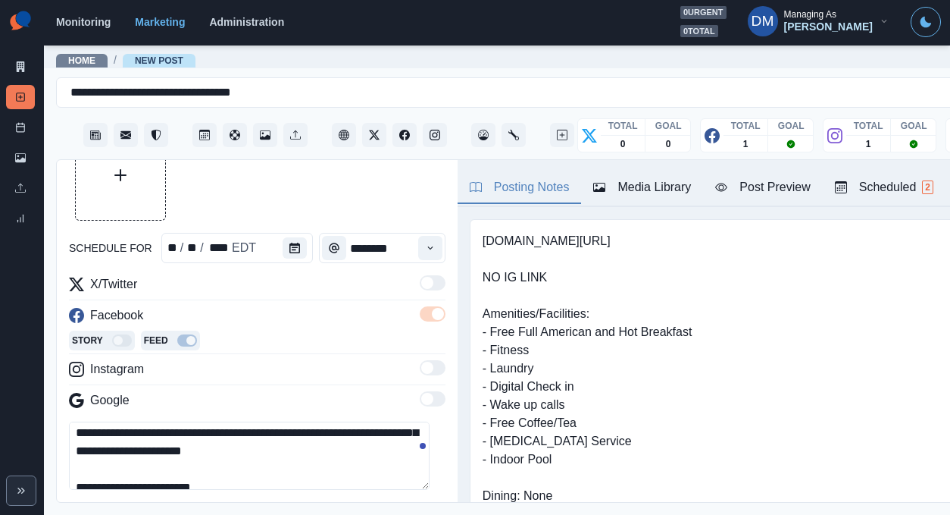
click at [211, 421] on textarea "**********" at bounding box center [249, 455] width 361 height 68
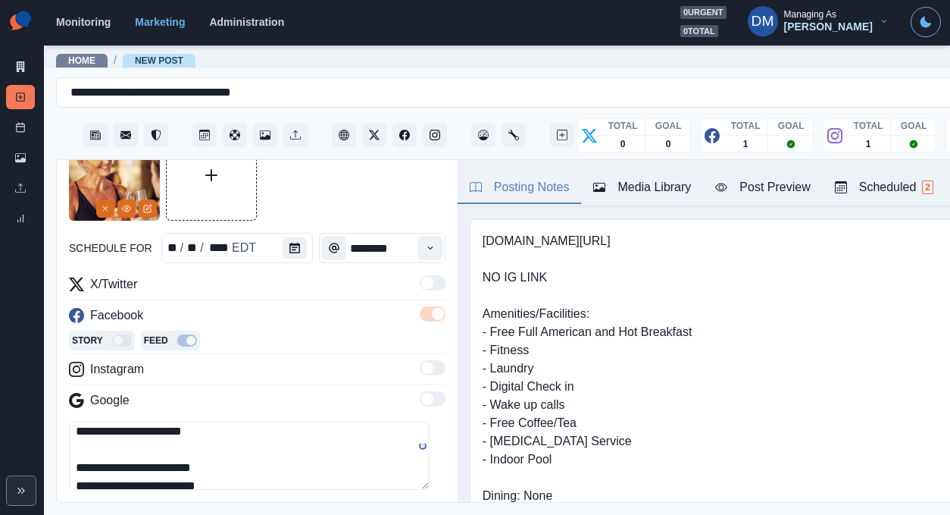
paste textarea "**********"
type textarea "**********"
click at [133, 199] on button "View Media" at bounding box center [126, 208] width 18 height 18
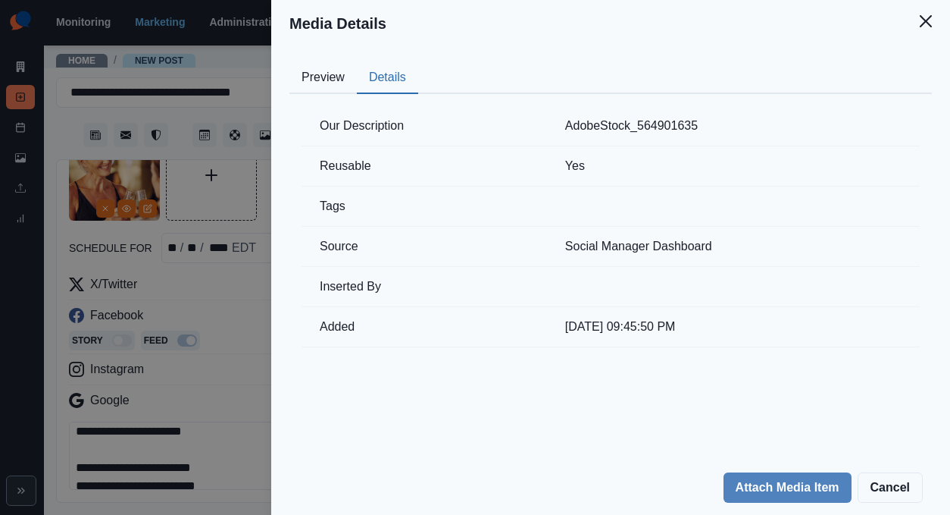
click at [418, 62] on button "Details" at bounding box center [387, 78] width 61 height 32
click at [382, 288] on div "Media Details Preview Details Our Description AdobeStock_564901635 Reusable Yes…" at bounding box center [475, 257] width 950 height 515
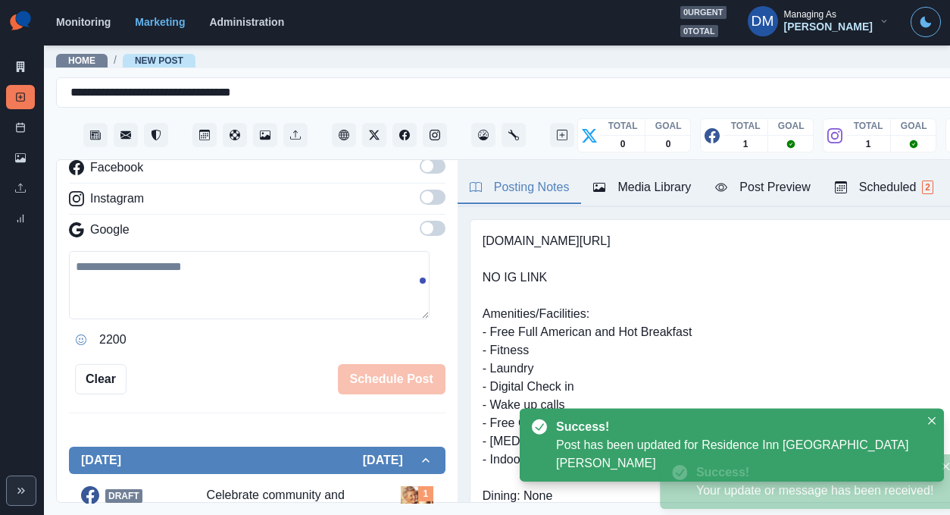
scroll to position [527, 0]
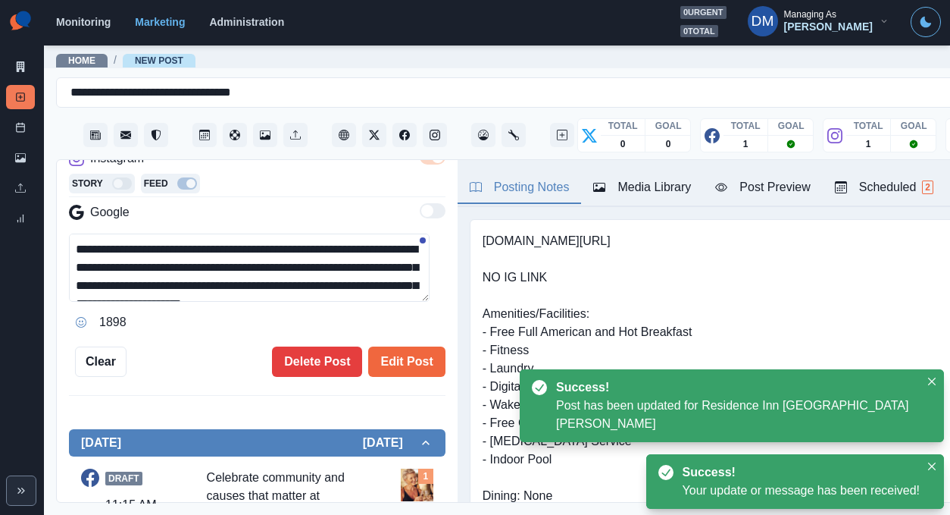
scroll to position [41, 0]
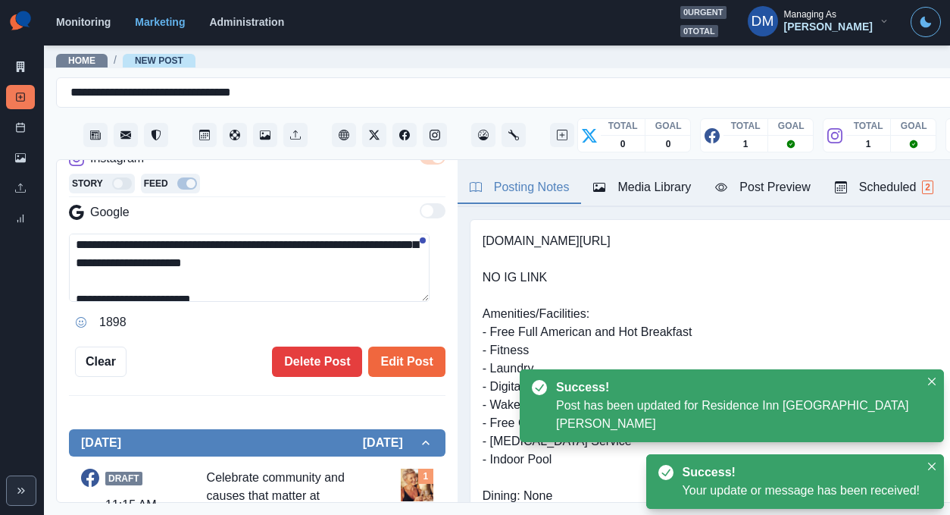
click at [206, 233] on textarea "**********" at bounding box center [249, 267] width 361 height 68
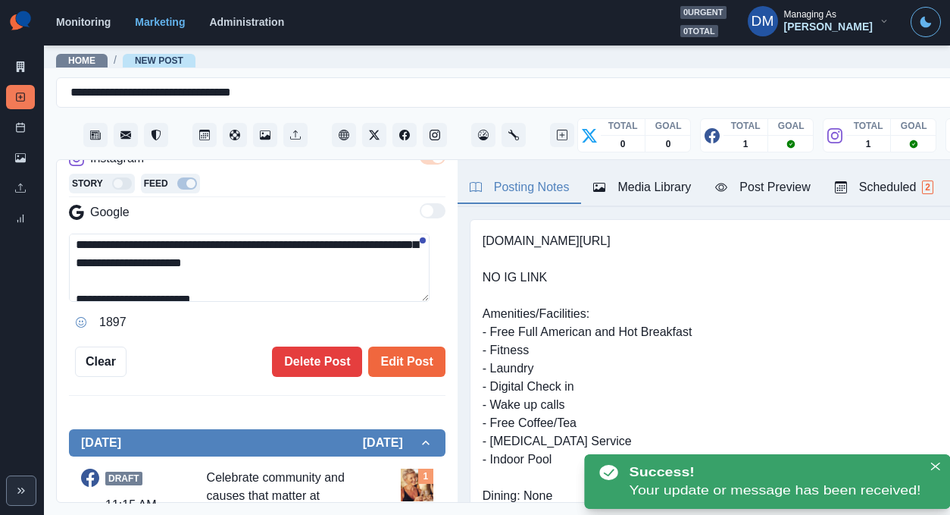
scroll to position [61, 0]
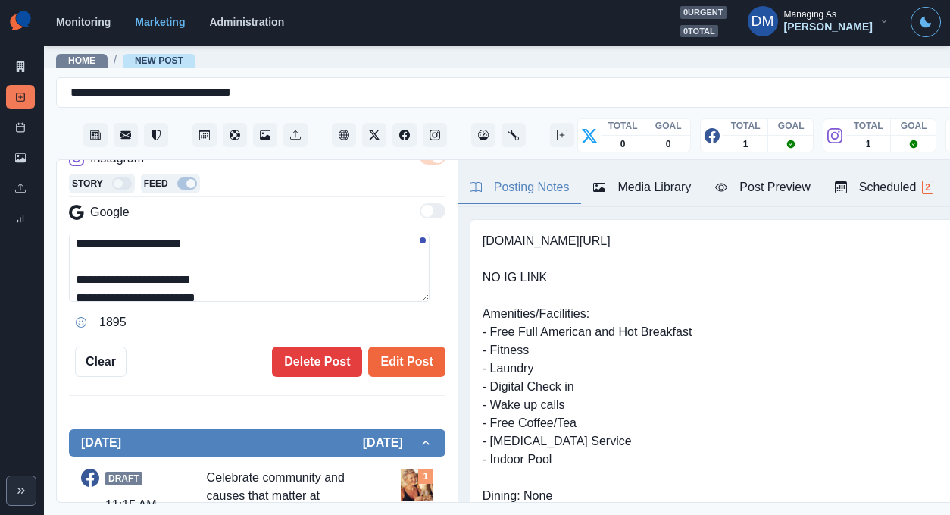
paste textarea "**********"
type textarea "**********"
click at [423, 123] on button "Instagram" at bounding box center [435, 135] width 24 height 24
click at [395, 346] on button "Edit Post" at bounding box center [406, 361] width 77 height 30
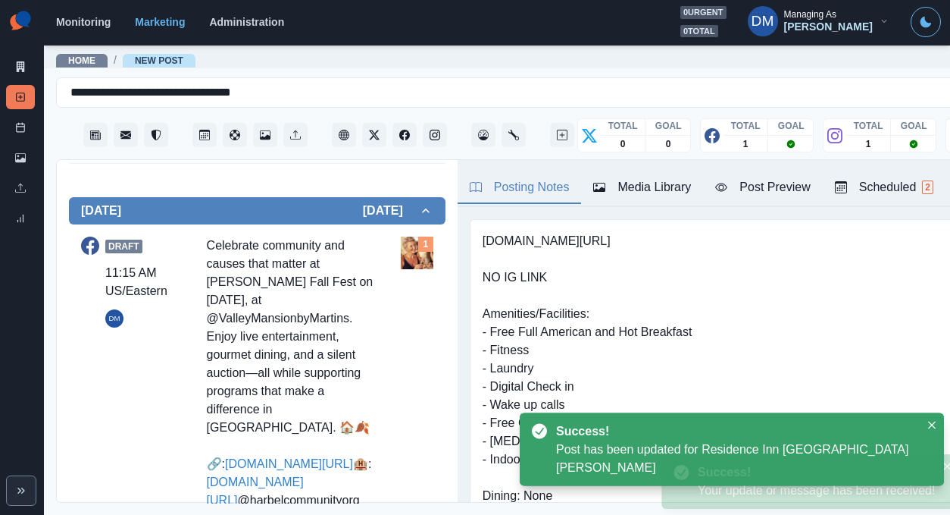
scroll to position [554, 0]
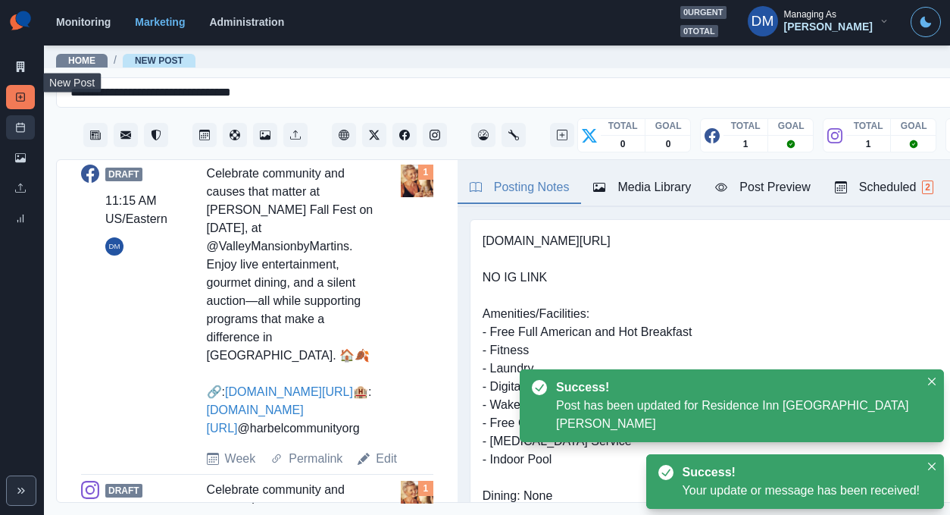
click at [17, 115] on link "Post Schedule" at bounding box center [20, 127] width 29 height 24
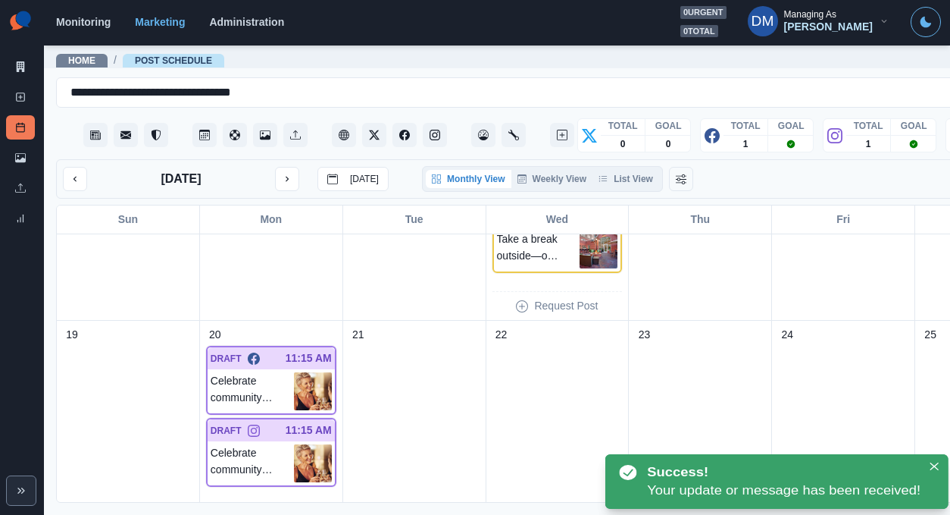
scroll to position [537, 0]
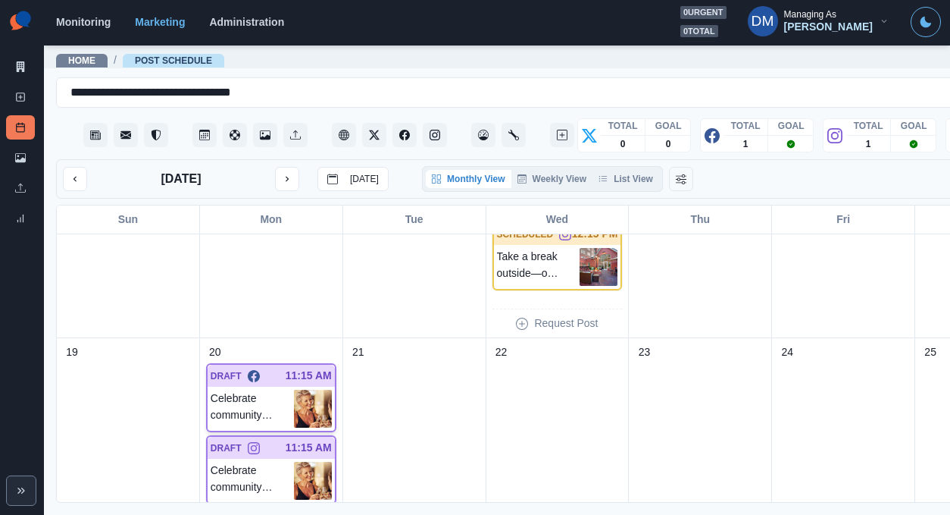
click at [294, 390] on img at bounding box center [313, 409] width 38 height 38
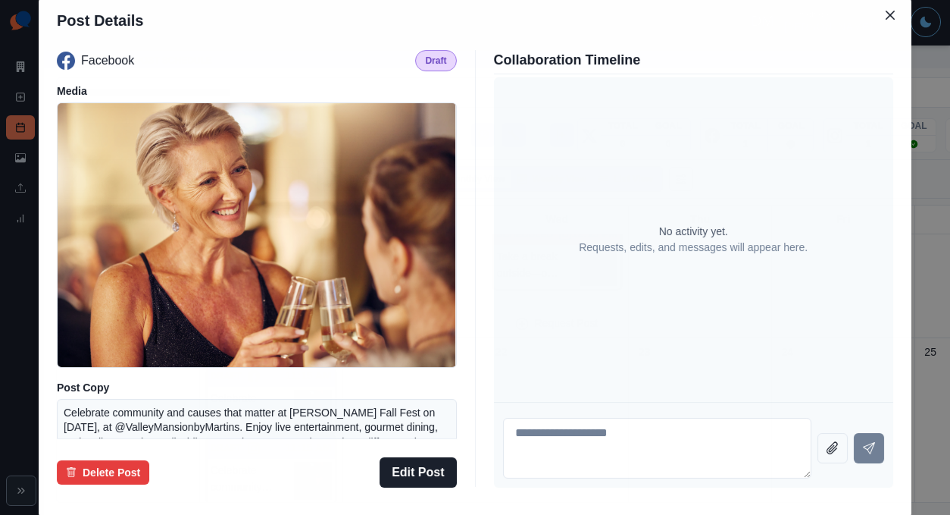
scroll to position [187, 0]
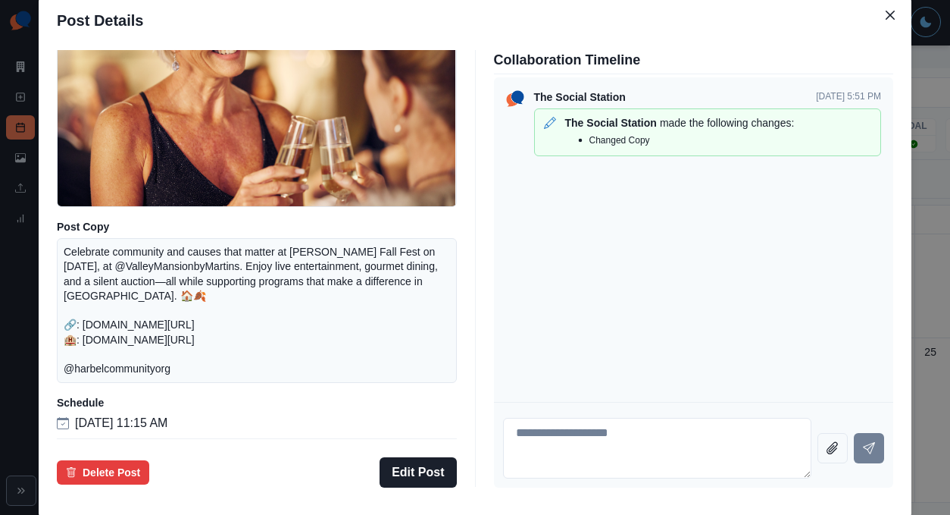
click at [113, 331] on div "Post Details Facebook Draft Media Post Copy Celebrate community and causes that…" at bounding box center [475, 257] width 950 height 515
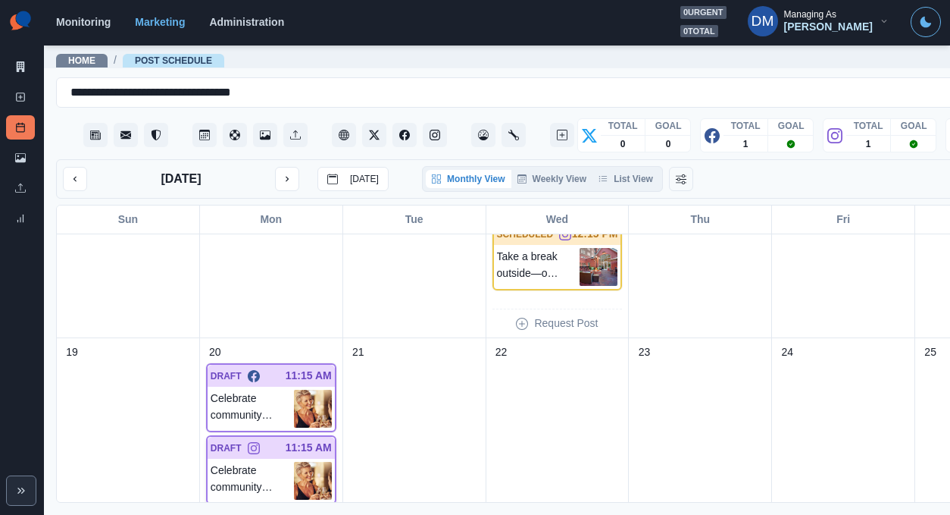
click at [294, 462] on img at bounding box center [313, 481] width 38 height 38
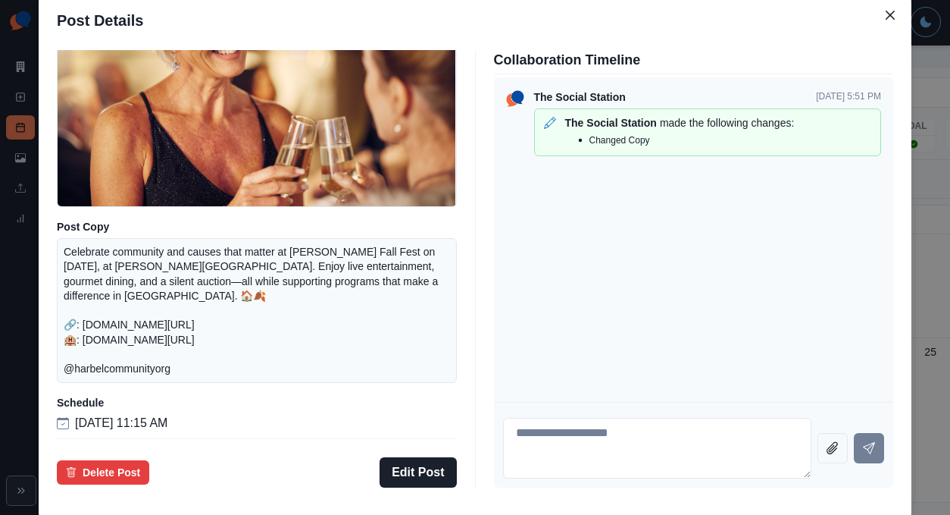
click at [118, 291] on div "Post Details Instagram Draft Media Post Copy Celebrate community and causes tha…" at bounding box center [475, 257] width 950 height 515
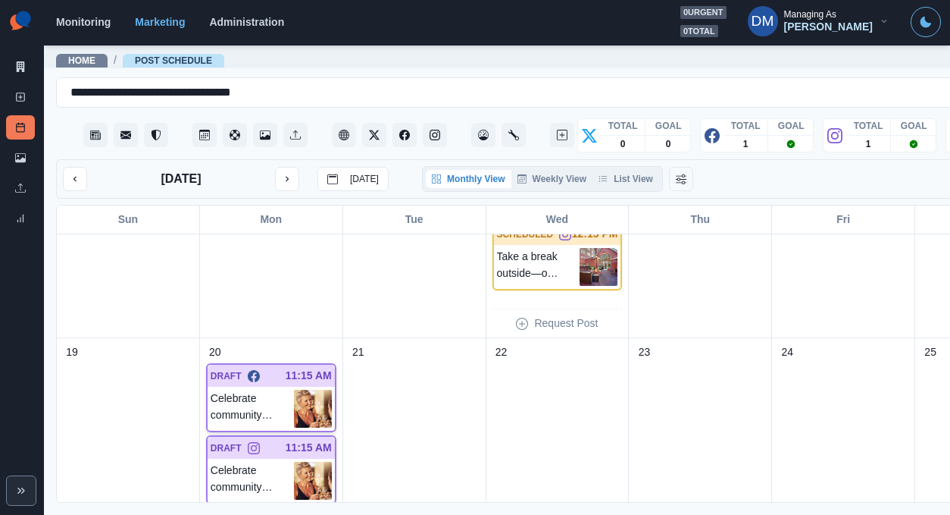
click at [294, 390] on img at bounding box center [313, 409] width 38 height 38
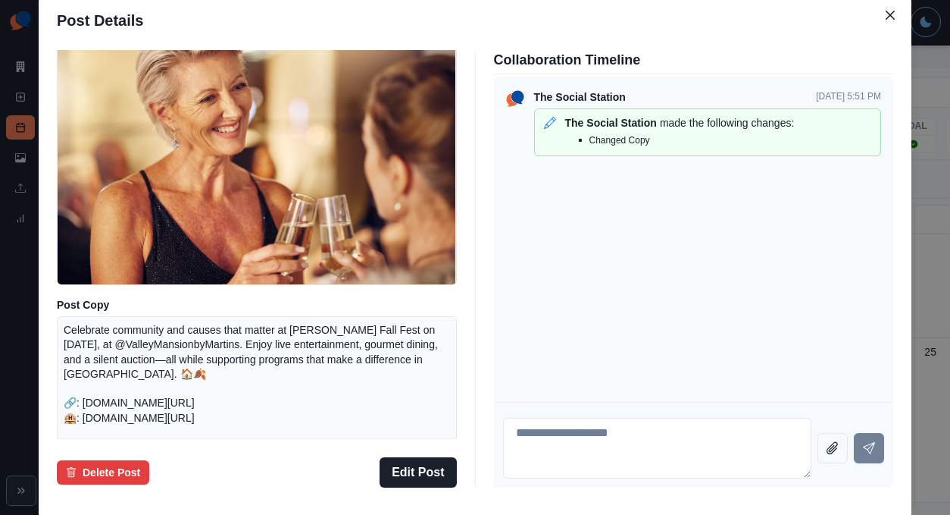
scroll to position [0, 0]
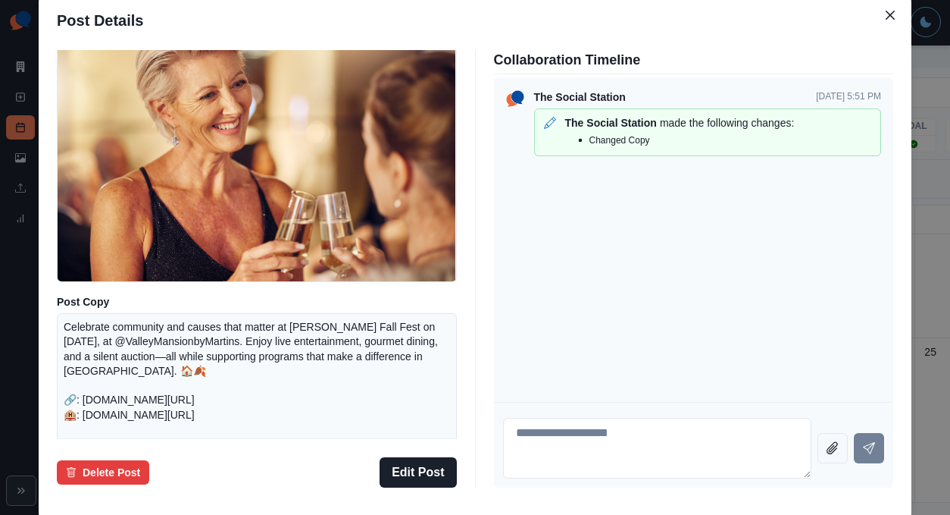
click at [100, 333] on div "Post Details Facebook Draft Media Post Copy Celebrate community and causes that…" at bounding box center [475, 257] width 950 height 515
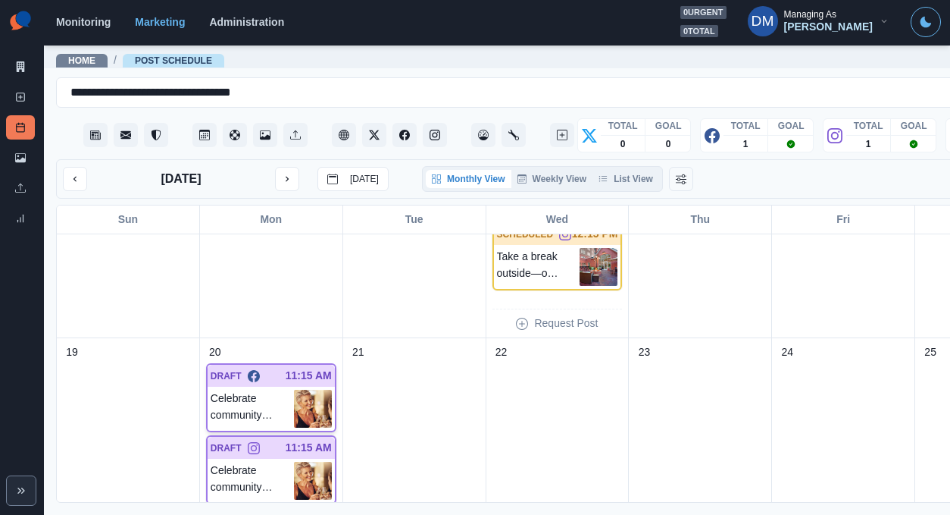
click at [294, 390] on img at bounding box center [313, 409] width 38 height 38
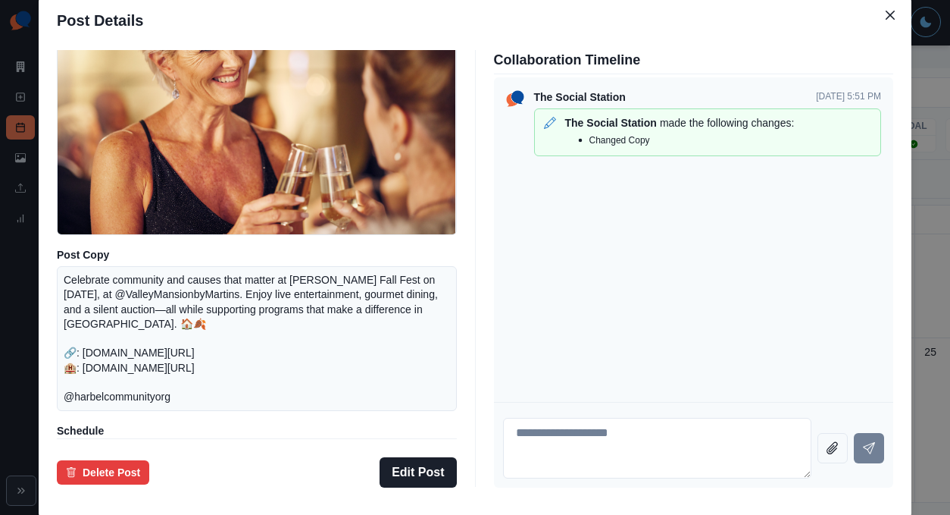
click at [279, 321] on p "Celebrate community and causes that matter at HARBEL's Fall Fest on October 24,…" at bounding box center [257, 338] width 387 height 131
copy p "ValleyMansionbyMartins"
click at [71, 331] on div "Post Details Facebook Draft Media Post Copy Celebrate community and causes that…" at bounding box center [475, 257] width 950 height 515
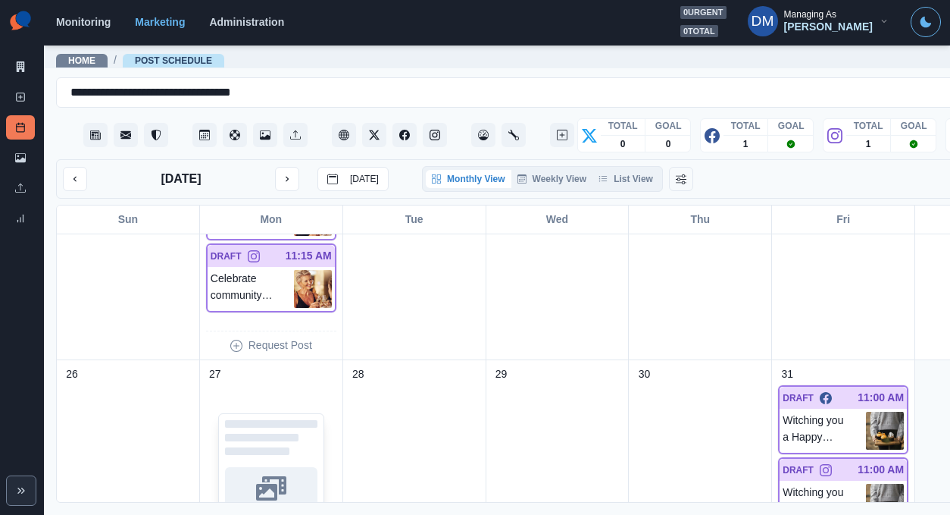
scroll to position [720, 0]
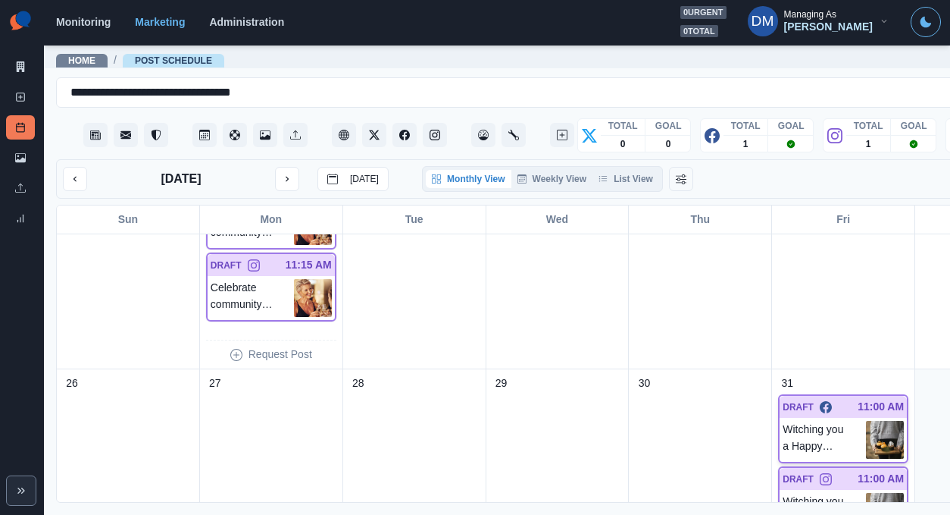
click at [866, 421] on img at bounding box center [885, 440] width 38 height 38
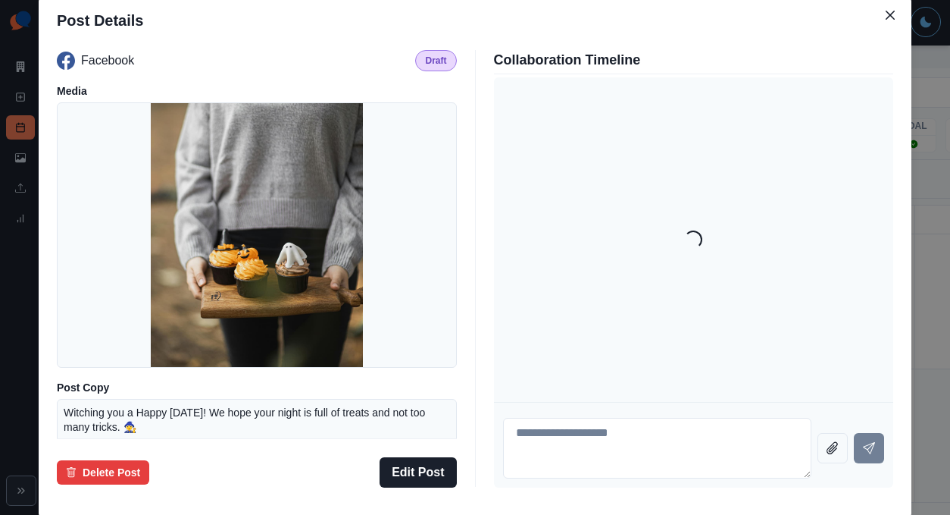
scroll to position [133, 0]
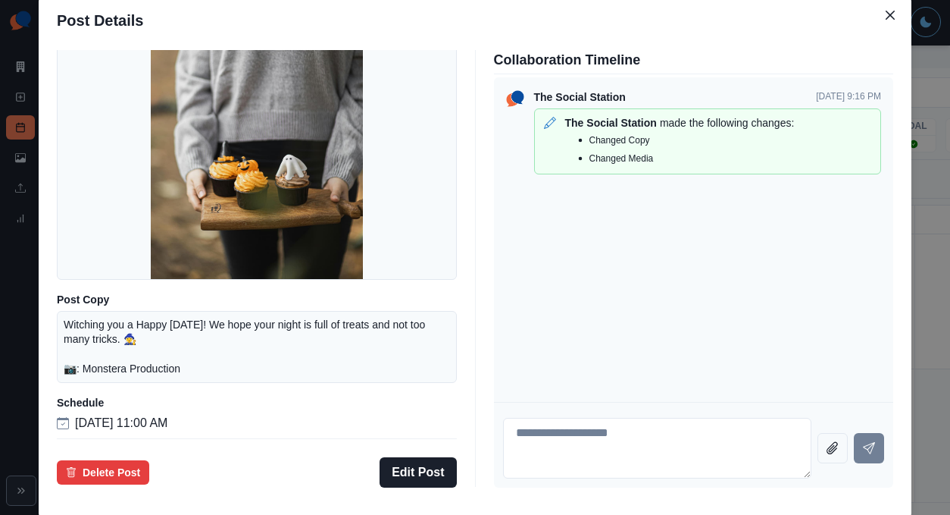
click at [108, 285] on div "Post Details Facebook Draft Media Post Copy Witching you a Happy Halloween! We …" at bounding box center [475, 257] width 950 height 515
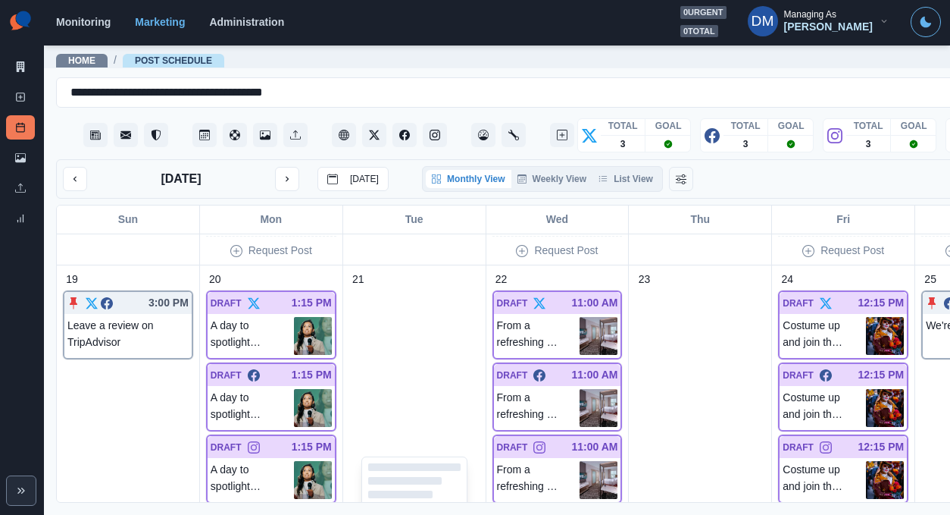
scroll to position [1511, 0]
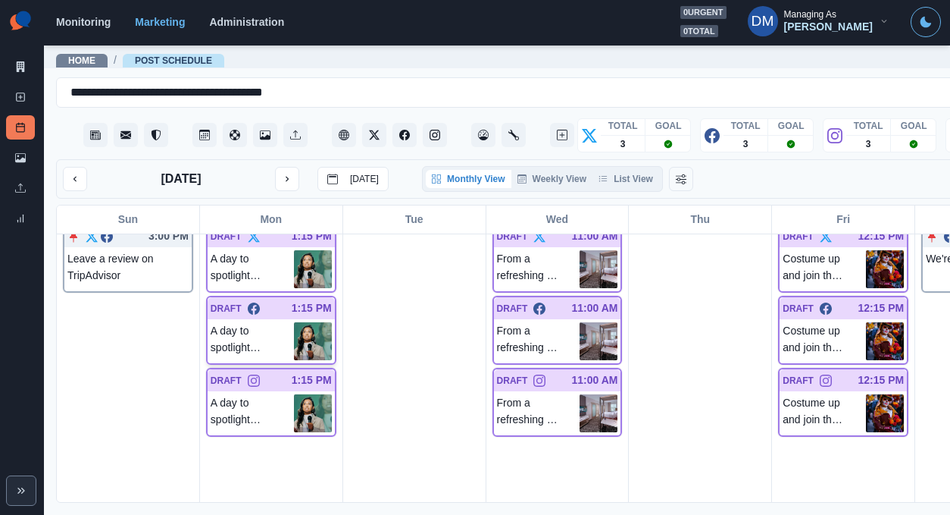
click at [294, 322] on img at bounding box center [313, 341] width 38 height 38
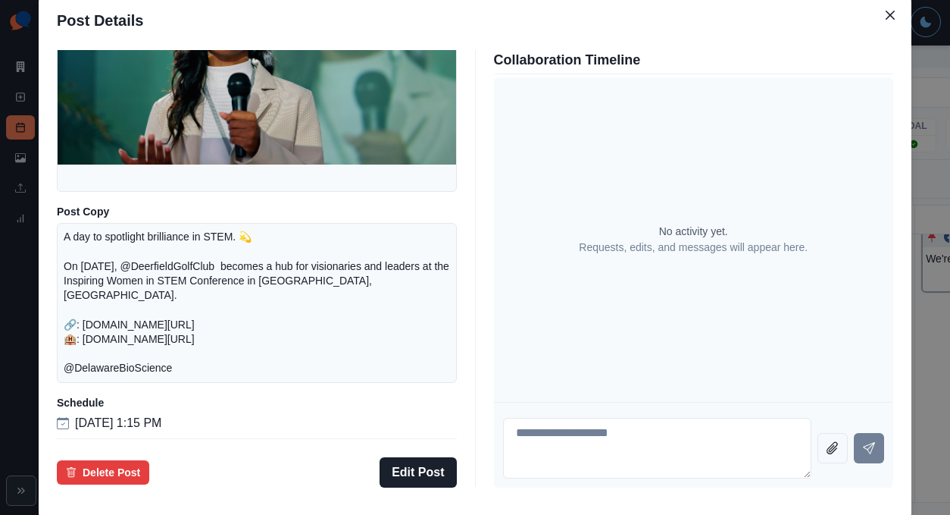
scroll to position [154, 0]
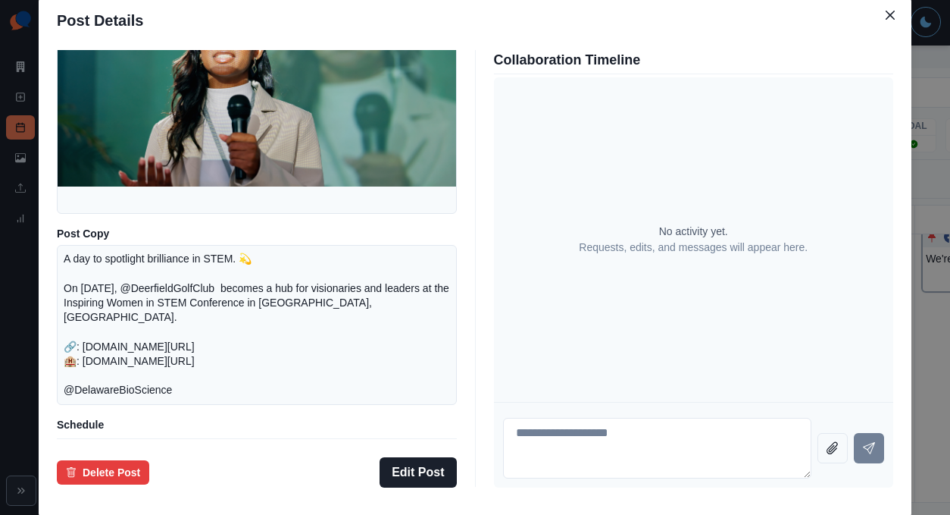
click at [61, 306] on div "Post Details Facebook Draft Media Post Copy A day to spotlight brilliance in ST…" at bounding box center [475, 257] width 950 height 515
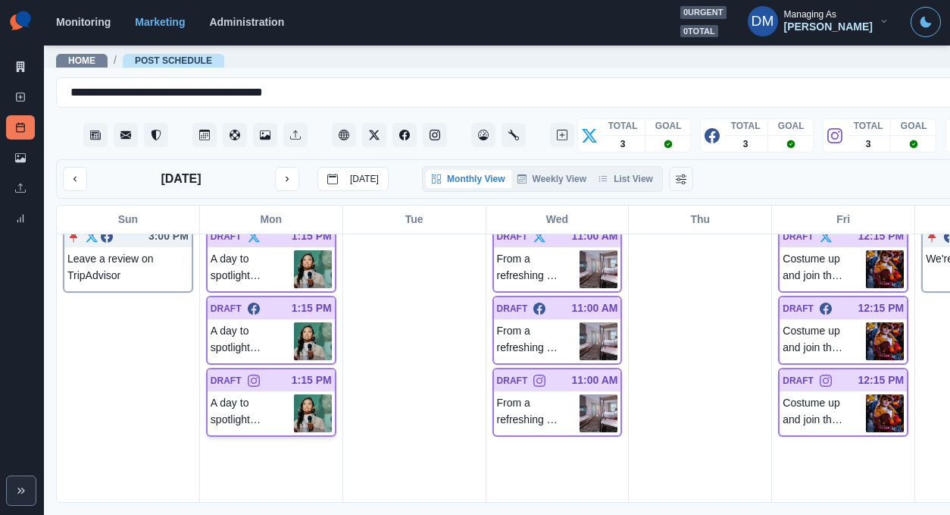
click at [294, 394] on img at bounding box center [313, 413] width 38 height 38
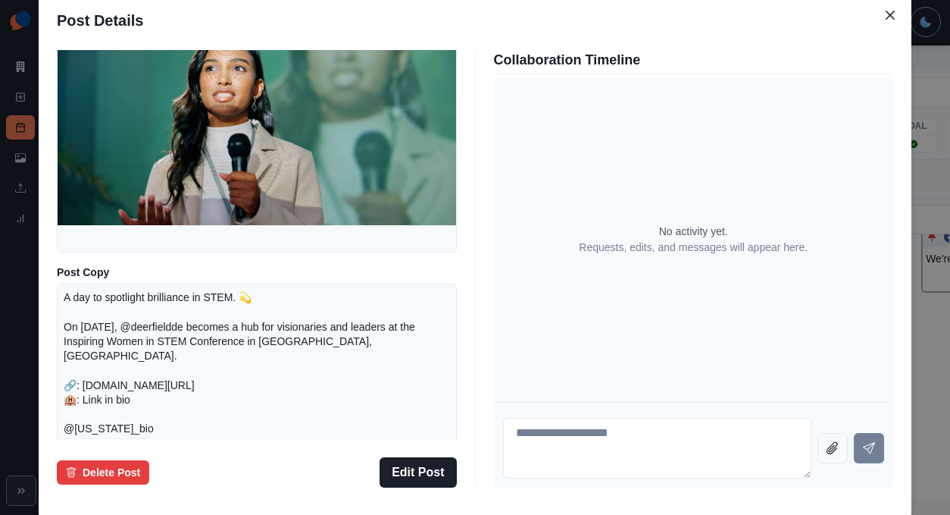
scroll to position [70, 0]
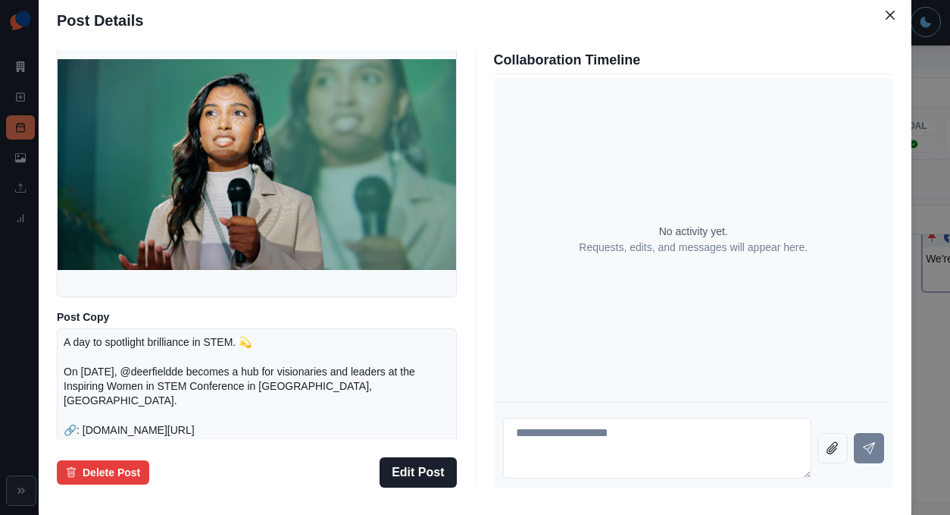
click at [109, 318] on div "Post Details Instagram Draft Media Post Copy A day to spotlight brilliance in S…" at bounding box center [475, 257] width 950 height 515
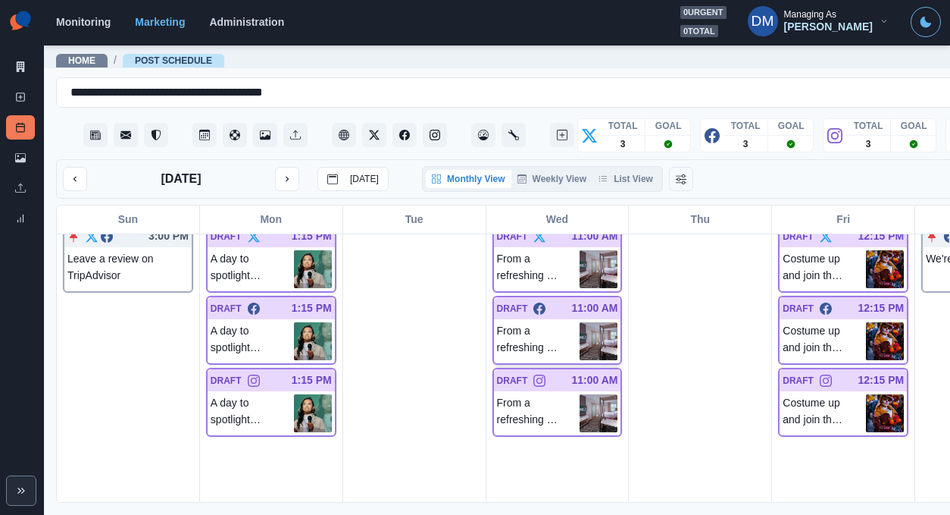
click at [580, 322] on img at bounding box center [599, 341] width 38 height 38
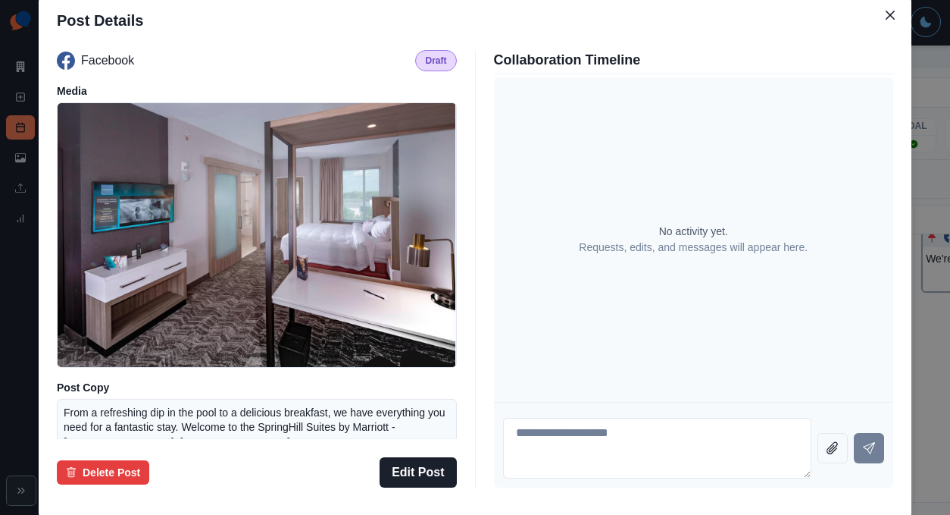
scroll to position [122, 0]
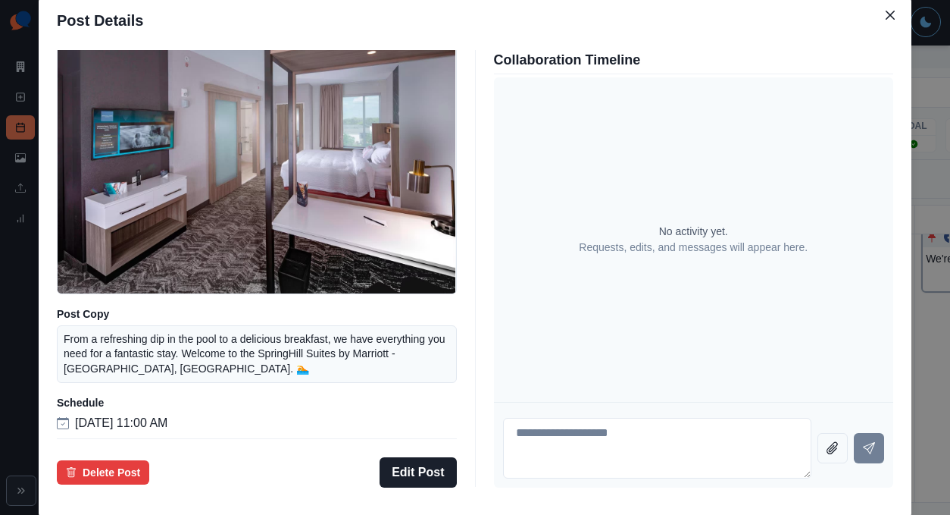
click at [102, 306] on div "Post Details Facebook Draft Media Post Copy From a refreshing dip in the pool t…" at bounding box center [475, 257] width 950 height 515
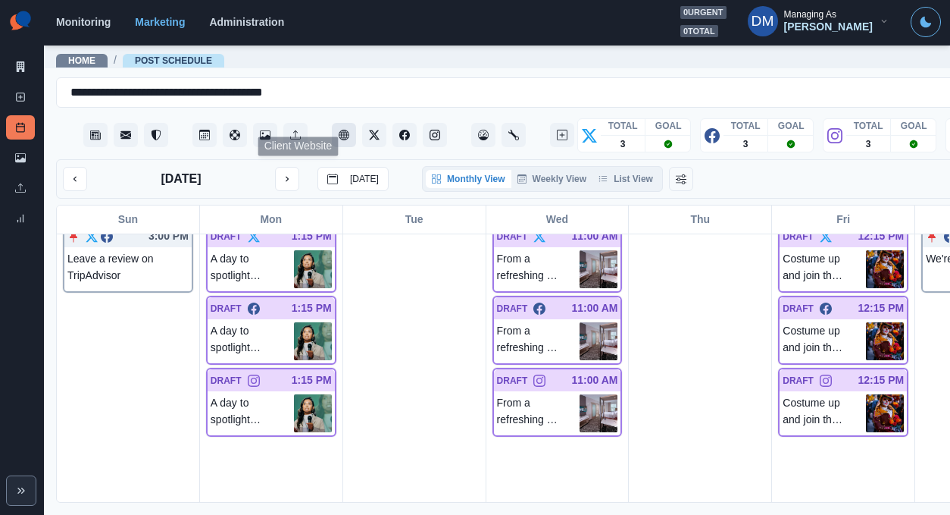
click at [339, 130] on icon "Client Website" at bounding box center [344, 135] width 11 height 11
click at [866, 322] on img at bounding box center [885, 341] width 38 height 38
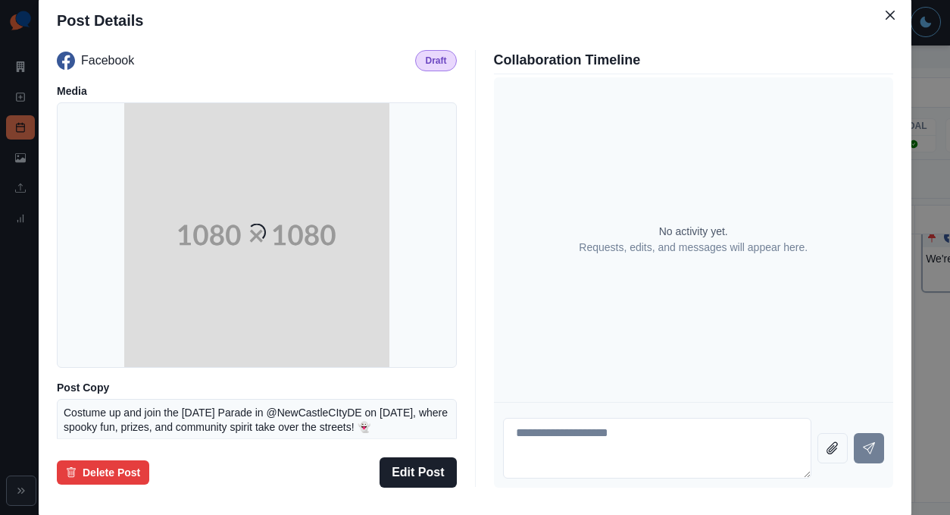
scroll to position [177, 0]
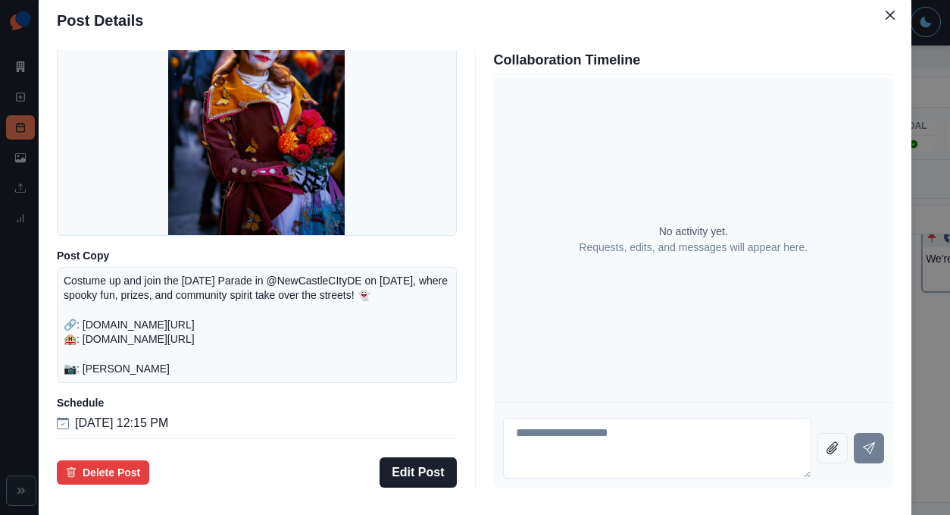
click at [98, 309] on div "Post Details Facebook Draft Media Post Copy Costume up and join the [DATE] Para…" at bounding box center [475, 257] width 950 height 515
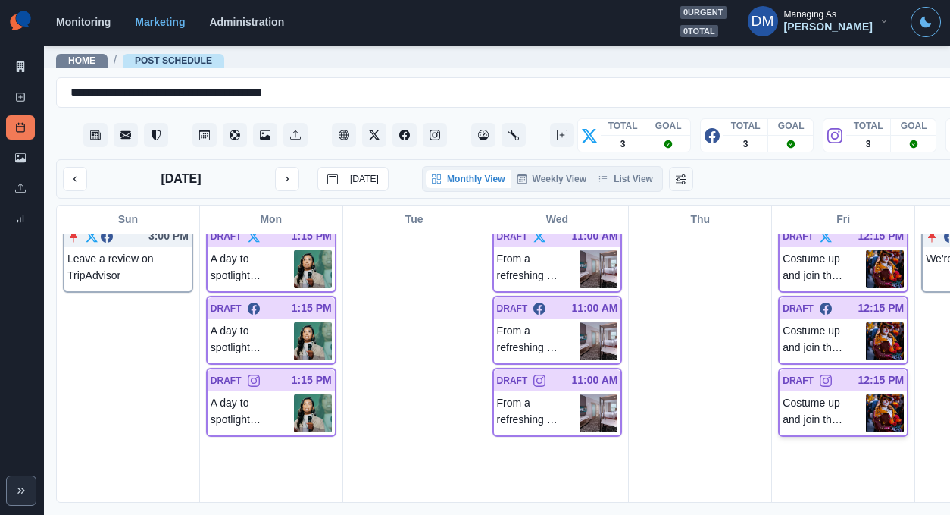
click at [866, 394] on img at bounding box center [885, 413] width 38 height 38
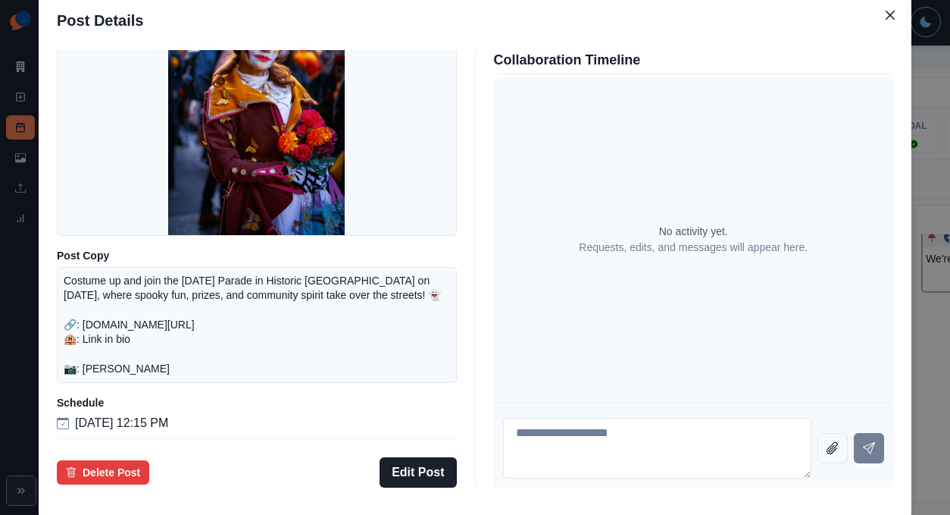
click at [124, 305] on div "Post Details Instagram Draft Media Post Copy Costume up and join the [DATE] Par…" at bounding box center [475, 257] width 950 height 515
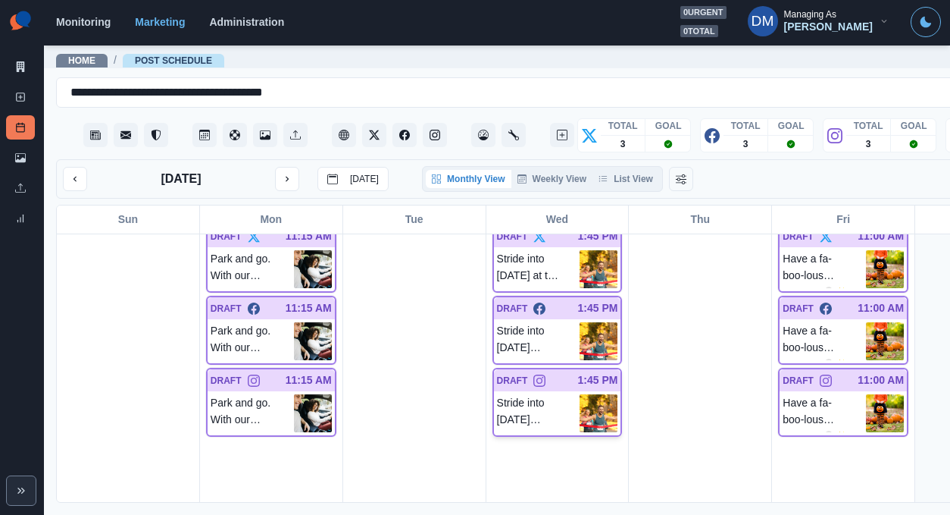
scroll to position [2024, 0]
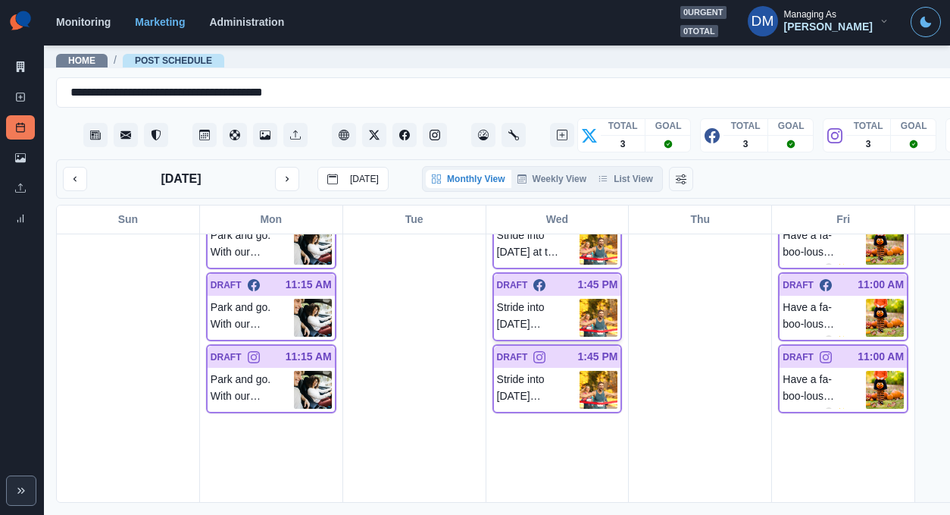
click at [580, 299] on img at bounding box center [599, 318] width 38 height 38
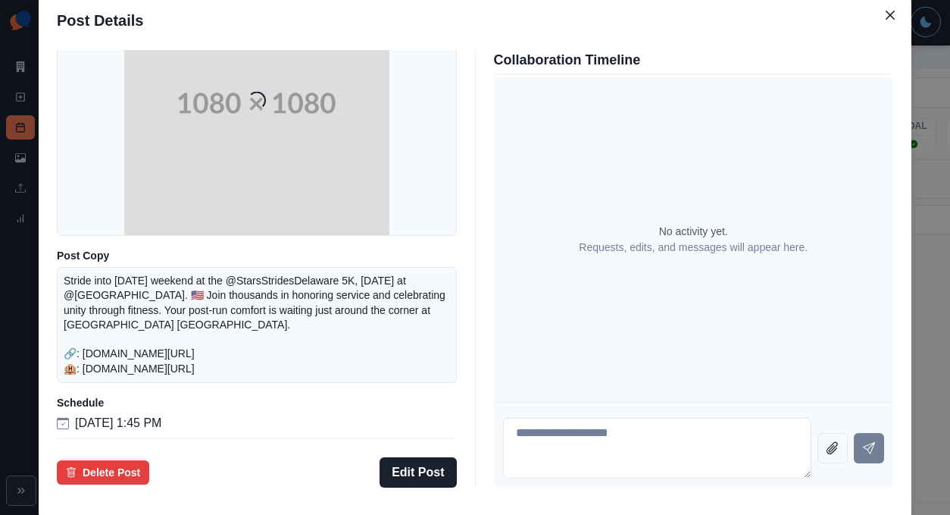
scroll to position [166, 0]
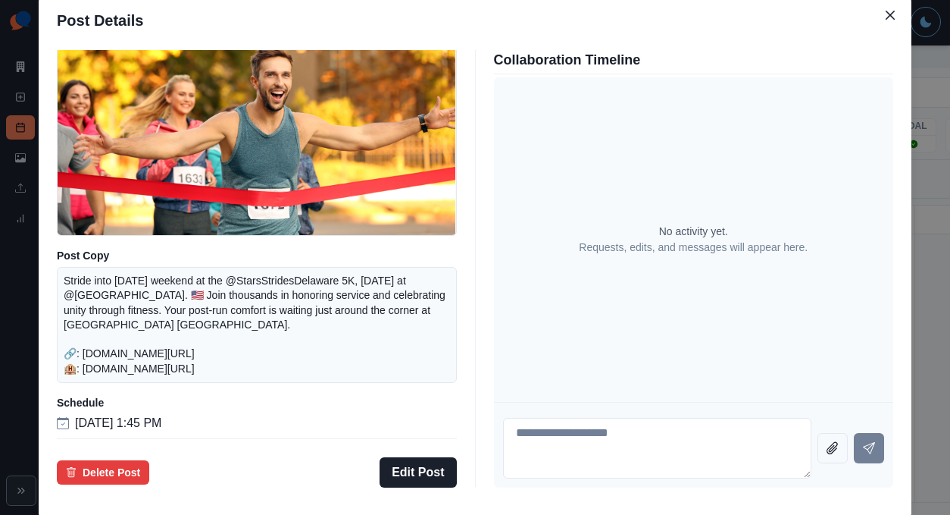
click at [103, 322] on div "Post Details Facebook Draft Media Post Copy Stride into [DATE] weekend at the @…" at bounding box center [475, 257] width 950 height 515
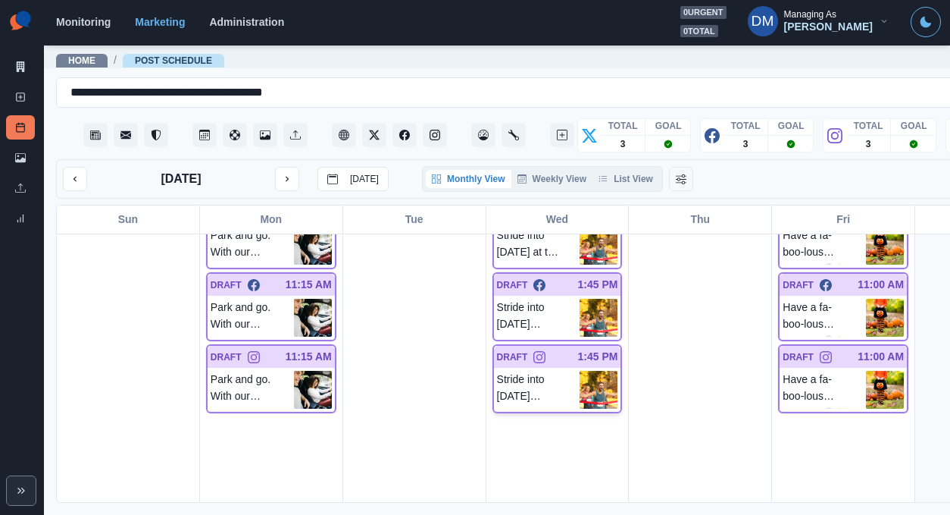
click at [580, 371] on img at bounding box center [599, 390] width 38 height 38
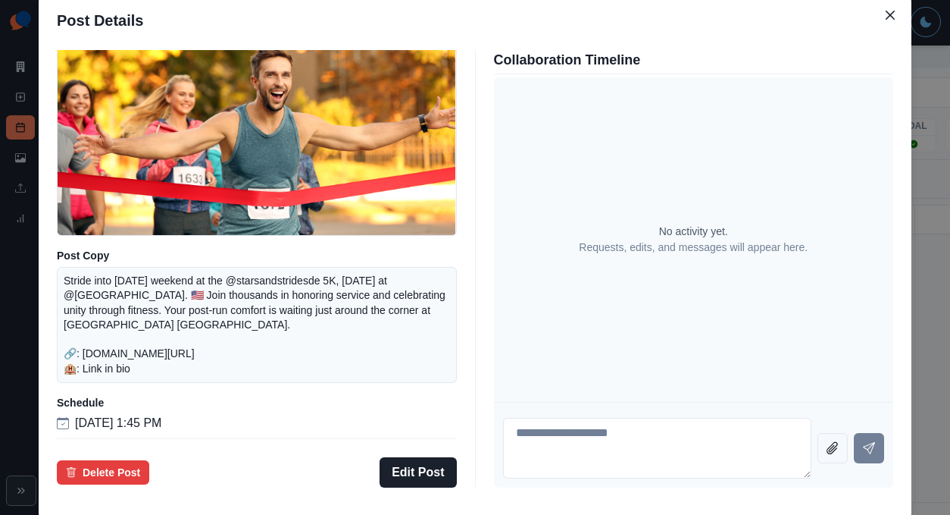
scroll to position [165, 0]
click at [139, 296] on div "Post Details Instagram Draft Media Post Copy Stride into [DATE] weekend at the …" at bounding box center [475, 257] width 950 height 515
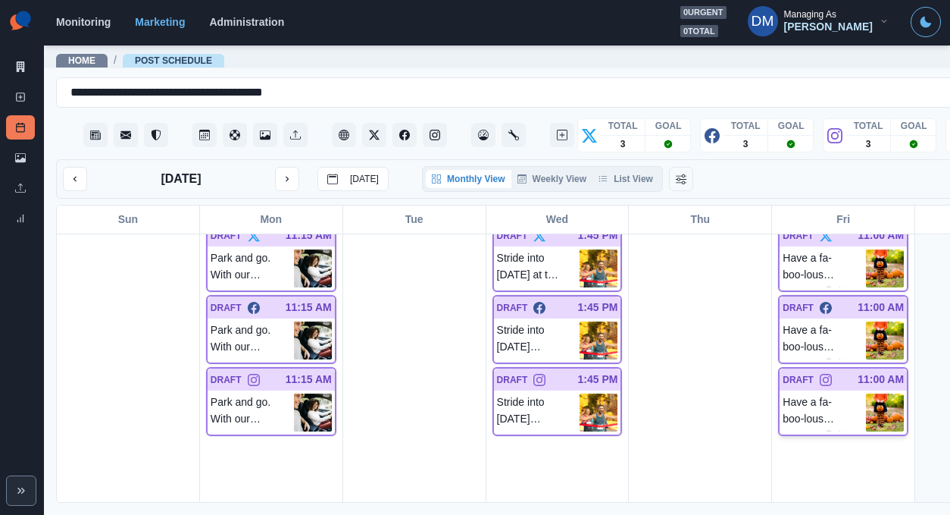
scroll to position [1965, 0]
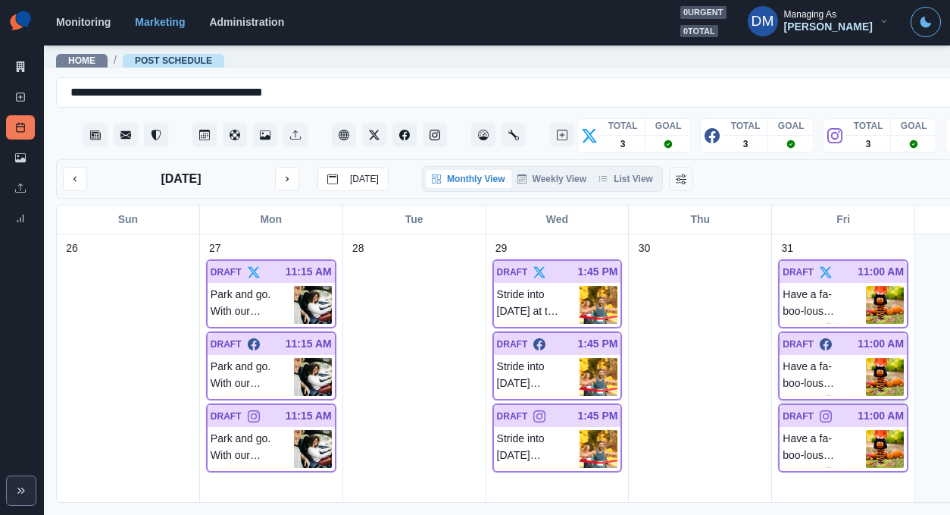
click at [866, 358] on img at bounding box center [885, 377] width 38 height 38
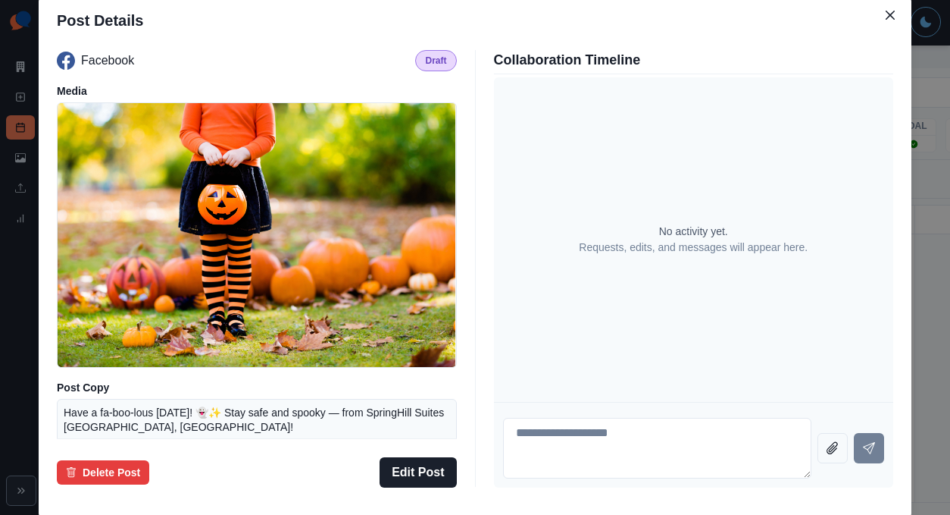
scroll to position [111, 0]
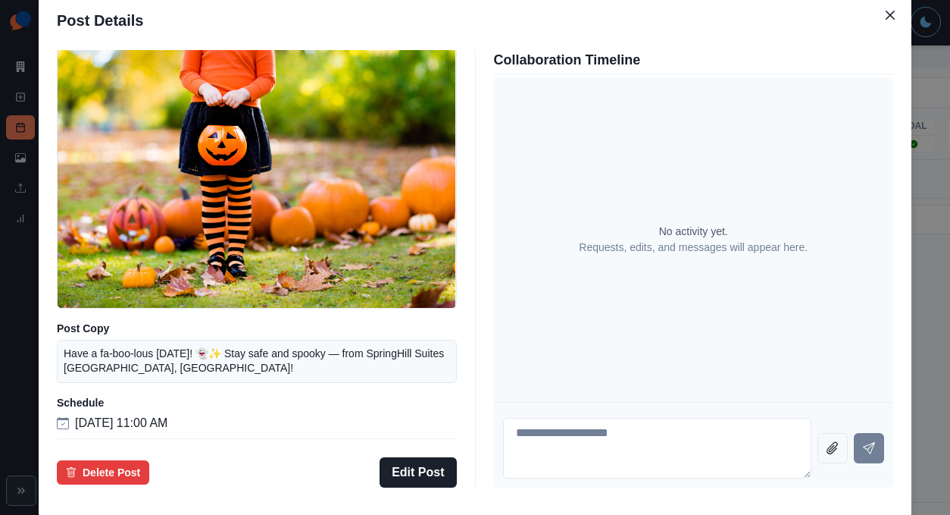
click at [112, 262] on div "Post Details Facebook Draft Media Post Copy Have a fa-boo-lous [DATE]! 👻✨ Stay …" at bounding box center [475, 257] width 950 height 515
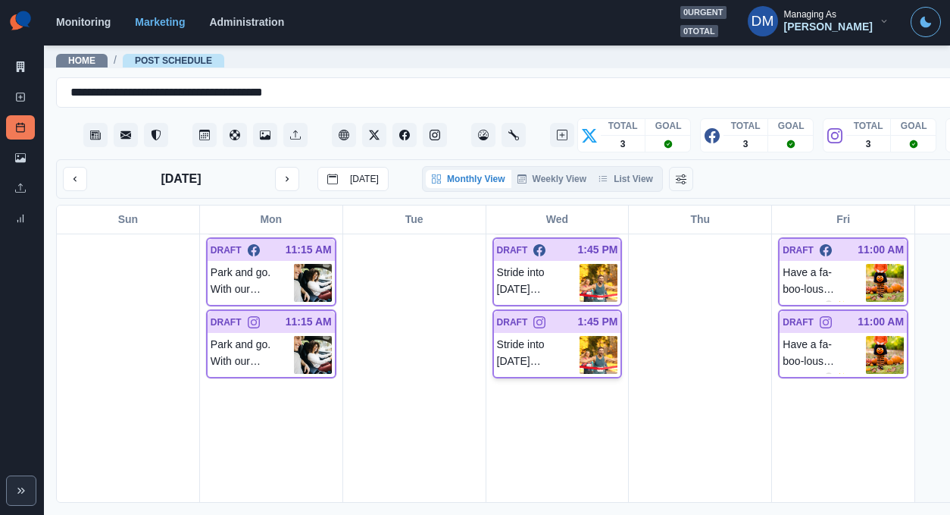
scroll to position [1905, 0]
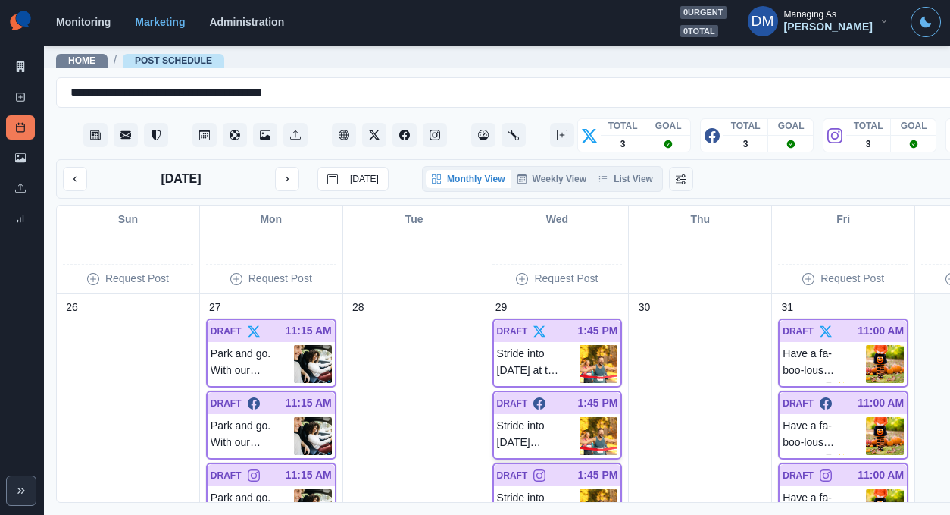
click at [580, 417] on img at bounding box center [599, 436] width 38 height 38
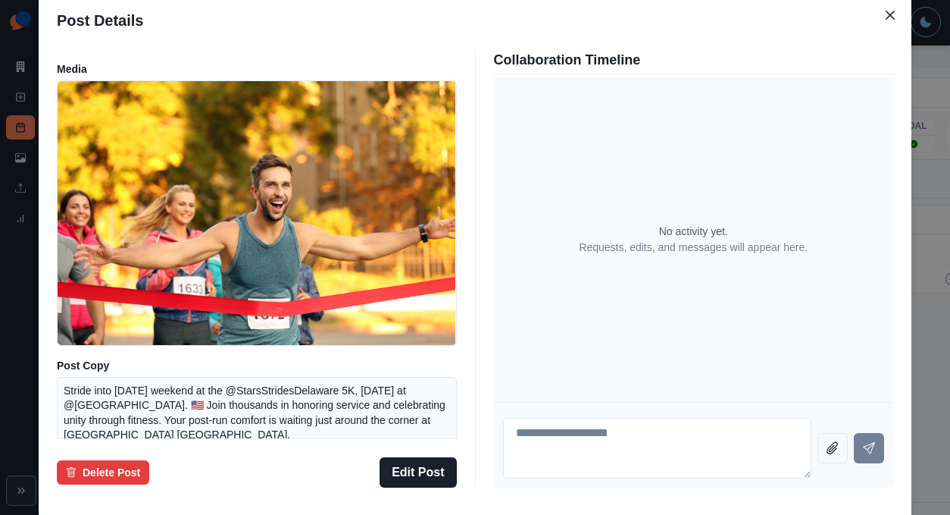
scroll to position [0, 0]
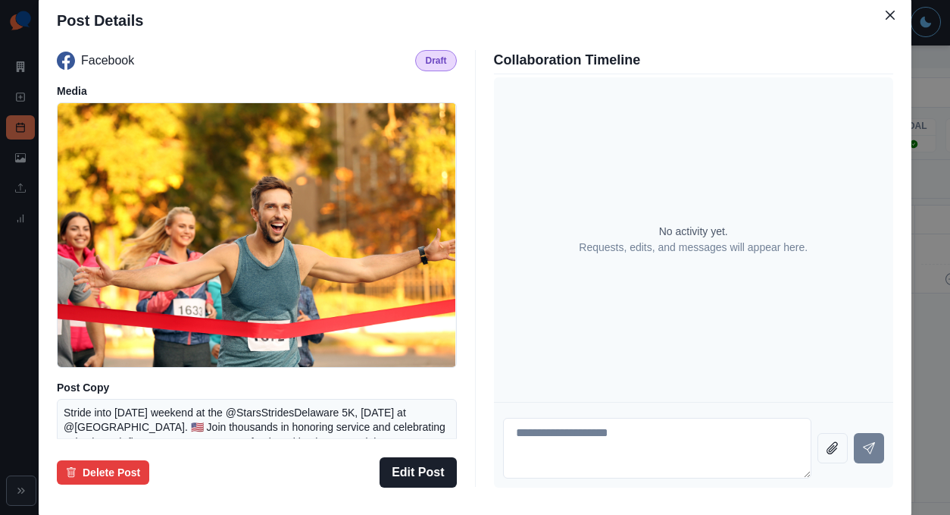
click at [55, 309] on div "Post Details Facebook Draft Media Post Copy Stride into Veterans Day weekend at…" at bounding box center [475, 257] width 950 height 515
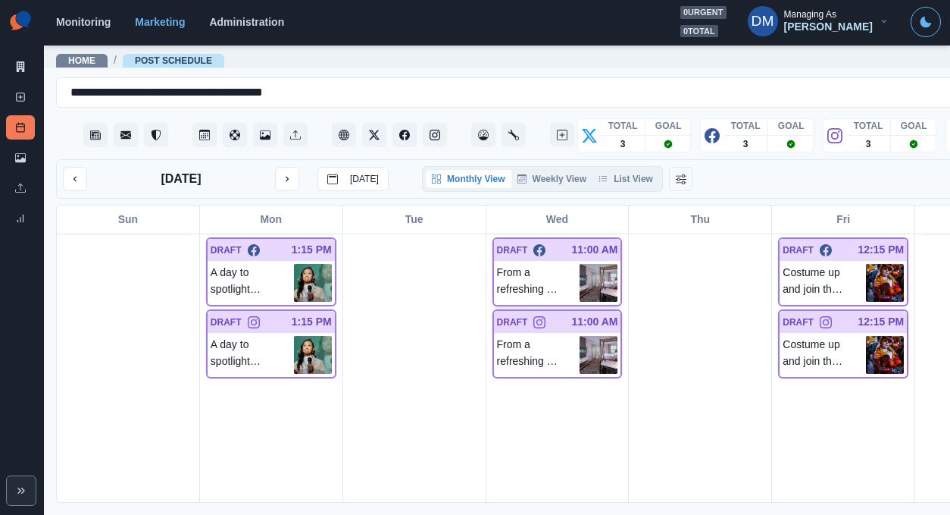
scroll to position [1568, 0]
click at [580, 265] on img at bounding box center [599, 284] width 38 height 38
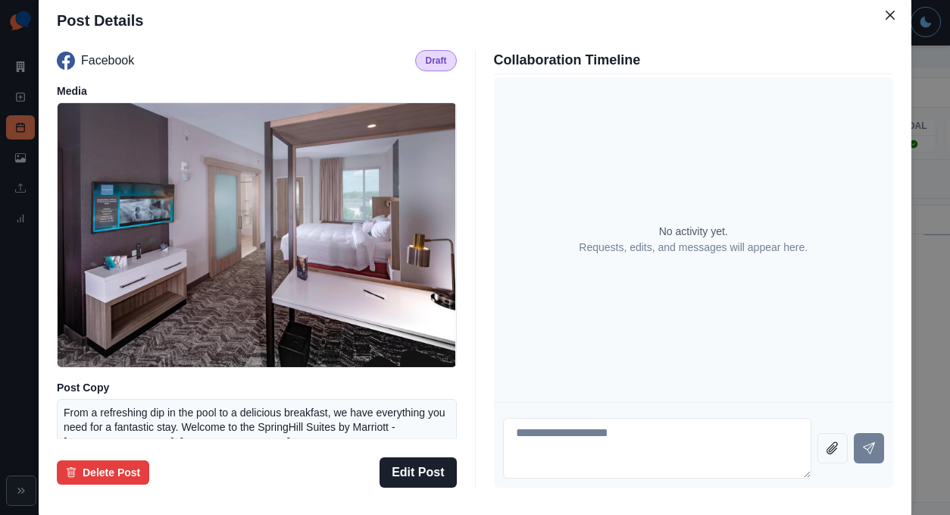
click at [115, 295] on div "Post Details Facebook Draft Media Post Copy From a refreshing dip in the pool t…" at bounding box center [475, 257] width 950 height 515
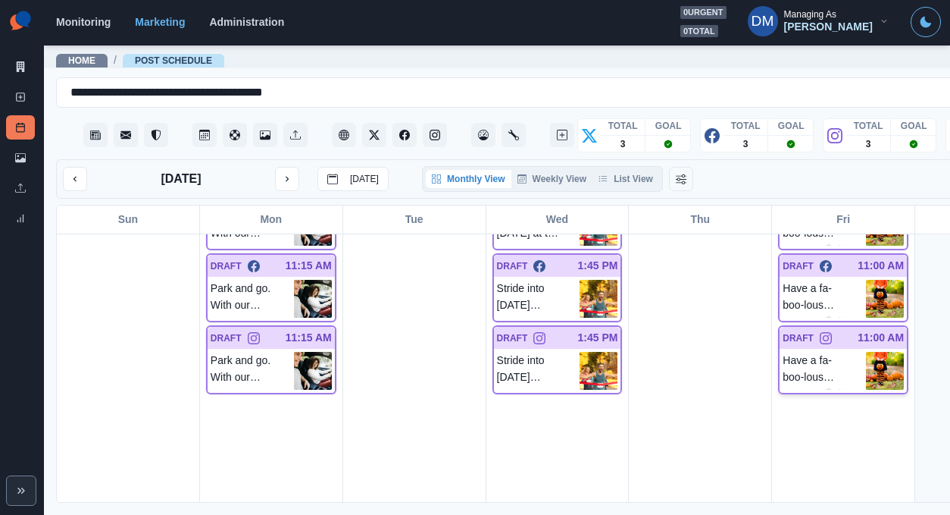
scroll to position [2004, 0]
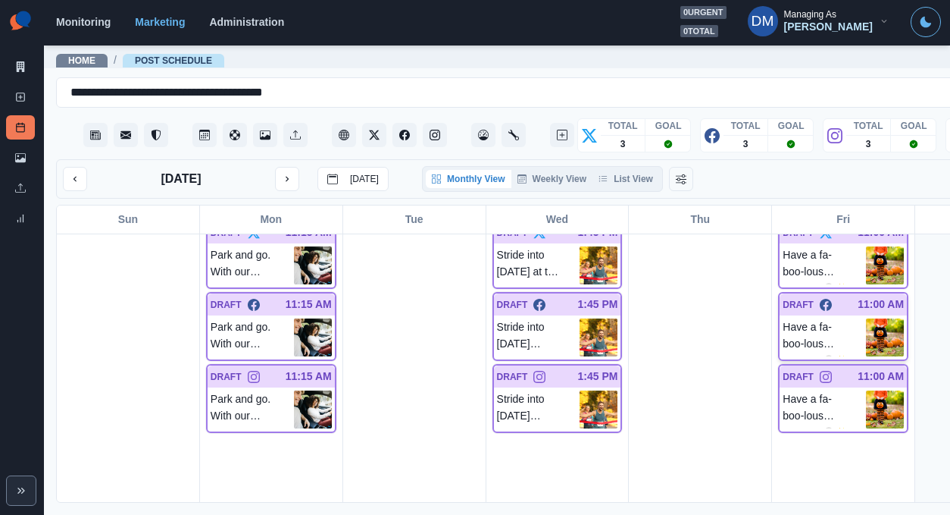
click at [866, 318] on img at bounding box center [885, 337] width 38 height 38
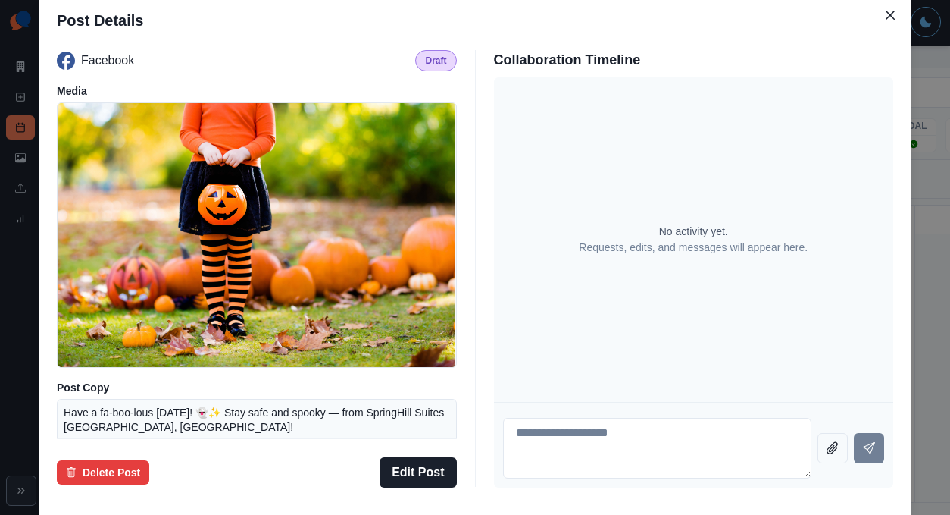
scroll to position [111, 0]
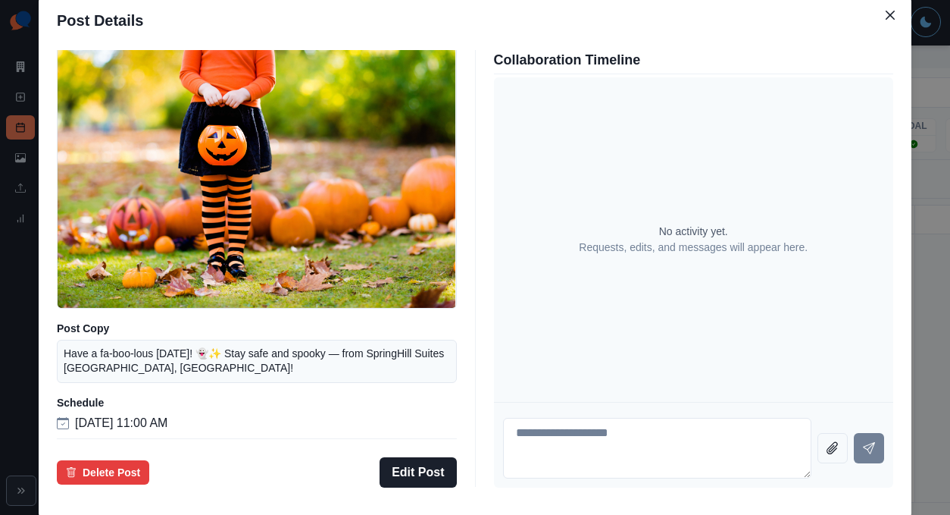
click at [115, 236] on div "Post Details Facebook Draft Media Post Copy Have a fa-boo-lous Halloween! 👻✨ St…" at bounding box center [475, 257] width 950 height 515
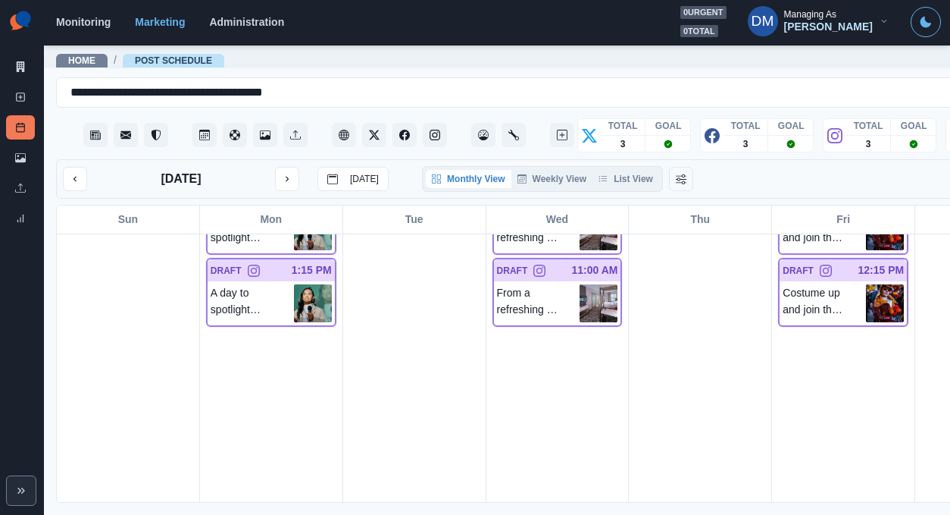
scroll to position [1448, 0]
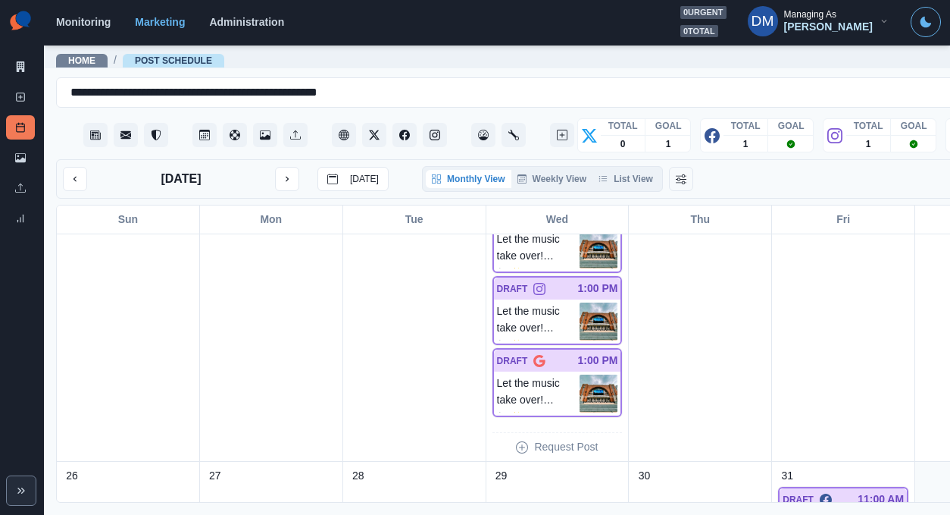
scroll to position [946, 0]
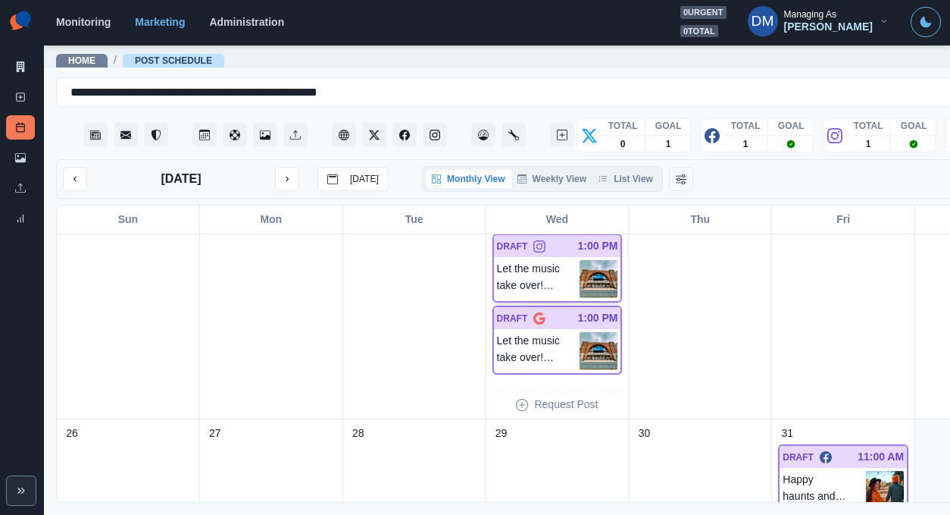
click at [580, 260] on img at bounding box center [599, 279] width 38 height 38
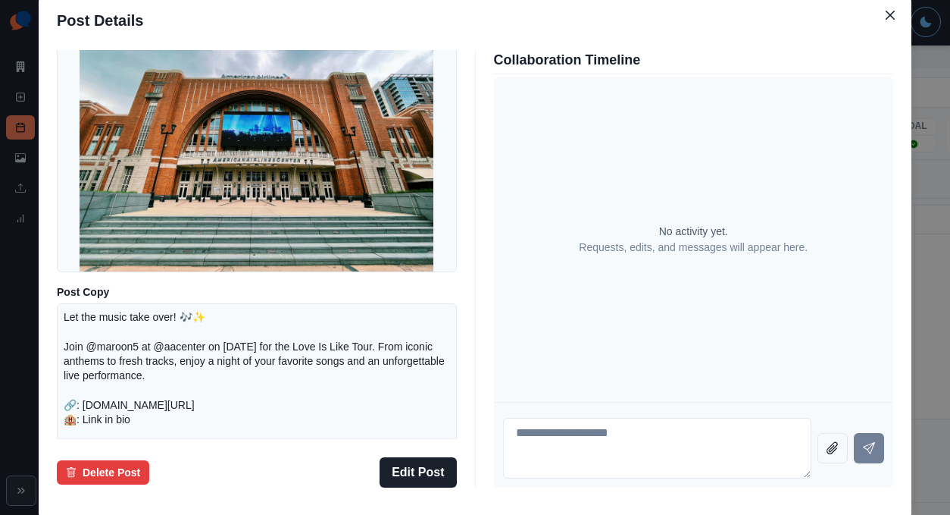
scroll to position [94, 0]
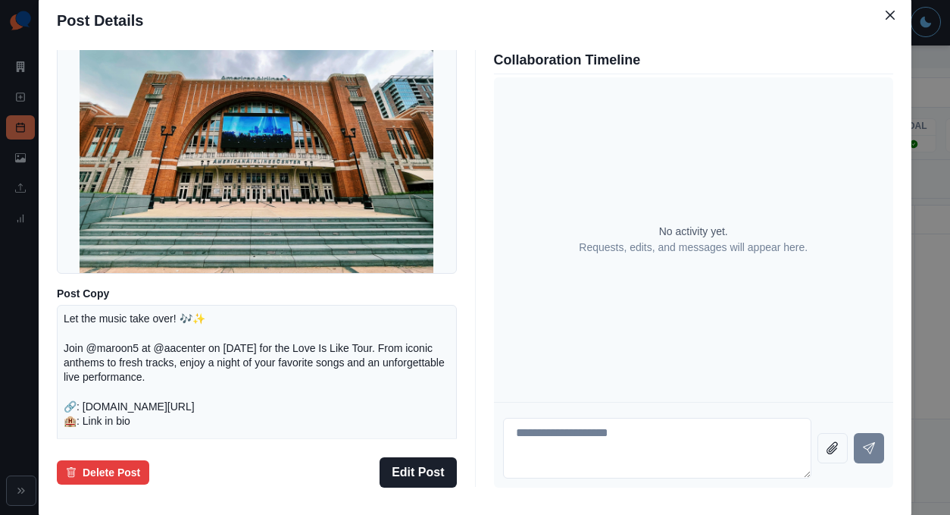
click at [99, 250] on div "Post Details Instagram Draft Media Post Copy Let the music take over! 🎶✨ Join @…" at bounding box center [475, 257] width 950 height 515
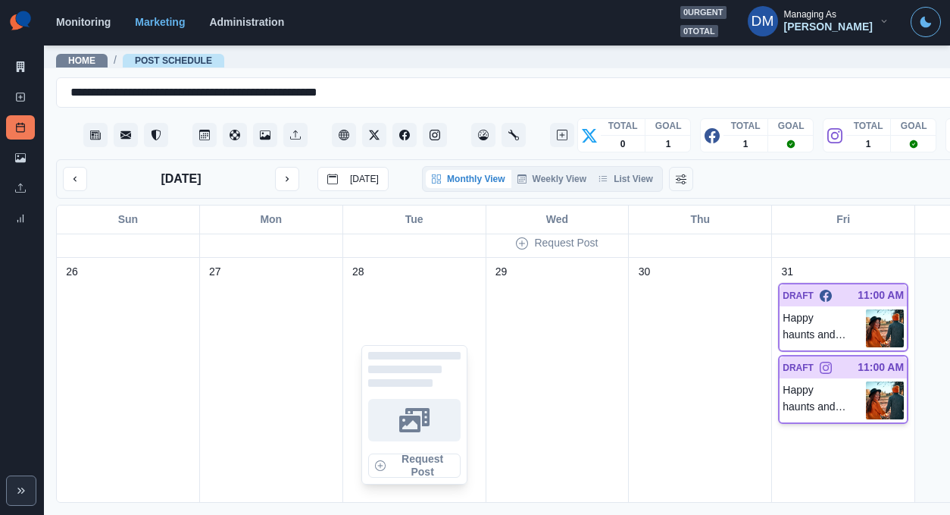
scroll to position [1146, 0]
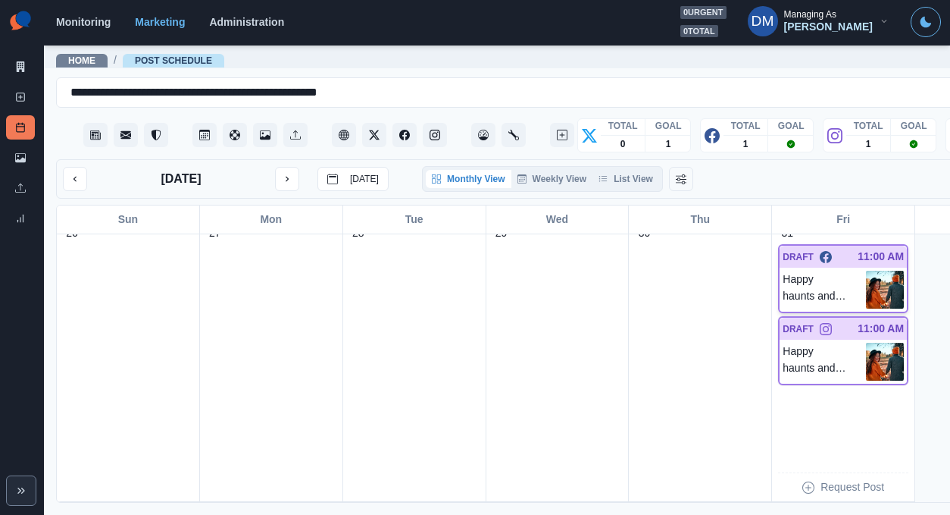
click at [866, 271] on img at bounding box center [885, 290] width 38 height 38
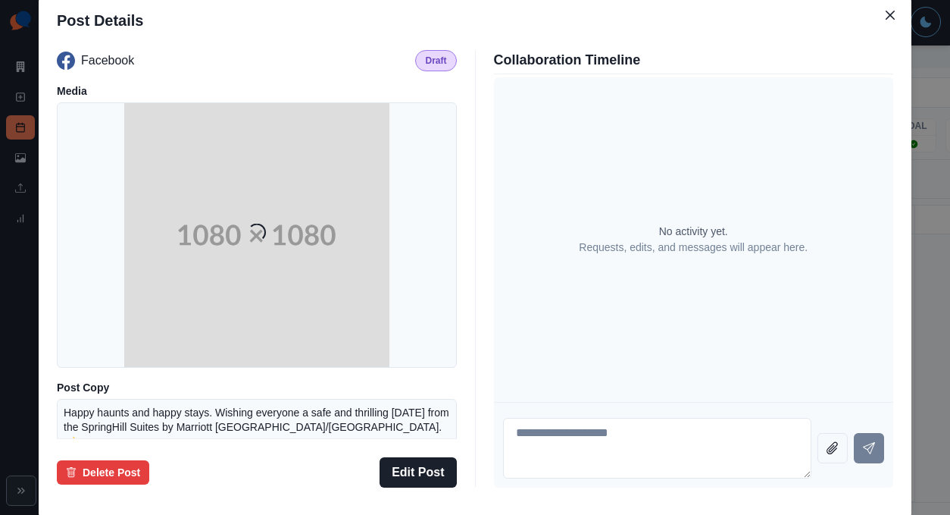
scroll to position [122, 0]
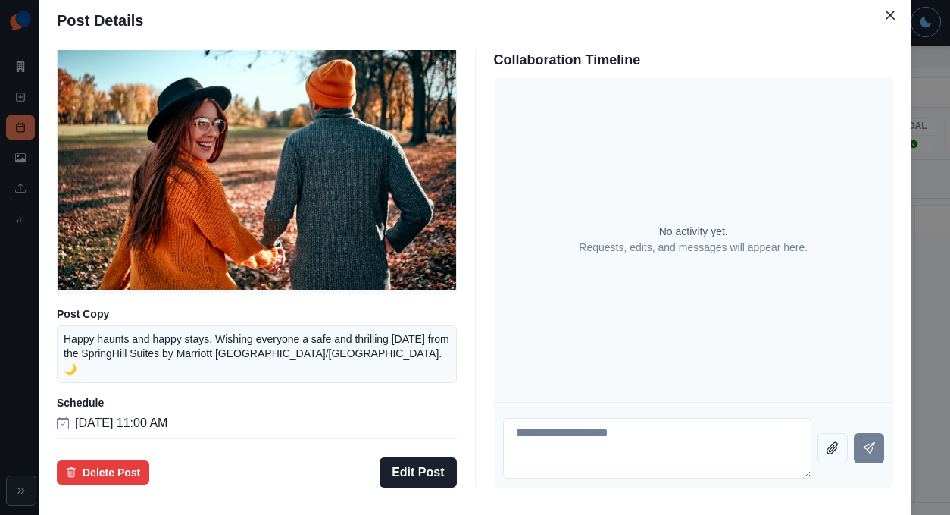
click at [109, 301] on div "Post Details Facebook Draft Media Post Copy Happy haunts and happy stays. Wishi…" at bounding box center [475, 257] width 950 height 515
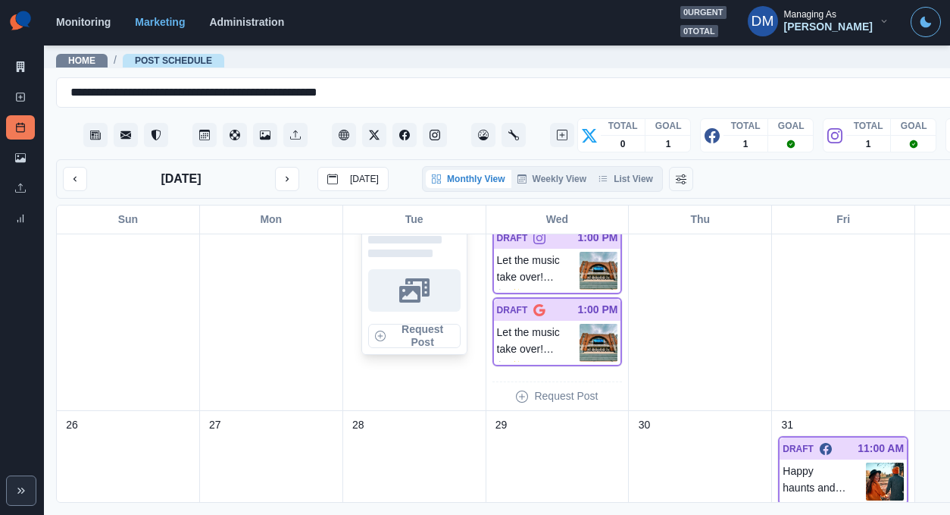
scroll to position [971, 0]
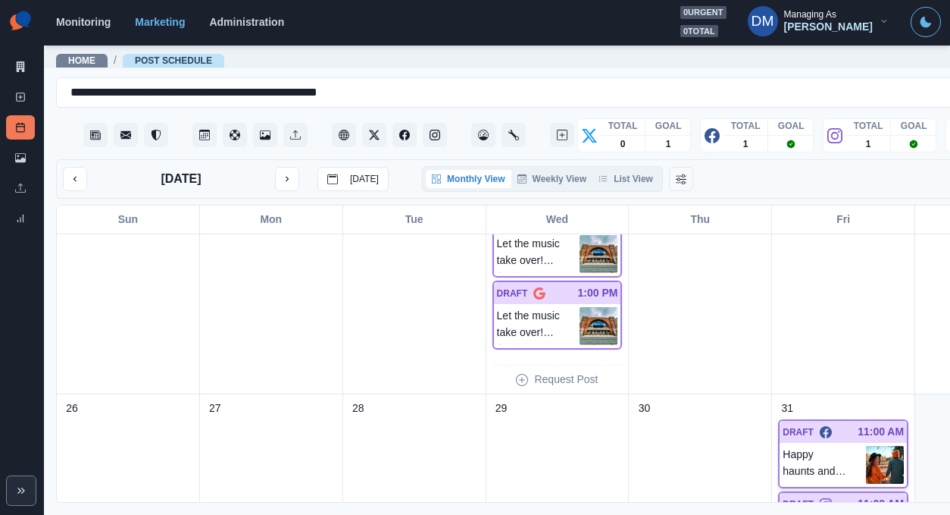
click at [866, 446] on img at bounding box center [885, 465] width 38 height 38
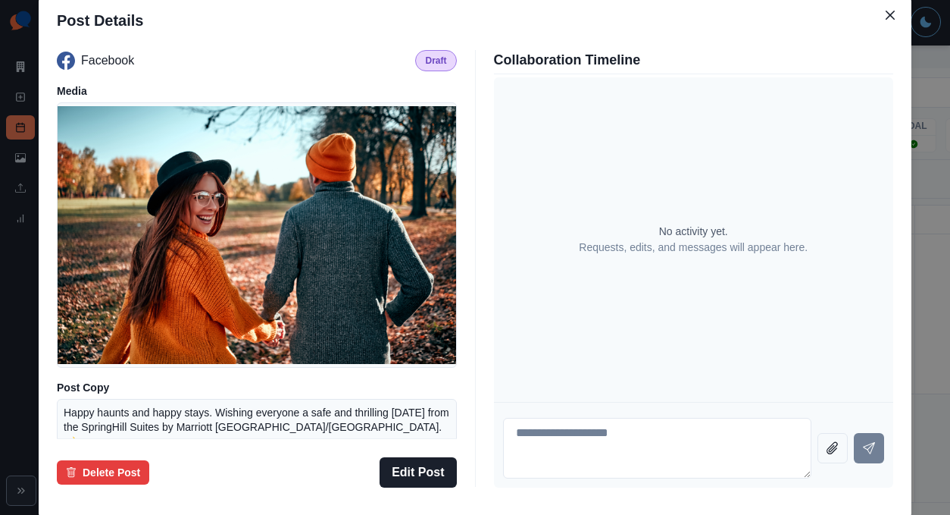
scroll to position [122, 0]
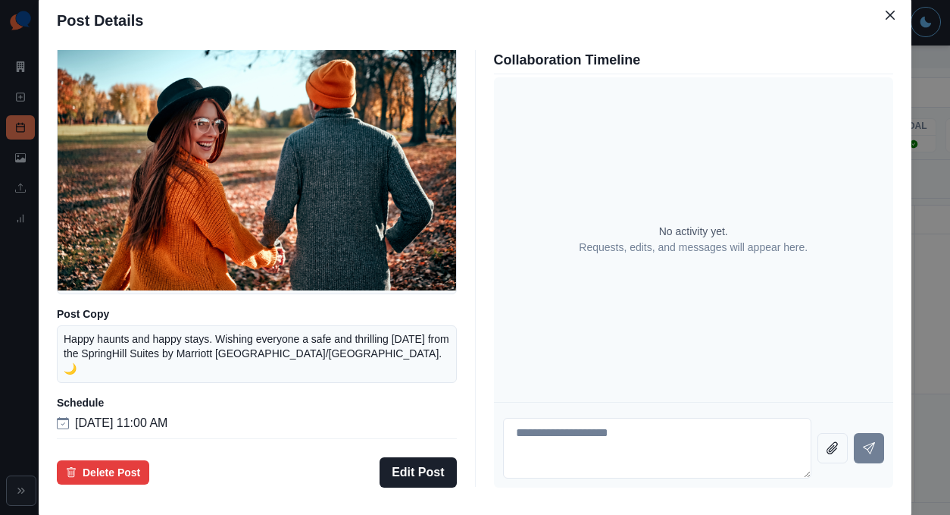
click at [96, 302] on div "Post Details Facebook Draft Media Post Copy Happy haunts and happy stays. Wishi…" at bounding box center [475, 257] width 950 height 515
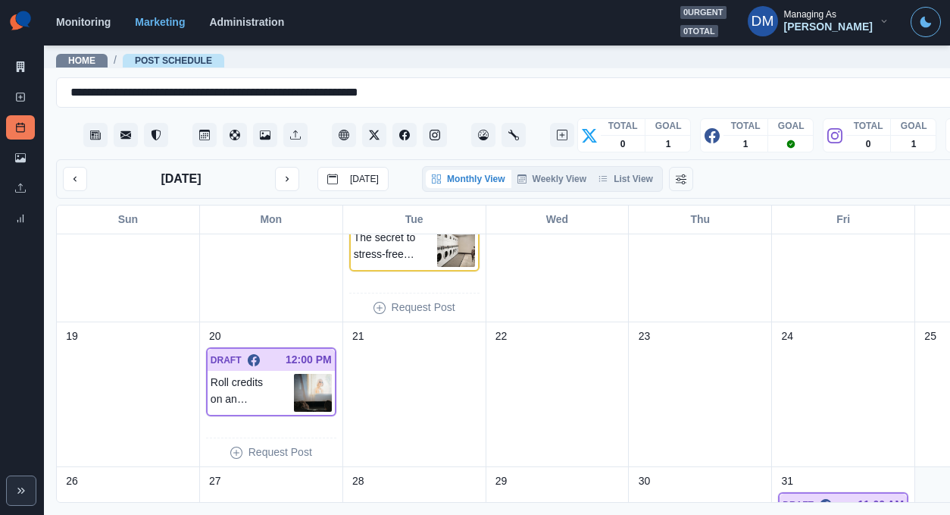
scroll to position [434, 0]
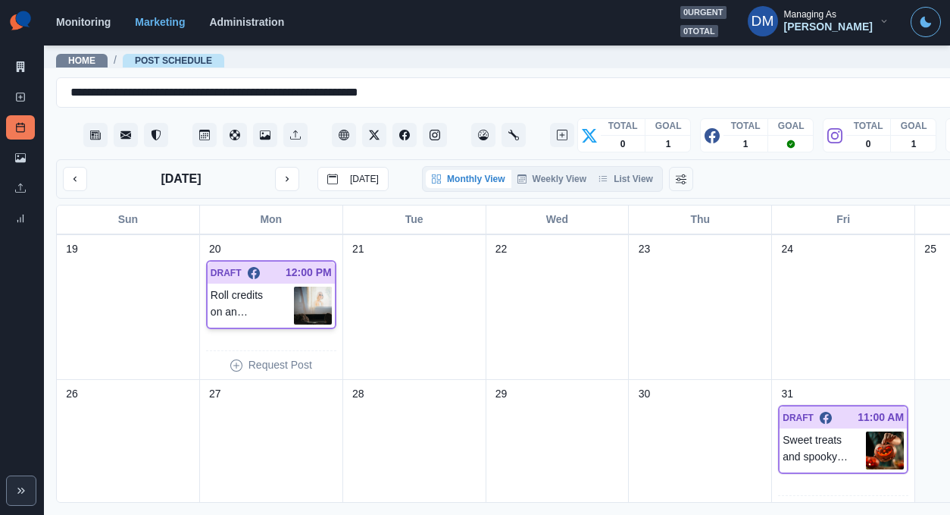
click at [294, 287] on img at bounding box center [313, 306] width 38 height 38
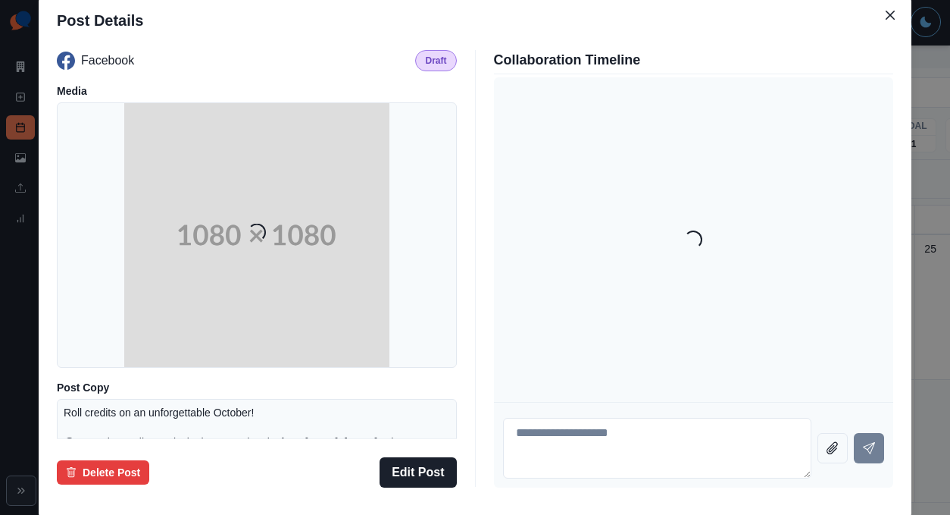
scroll to position [199, 0]
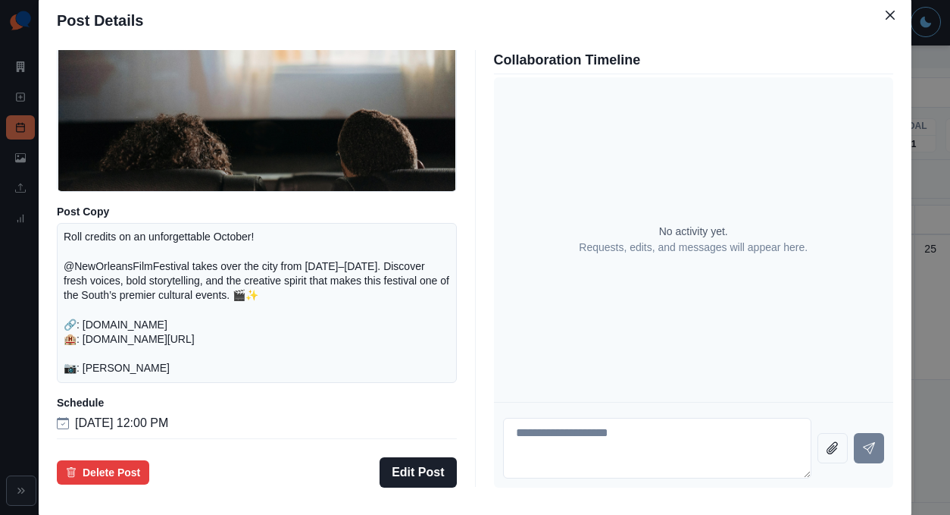
click at [117, 294] on div "Post Details Facebook Draft Media Post Copy Roll credits on an unforgettable Oc…" at bounding box center [475, 257] width 950 height 515
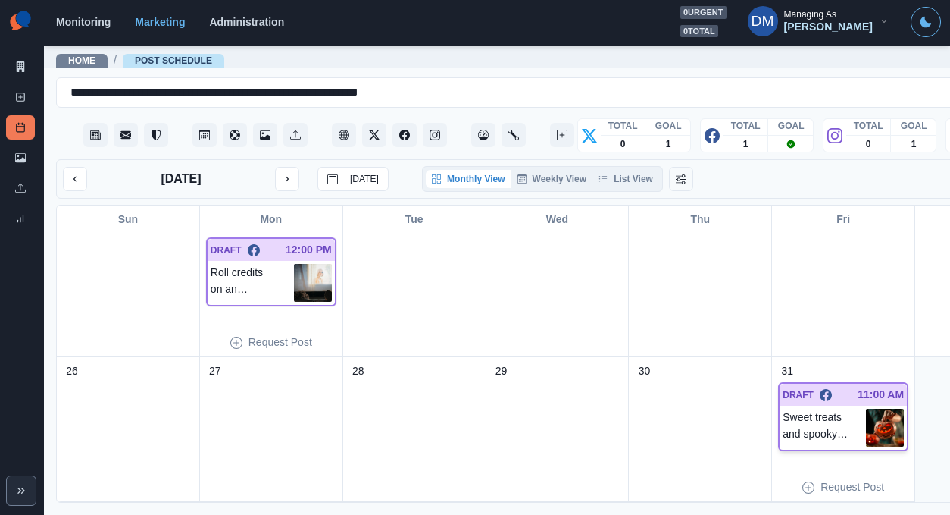
scroll to position [456, 0]
click at [866, 409] on img at bounding box center [885, 428] width 38 height 38
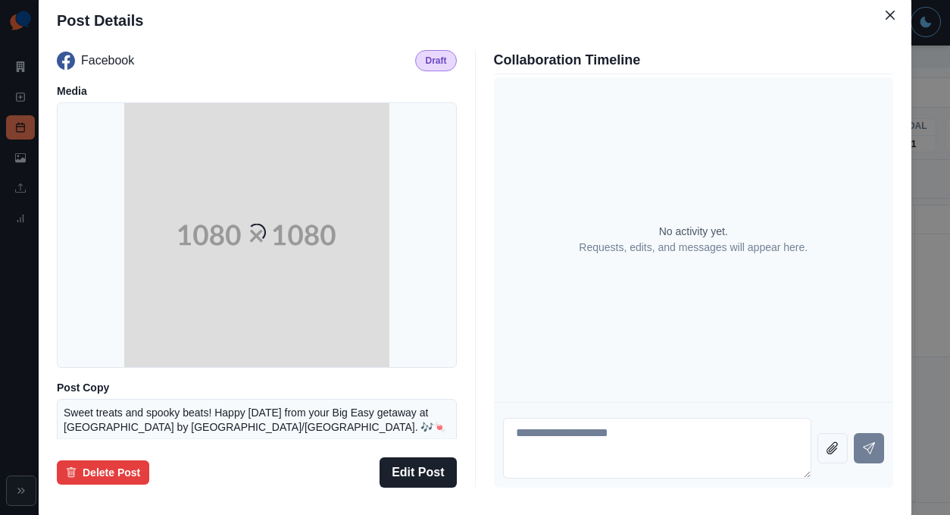
scroll to position [122, 0]
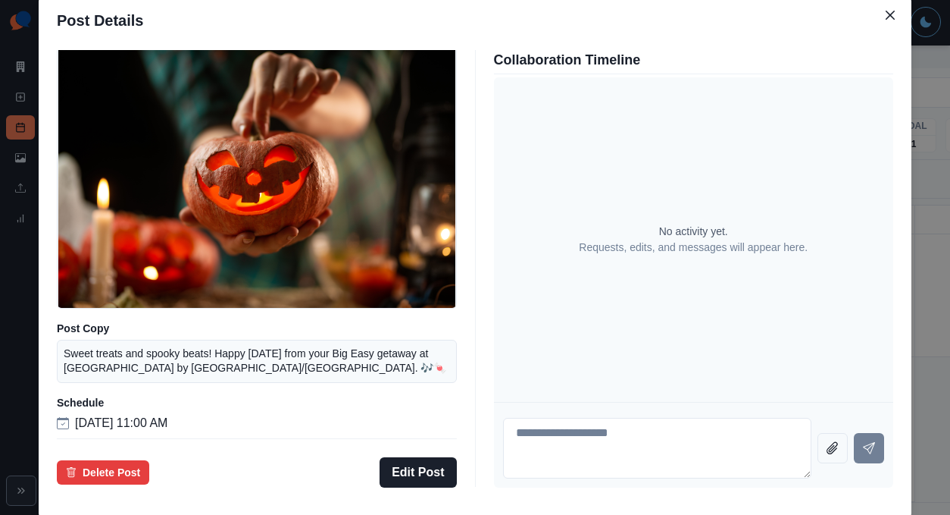
click at [116, 314] on div "Post Details Facebook Draft Media Post Copy Sweet treats and spooky beats! Happ…" at bounding box center [475, 257] width 950 height 515
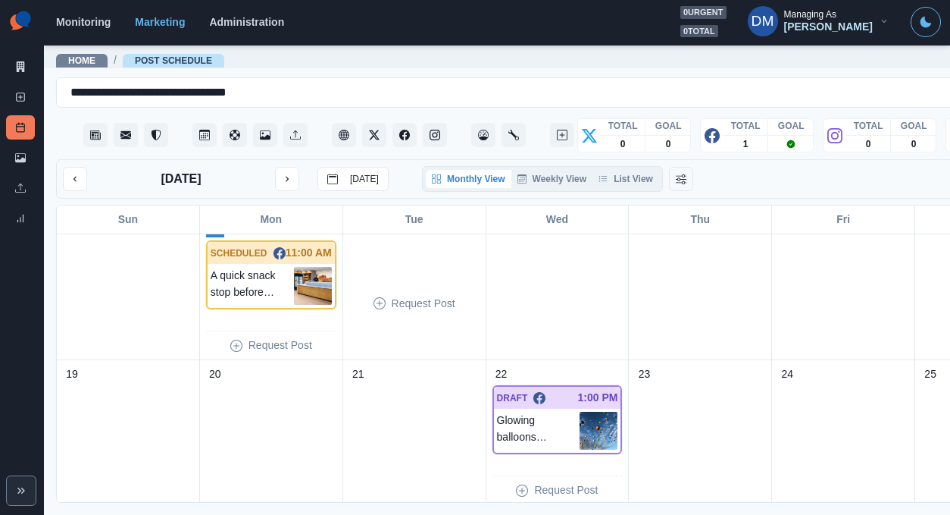
scroll to position [456, 0]
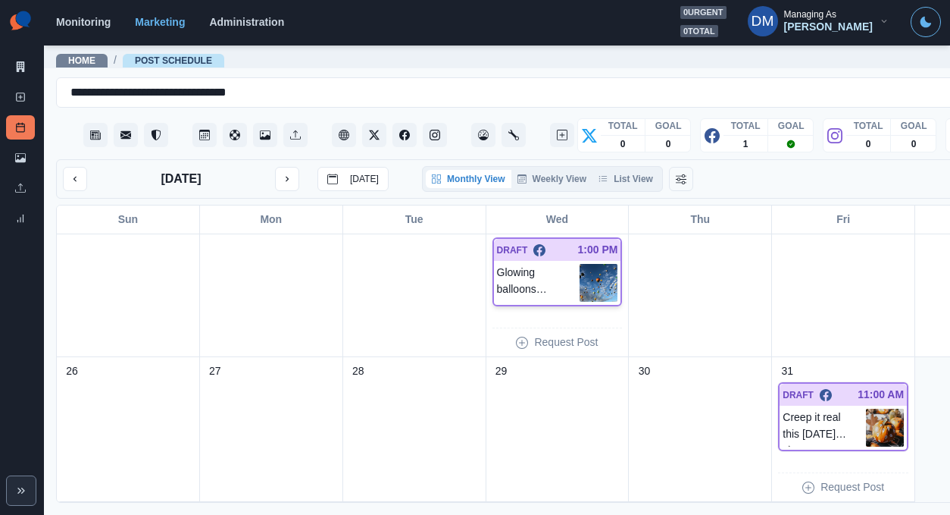
click at [580, 264] on img at bounding box center [599, 283] width 38 height 38
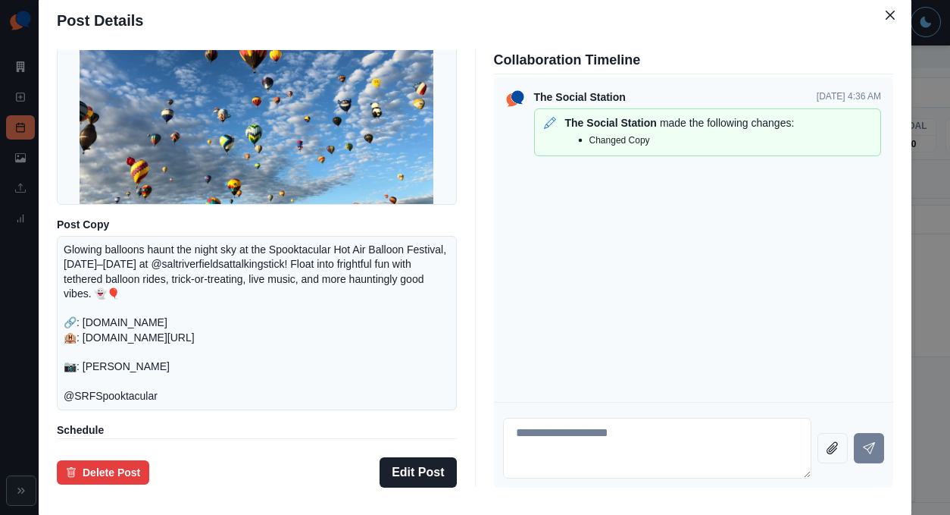
scroll to position [157, 0]
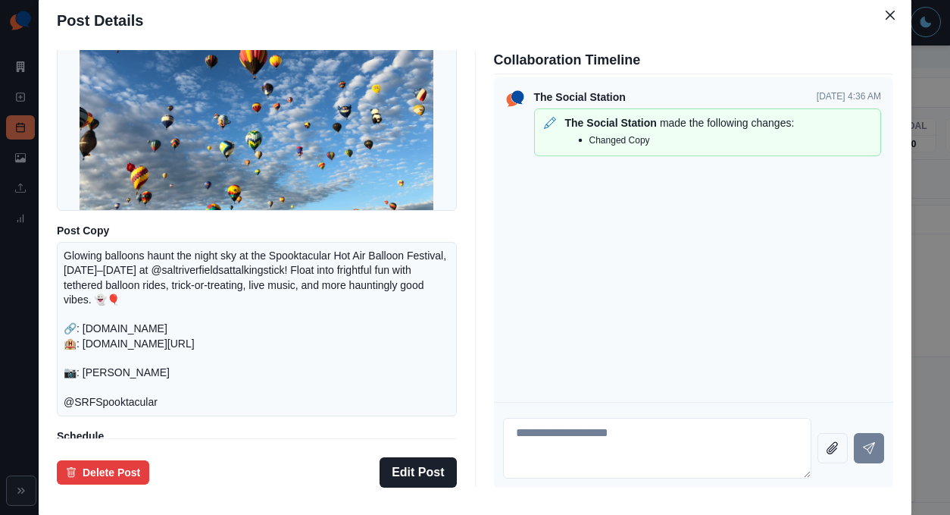
click at [103, 368] on div "Post Details Facebook Draft Media Post Copy Glowing balloons haunt the night sk…" at bounding box center [475, 257] width 950 height 515
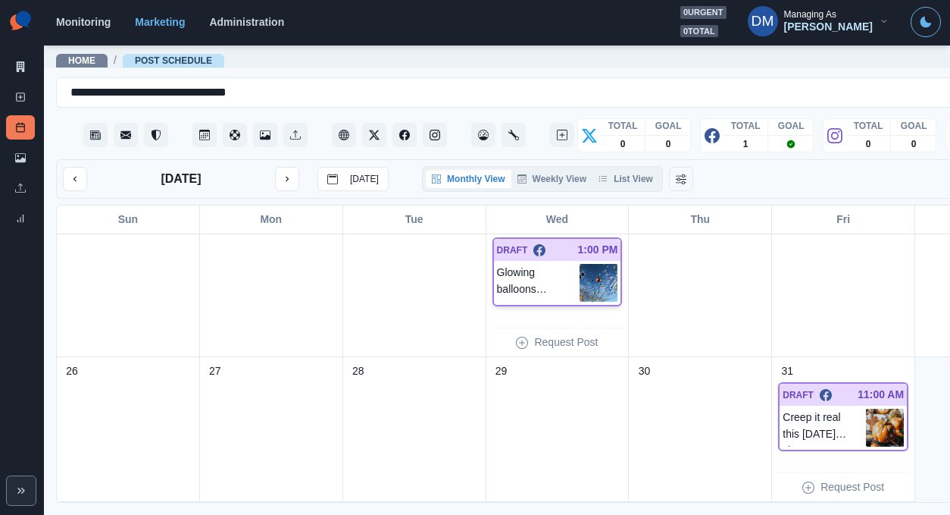
click at [534, 261] on div "Glowing balloons haunt the night sky at the Spooktacular Hot Air Balloon Festiv…" at bounding box center [557, 283] width 127 height 44
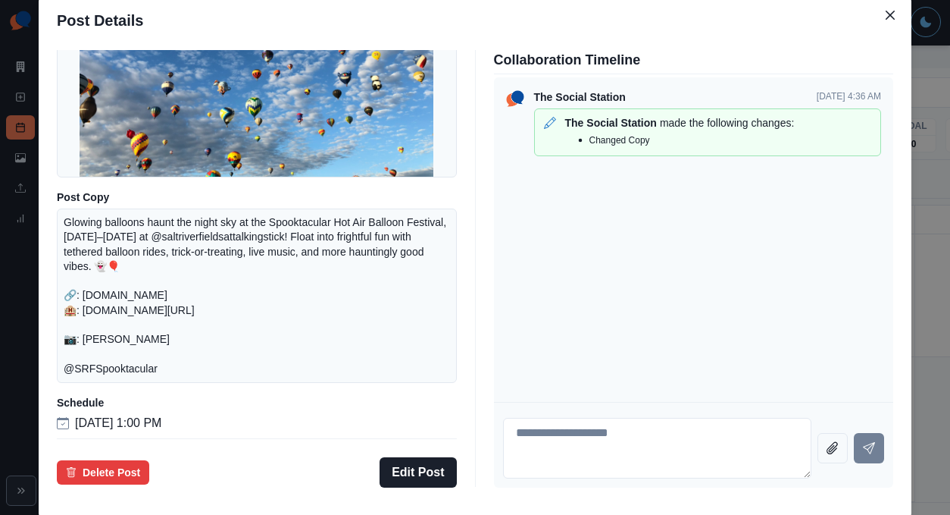
scroll to position [209, 0]
click at [120, 317] on div "Post Details Facebook Draft Media Post Copy Glowing balloons haunt the night sk…" at bounding box center [475, 257] width 950 height 515
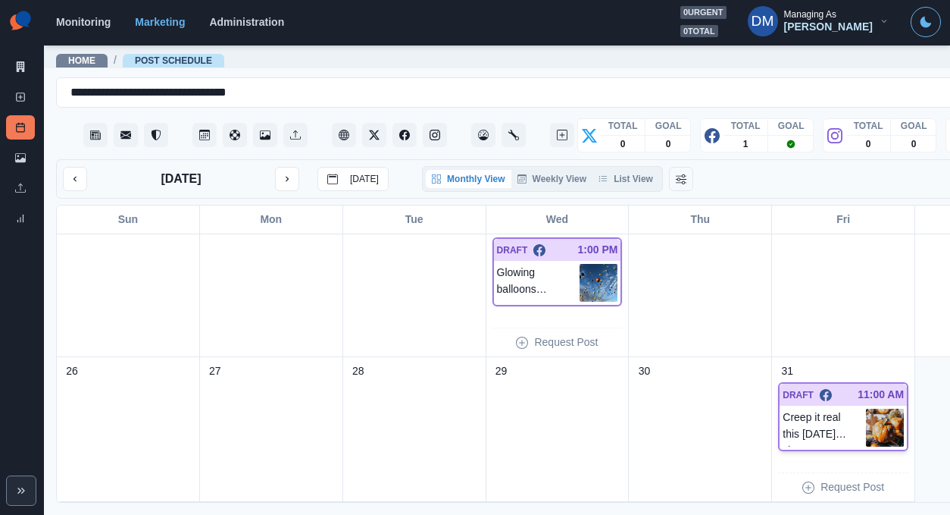
click at [866, 409] on img at bounding box center [885, 428] width 38 height 38
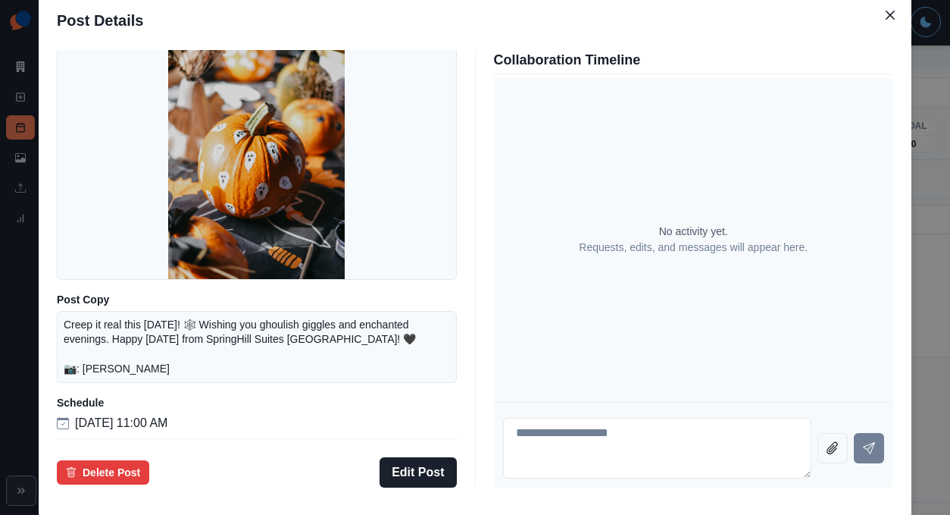
scroll to position [55, 0]
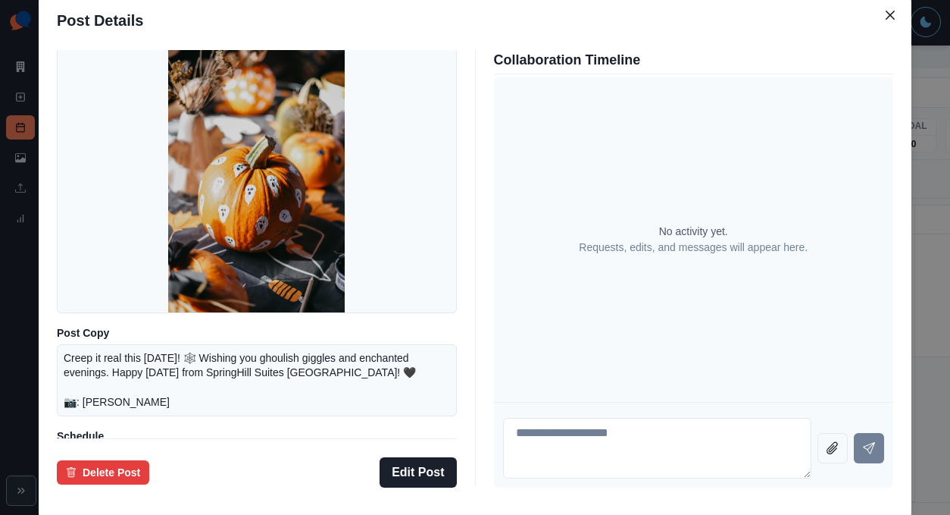
click at [115, 255] on div "Post Details Facebook Draft Media Post Copy Creep it real this Halloween! 🕸️ Wi…" at bounding box center [475, 257] width 950 height 515
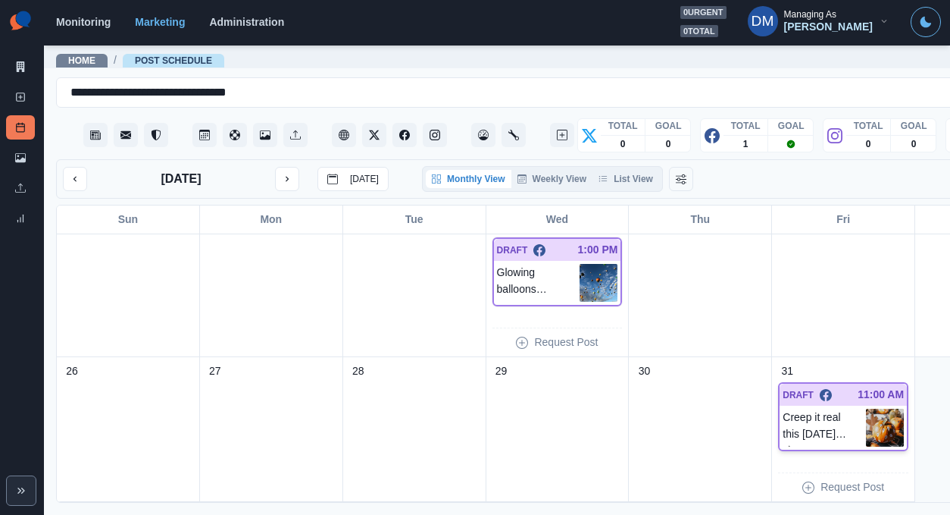
click at [866, 409] on img at bounding box center [885, 428] width 38 height 38
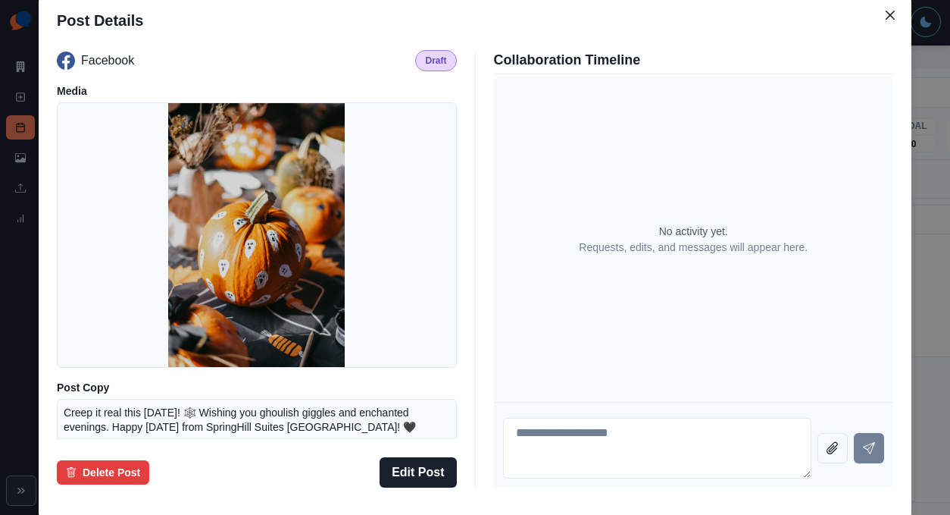
scroll to position [143, 0]
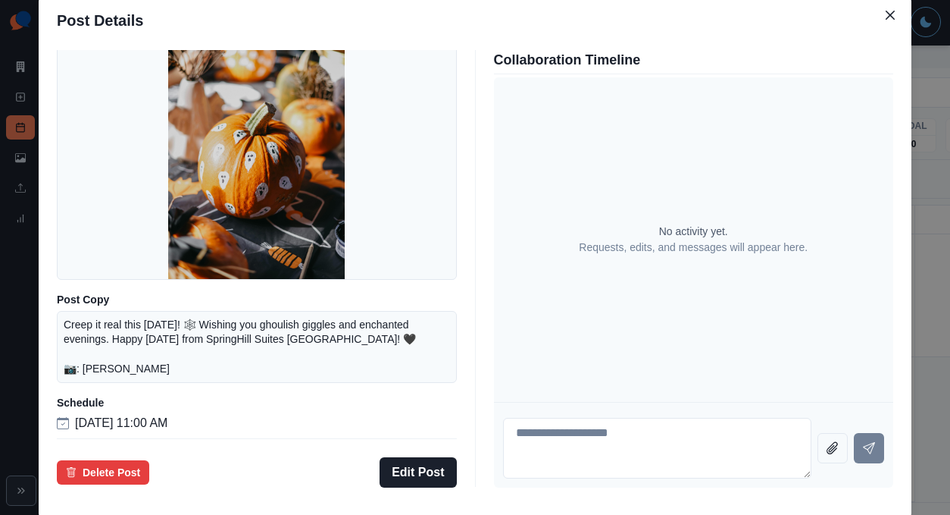
click at [120, 258] on div "Post Details Facebook Draft Media Post Copy Creep it real this Halloween! 🕸️ Wi…" at bounding box center [475, 257] width 950 height 515
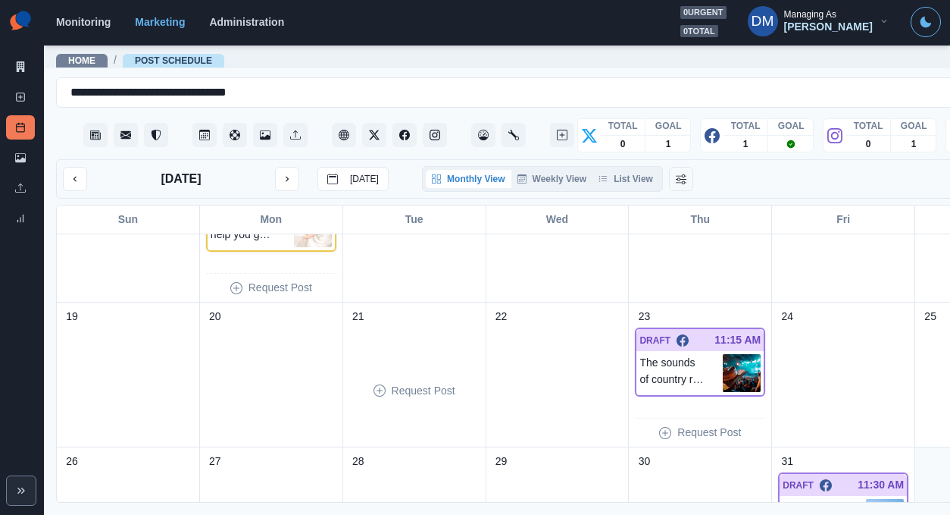
scroll to position [415, 0]
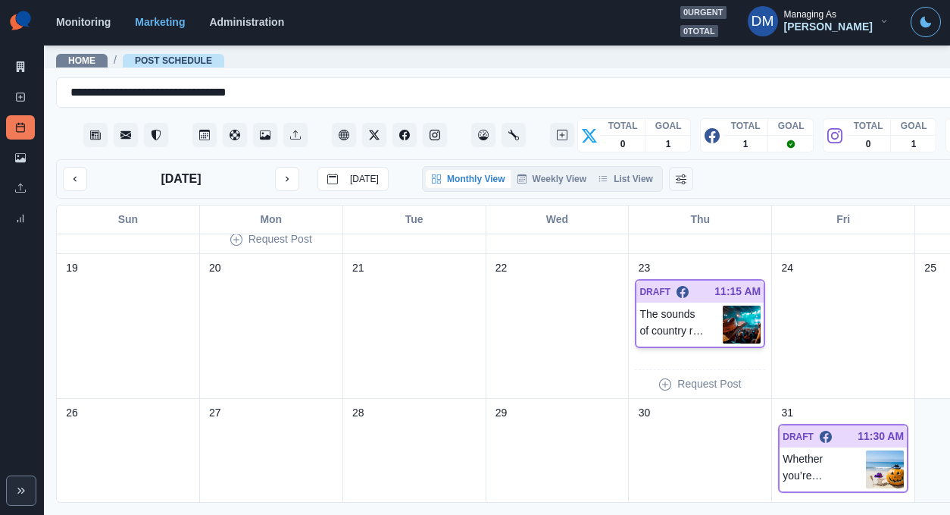
click at [723, 305] on img at bounding box center [742, 324] width 38 height 38
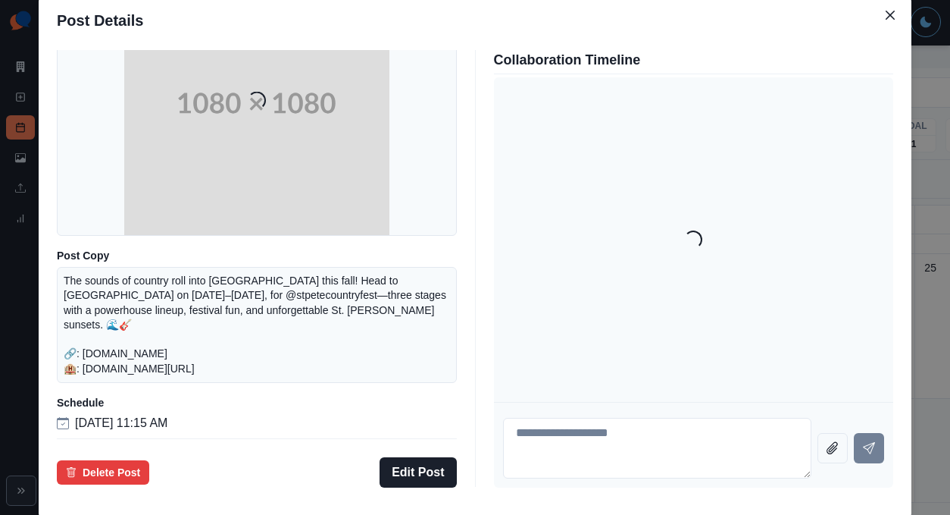
scroll to position [155, 0]
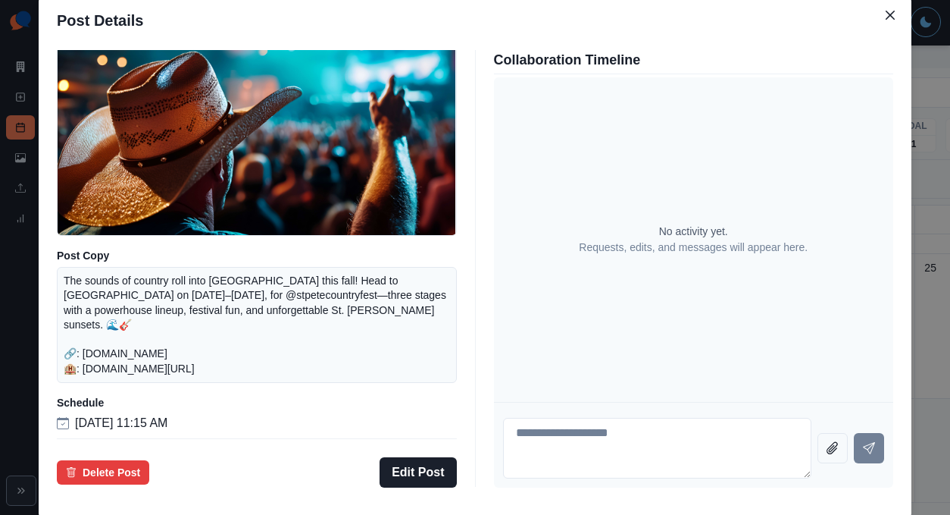
click at [124, 308] on div "Post Details Facebook Draft Media Post Copy The sounds of country roll into [GE…" at bounding box center [475, 257] width 950 height 515
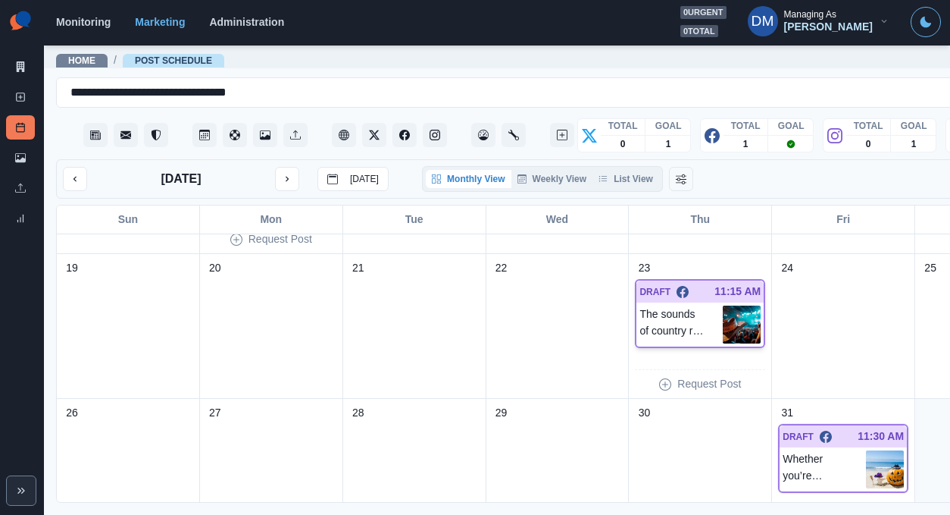
click at [723, 305] on img at bounding box center [742, 324] width 38 height 38
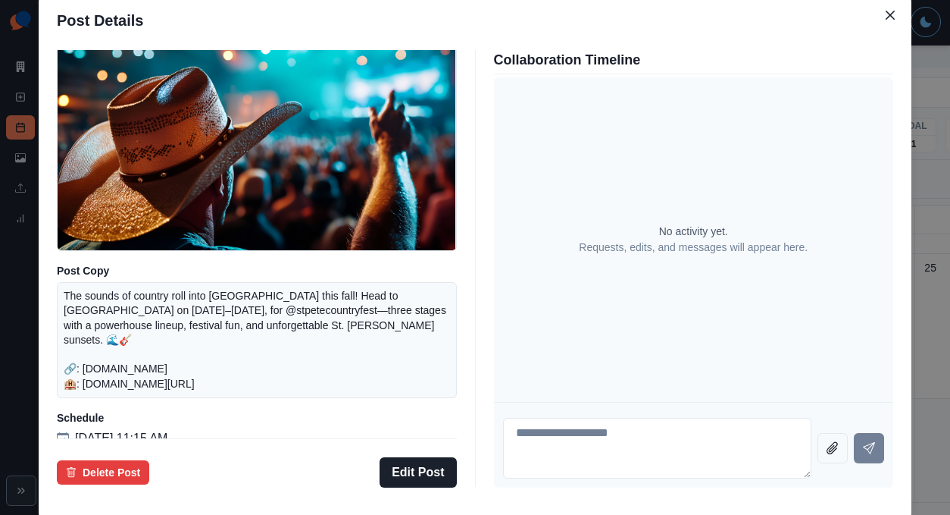
scroll to position [118, 0]
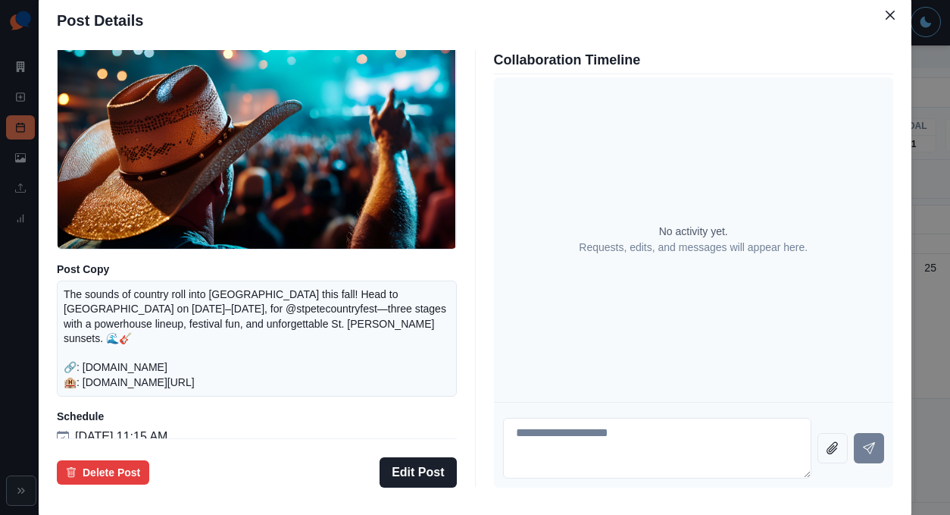
click at [114, 357] on div "Post Details Facebook Draft Media Post Copy The sounds of country roll into [GE…" at bounding box center [475, 257] width 950 height 515
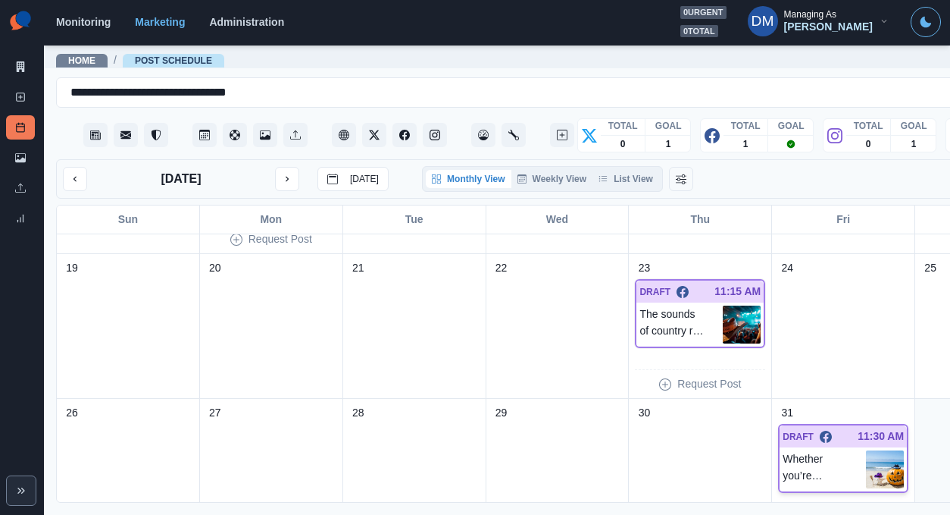
click at [866, 450] on img at bounding box center [885, 469] width 38 height 38
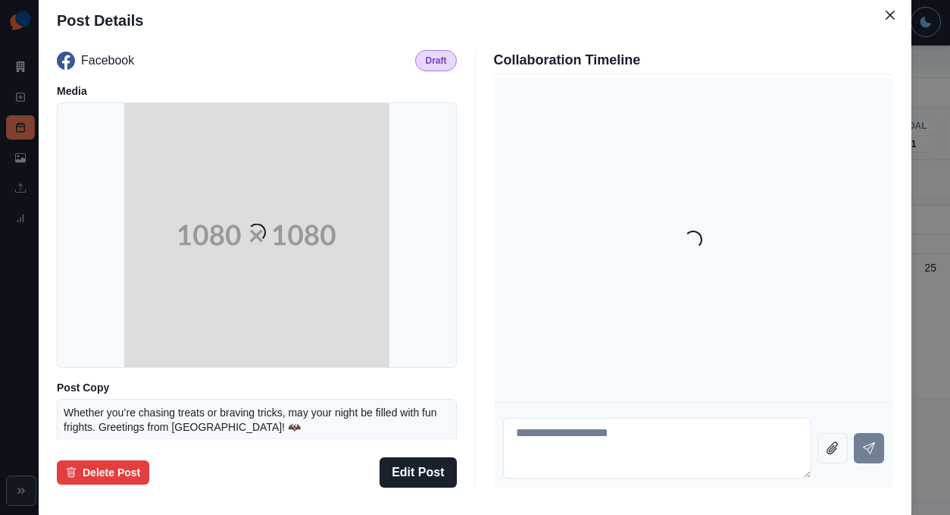
scroll to position [111, 0]
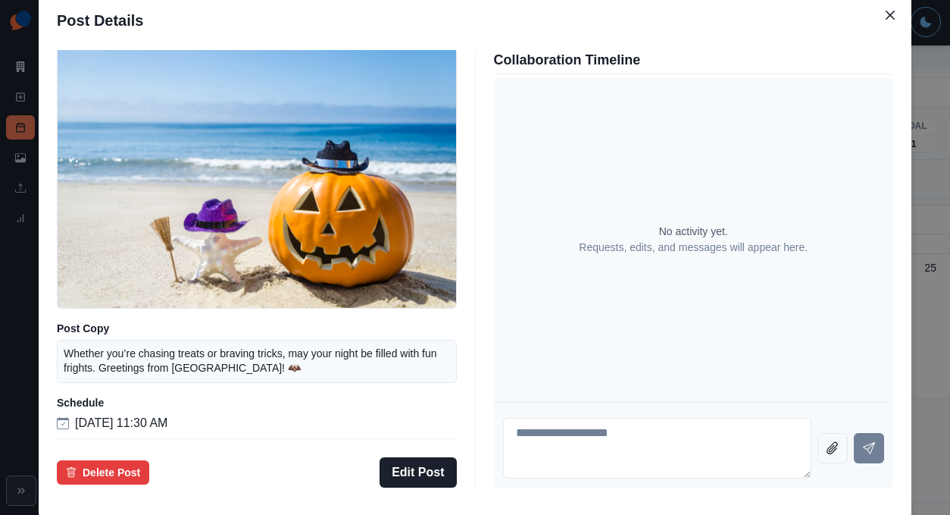
click at [115, 344] on div "Post Details Facebook Draft Media Post Copy Whether you’re chasing treats or br…" at bounding box center [475, 257] width 950 height 515
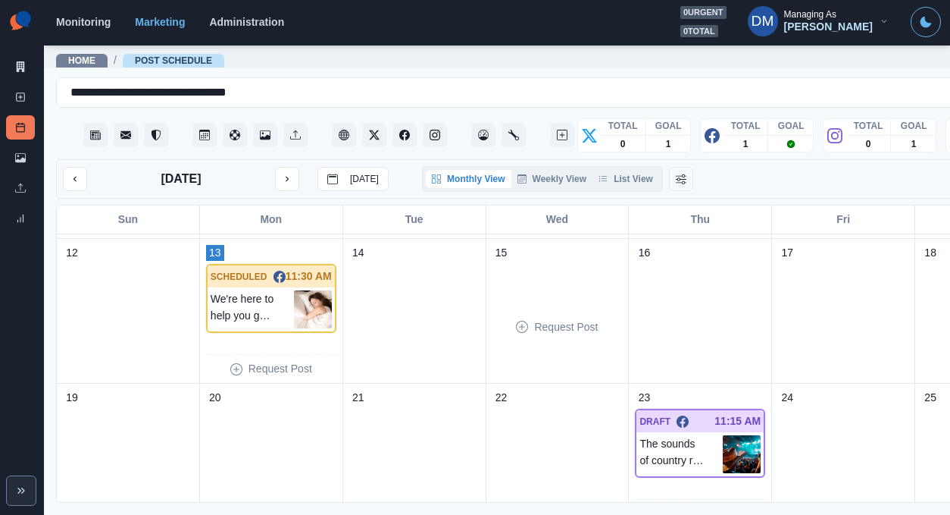
scroll to position [277, 0]
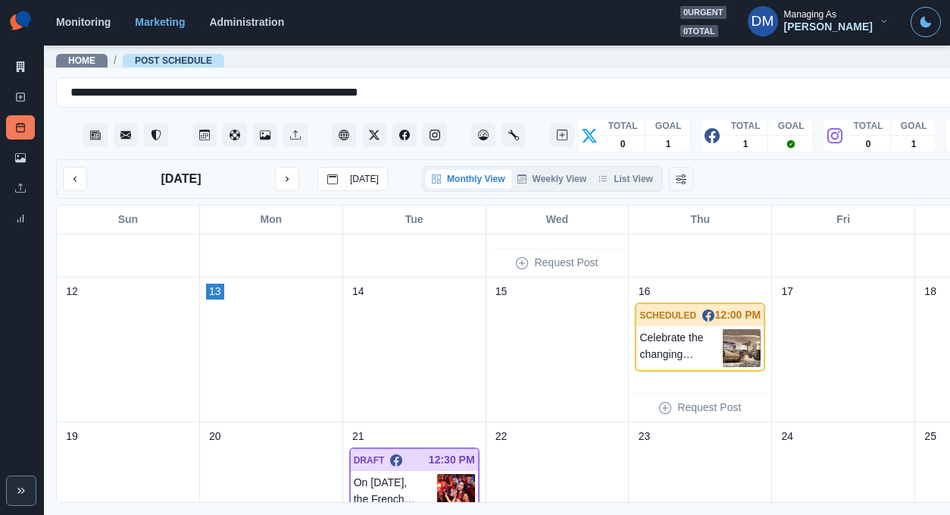
scroll to position [374, 0]
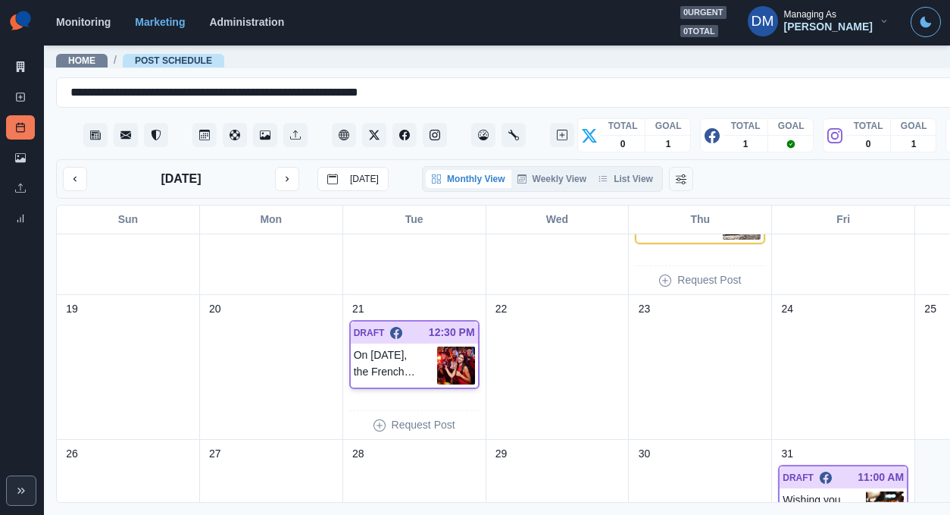
click at [437, 346] on img at bounding box center [456, 365] width 38 height 38
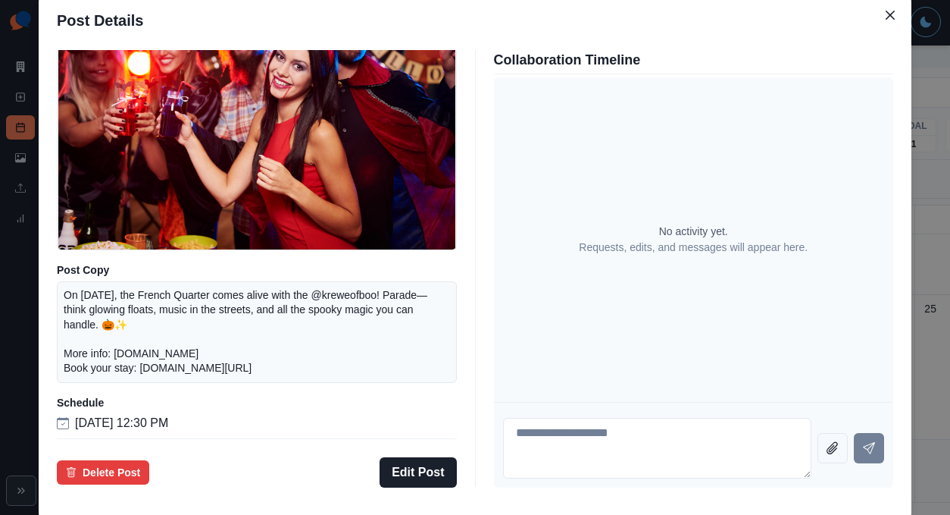
scroll to position [98, 0]
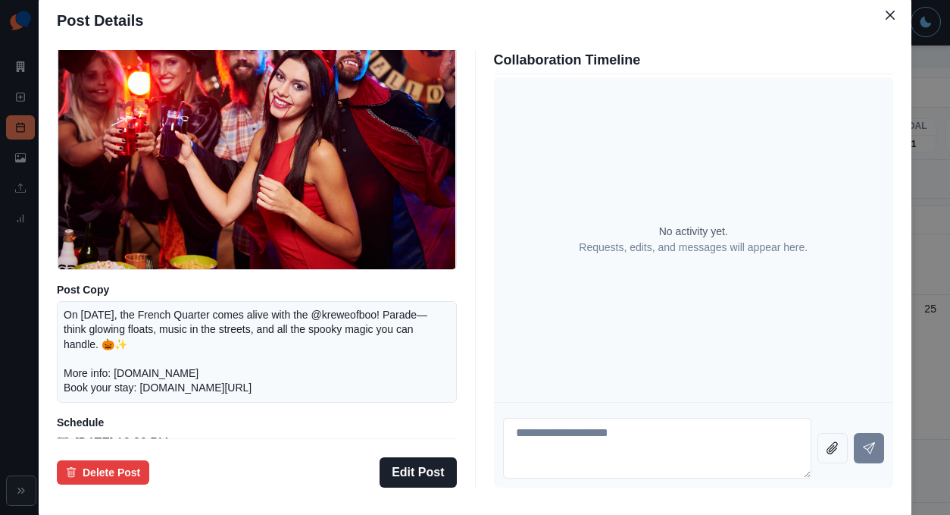
click at [99, 299] on div "Post Details Facebook Draft Media Post Copy On [DATE], the French Quarter comes…" at bounding box center [475, 257] width 950 height 515
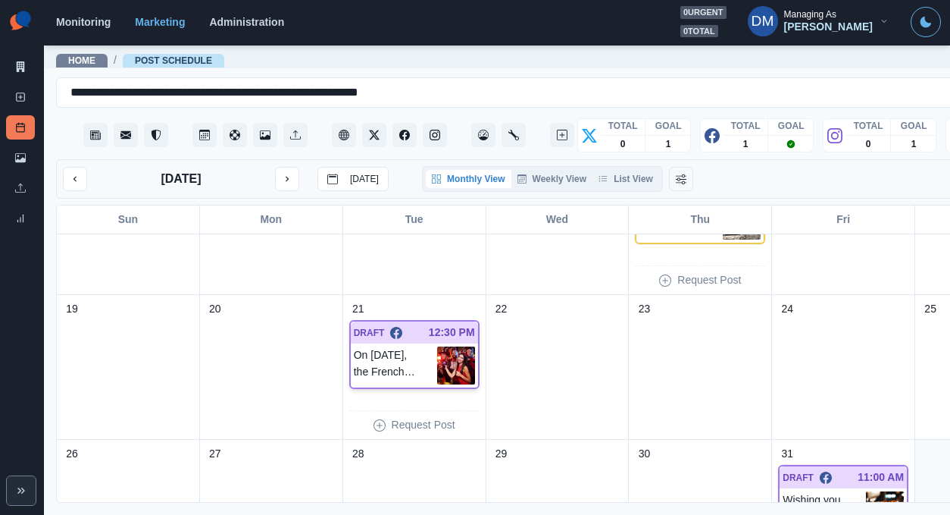
click at [437, 346] on img at bounding box center [456, 365] width 38 height 38
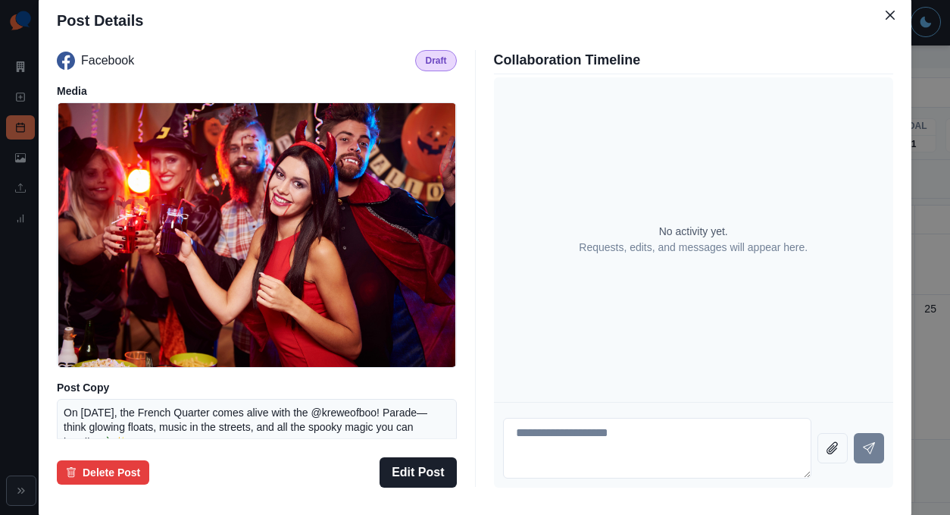
scroll to position [155, 0]
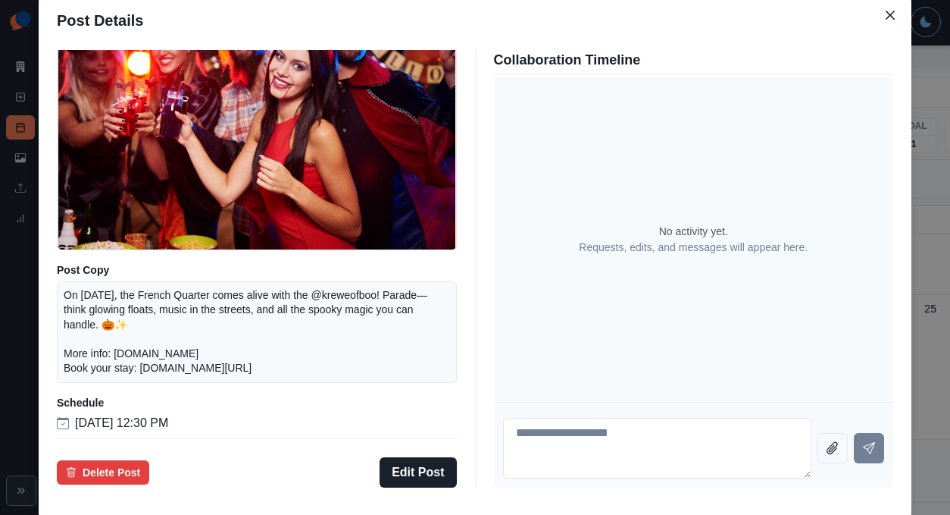
click at [77, 318] on div "Post Details Facebook Draft Media Post Copy On [DATE], the French Quarter comes…" at bounding box center [475, 257] width 950 height 515
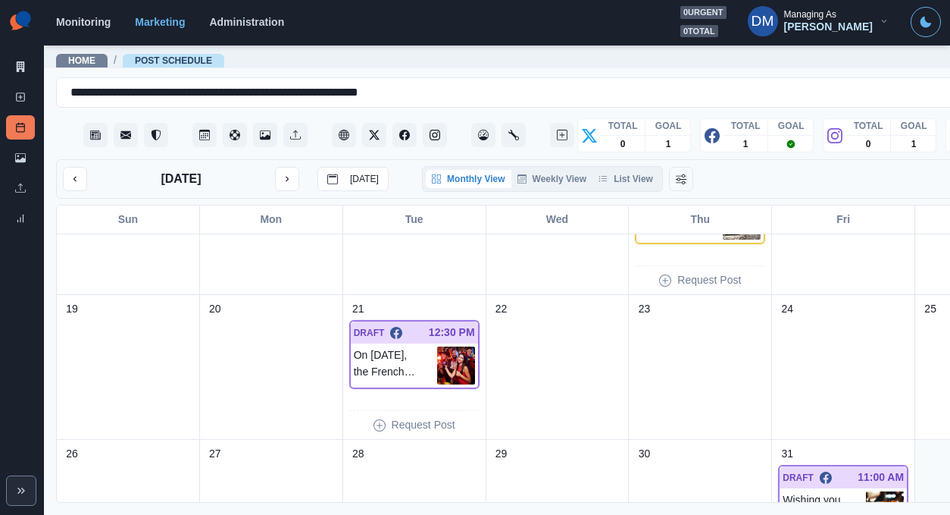
click at [866, 491] on img at bounding box center [885, 510] width 38 height 38
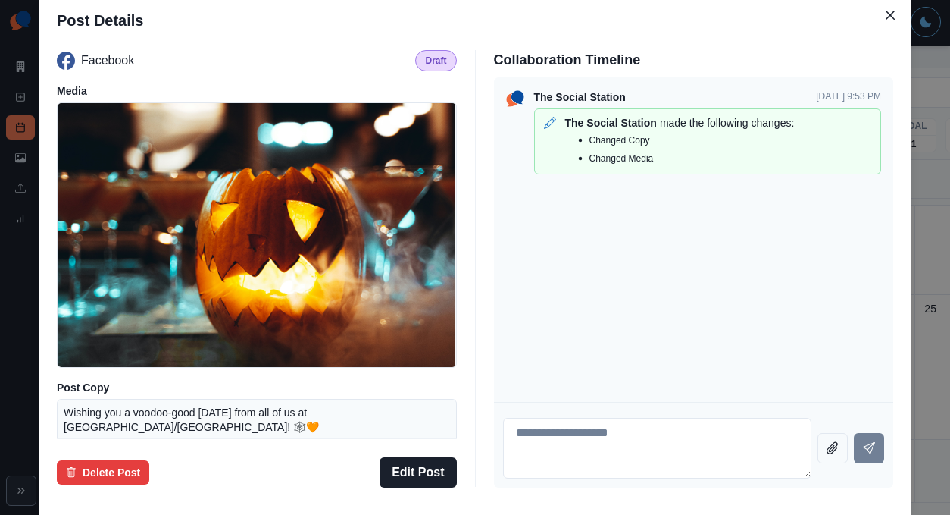
scroll to position [133, 0]
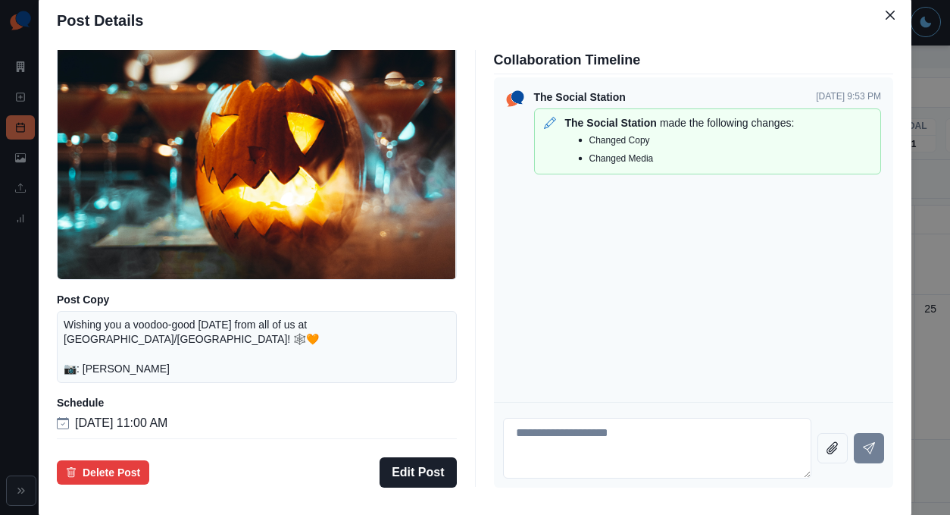
click at [117, 311] on div "Post Details Facebook Draft Media Post Copy Wishing you a voodoo-good Halloween…" at bounding box center [475, 257] width 950 height 515
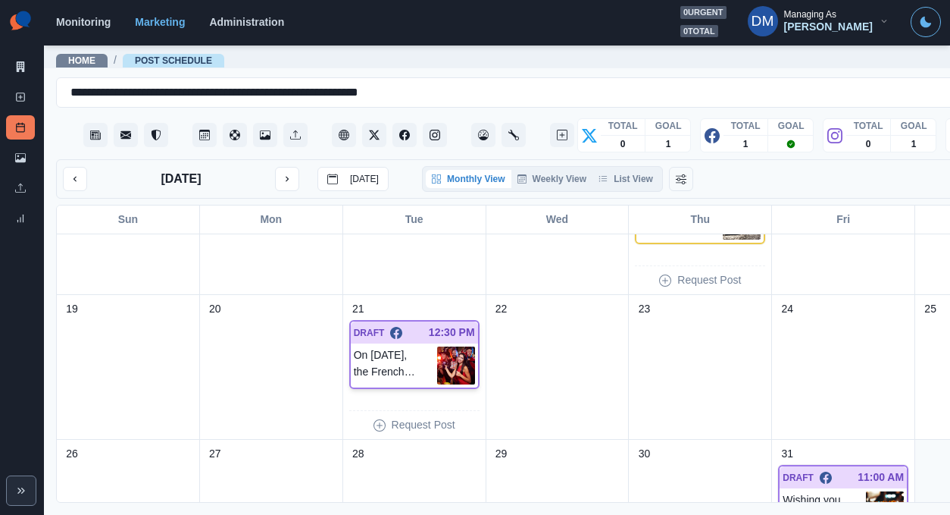
click at [437, 346] on img at bounding box center [456, 365] width 38 height 38
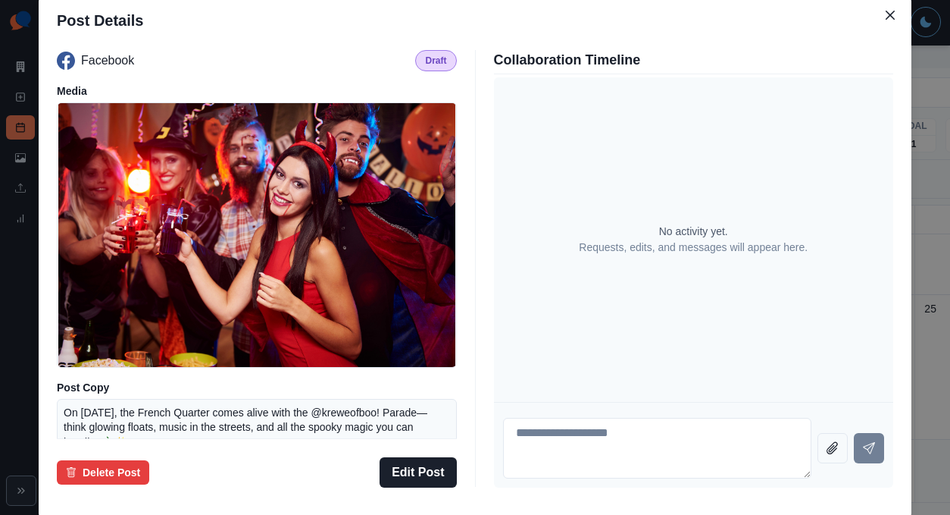
scroll to position [155, 0]
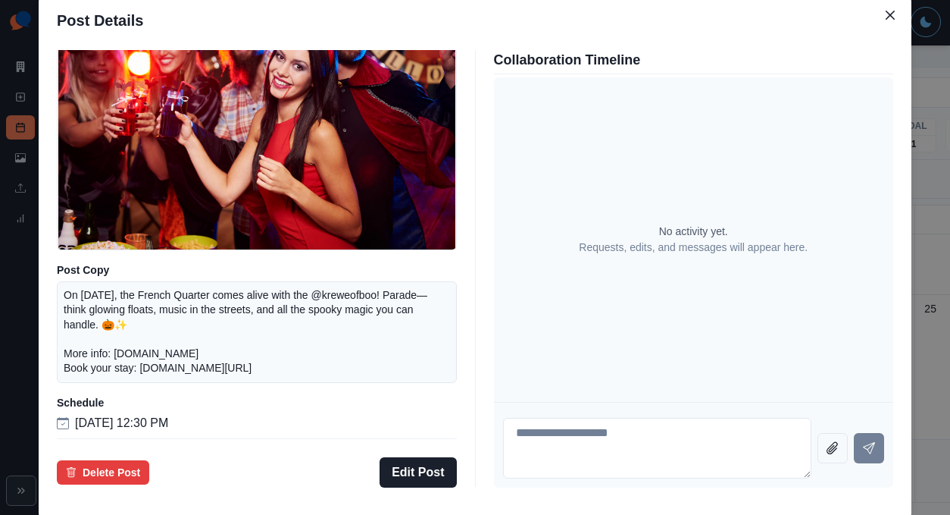
click at [127, 305] on div "Post Details Facebook Draft Media Post Copy On October 25, 2025, the French Qua…" at bounding box center [475, 257] width 950 height 515
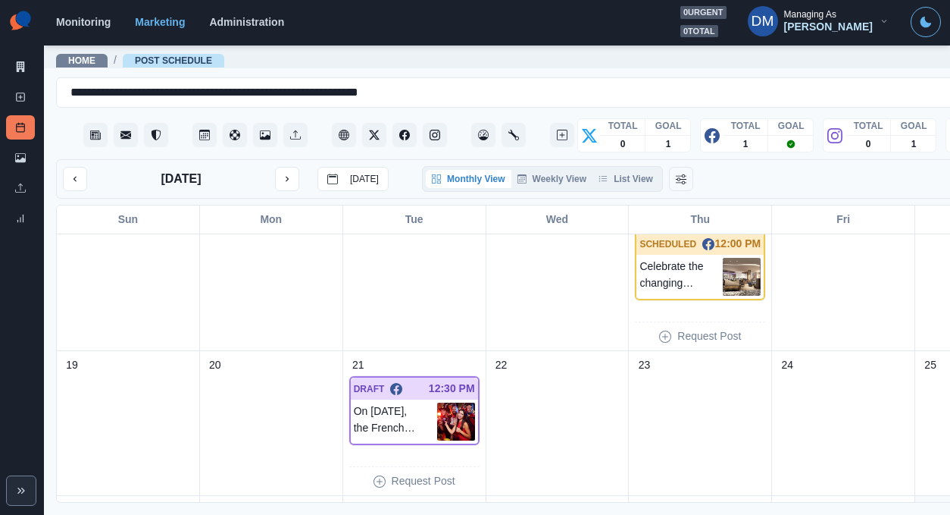
scroll to position [315, 0]
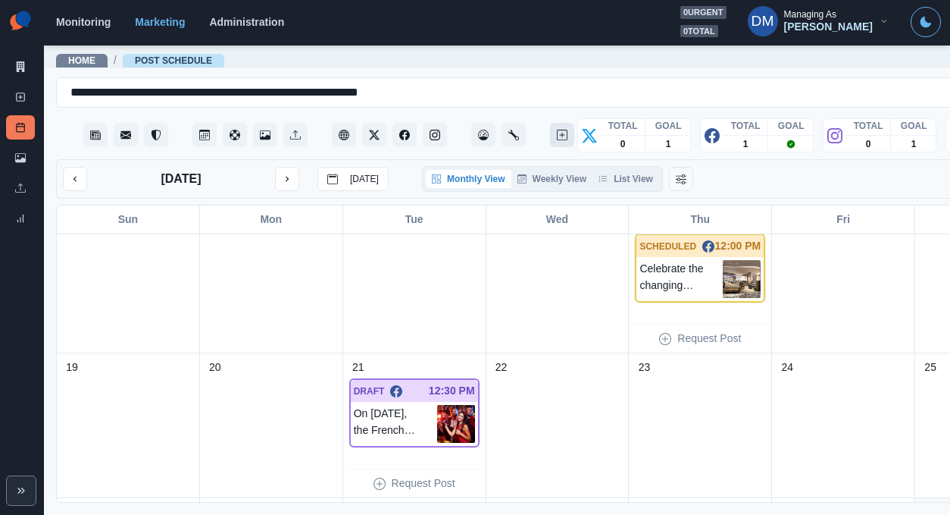
click at [550, 123] on button "Create New Post" at bounding box center [562, 135] width 24 height 24
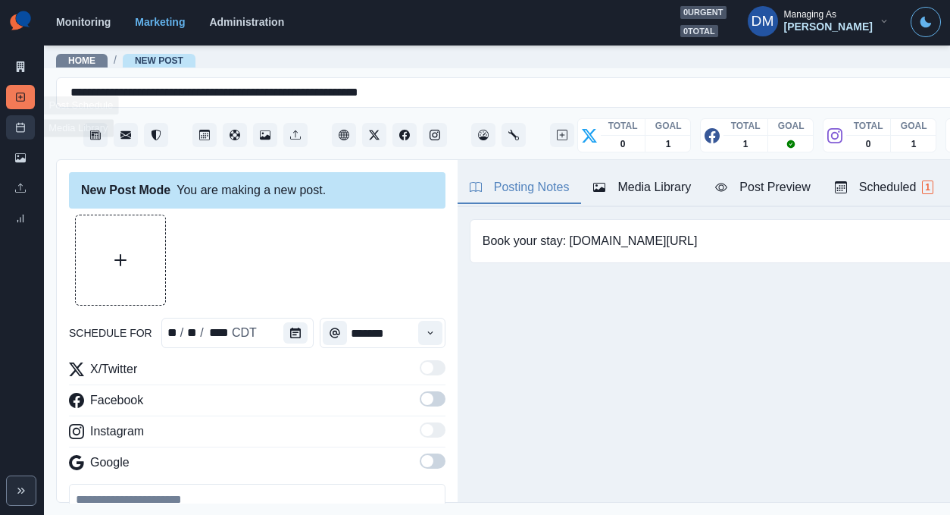
click at [21, 115] on link "Post Schedule" at bounding box center [20, 127] width 29 height 24
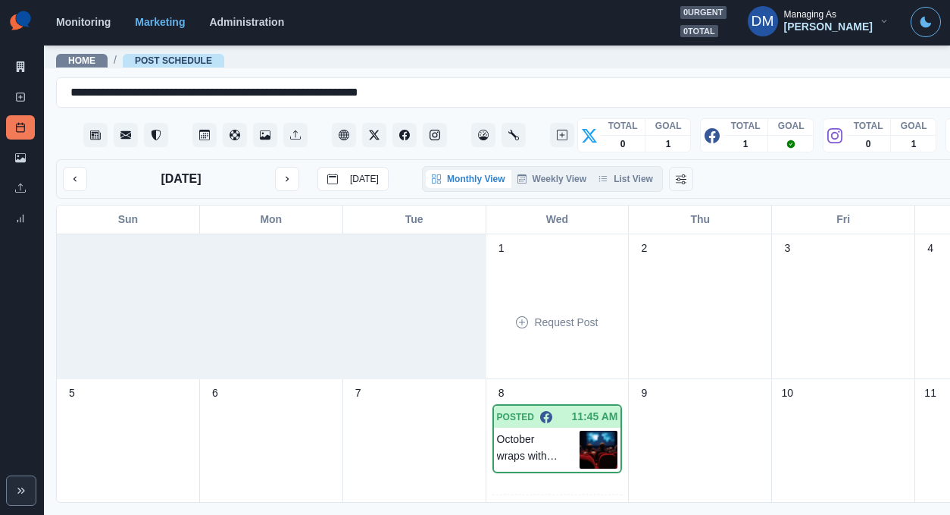
scroll to position [456, 0]
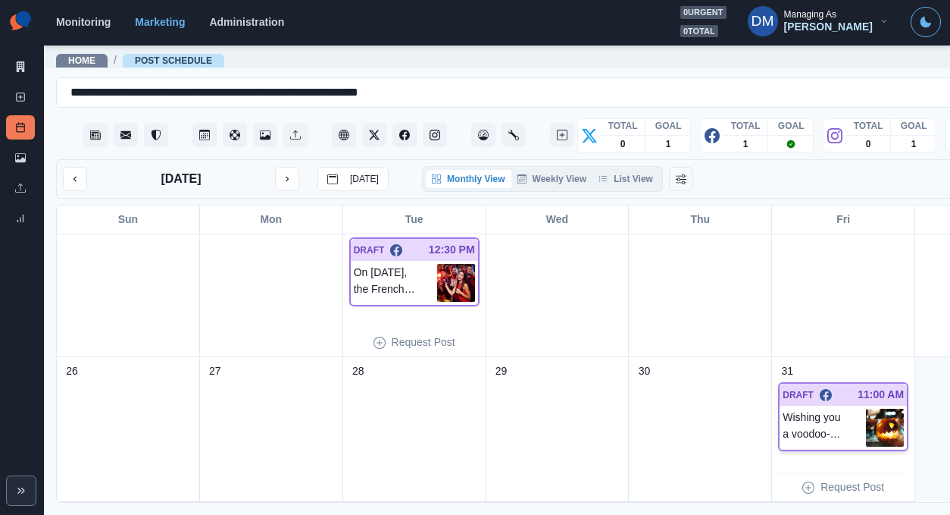
click at [866, 409] on img at bounding box center [885, 428] width 38 height 38
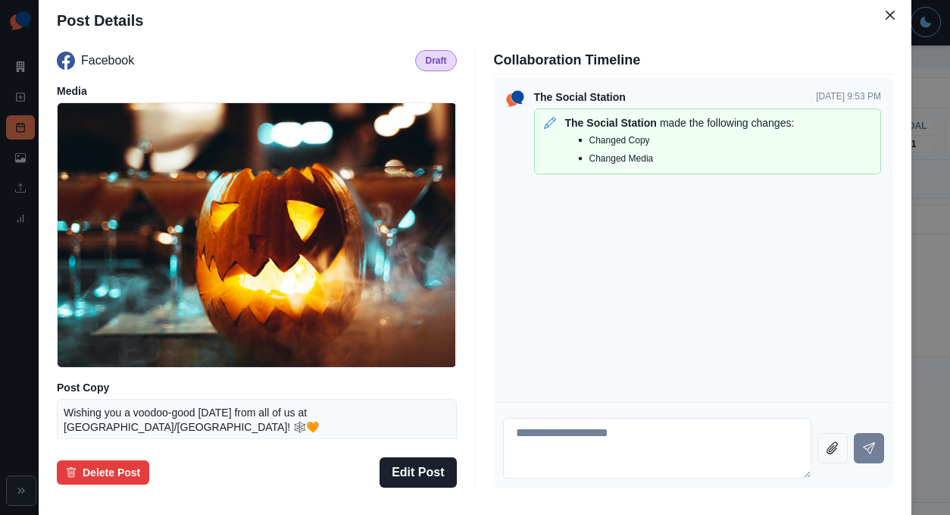
scroll to position [133, 0]
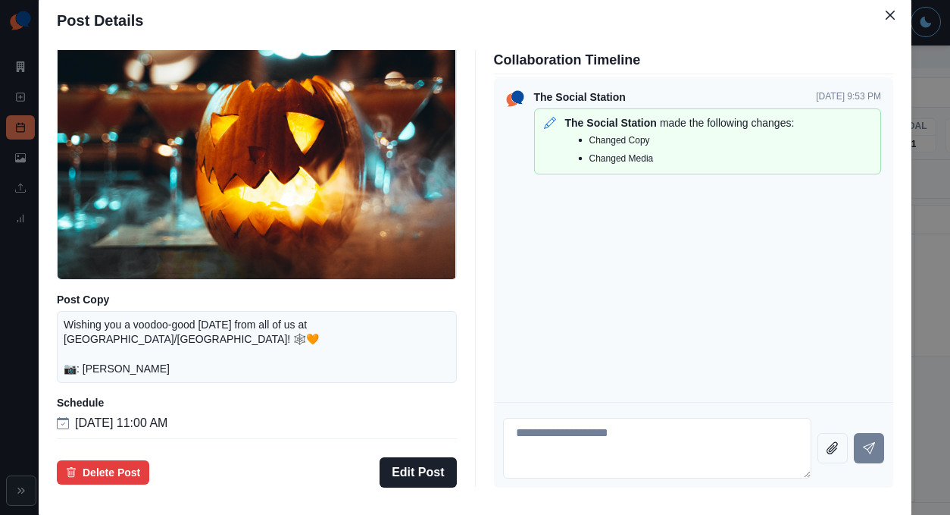
click at [115, 277] on div "Post Details Facebook Draft Media Post Copy Wishing you a voodoo-good Halloween…" at bounding box center [475, 257] width 950 height 515
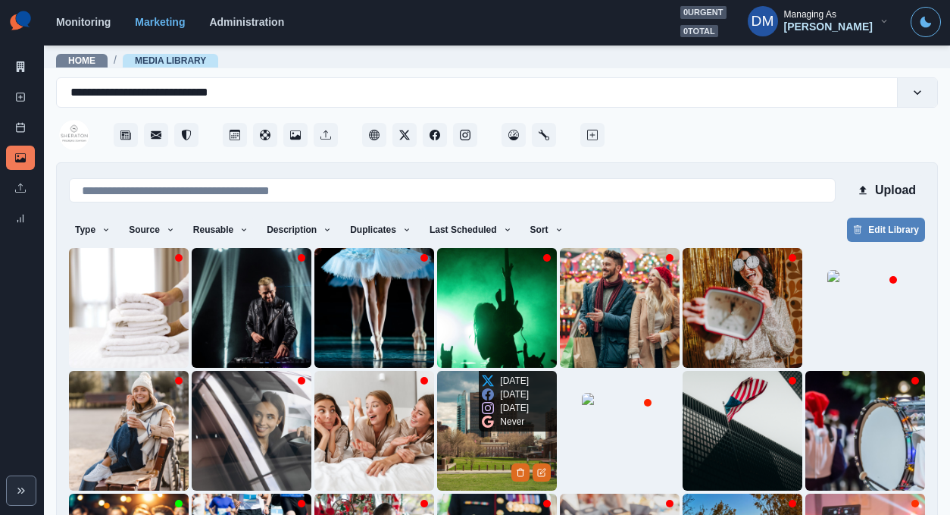
scroll to position [109, 0]
